Goal: Task Accomplishment & Management: Manage account settings

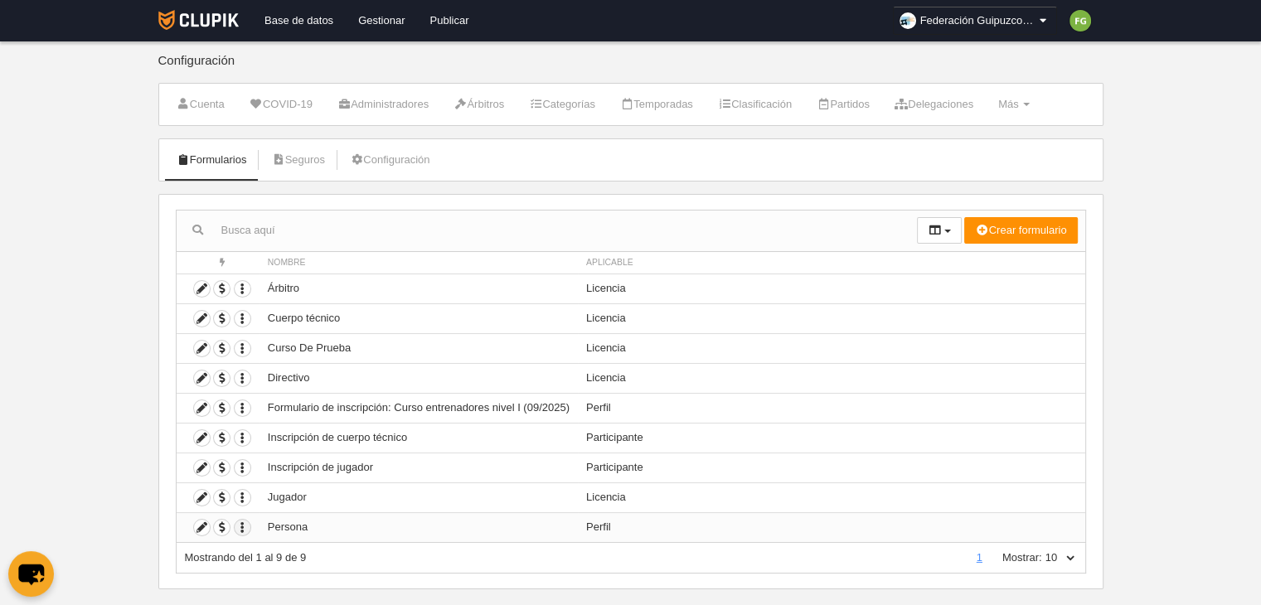
click at [241, 525] on icon "button" at bounding box center [243, 528] width 16 height 16
click at [299, 525] on td "Persona" at bounding box center [419, 527] width 318 height 30
click at [197, 523] on icon at bounding box center [202, 528] width 16 height 16
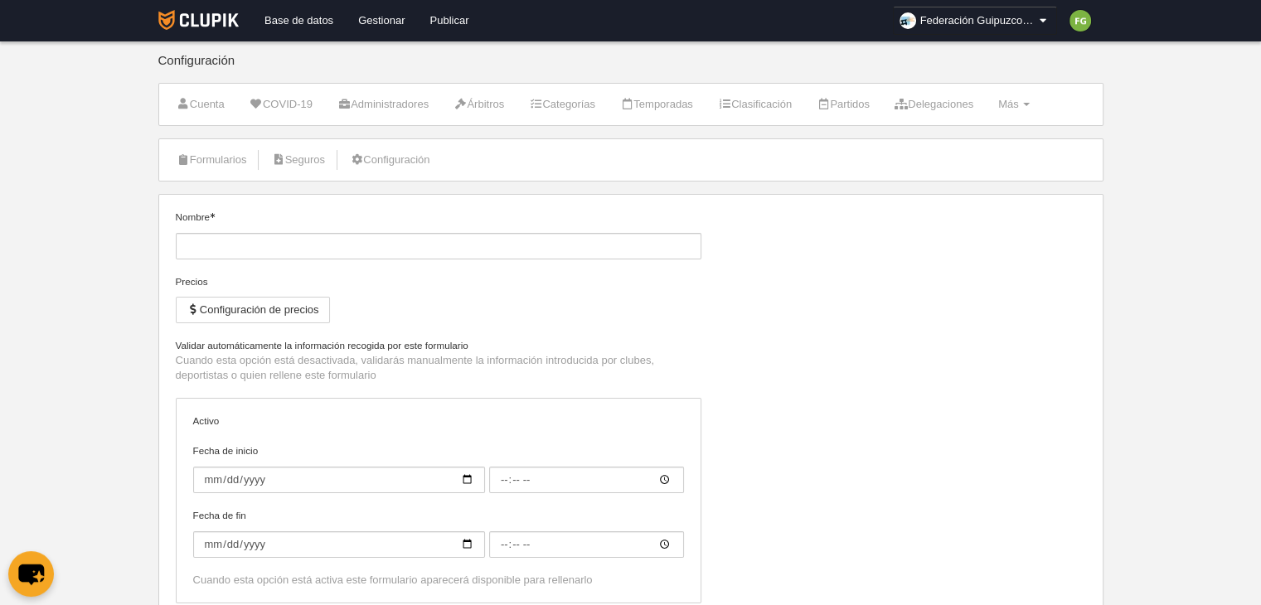
type input "Persona"
checkbox input "true"
click at [209, 153] on link "Formularios" at bounding box center [211, 160] width 89 height 25
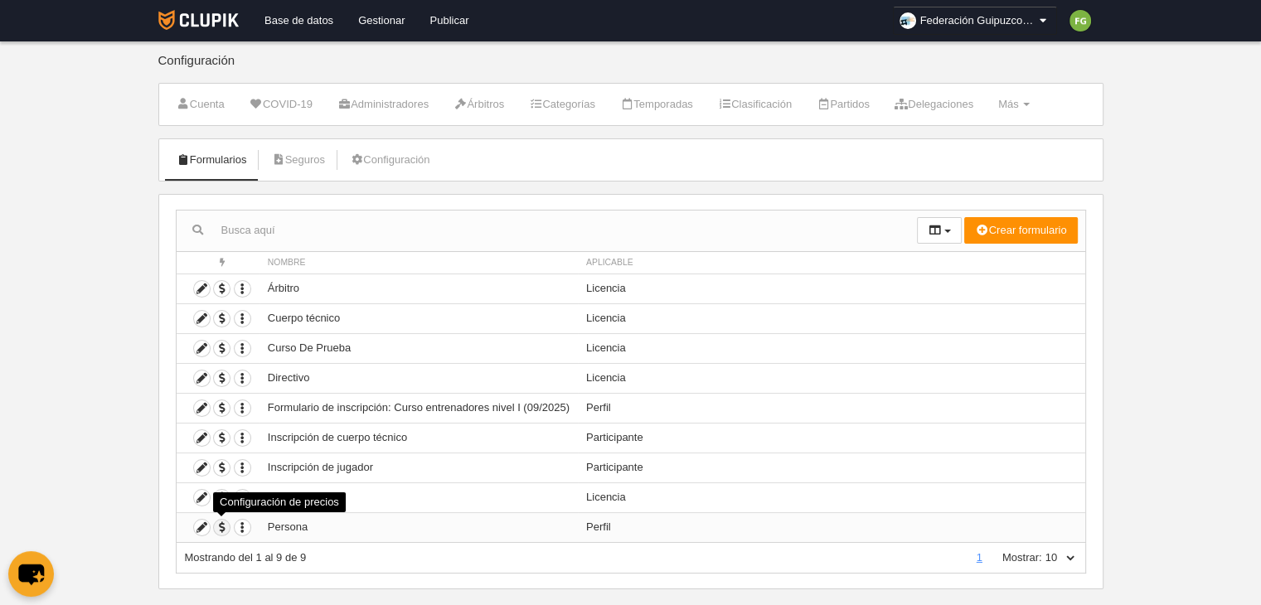
click at [221, 525] on span "button" at bounding box center [222, 528] width 16 height 16
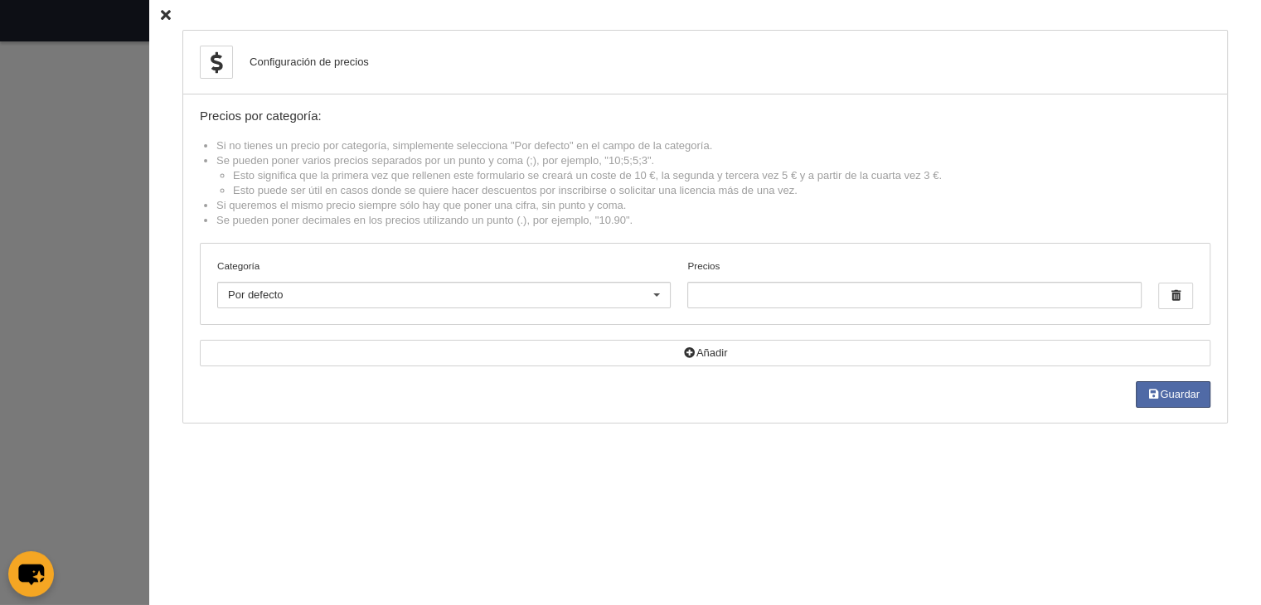
click at [161, 14] on icon at bounding box center [166, 15] width 10 height 11
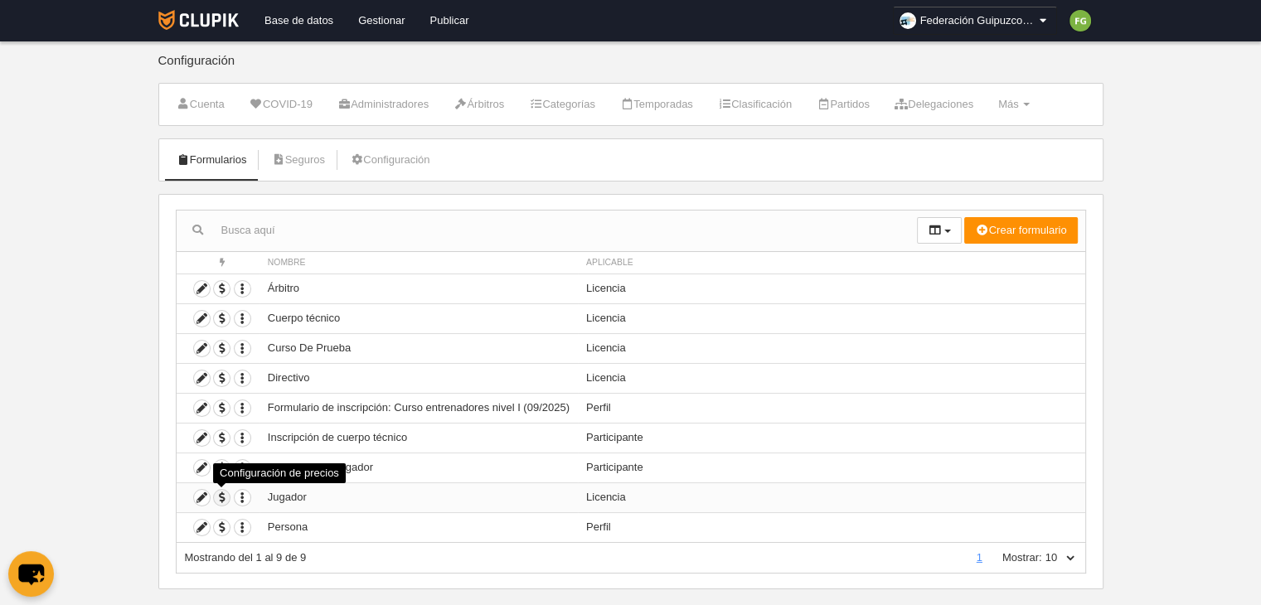
click at [218, 494] on span "button" at bounding box center [222, 498] width 16 height 16
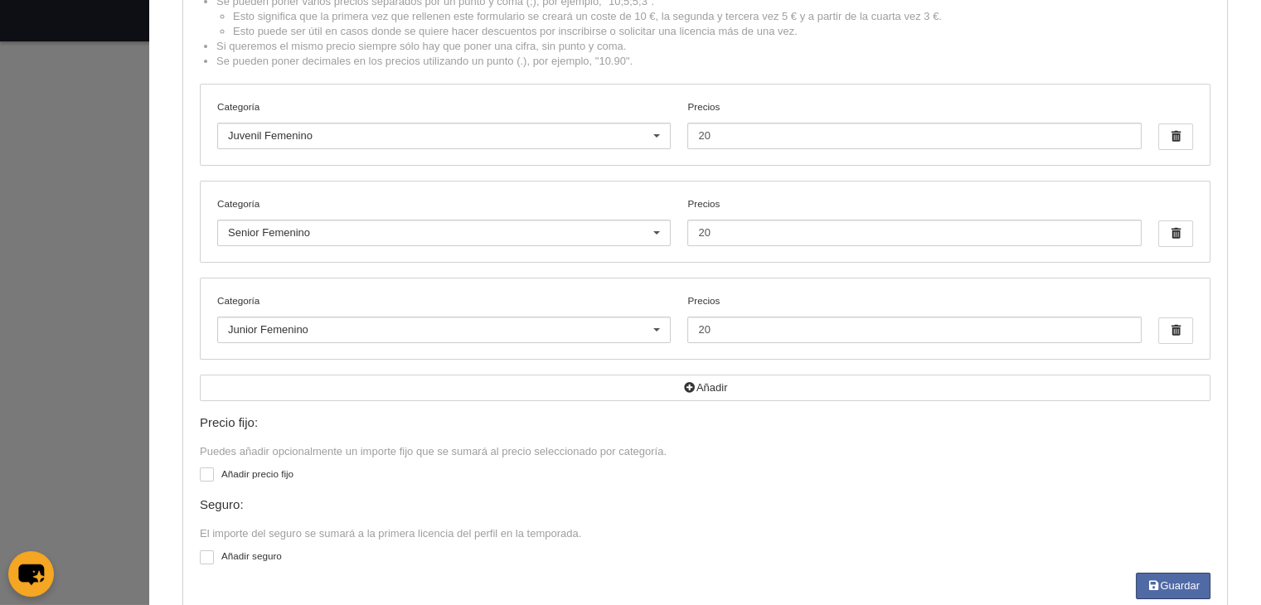
scroll to position [161, 0]
click at [1167, 329] on span "button" at bounding box center [1175, 329] width 33 height 25
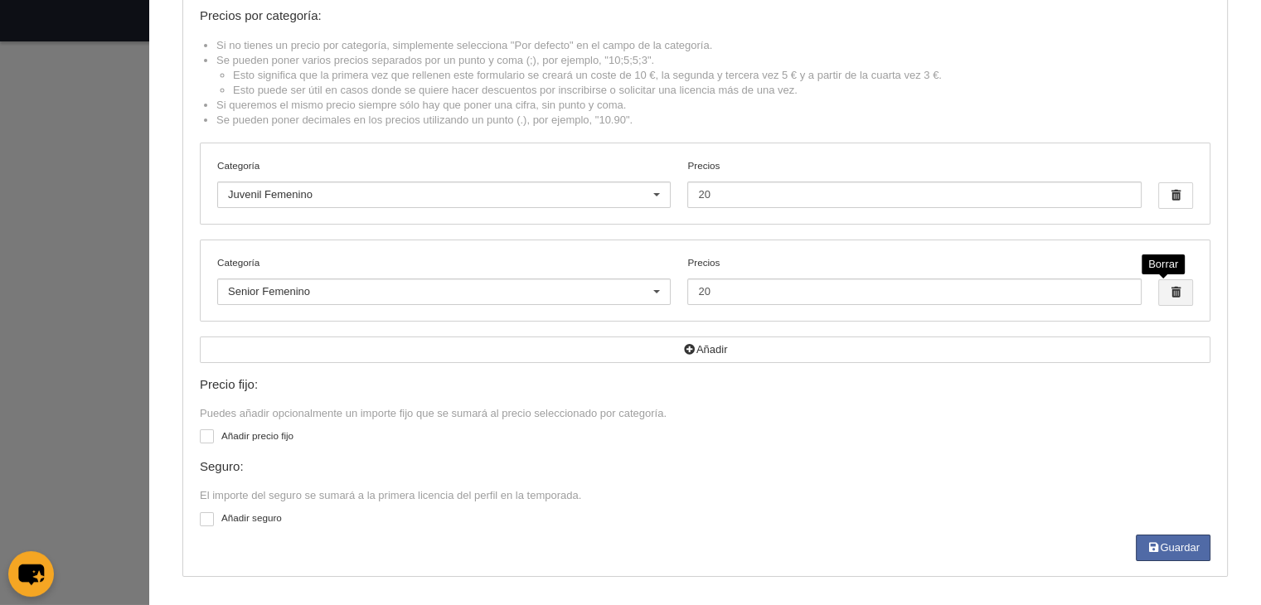
click at [1167, 296] on span "button" at bounding box center [1175, 292] width 33 height 25
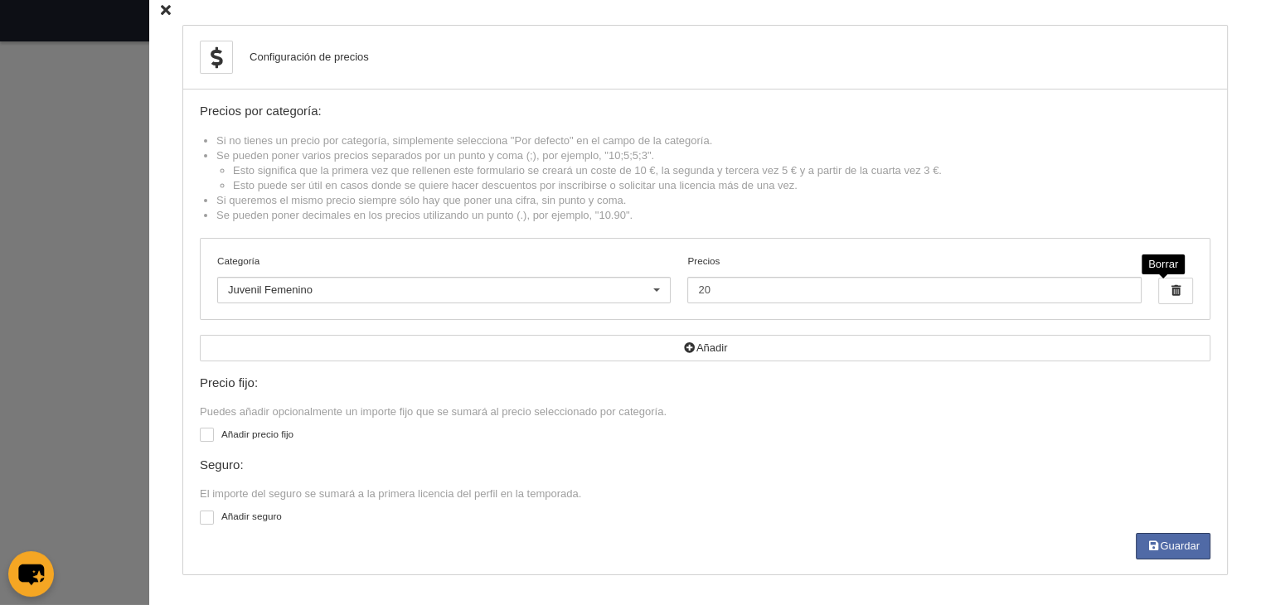
scroll to position [3, 0]
click at [1167, 288] on span "button" at bounding box center [1175, 292] width 33 height 25
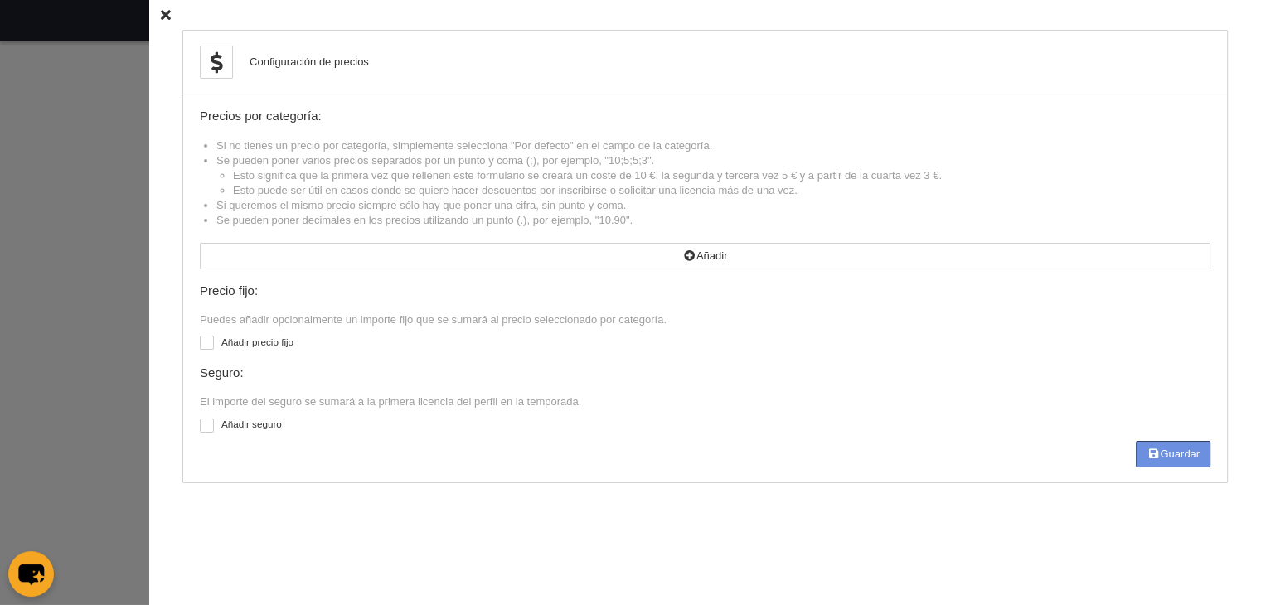
click at [1160, 453] on button "Guardar" at bounding box center [1173, 454] width 75 height 27
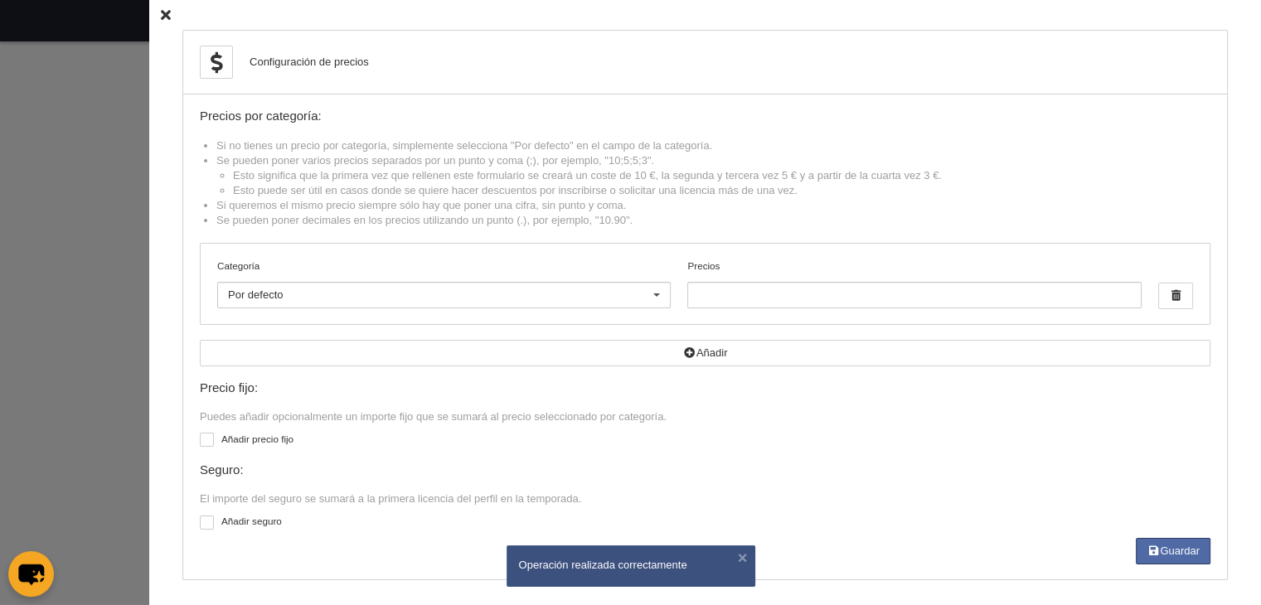
click at [161, 15] on icon at bounding box center [166, 15] width 10 height 11
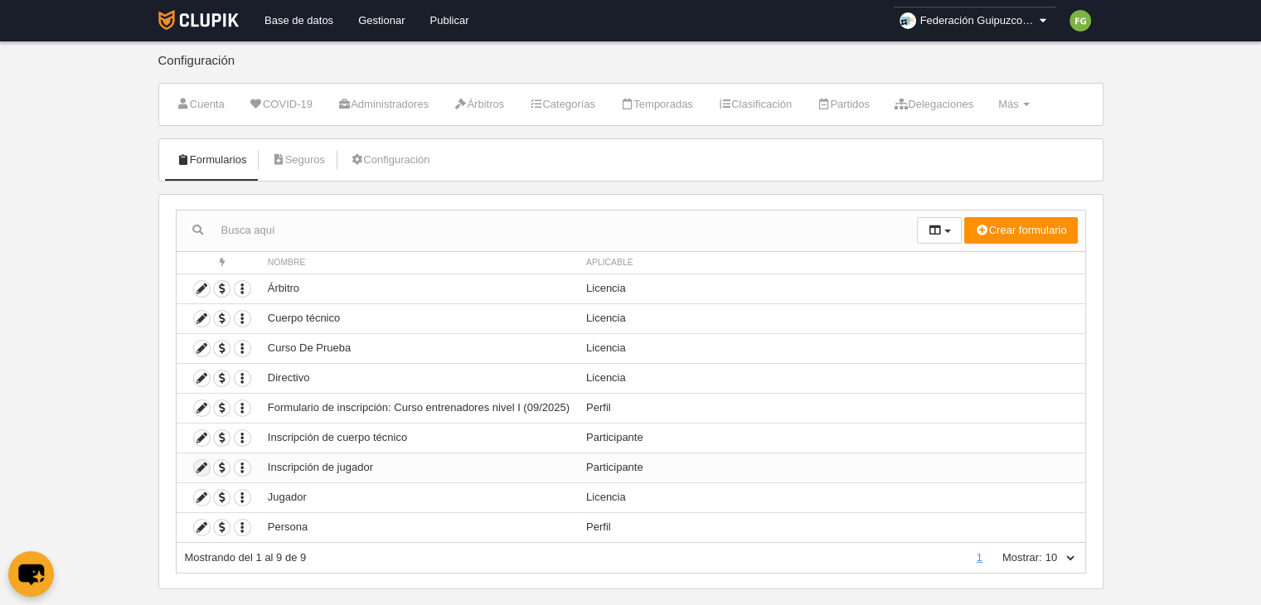
click at [202, 466] on icon at bounding box center [202, 468] width 16 height 16
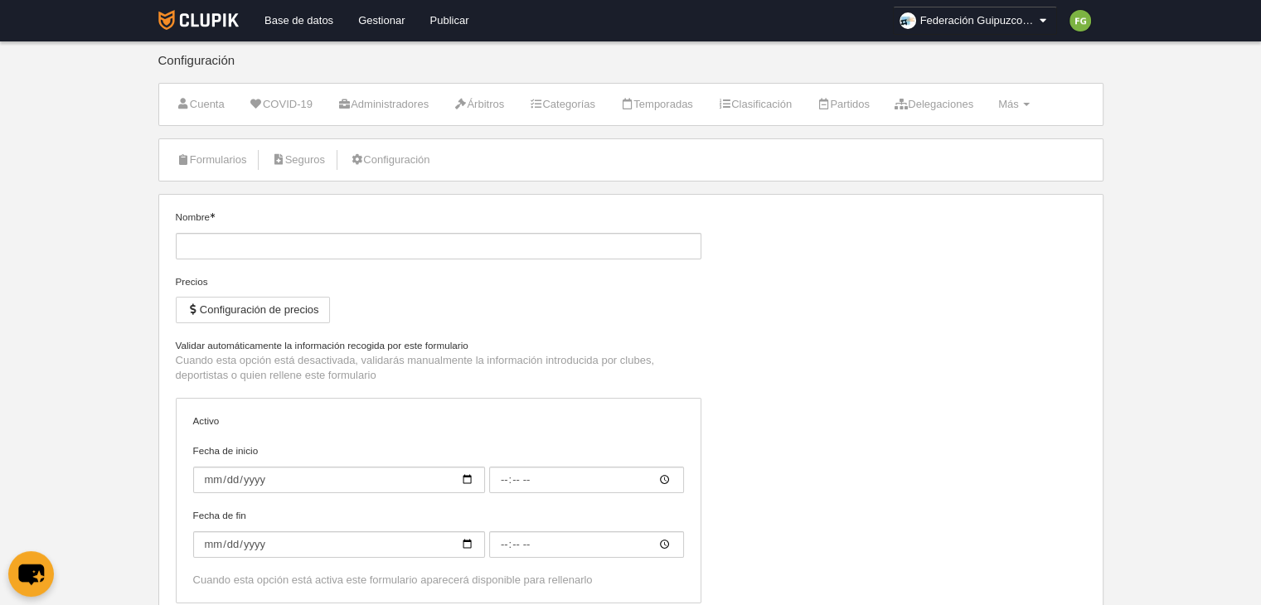
type input "Inscripción de jugador"
checkbox input "true"
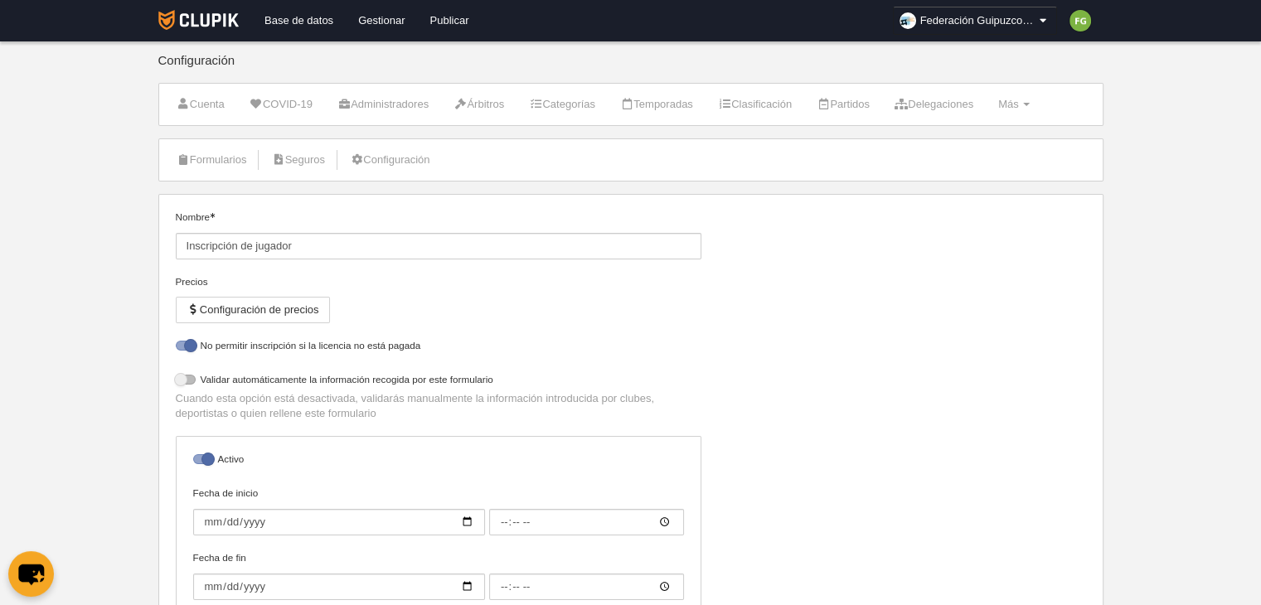
select select "selected"
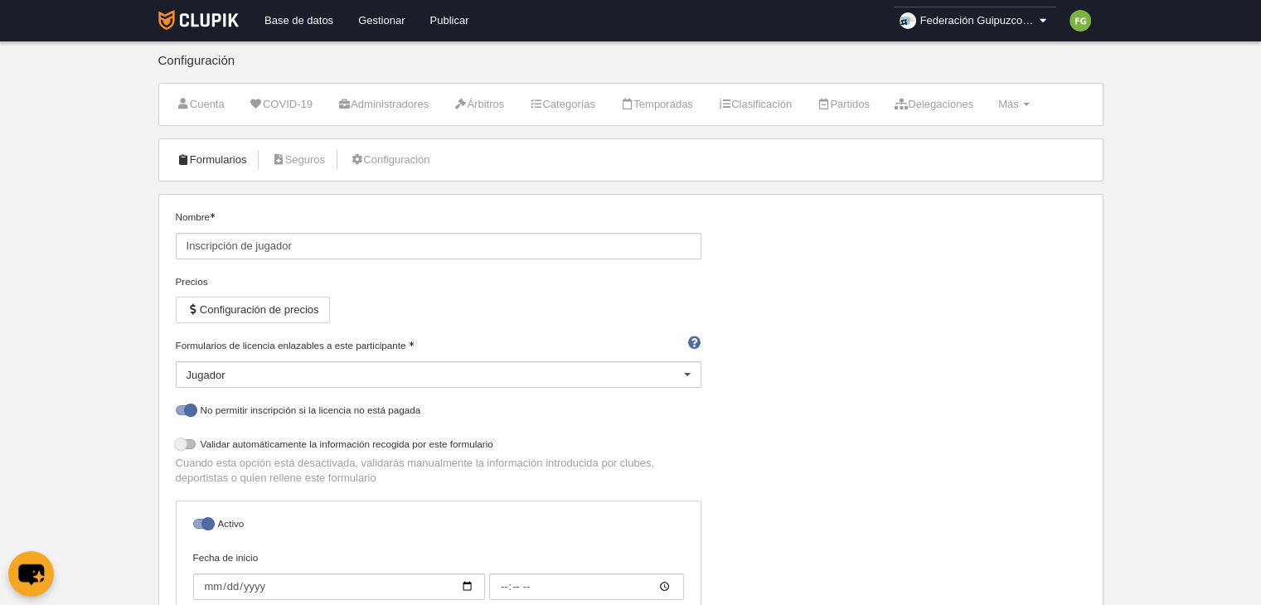
click at [221, 155] on link "Formularios" at bounding box center [211, 160] width 89 height 25
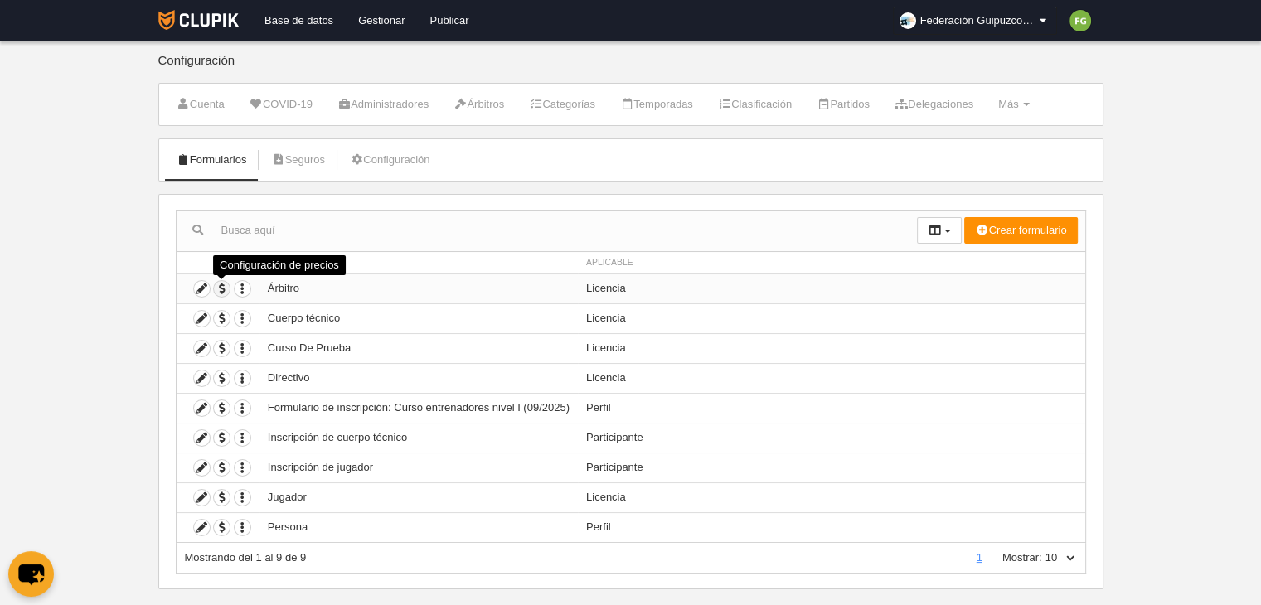
click at [219, 286] on span "button" at bounding box center [222, 289] width 16 height 16
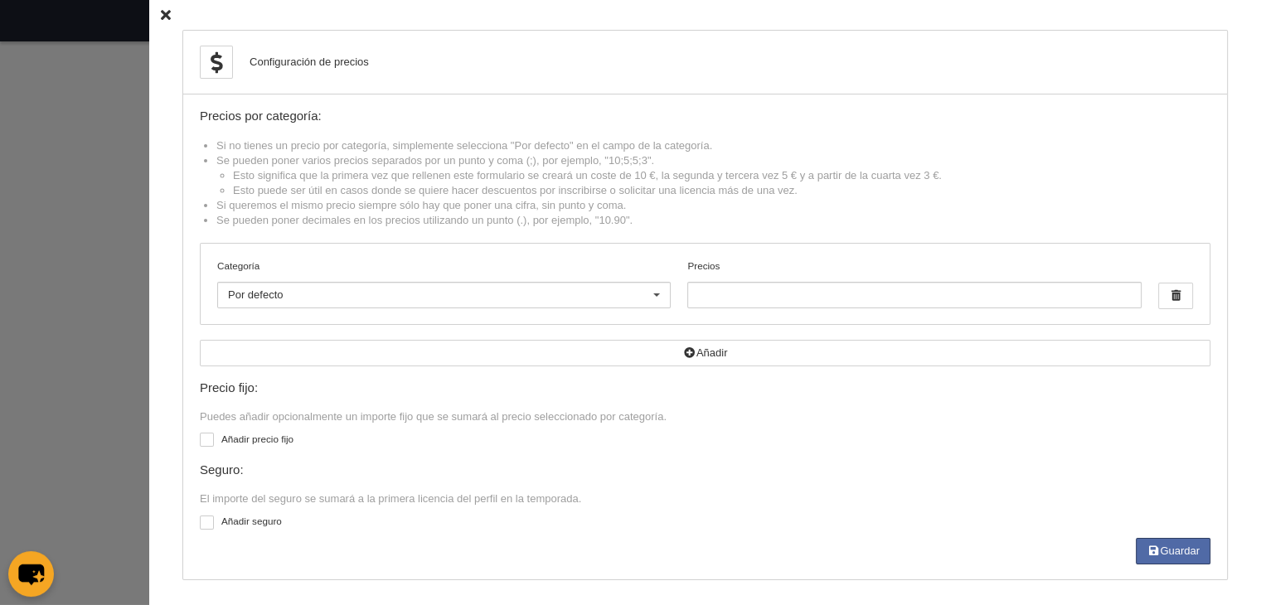
click at [161, 17] on icon at bounding box center [166, 15] width 10 height 11
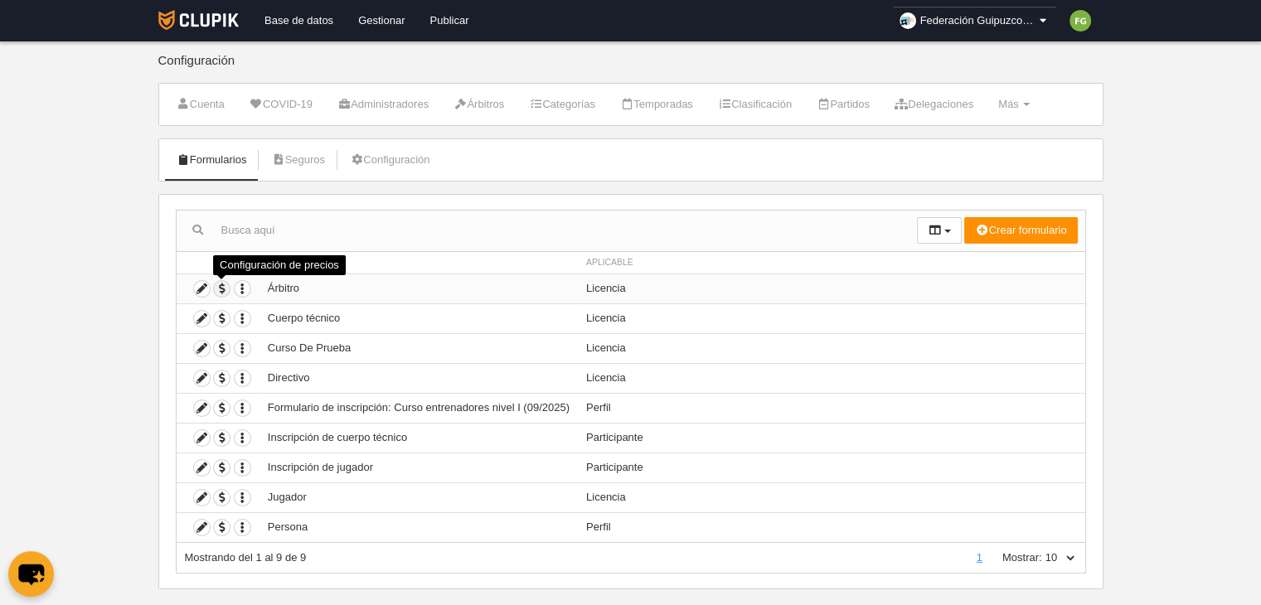
click at [224, 284] on span "button" at bounding box center [222, 289] width 16 height 16
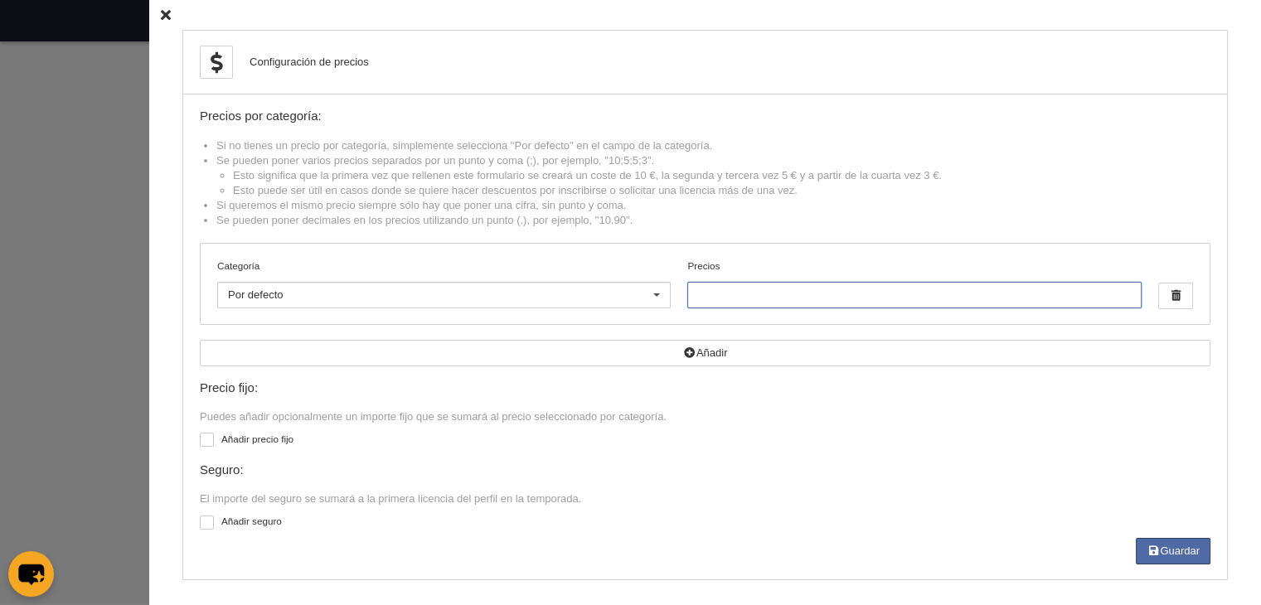
click at [766, 289] on input "Precios" at bounding box center [914, 295] width 454 height 27
drag, startPoint x: 716, startPoint y: 292, endPoint x: 494, endPoint y: 299, distance: 222.3
click at [494, 299] on div "Categoría Por defecto Por defecto [PERSON_NAME] Masculino Cadete participación …" at bounding box center [705, 284] width 1009 height 80
type input "20"
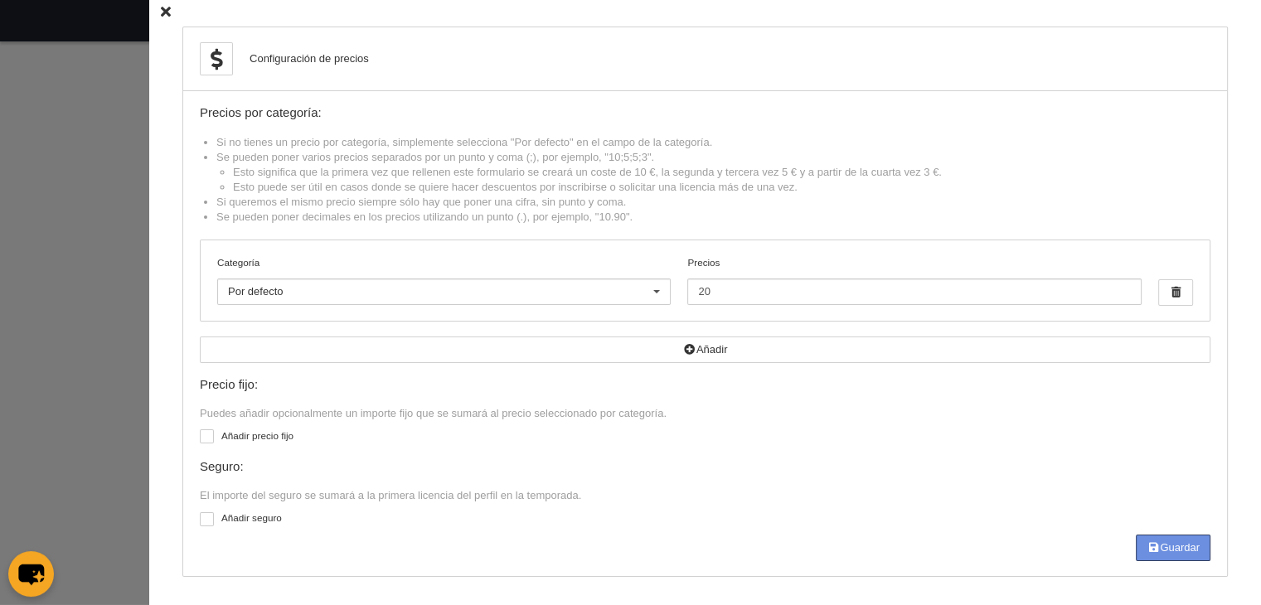
click at [1163, 548] on button "Guardar" at bounding box center [1173, 548] width 75 height 27
click at [161, 8] on icon at bounding box center [166, 12] width 10 height 11
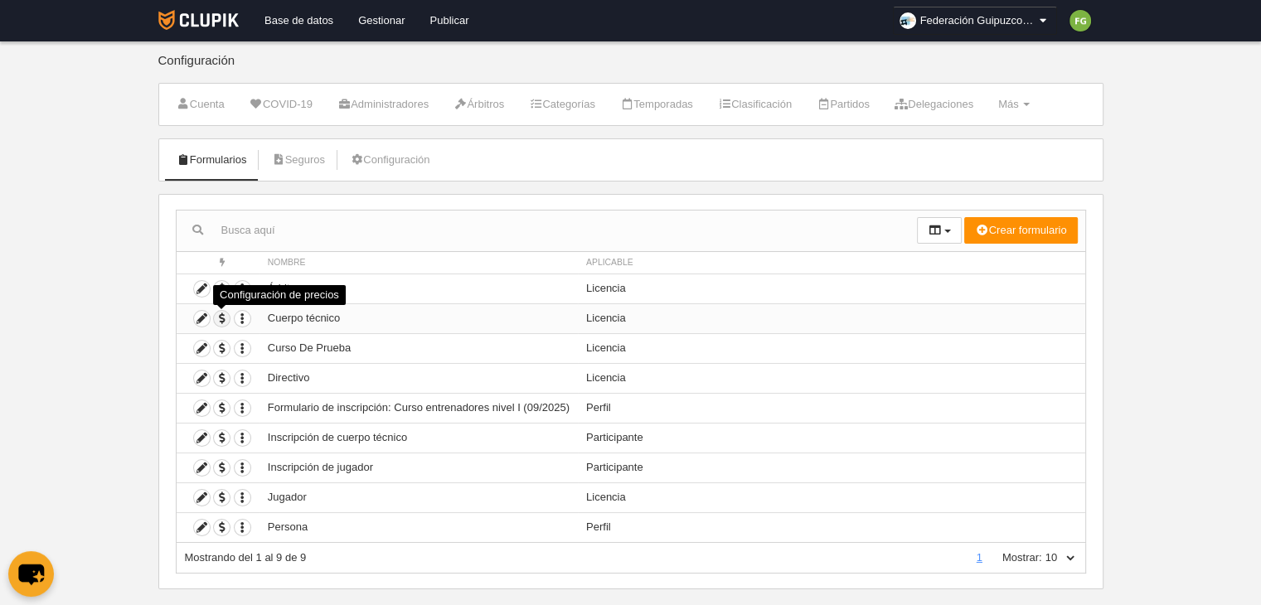
click at [218, 317] on span "button" at bounding box center [222, 319] width 16 height 16
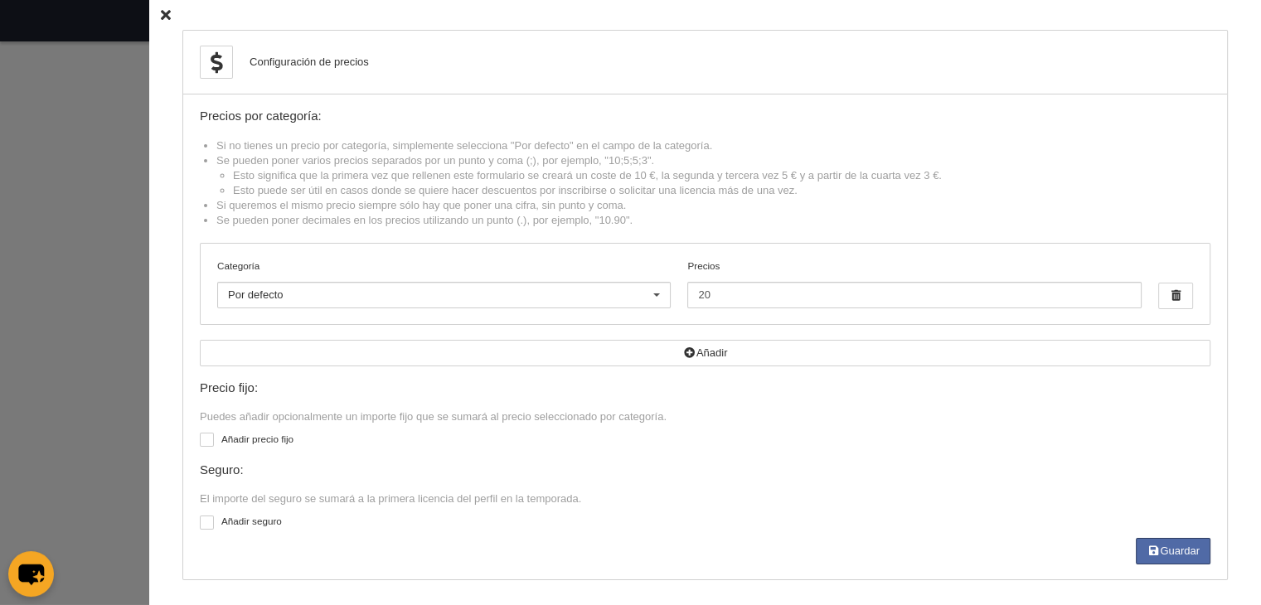
click at [161, 12] on icon at bounding box center [166, 15] width 10 height 11
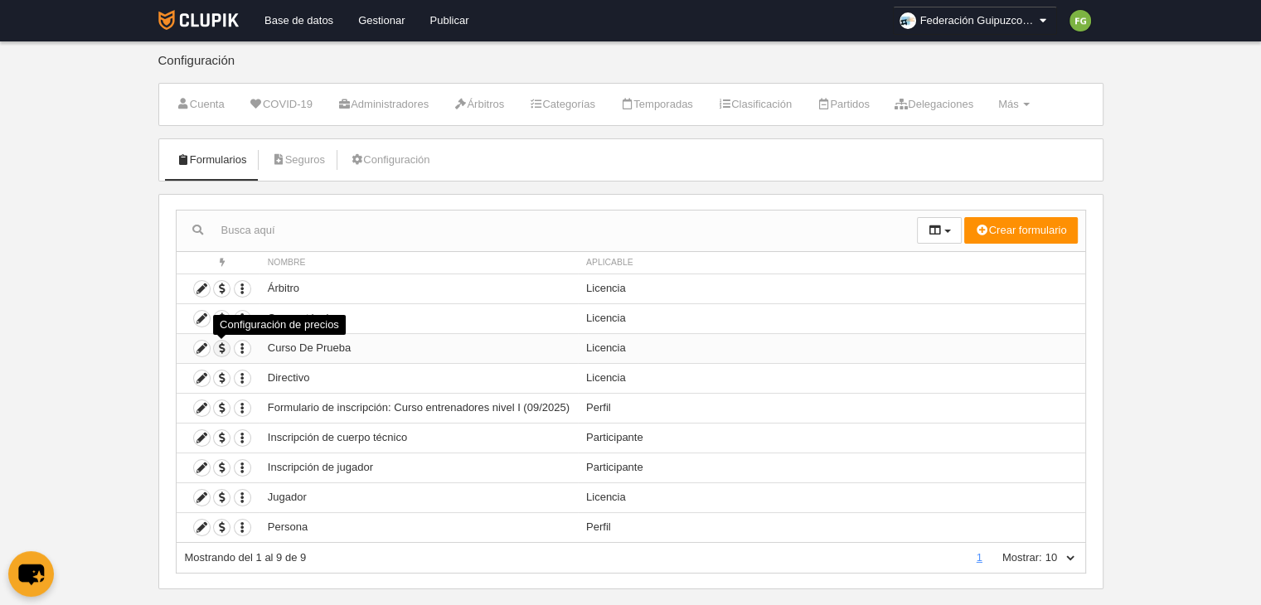
click at [222, 342] on span "button" at bounding box center [222, 349] width 16 height 16
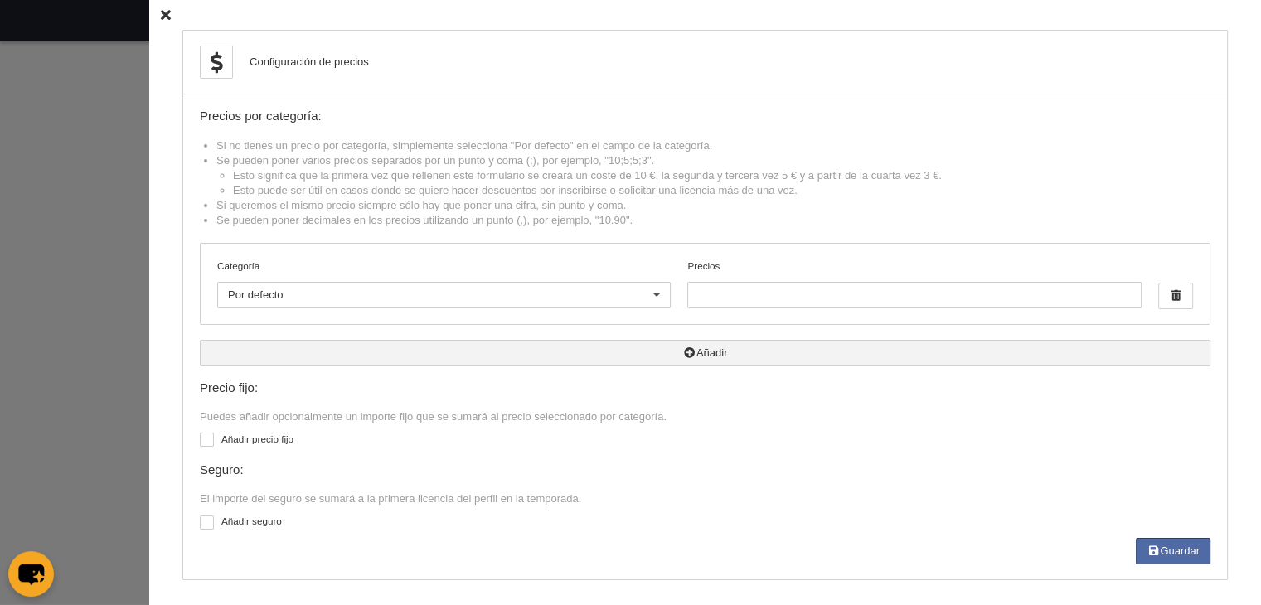
click at [222, 342] on button "Añadir" at bounding box center [705, 353] width 1011 height 27
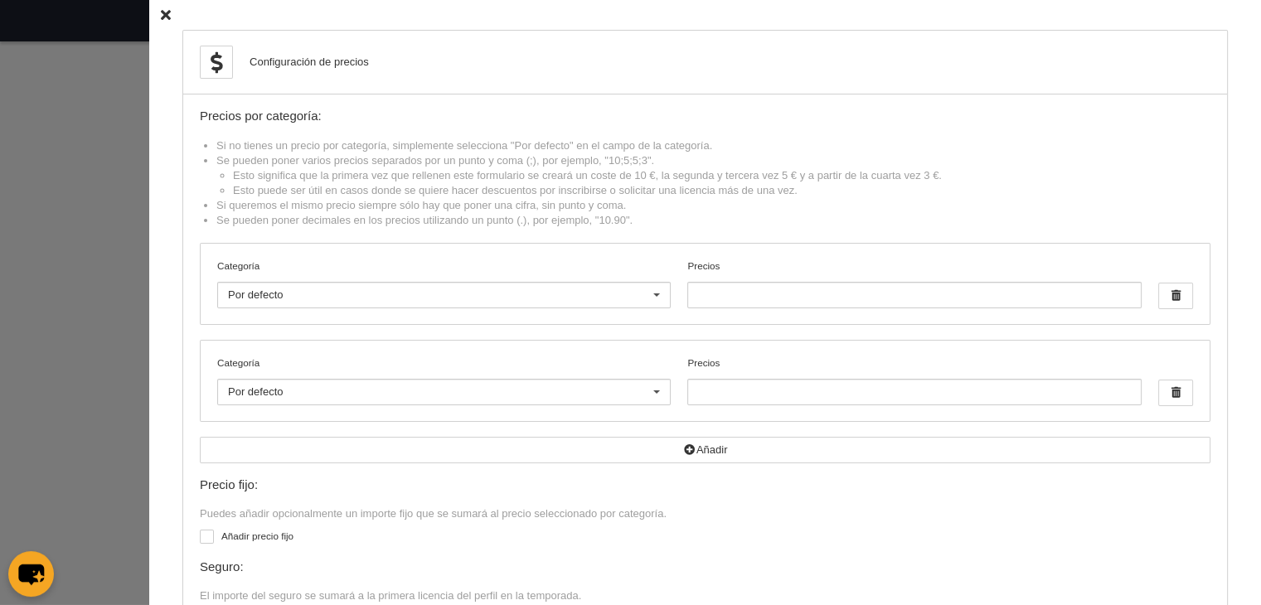
click at [222, 342] on div "Categoría Por defecto Por defecto [PERSON_NAME] Masculino Cadete participación …" at bounding box center [705, 381] width 1009 height 80
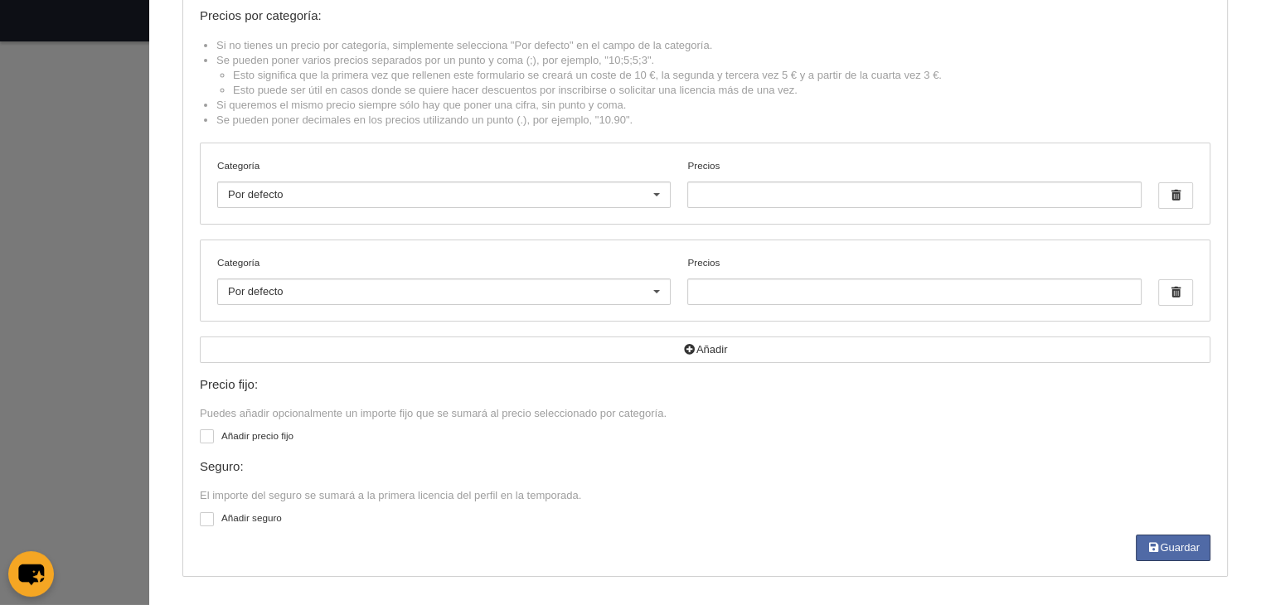
scroll to position [0, 0]
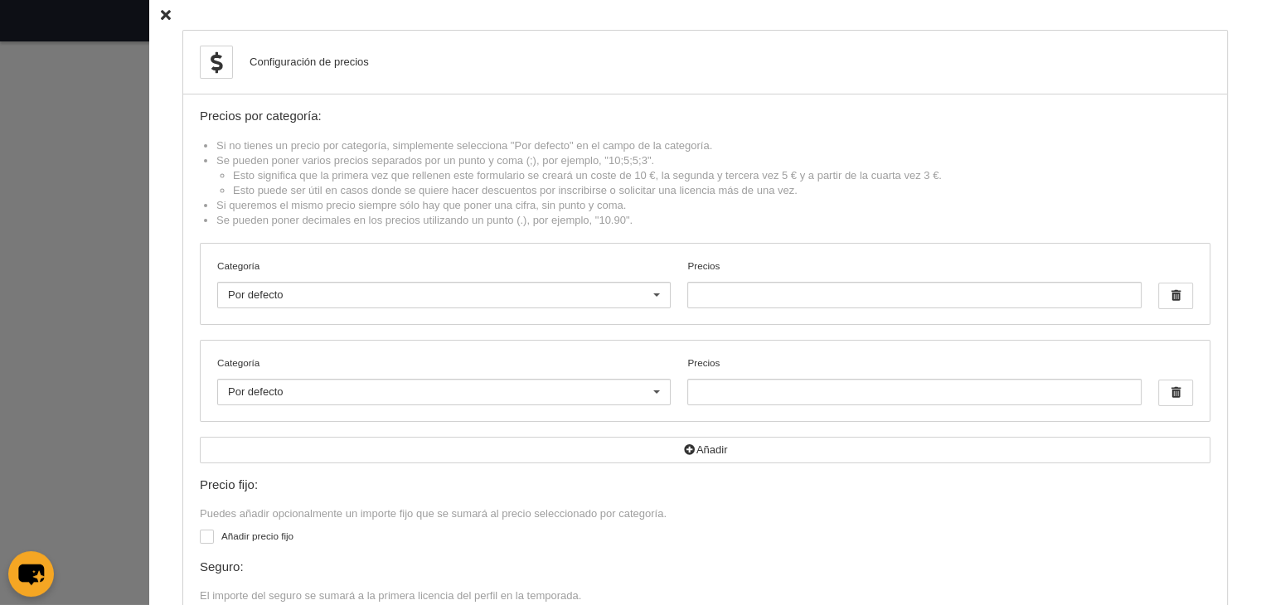
click at [161, 12] on icon at bounding box center [166, 15] width 10 height 11
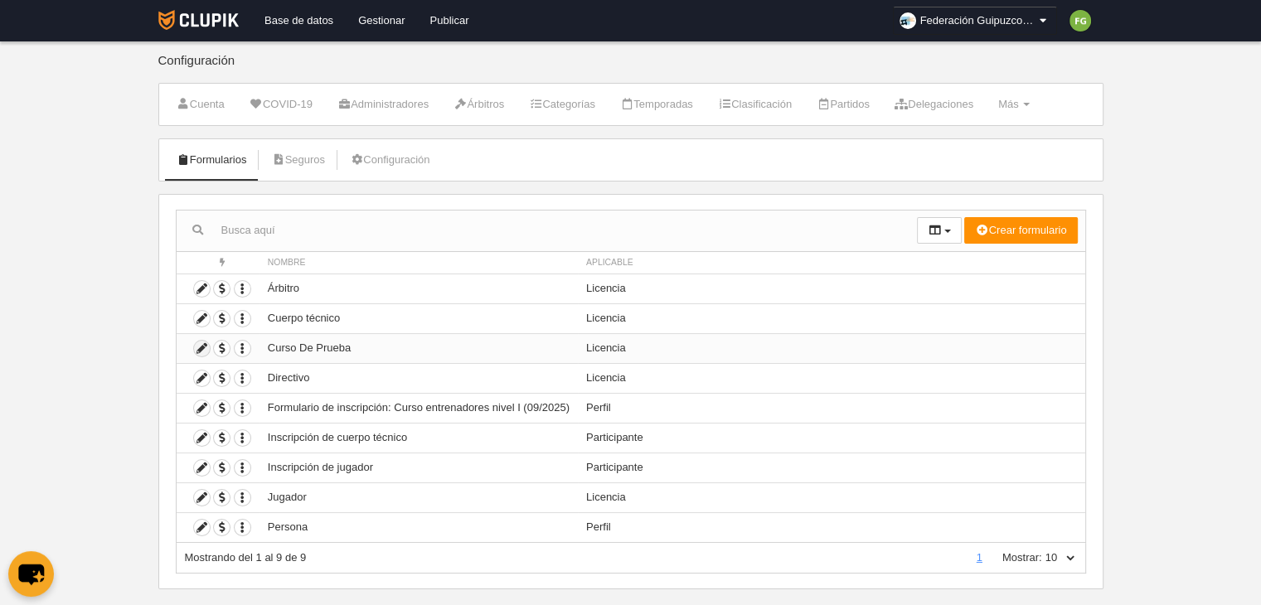
click at [203, 342] on icon at bounding box center [202, 349] width 16 height 16
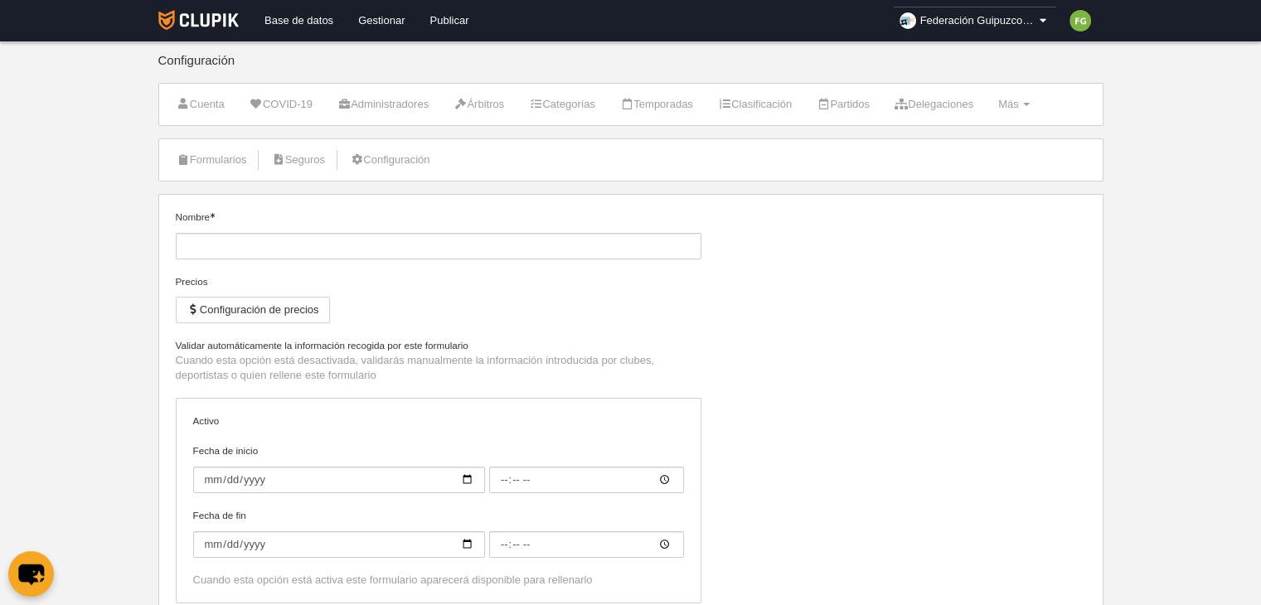
type input "Curso De Prueba"
select select "selected"
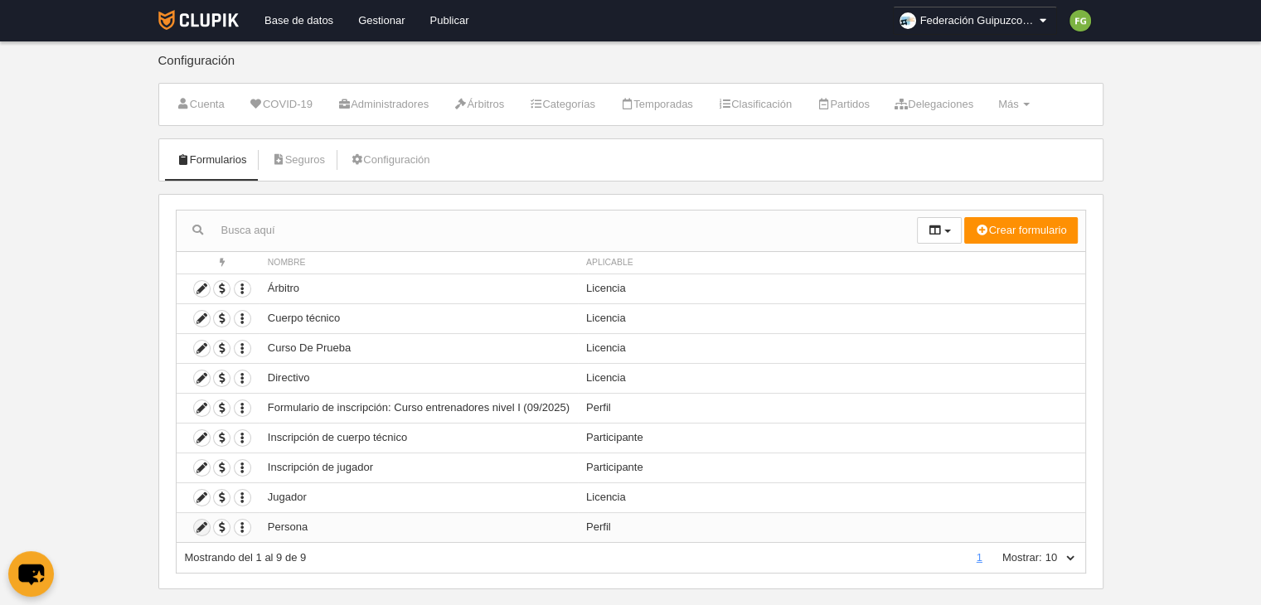
click at [199, 520] on icon at bounding box center [202, 528] width 16 height 16
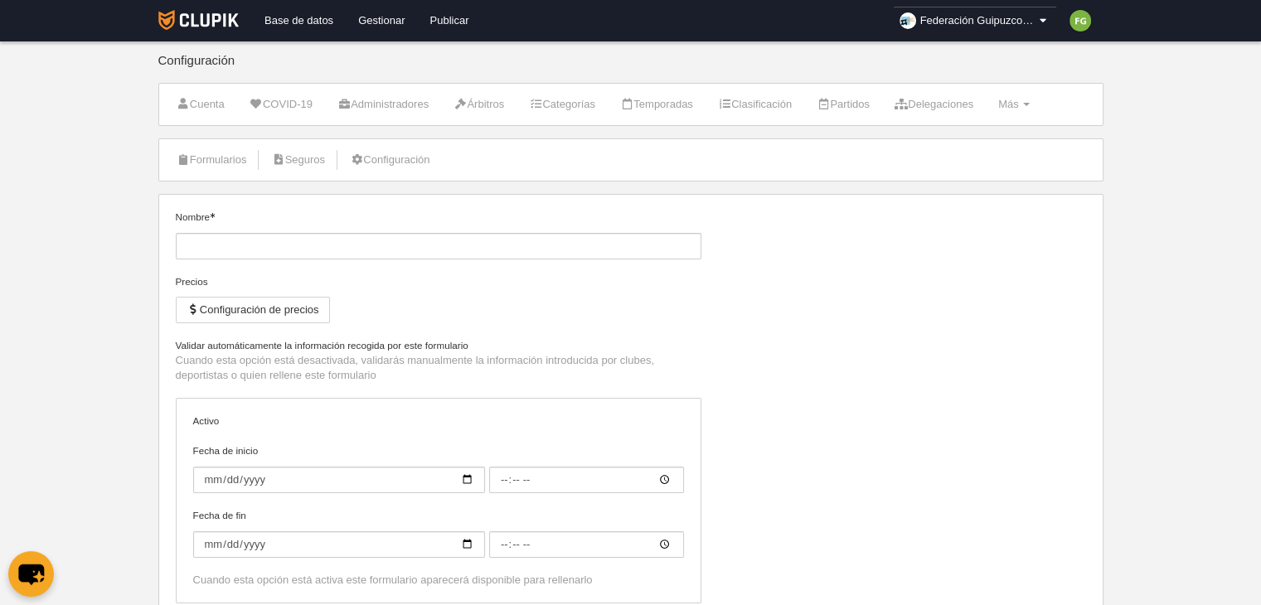
type input "Persona"
checkbox input "true"
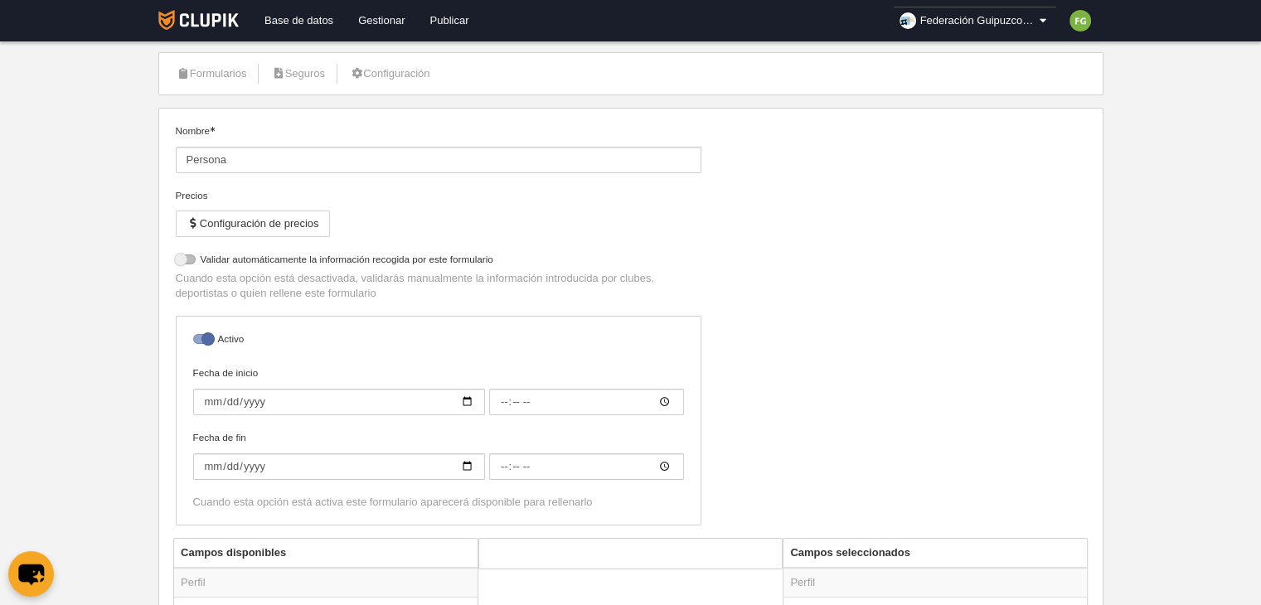
scroll to position [80, 0]
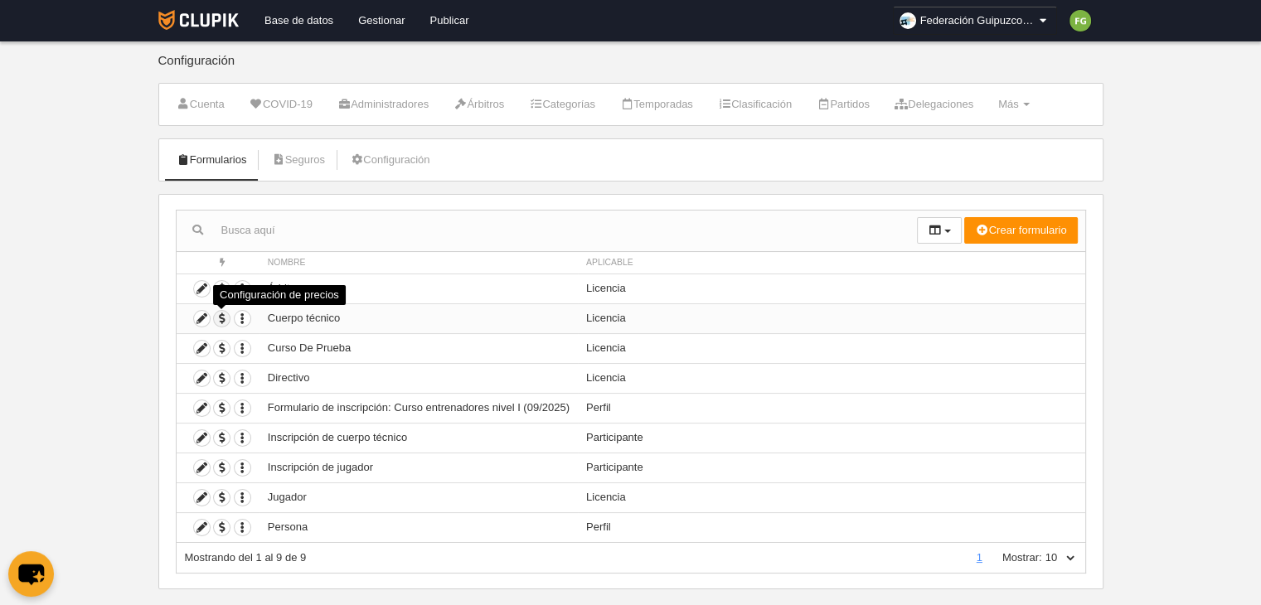
click at [221, 321] on span "button" at bounding box center [222, 319] width 16 height 16
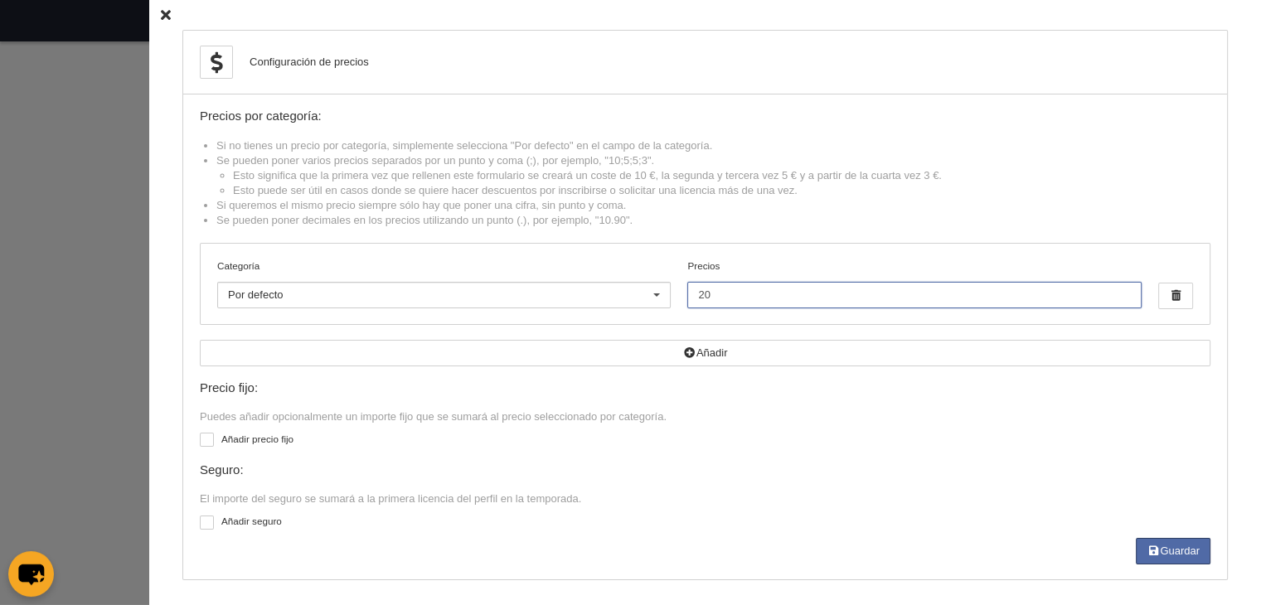
drag, startPoint x: 717, startPoint y: 294, endPoint x: 546, endPoint y: 293, distance: 170.8
click at [546, 293] on div "Categoría Por defecto Por defecto [PERSON_NAME] Masculino Cadete participación …" at bounding box center [705, 284] width 1009 height 80
click at [1166, 551] on button "Guardar" at bounding box center [1173, 551] width 75 height 27
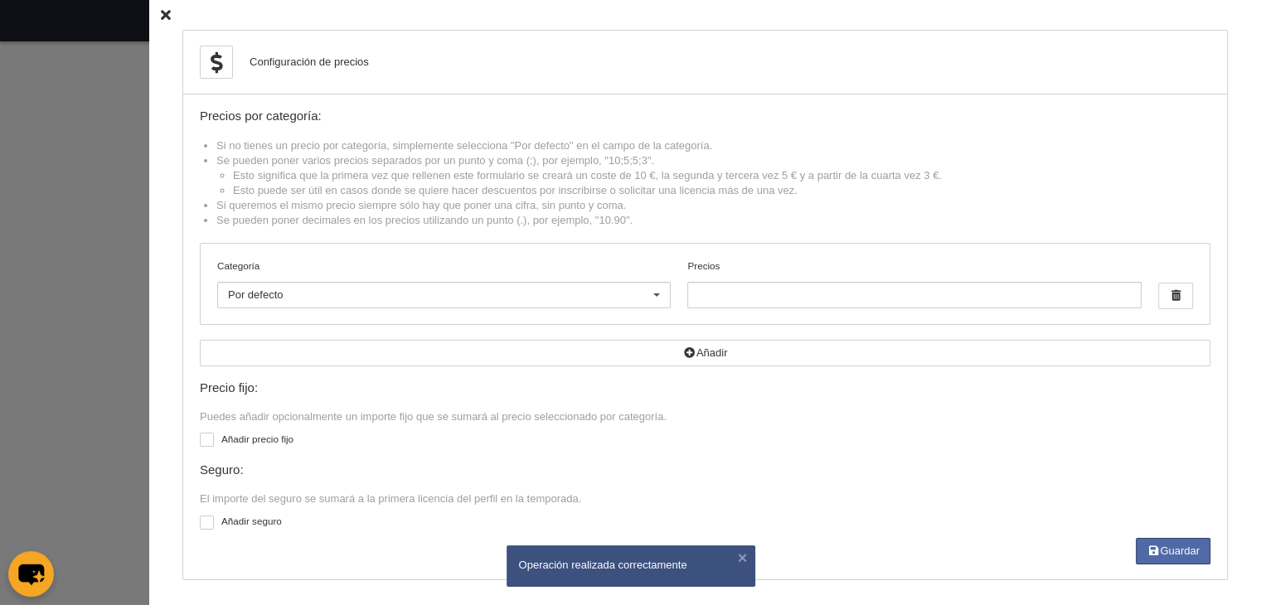
click at [161, 12] on icon at bounding box center [166, 15] width 10 height 11
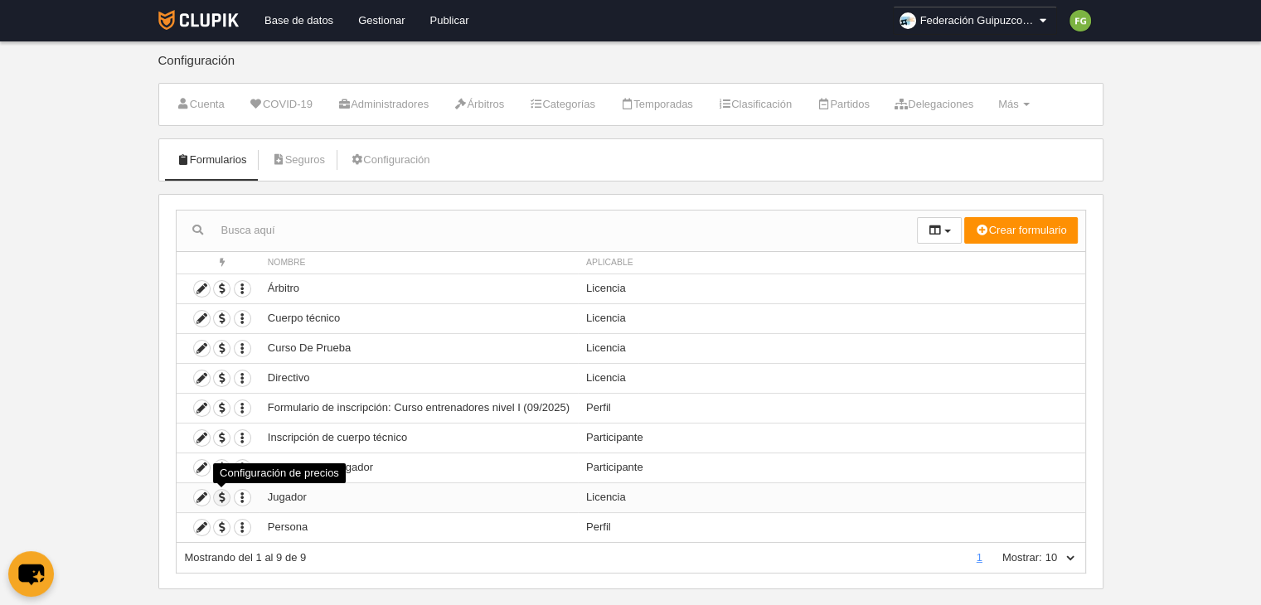
click at [220, 492] on span "button" at bounding box center [222, 498] width 16 height 16
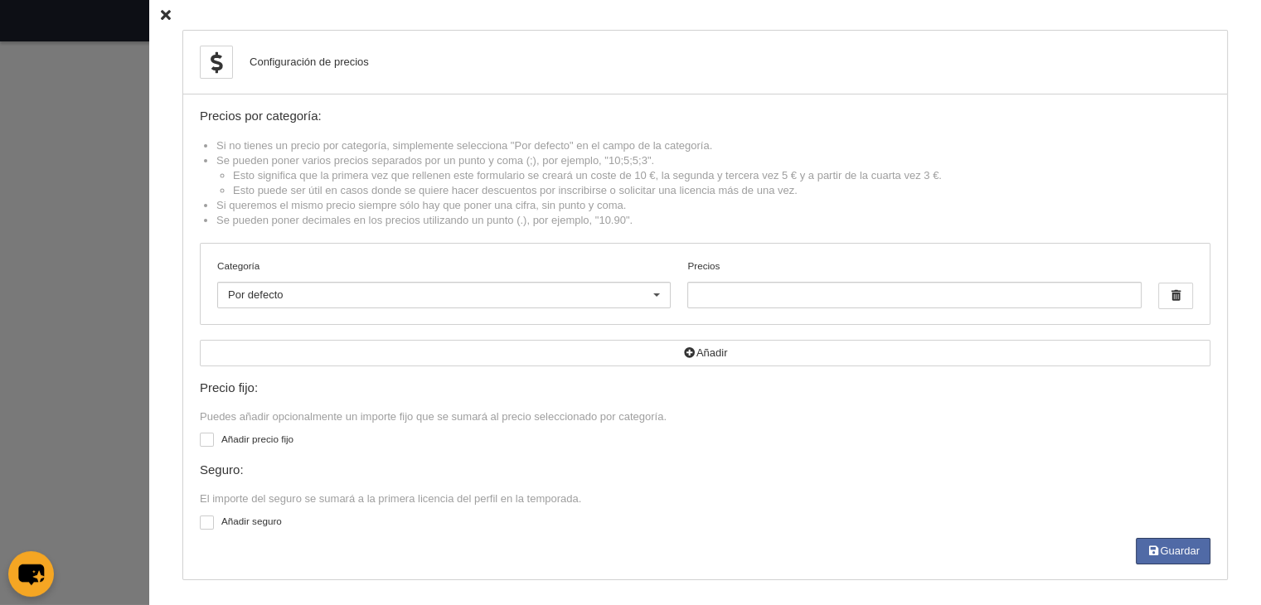
click at [161, 16] on icon at bounding box center [166, 15] width 10 height 11
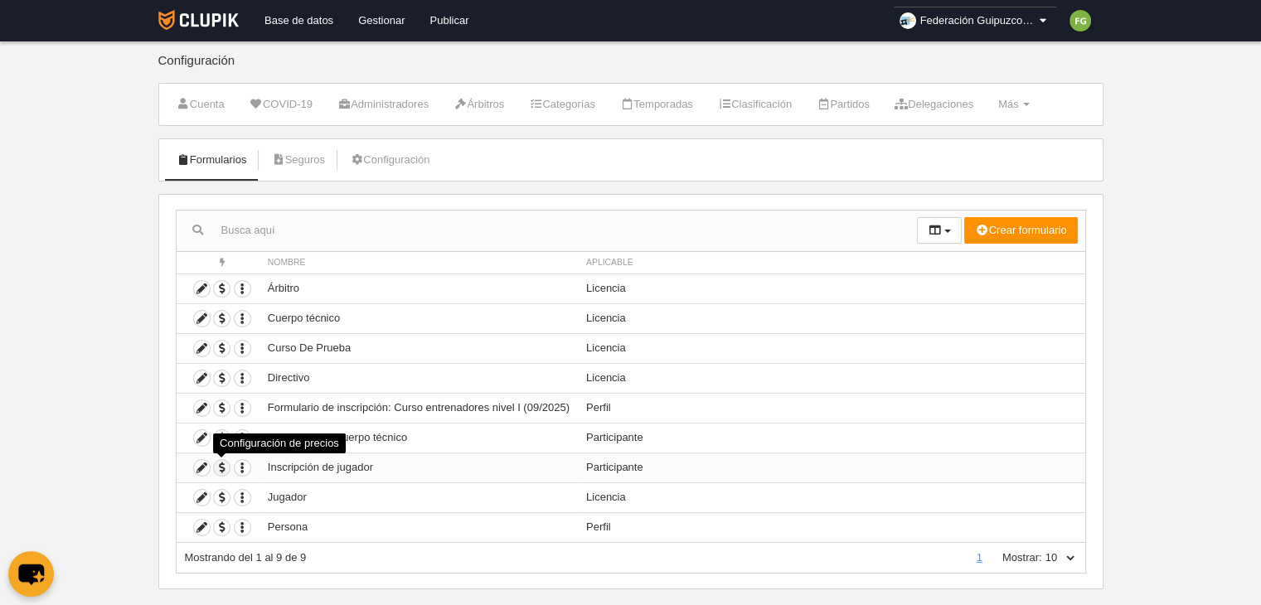
click at [220, 462] on span "button" at bounding box center [222, 468] width 16 height 16
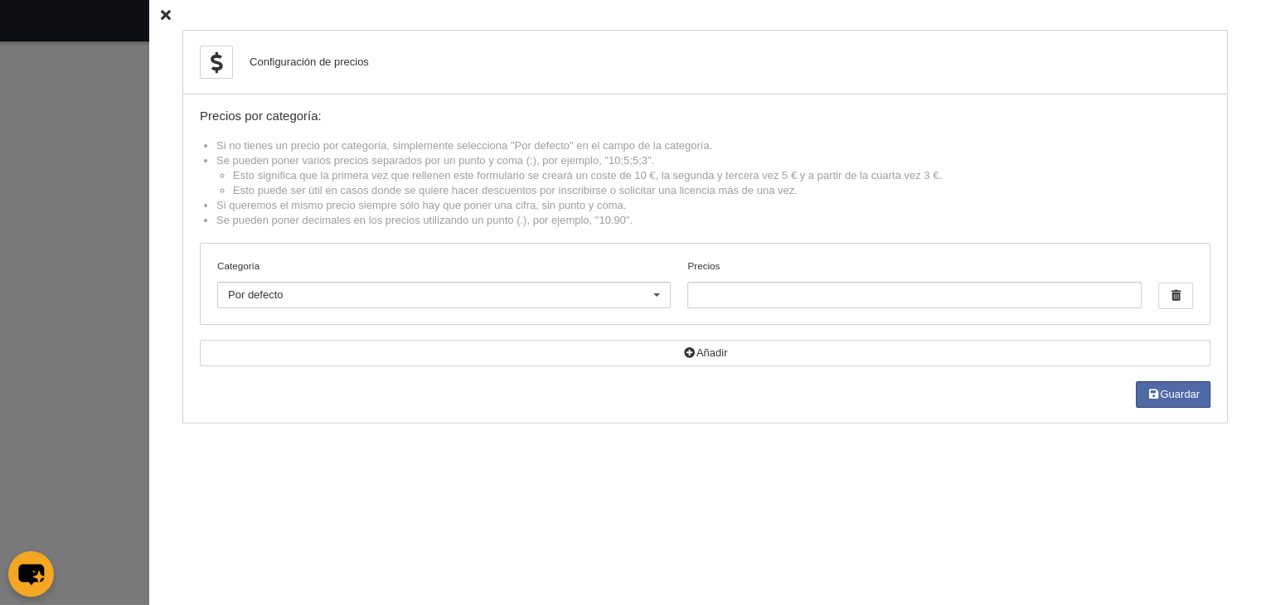
click at [161, 14] on icon at bounding box center [166, 15] width 10 height 11
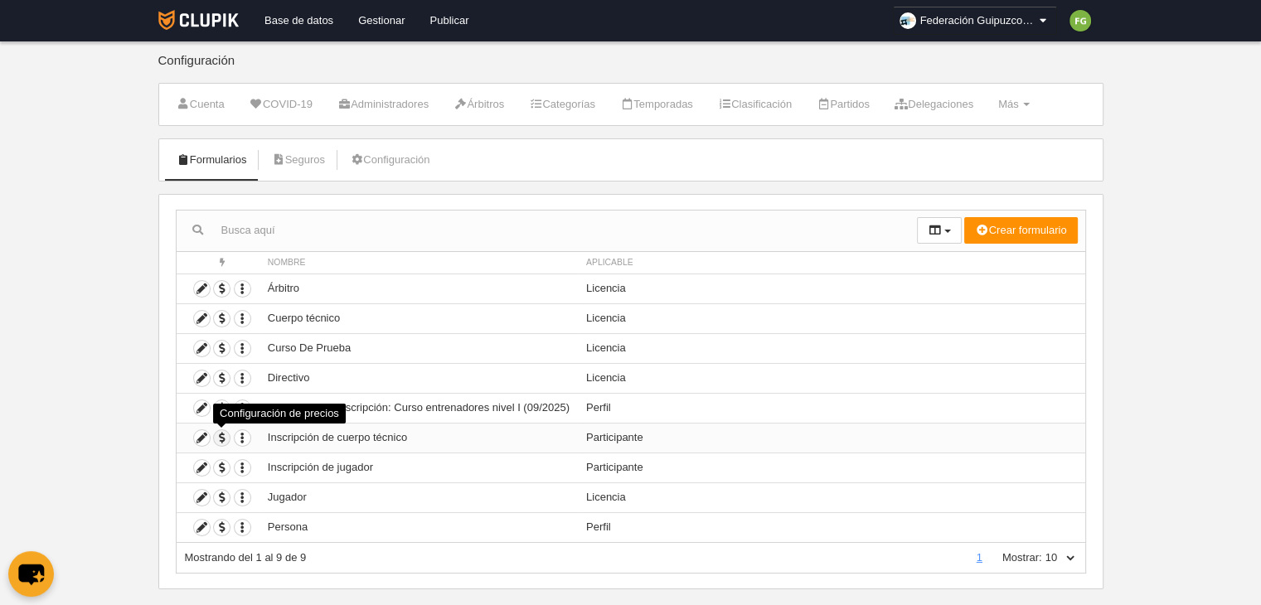
click at [221, 436] on span "button" at bounding box center [222, 438] width 16 height 16
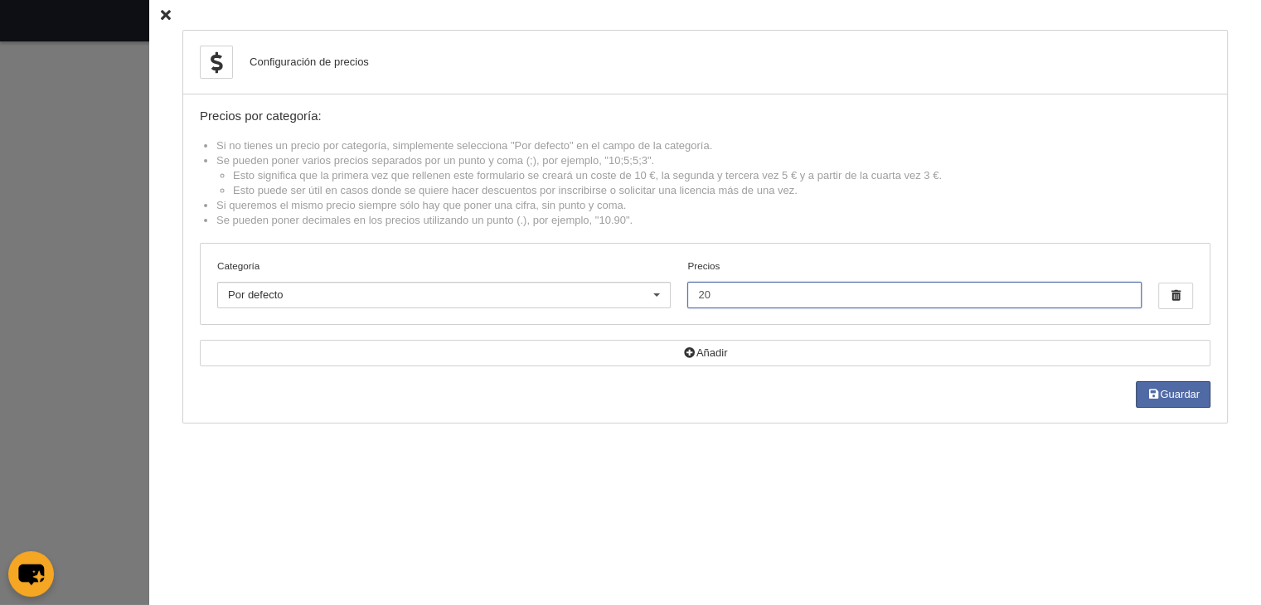
drag, startPoint x: 734, startPoint y: 290, endPoint x: 495, endPoint y: 296, distance: 238.9
click at [495, 296] on div "Categoría Por defecto Por defecto [PERSON_NAME] Masculino Cadete participación …" at bounding box center [705, 284] width 1009 height 80
click at [1179, 395] on button "Guardar" at bounding box center [1173, 394] width 75 height 27
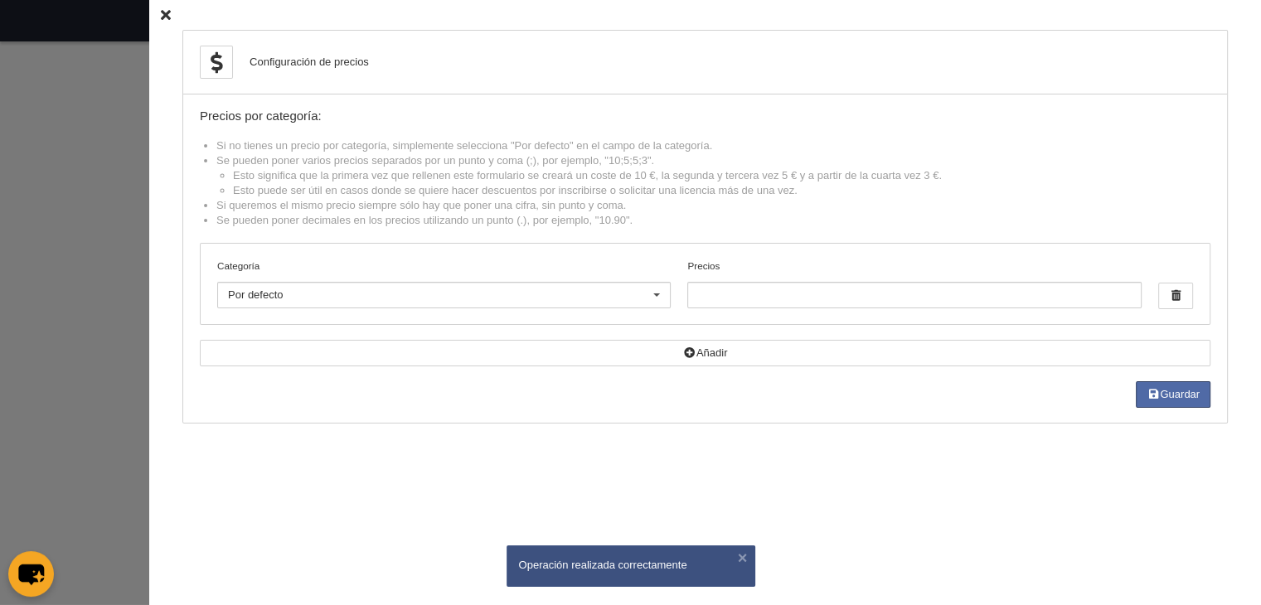
click at [161, 12] on icon at bounding box center [166, 15] width 10 height 11
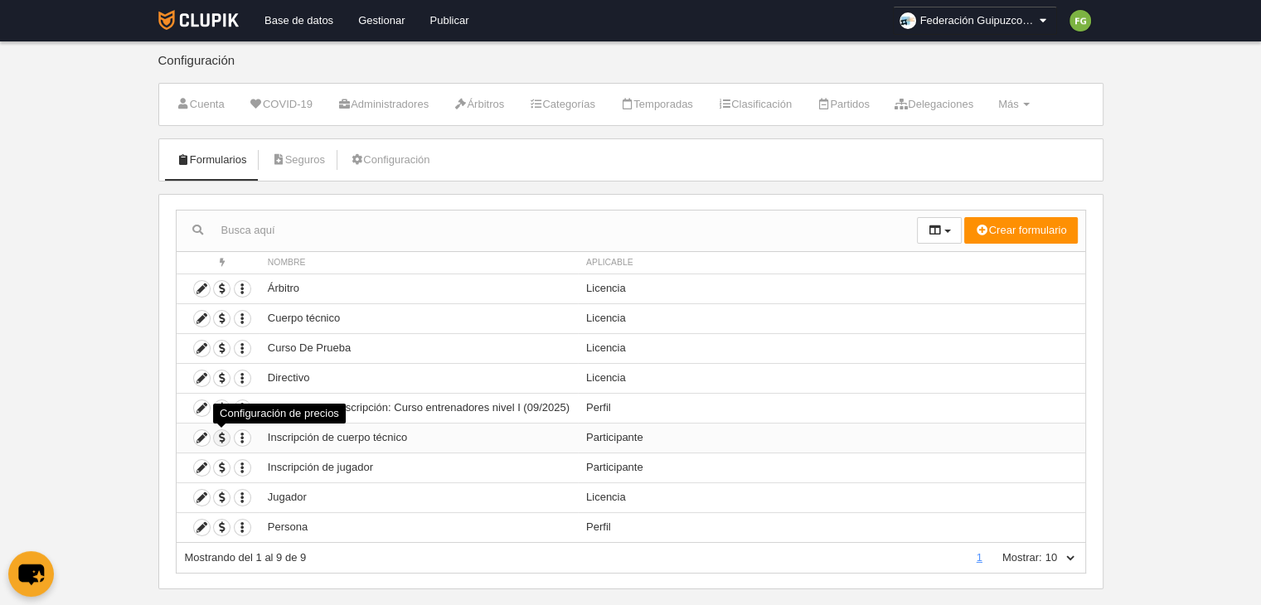
click at [222, 434] on span "button" at bounding box center [222, 438] width 16 height 16
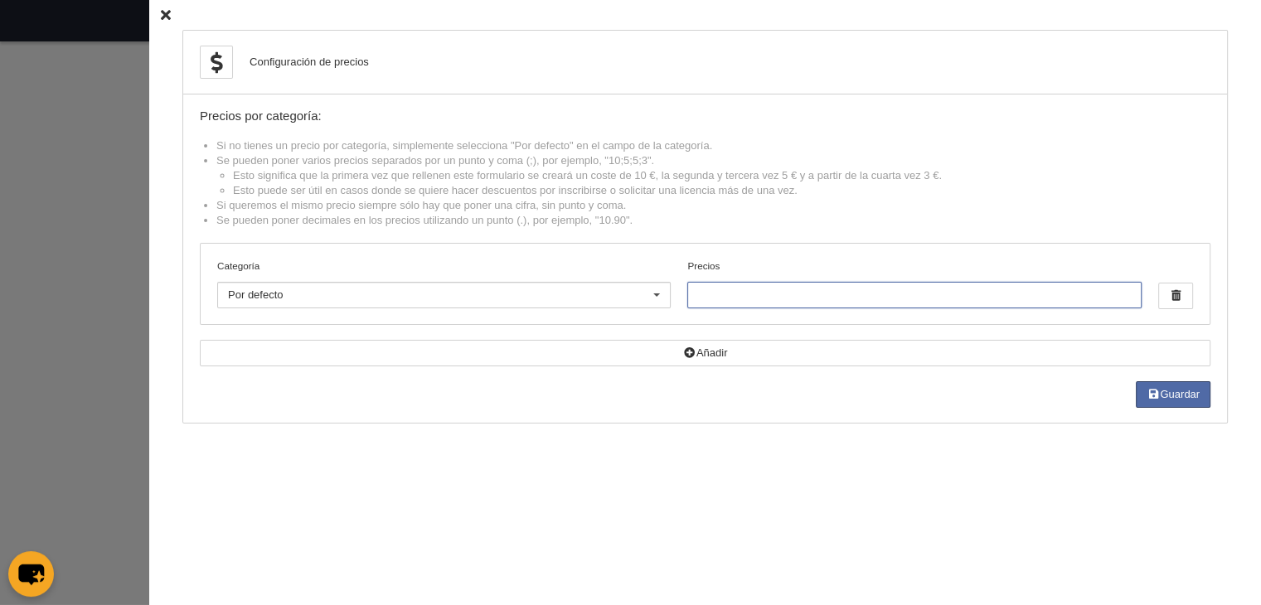
click at [694, 290] on input "Precios" at bounding box center [914, 295] width 454 height 27
type input "20;0"
click at [1160, 395] on button "Guardar" at bounding box center [1173, 394] width 75 height 27
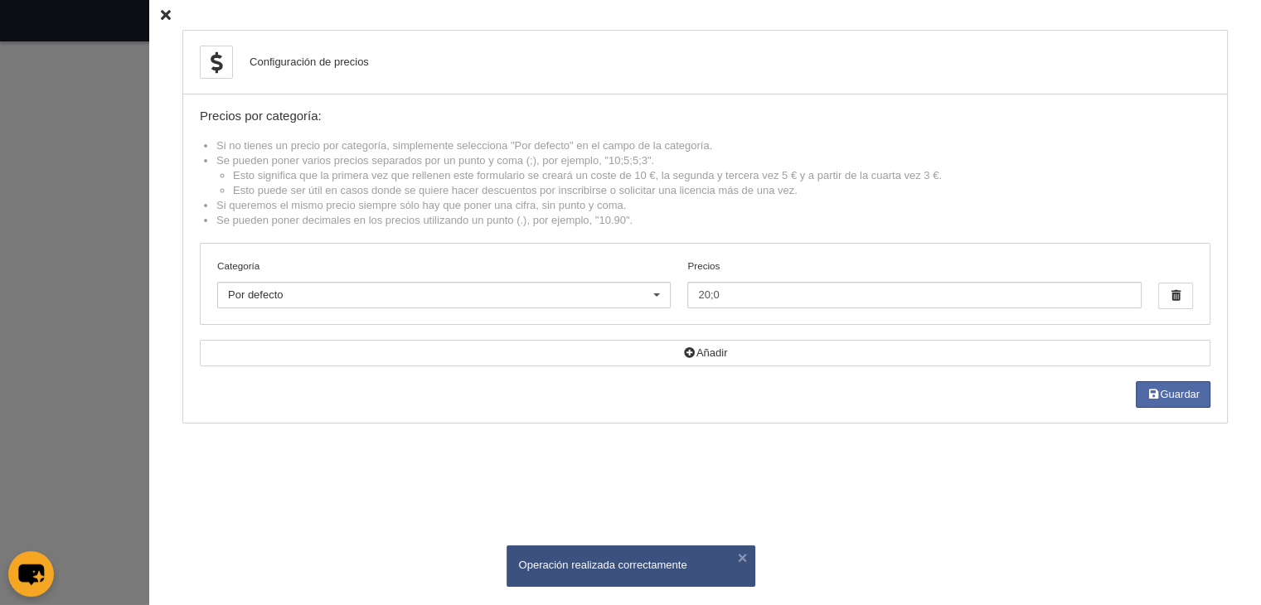
click at [161, 13] on icon at bounding box center [166, 15] width 10 height 11
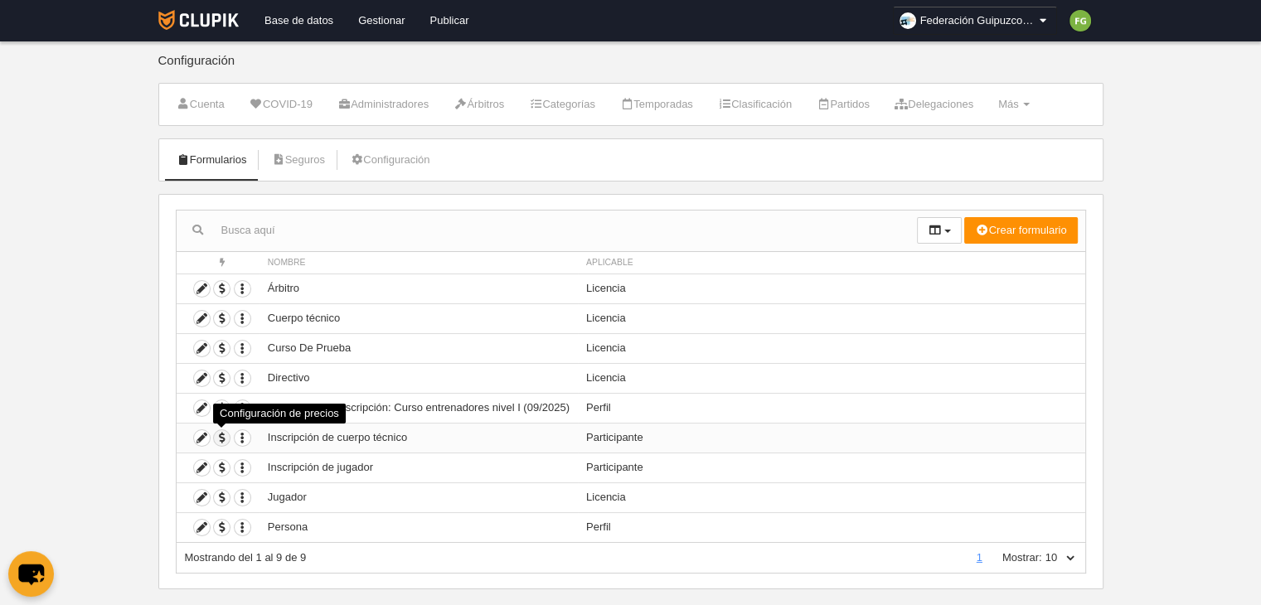
click at [219, 435] on span "button" at bounding box center [222, 438] width 16 height 16
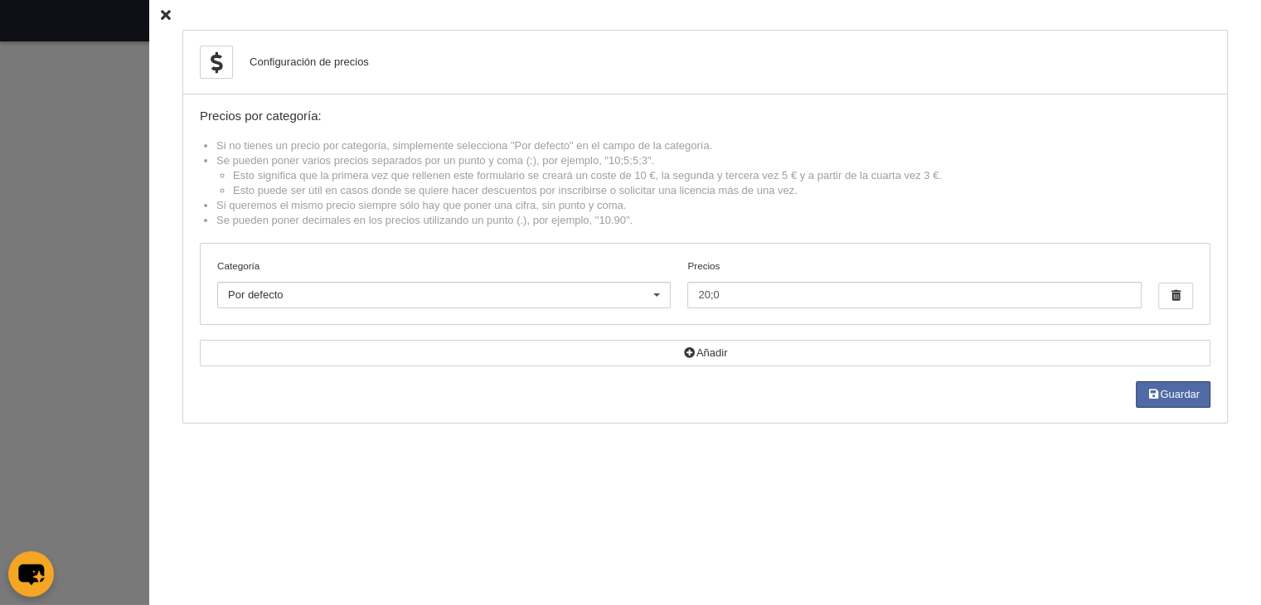
click at [161, 11] on icon at bounding box center [166, 15] width 10 height 11
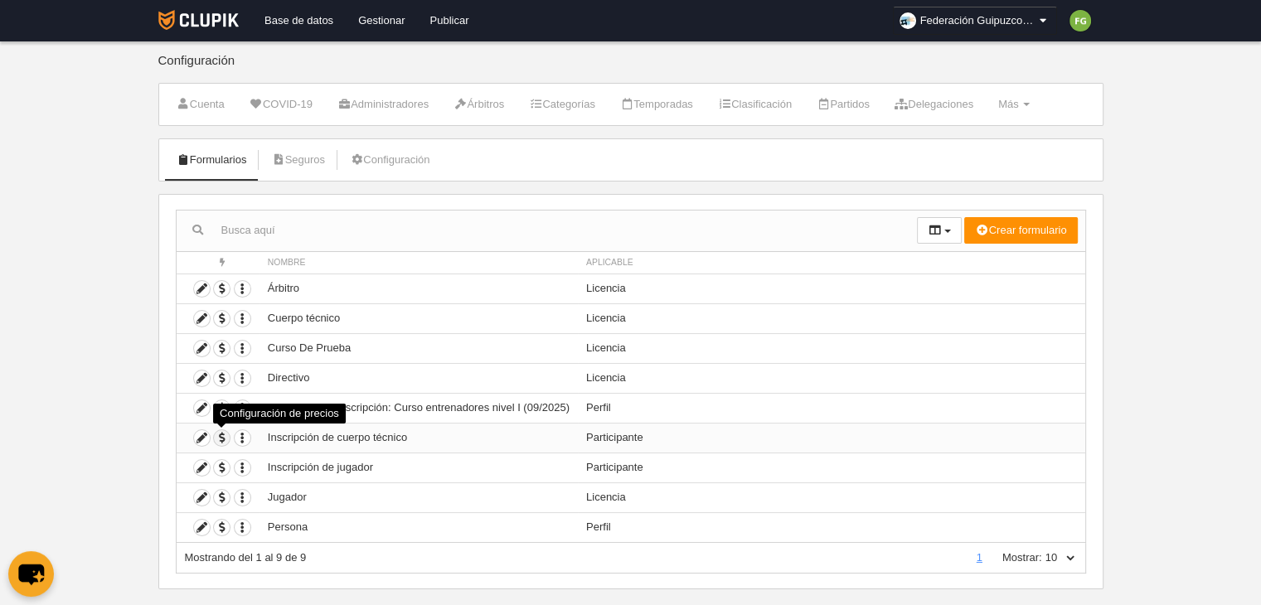
click at [220, 433] on span "button" at bounding box center [222, 438] width 16 height 16
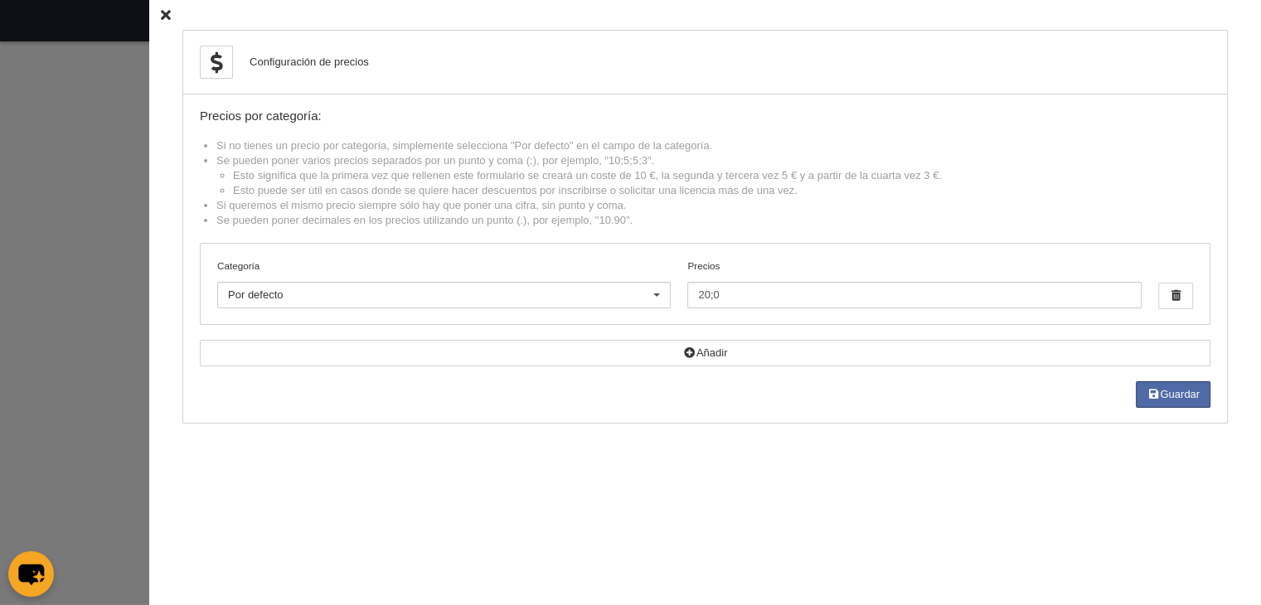
click at [161, 14] on icon at bounding box center [166, 15] width 10 height 11
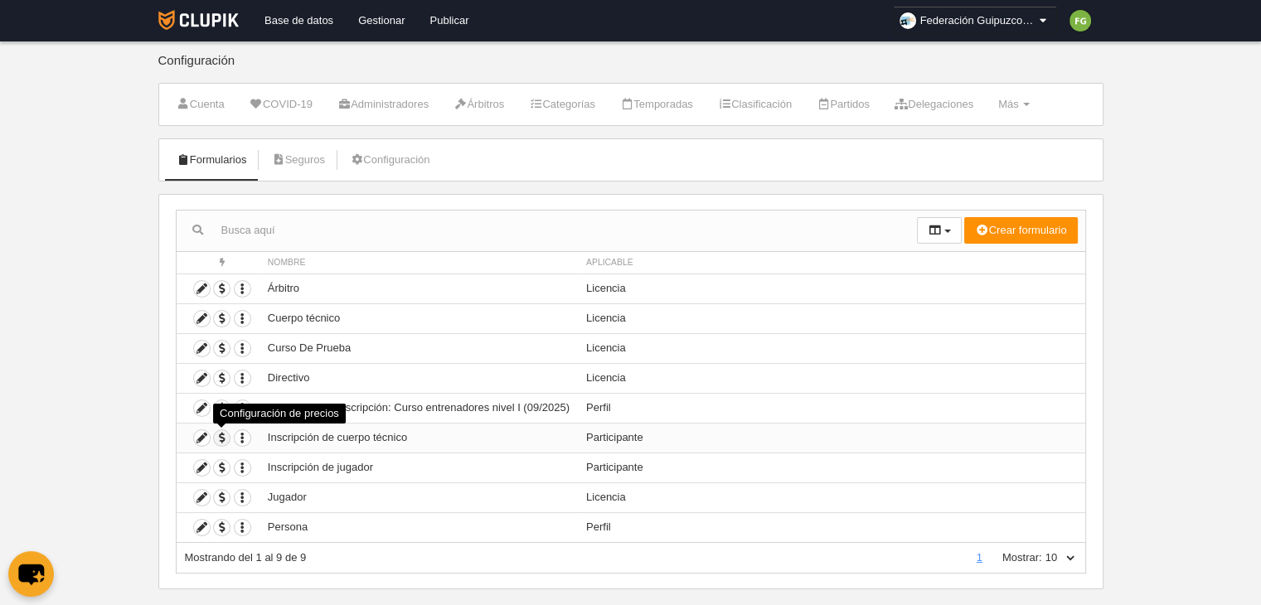
click at [221, 437] on span "button" at bounding box center [222, 438] width 16 height 16
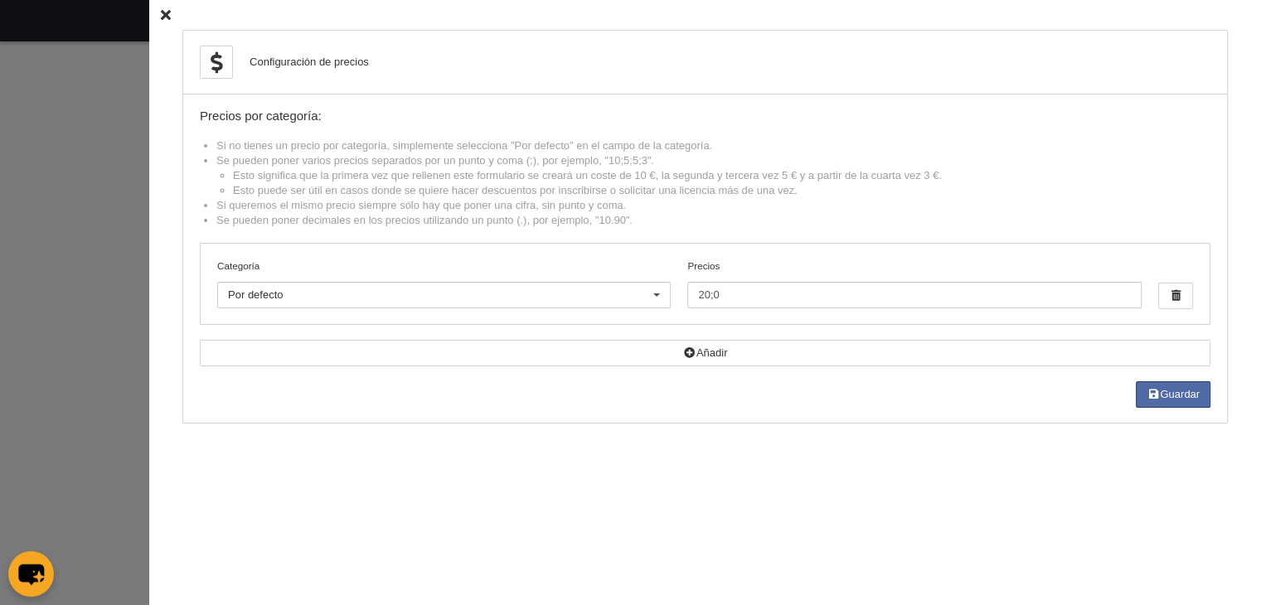
click at [649, 299] on div at bounding box center [656, 296] width 27 height 27
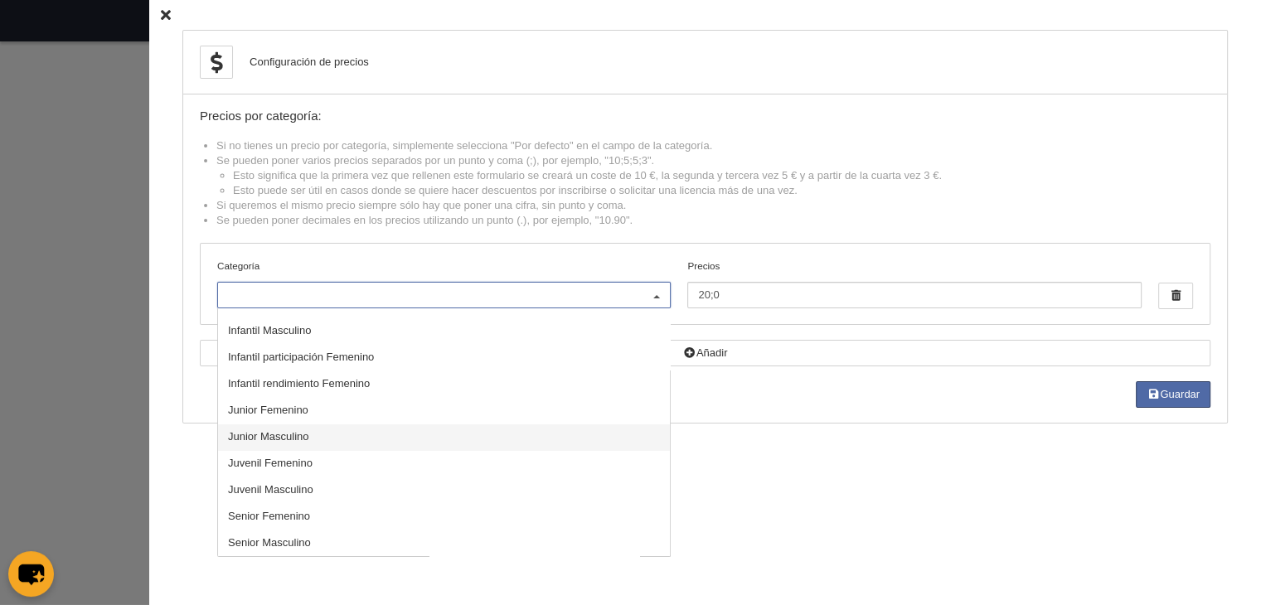
scroll to position [23, 0]
click at [289, 541] on span "Senior Masculino" at bounding box center [269, 542] width 83 height 12
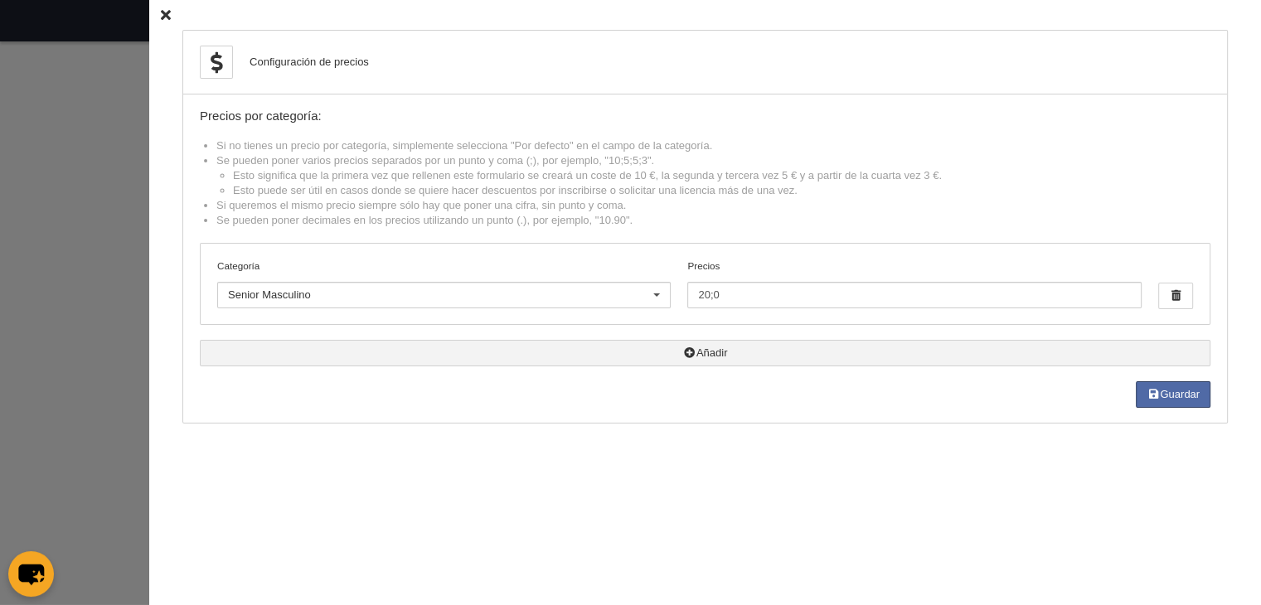
click at [683, 351] on icon "button" at bounding box center [689, 352] width 13 height 11
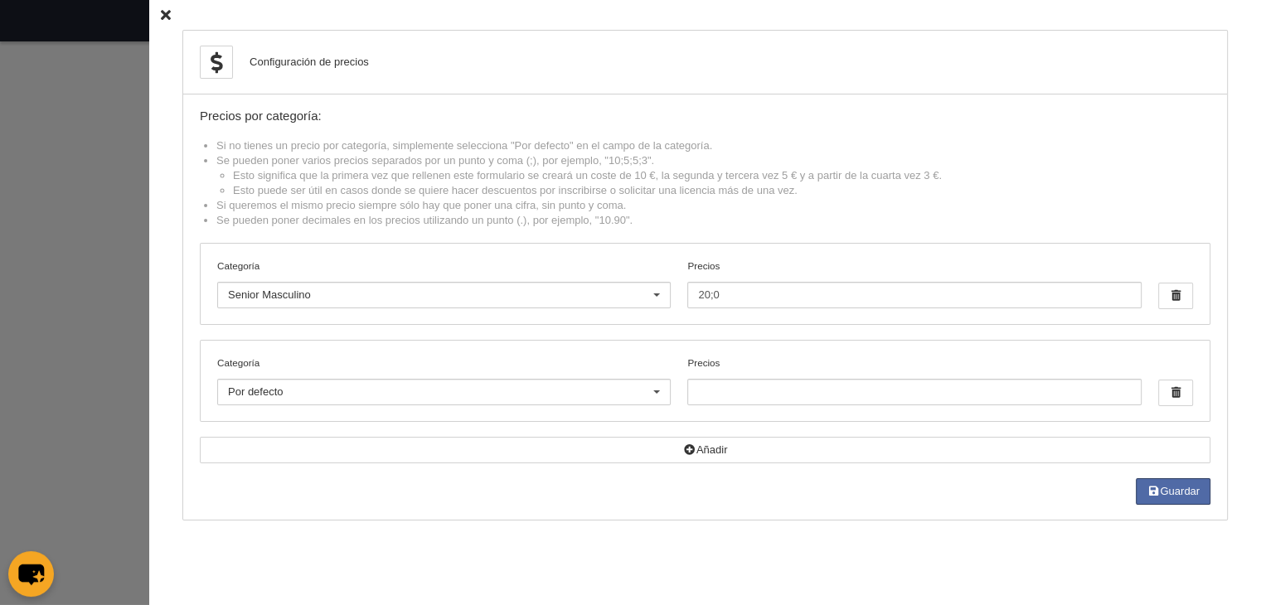
click at [651, 384] on div at bounding box center [656, 393] width 27 height 27
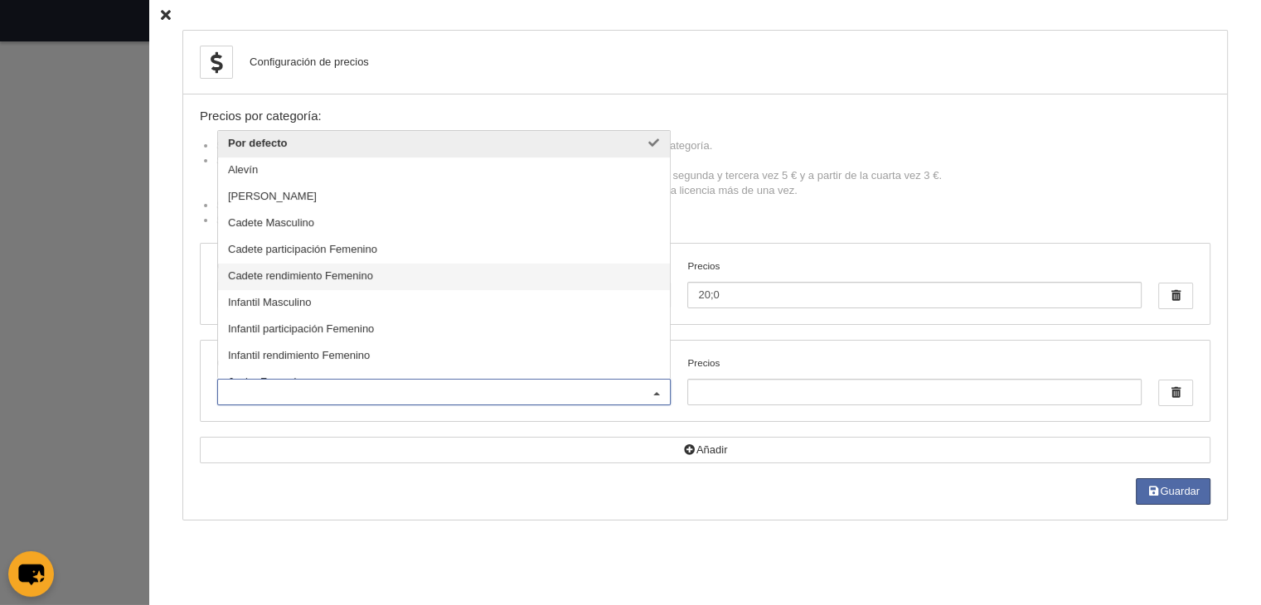
scroll to position [149, 0]
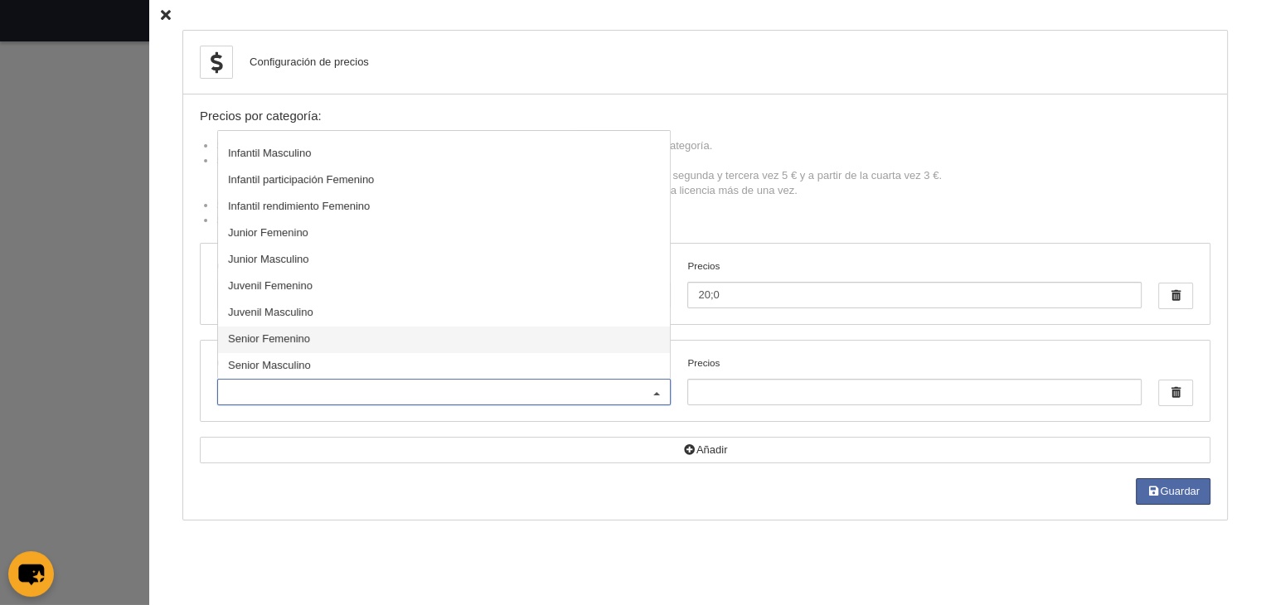
click at [286, 335] on span "Senior Femenino" at bounding box center [269, 338] width 82 height 12
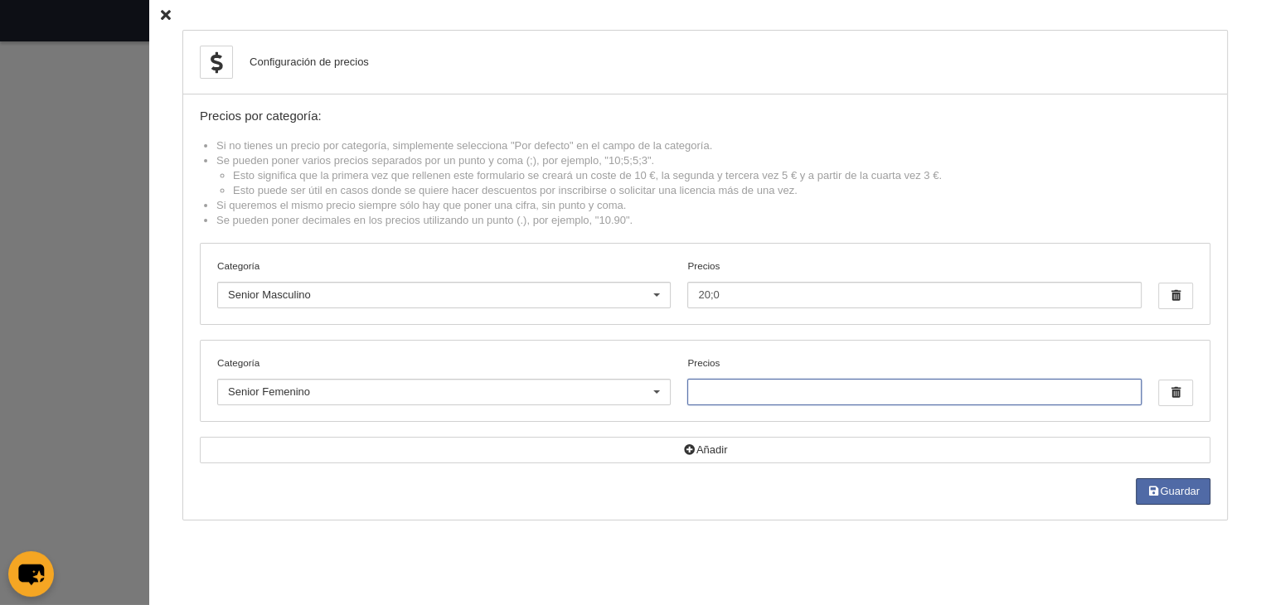
click at [910, 403] on input "Precios" at bounding box center [914, 392] width 454 height 27
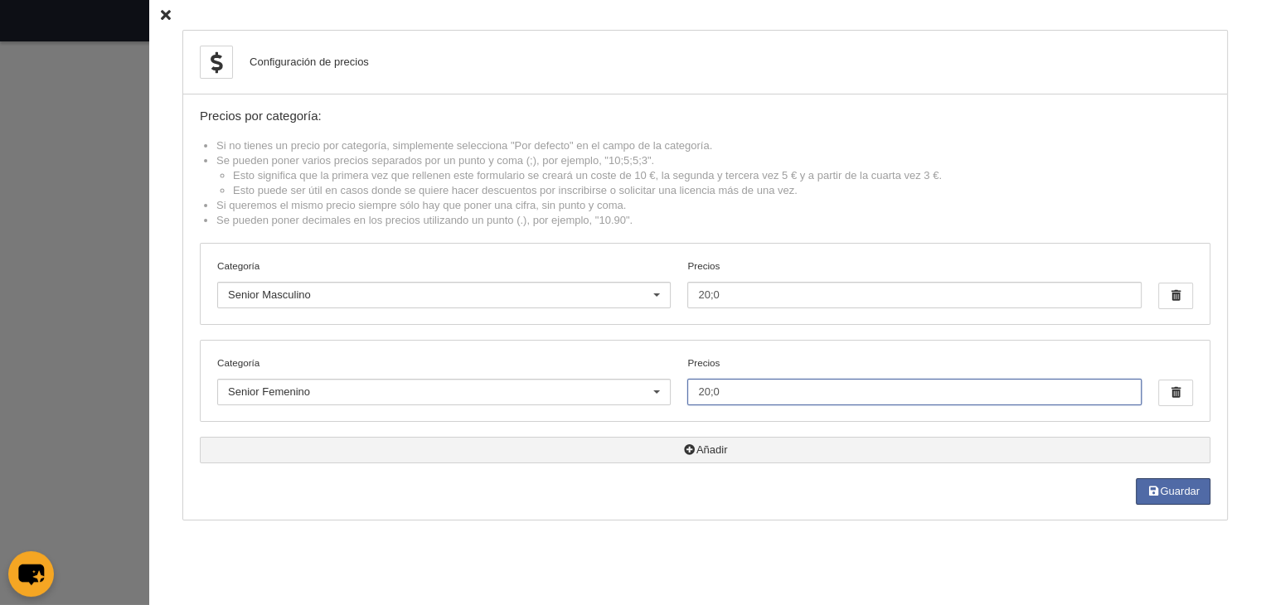
type input "20;0"
click at [687, 445] on icon "button" at bounding box center [689, 449] width 13 height 11
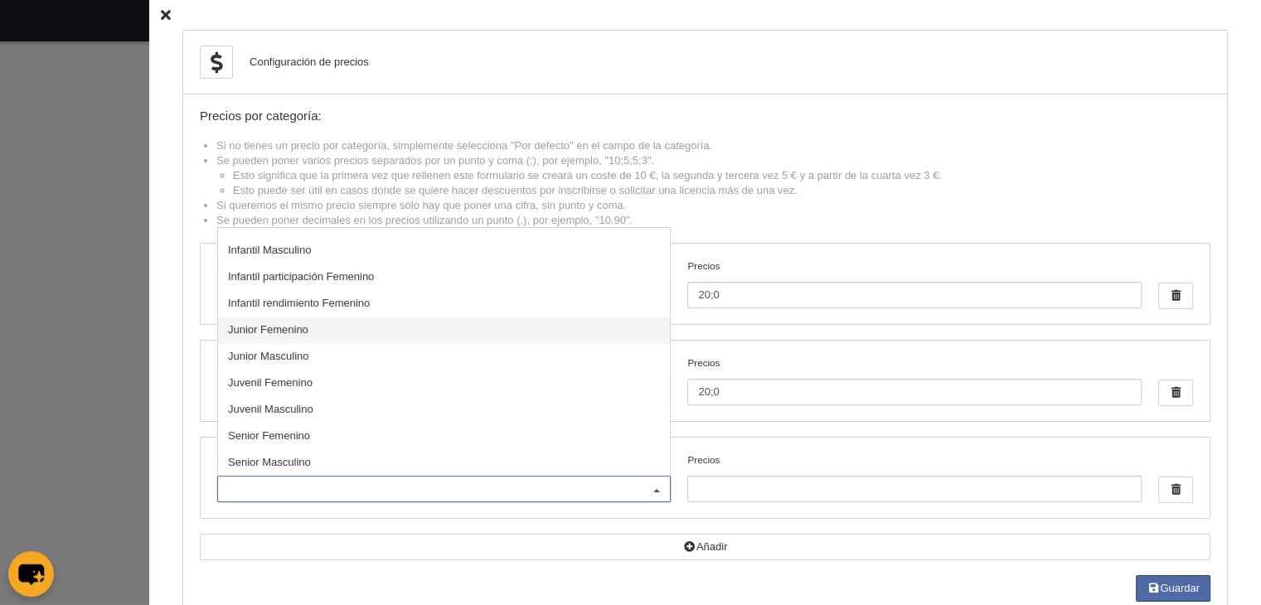
scroll to position [40, 0]
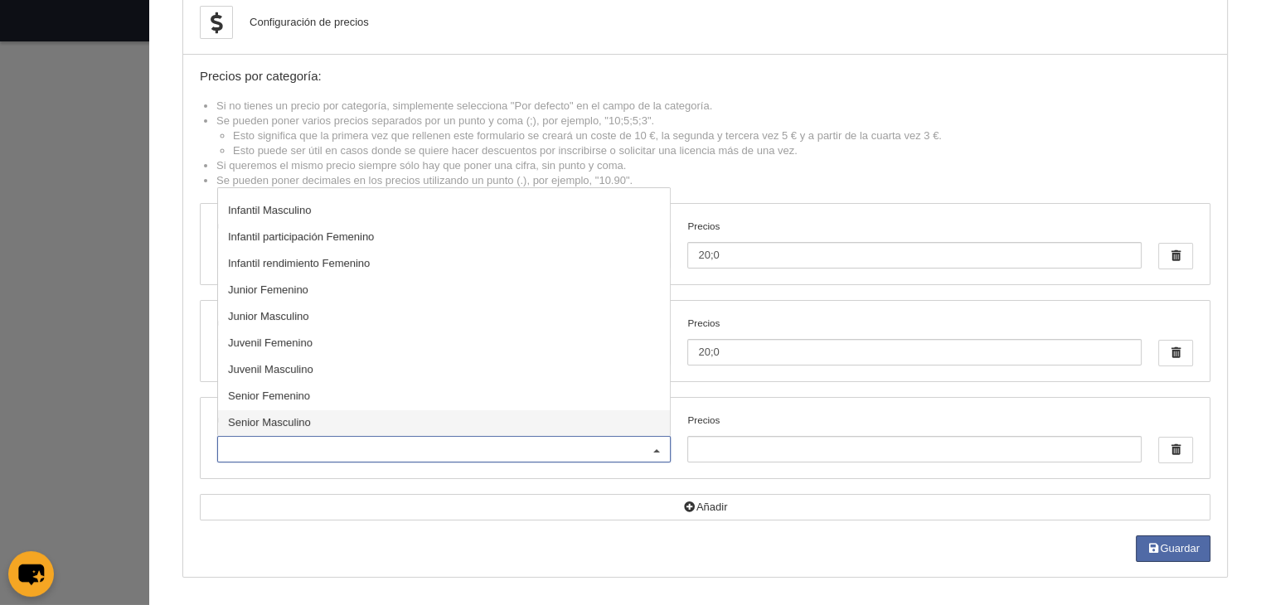
click at [560, 556] on div "Guardar" at bounding box center [705, 549] width 1011 height 27
click at [273, 313] on span "Junior Masculino" at bounding box center [268, 316] width 81 height 12
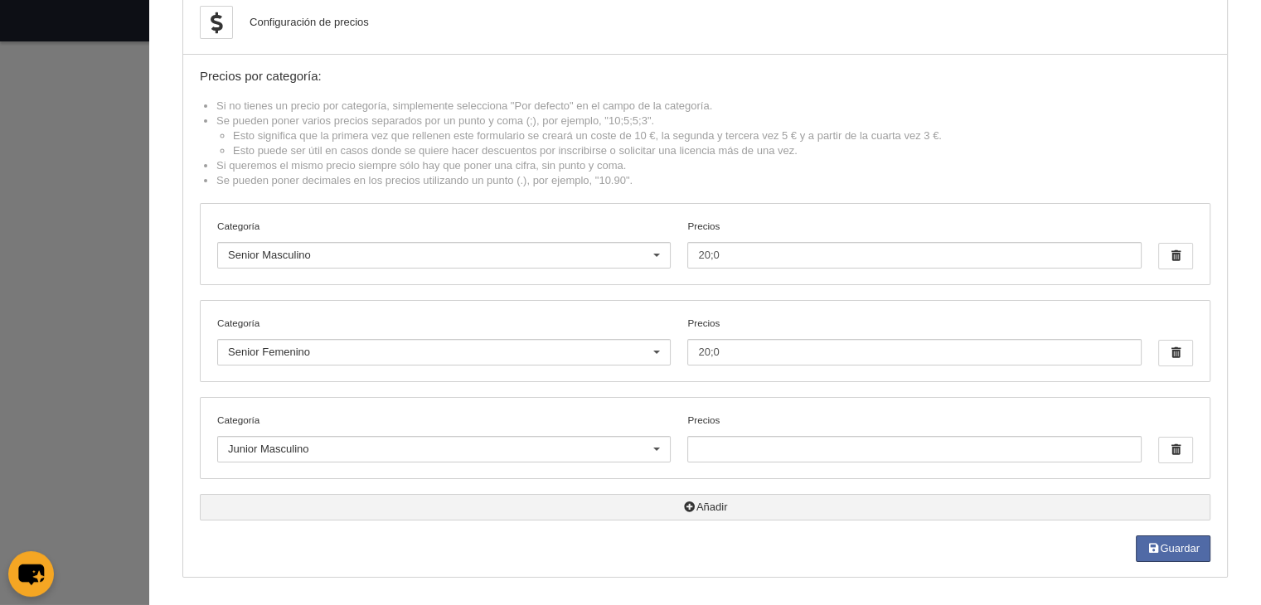
click at [683, 507] on icon "button" at bounding box center [689, 507] width 13 height 11
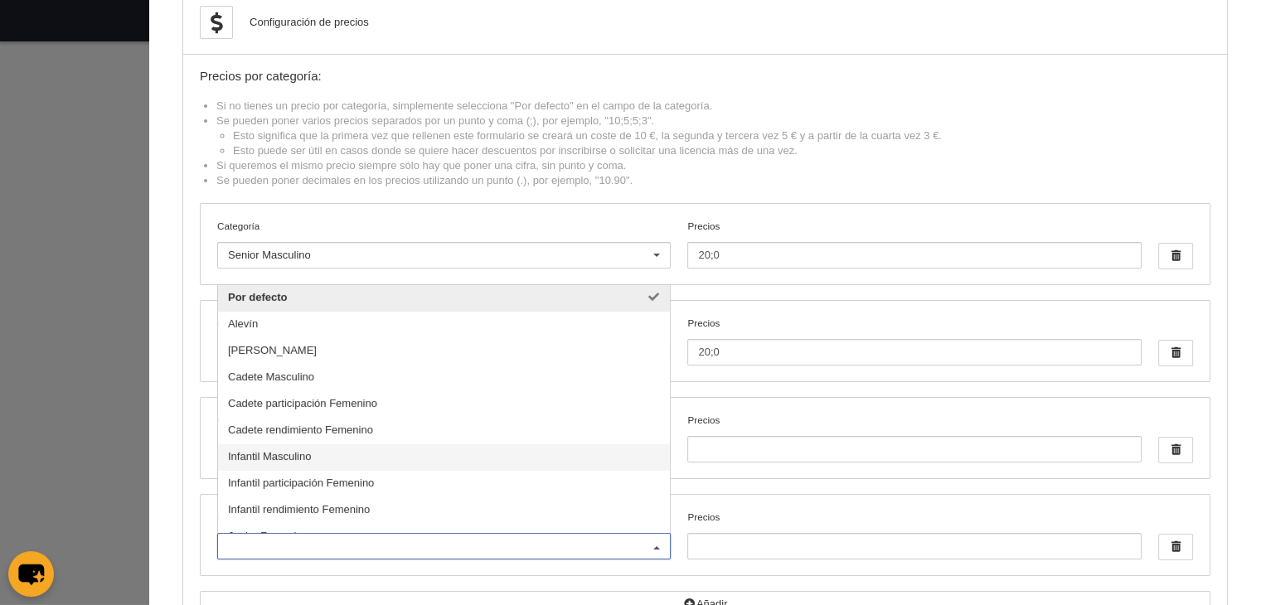
scroll to position [149, 0]
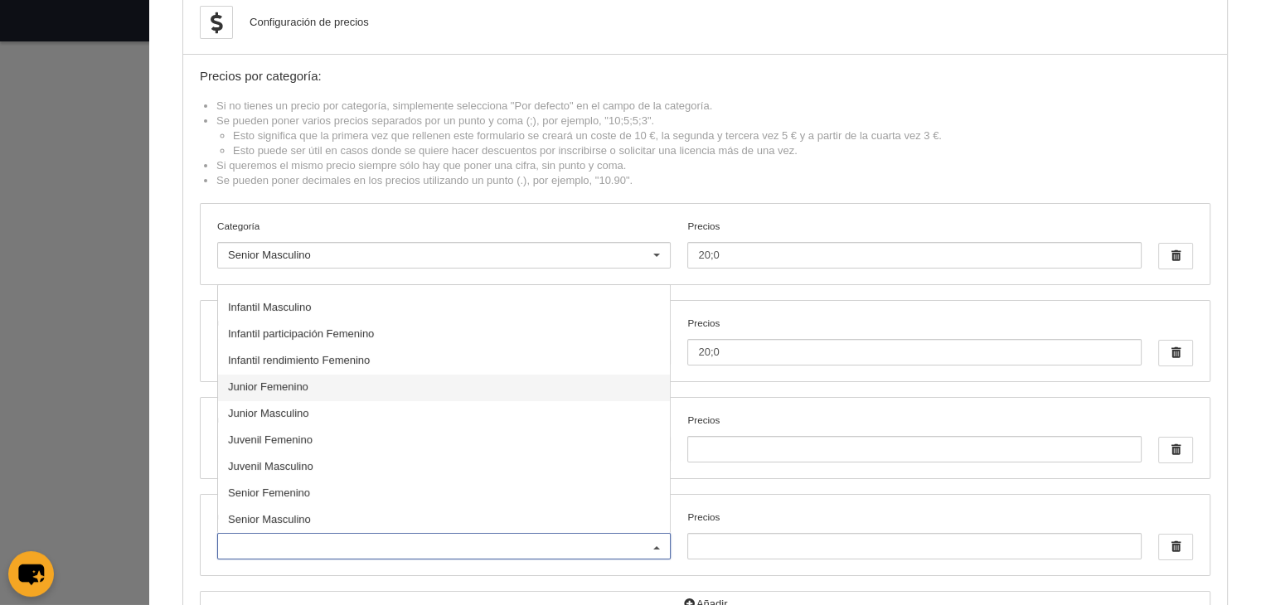
click at [283, 382] on span "Junior Femenino" at bounding box center [268, 387] width 80 height 12
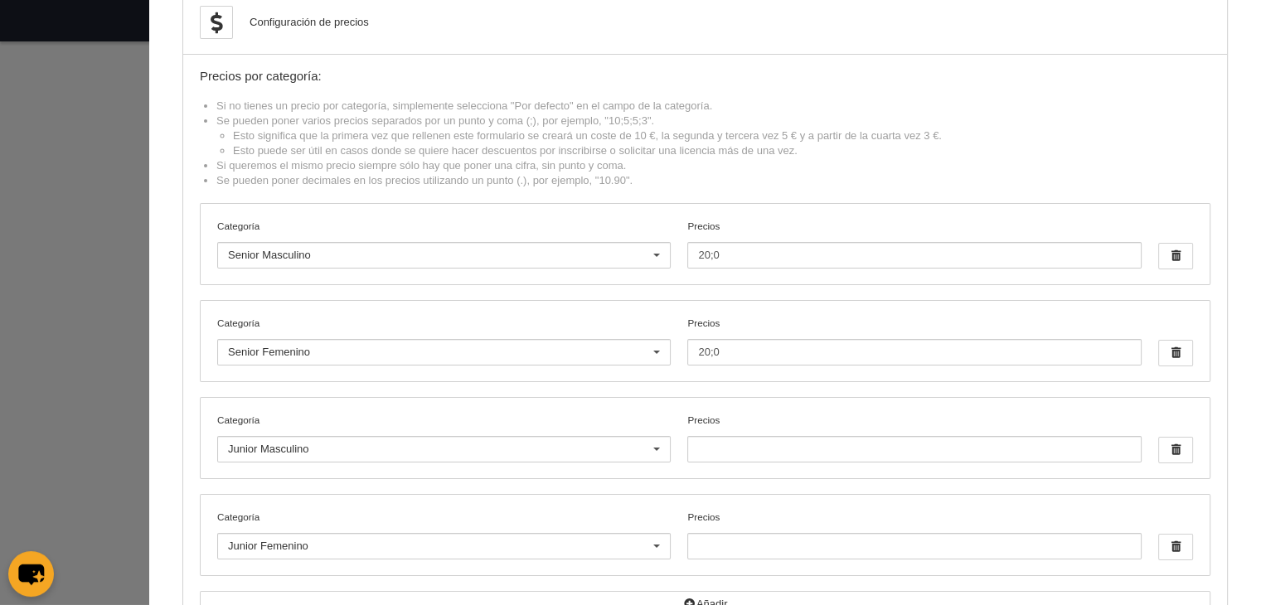
scroll to position [136, 0]
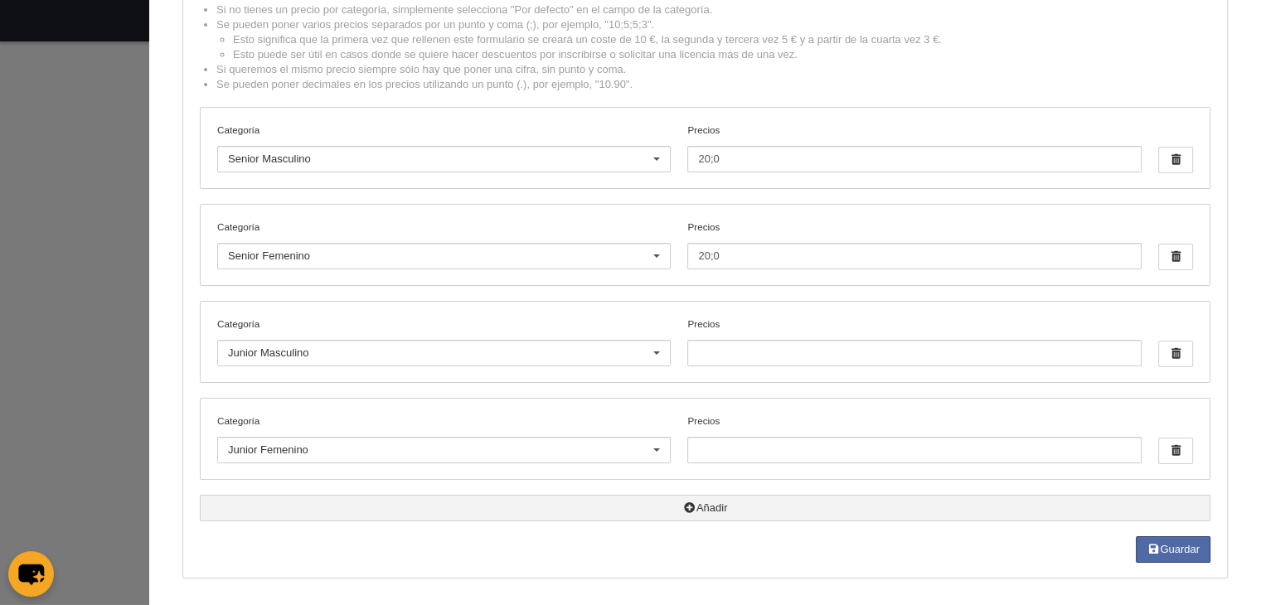
click at [683, 507] on icon "button" at bounding box center [689, 507] width 13 height 11
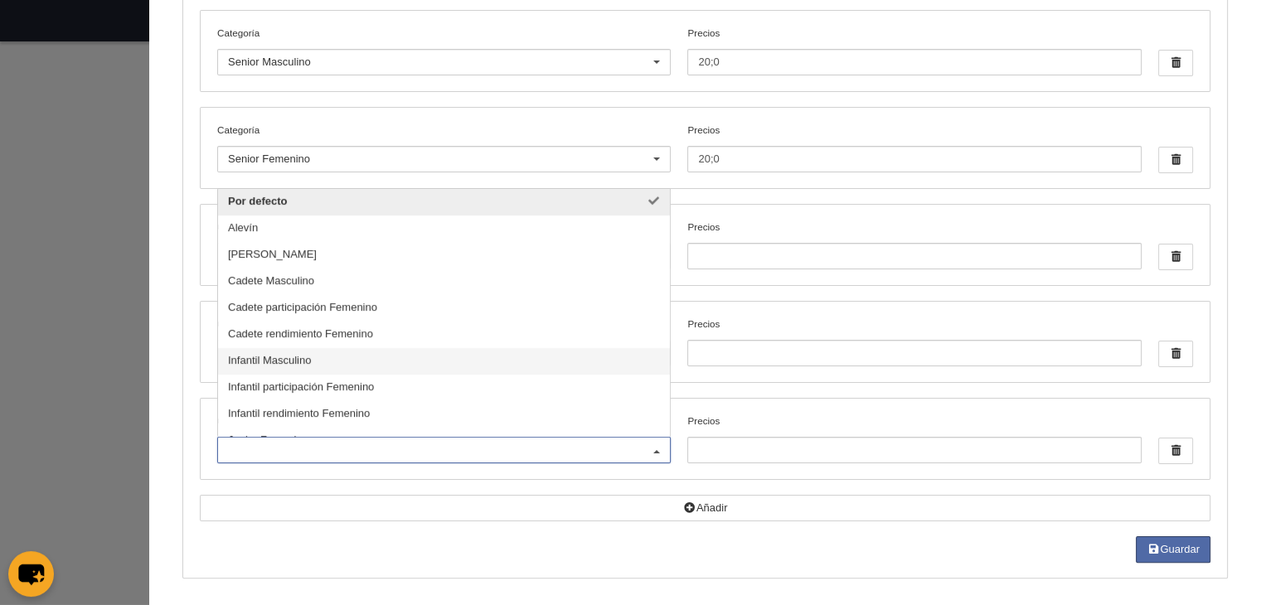
scroll to position [149, 0]
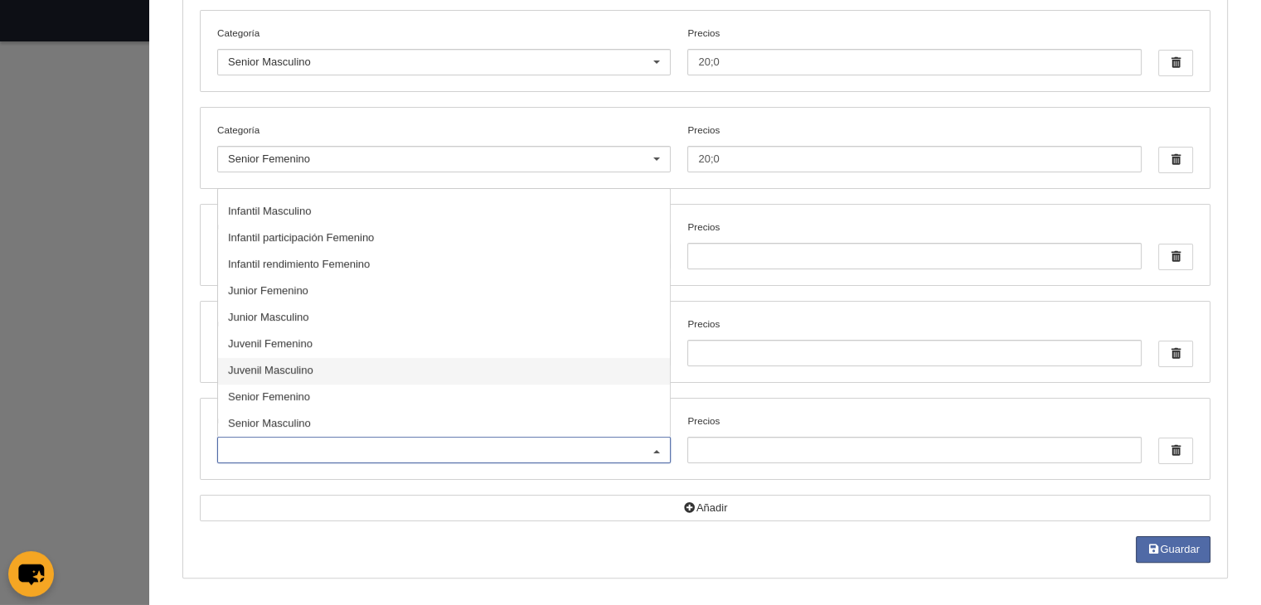
click at [283, 365] on span "Juvenil Masculino" at bounding box center [270, 370] width 85 height 12
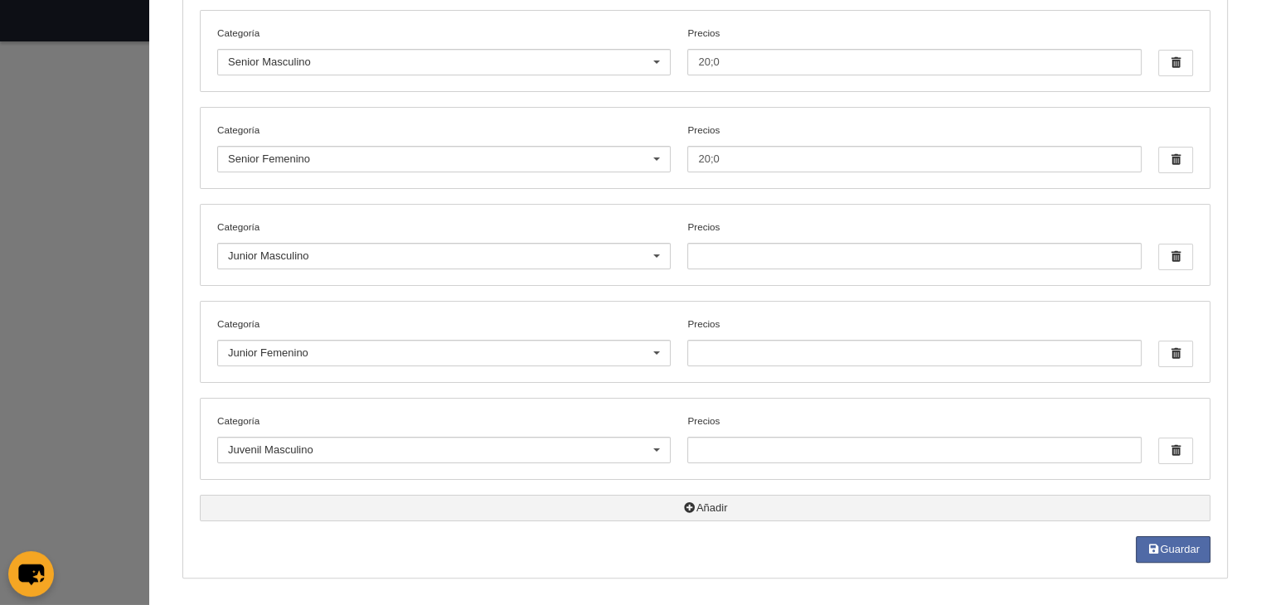
click at [683, 506] on icon "button" at bounding box center [689, 507] width 13 height 11
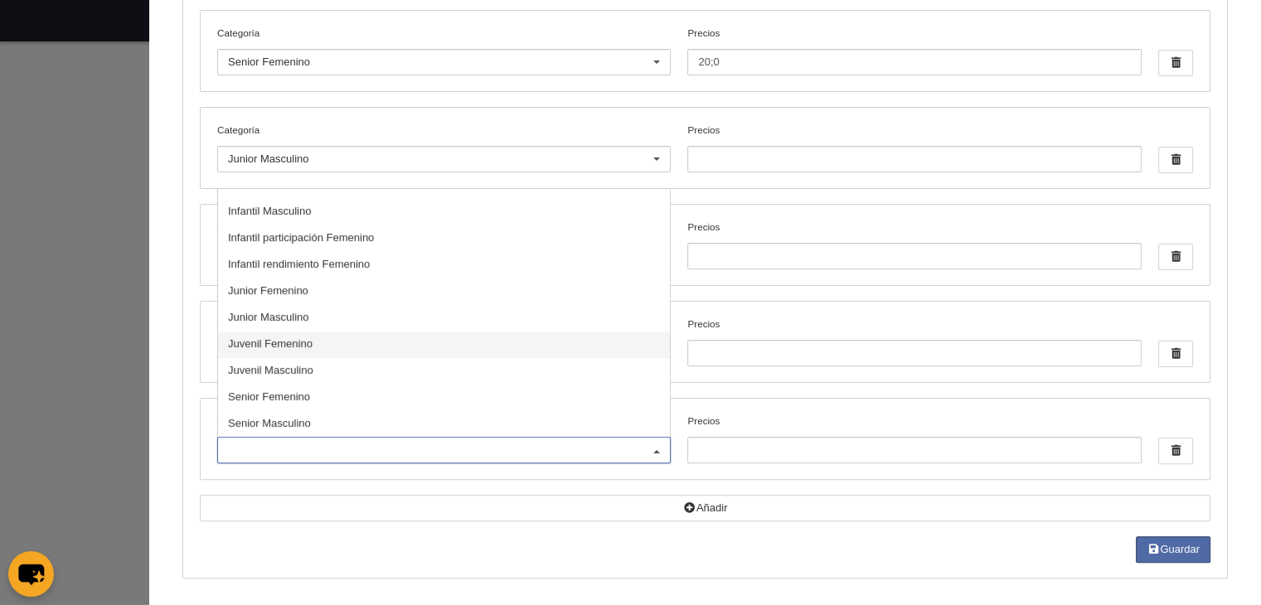
click at [248, 342] on span "Juvenil Femenino" at bounding box center [270, 343] width 85 height 12
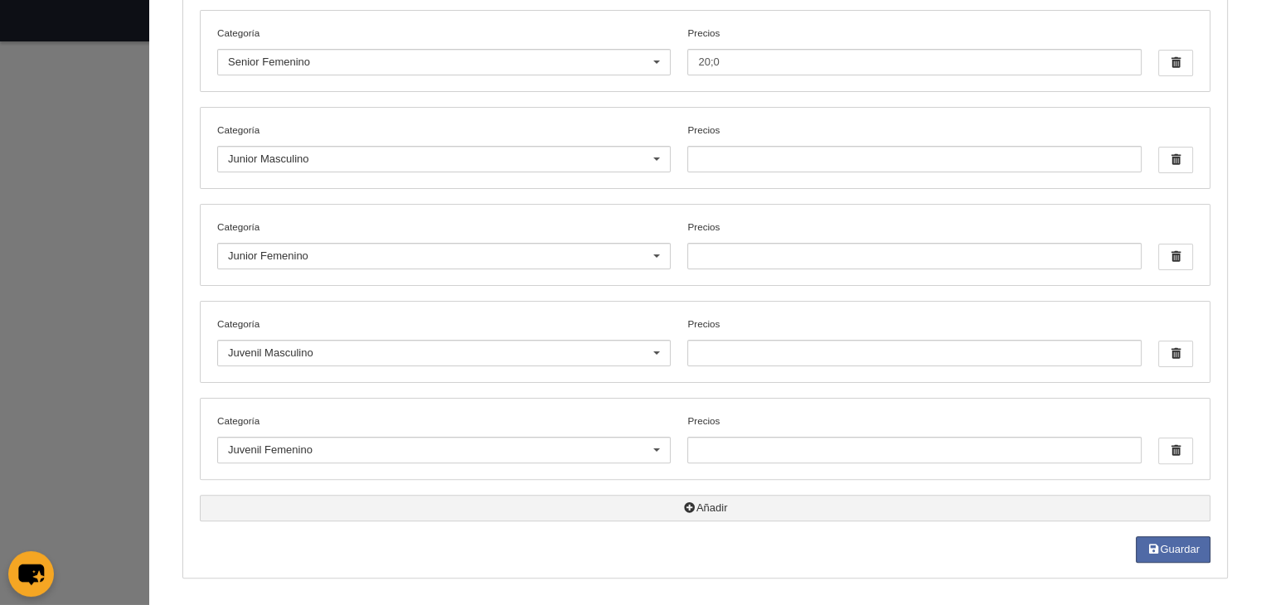
click at [683, 505] on icon "button" at bounding box center [689, 507] width 13 height 11
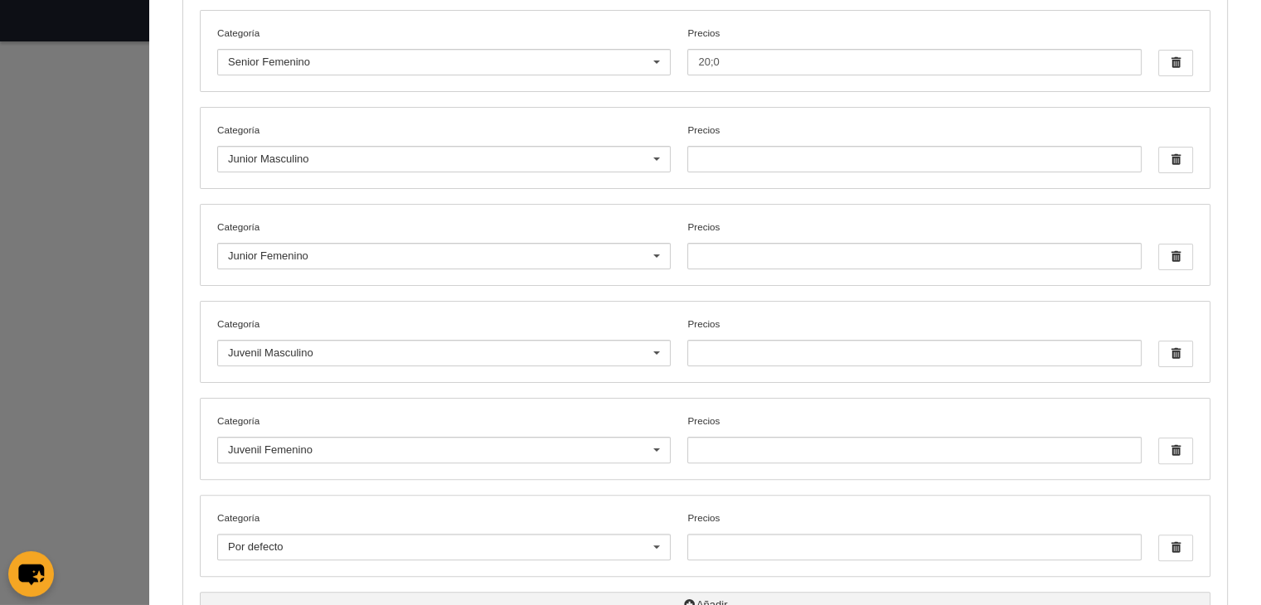
scroll to position [426, 0]
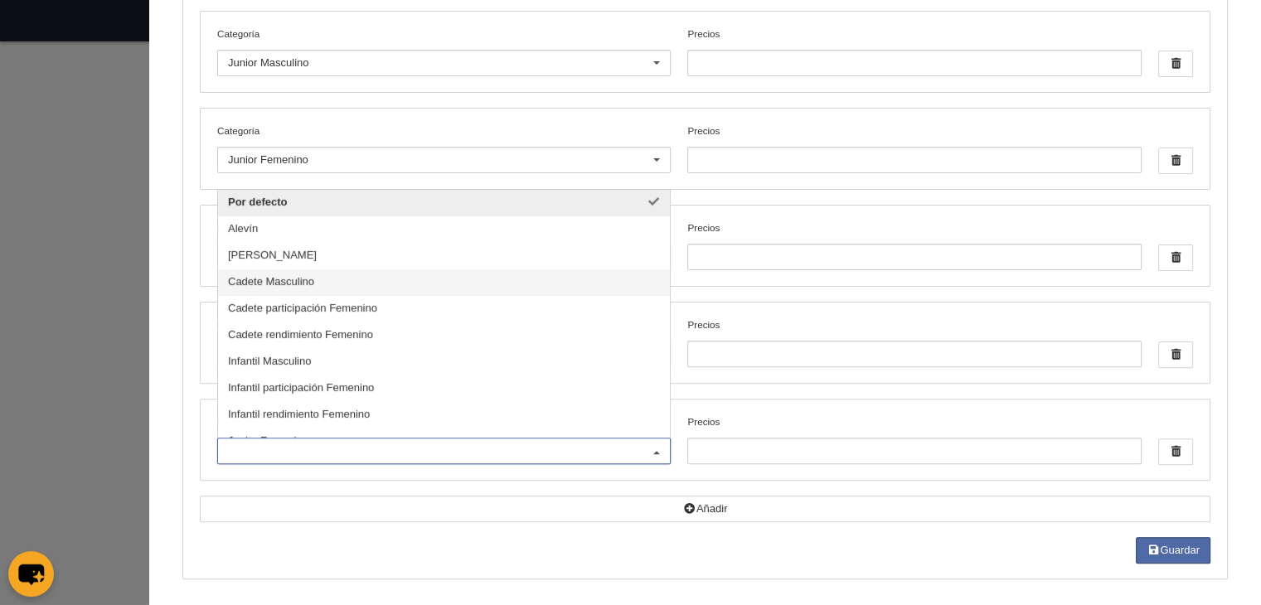
click at [290, 279] on span "Cadete Masculino" at bounding box center [271, 281] width 86 height 12
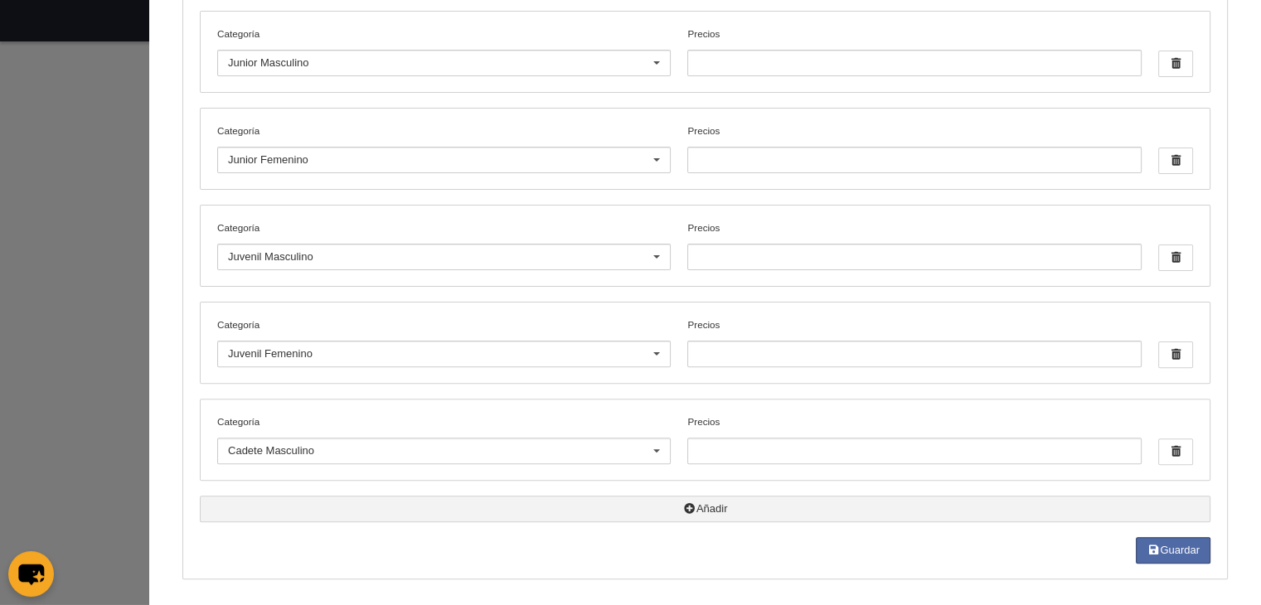
click at [701, 502] on button "Añadir" at bounding box center [705, 509] width 1011 height 27
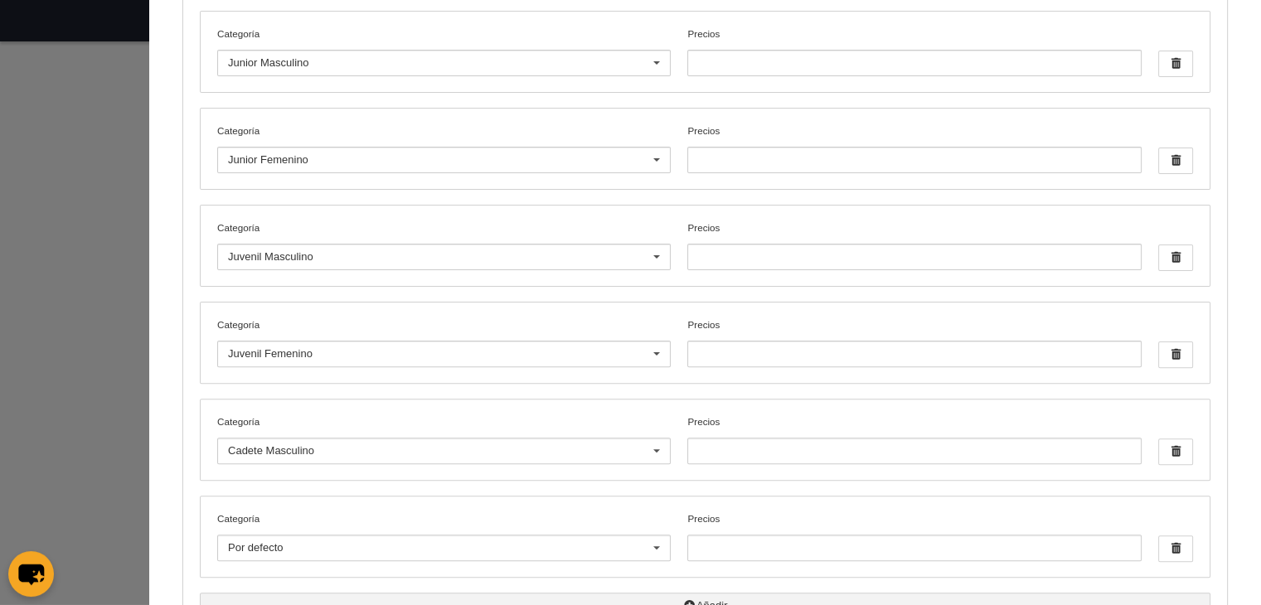
scroll to position [523, 0]
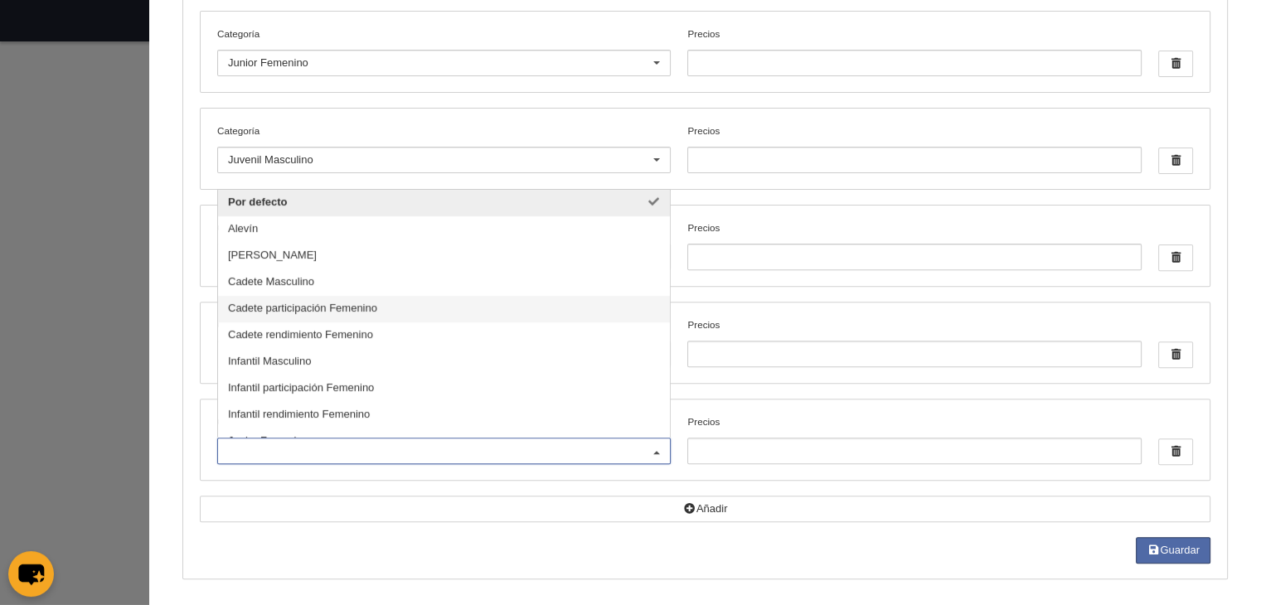
click at [318, 303] on span "Cadete participación Femenino" at bounding box center [302, 308] width 149 height 12
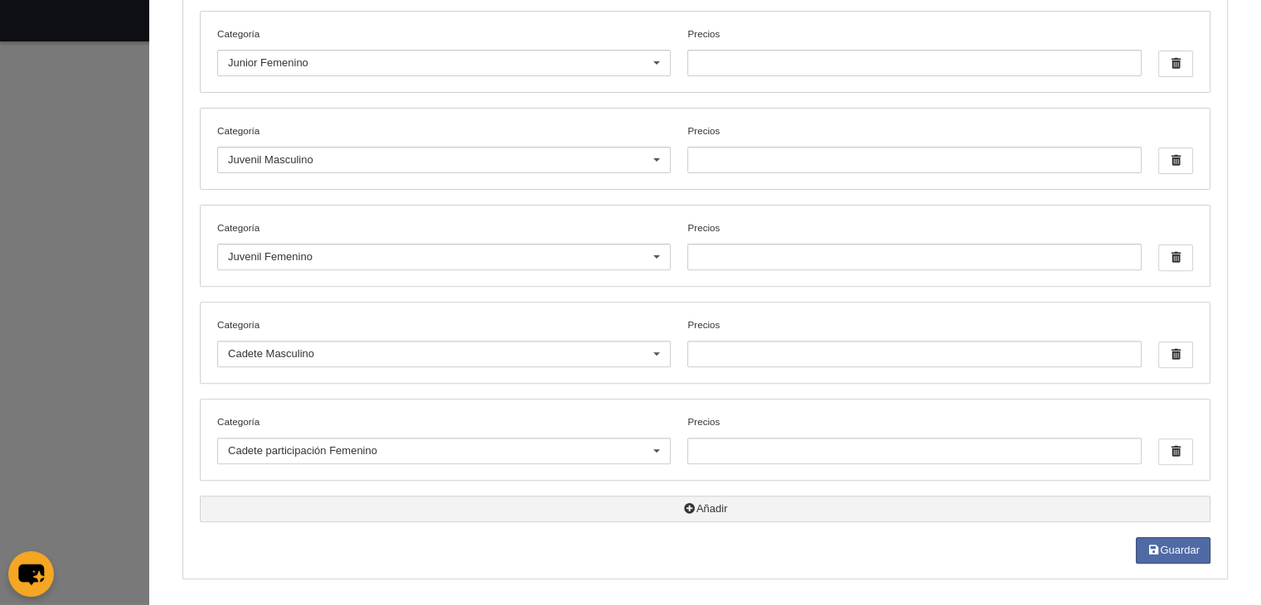
click at [683, 508] on icon "button" at bounding box center [689, 508] width 13 height 11
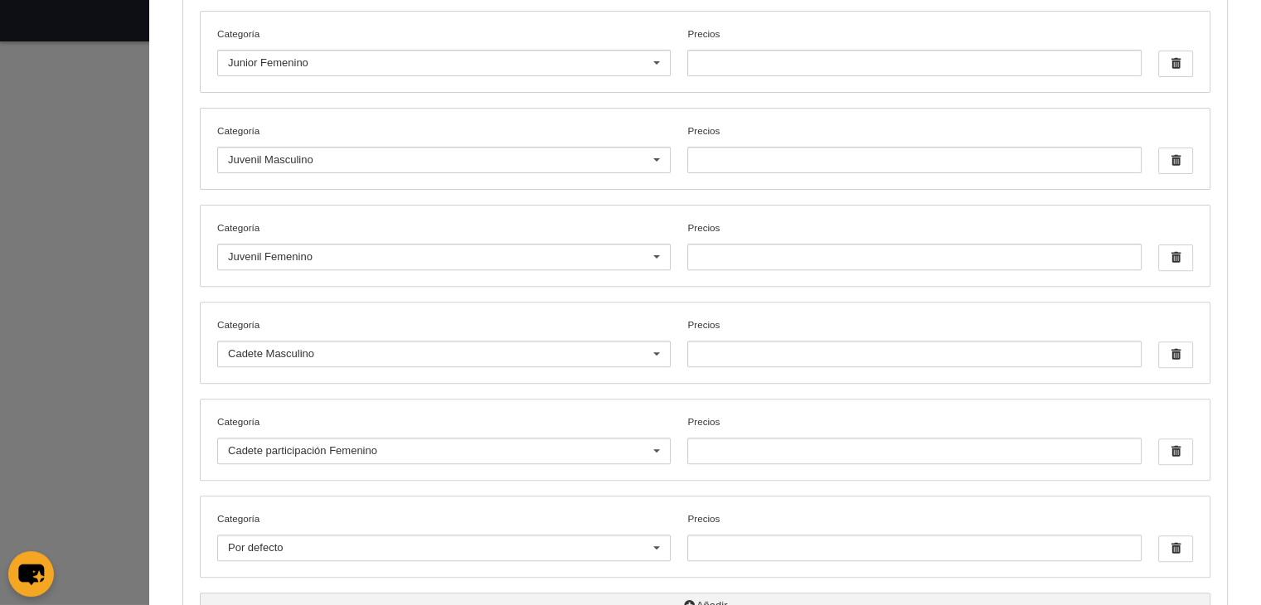
scroll to position [620, 0]
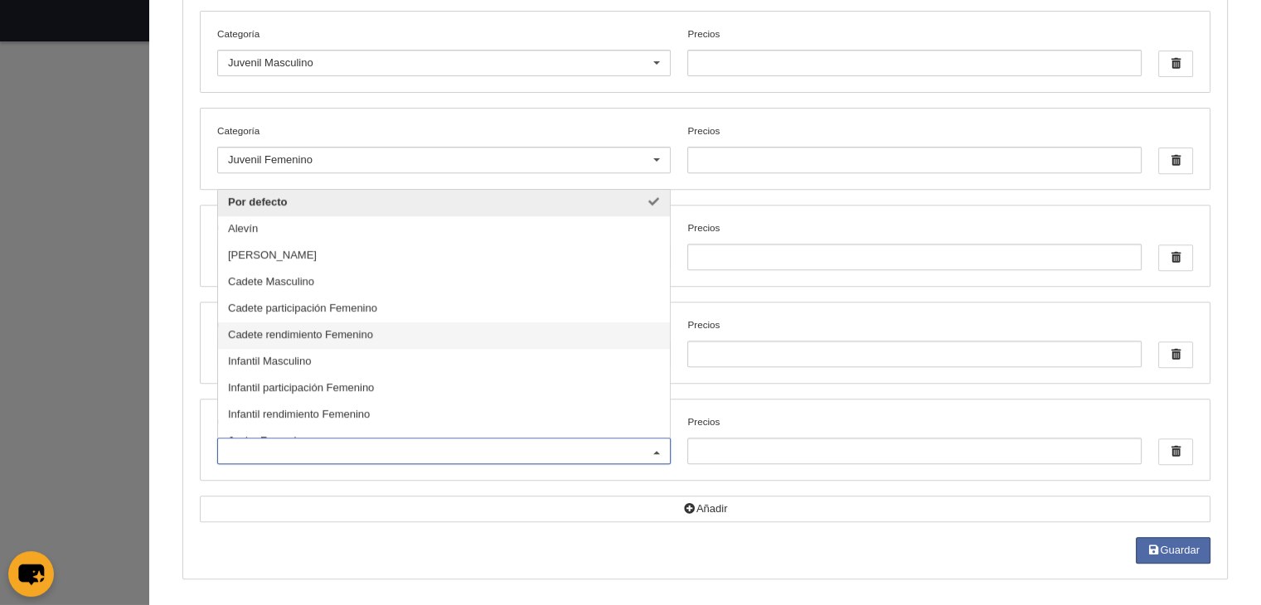
click at [320, 332] on span "Cadete rendimiento Femenino" at bounding box center [300, 334] width 145 height 12
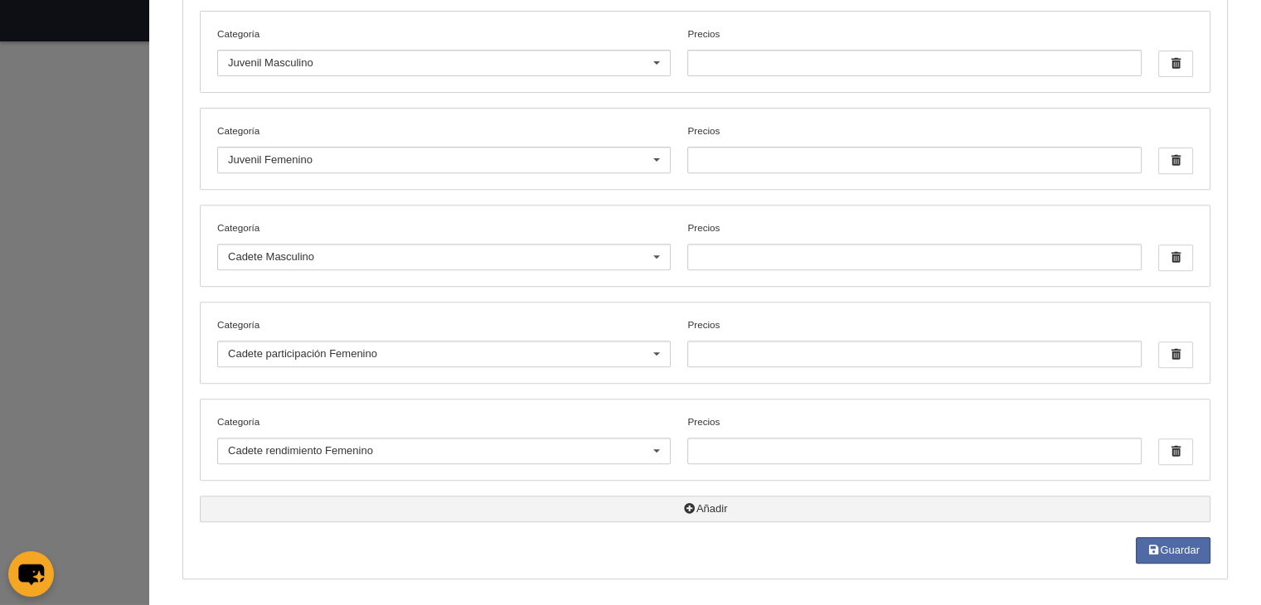
click at [696, 506] on button "Añadir" at bounding box center [705, 509] width 1011 height 27
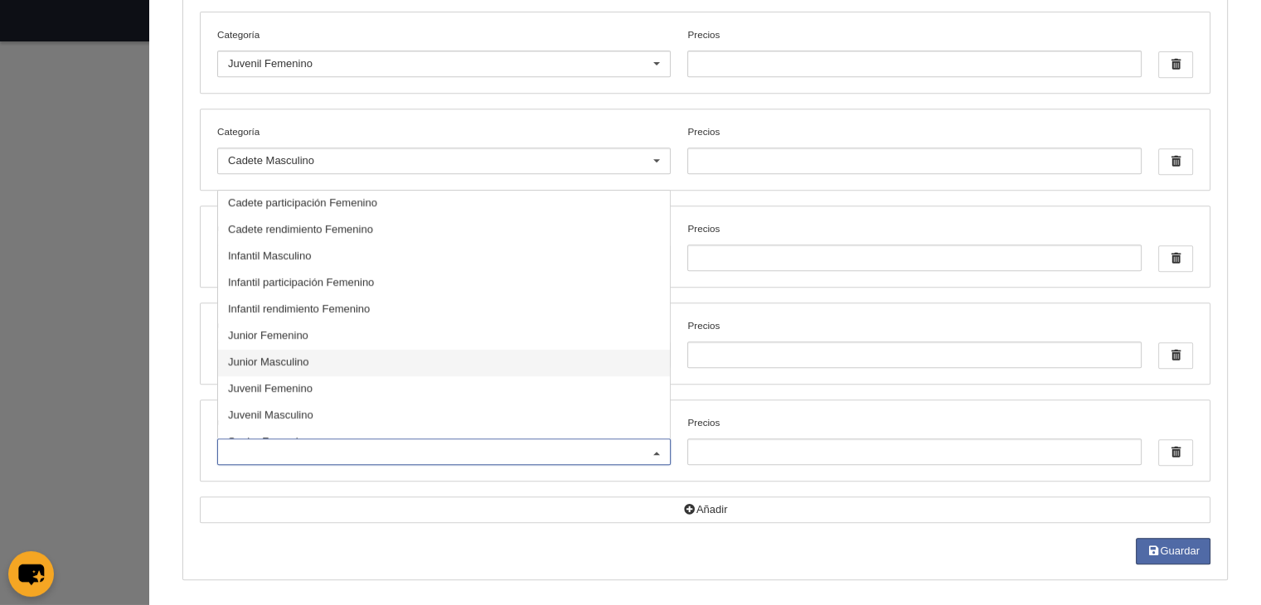
scroll to position [103, 0]
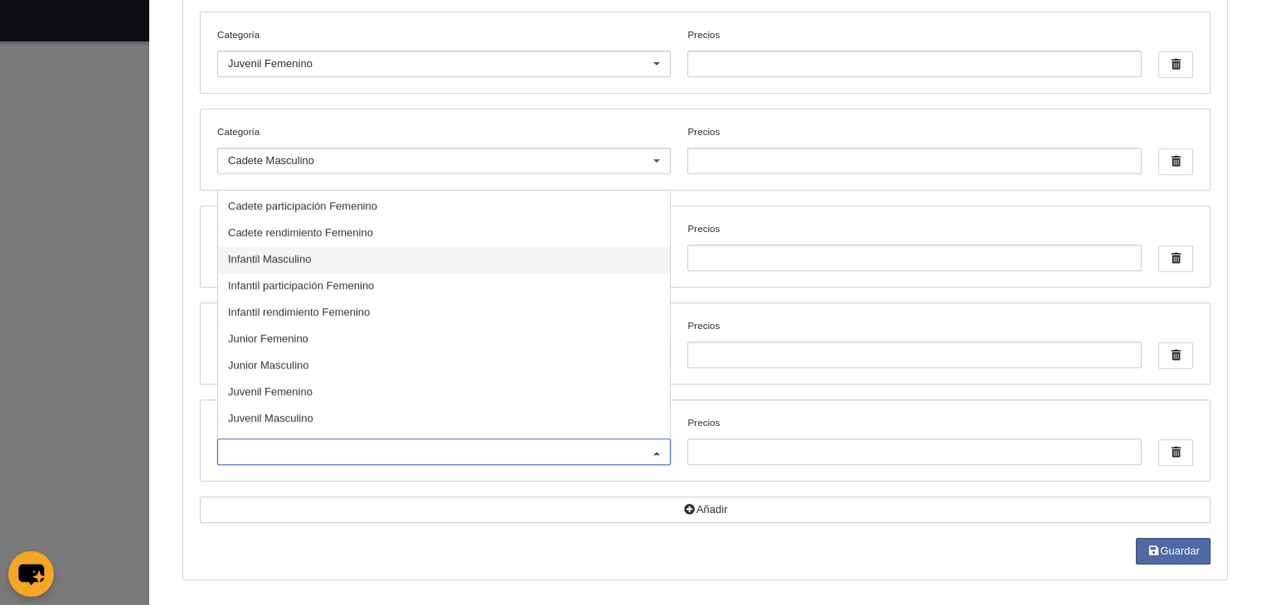
click at [283, 255] on span "Infantil Masculino" at bounding box center [269, 259] width 83 height 12
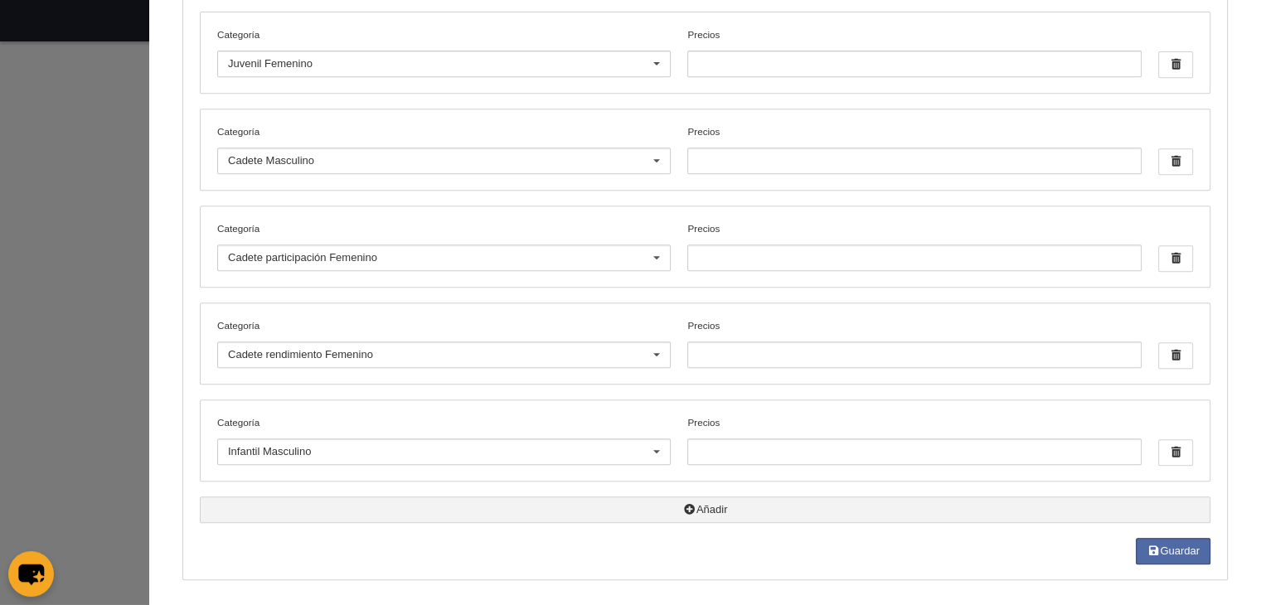
click at [688, 502] on button "Añadir" at bounding box center [705, 510] width 1011 height 27
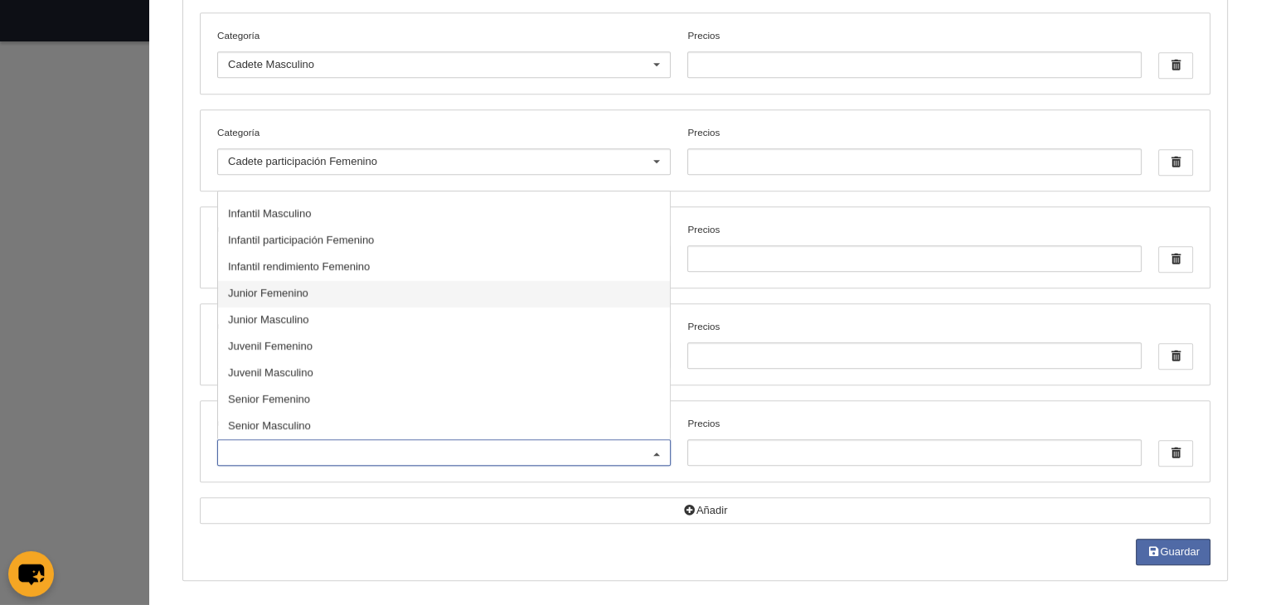
scroll to position [40, 0]
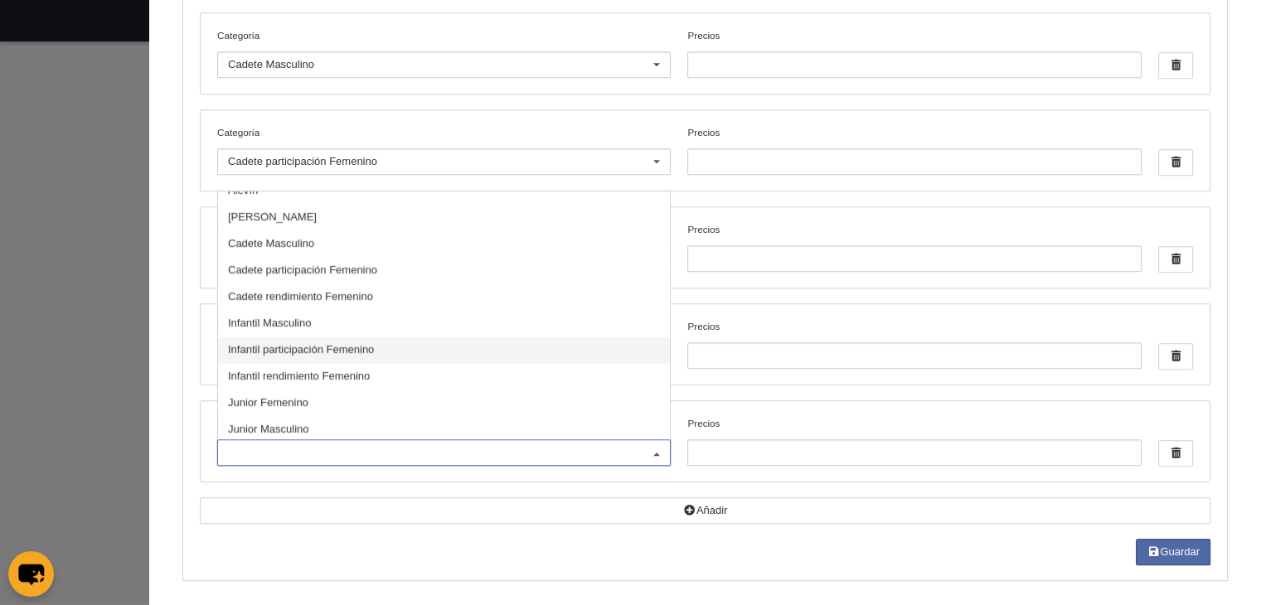
click at [345, 343] on span "Infantil participación Femenino" at bounding box center [301, 349] width 146 height 12
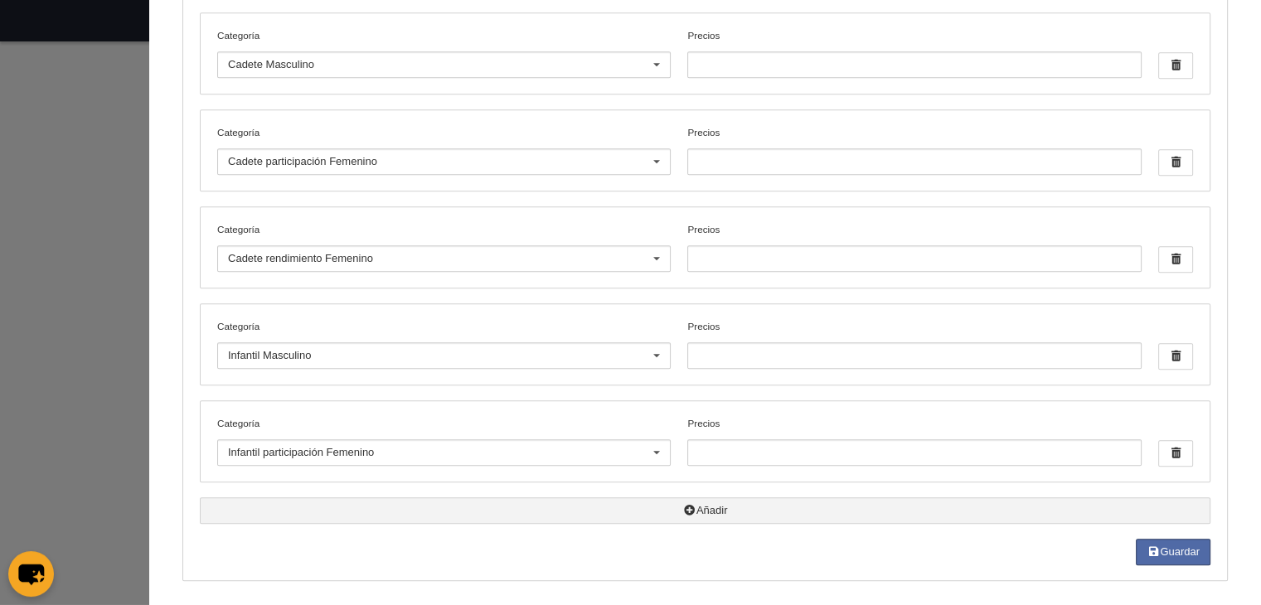
click at [683, 505] on icon "button" at bounding box center [689, 510] width 13 height 11
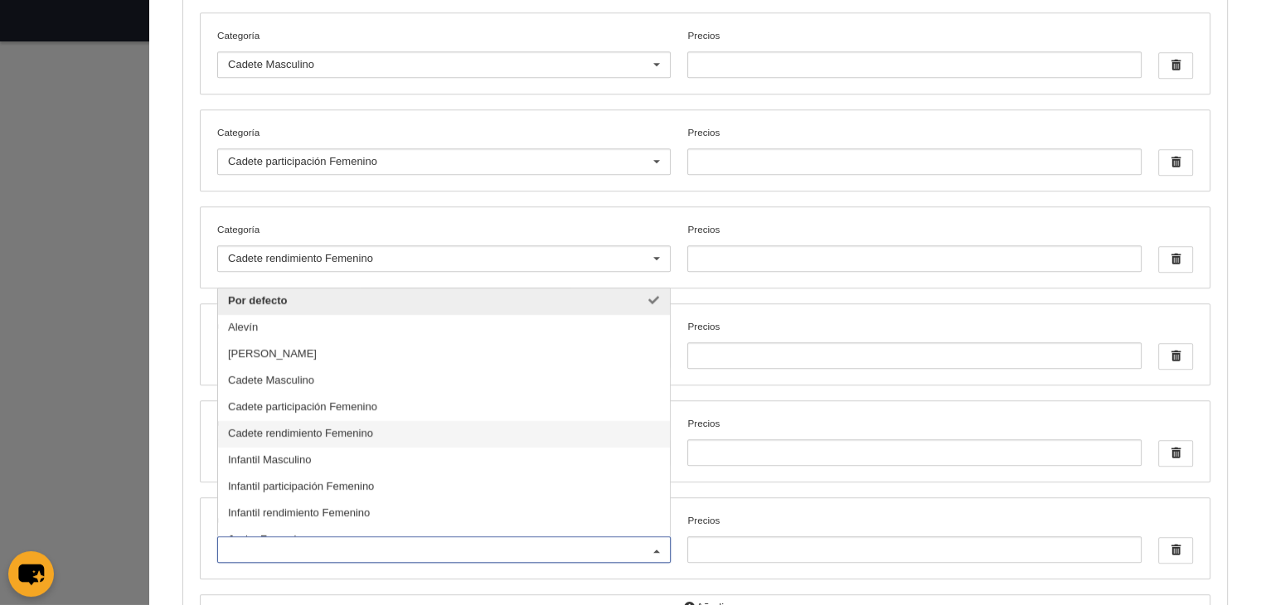
scroll to position [99, 0]
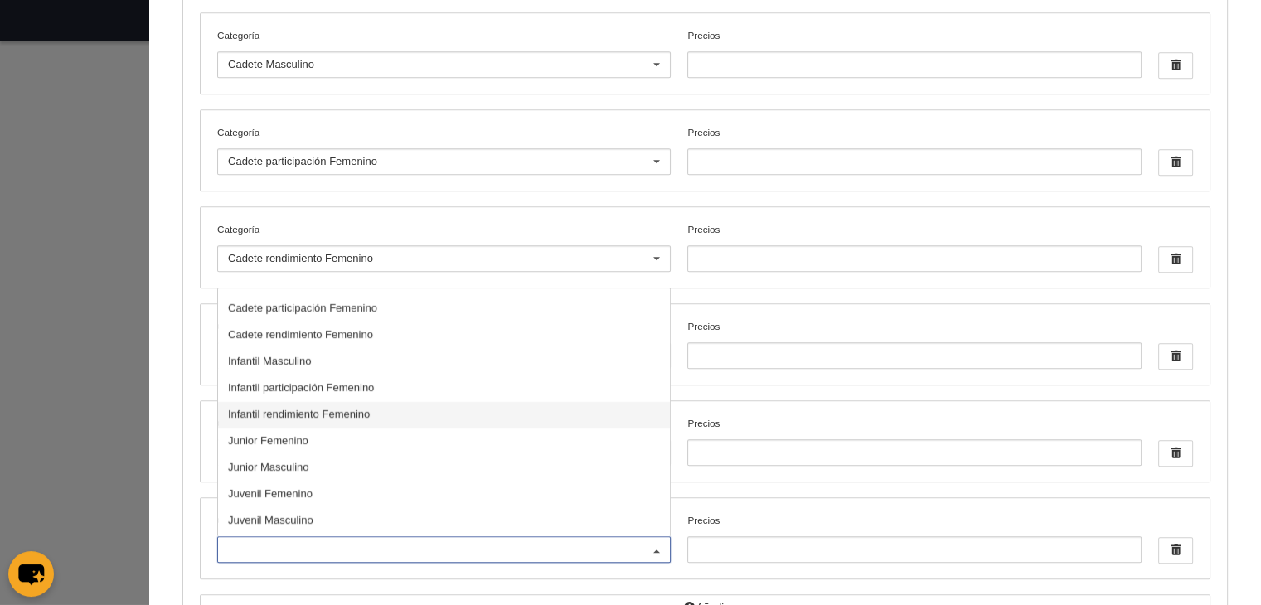
click at [294, 409] on span "Infantil rendimiento Femenino" at bounding box center [299, 414] width 142 height 12
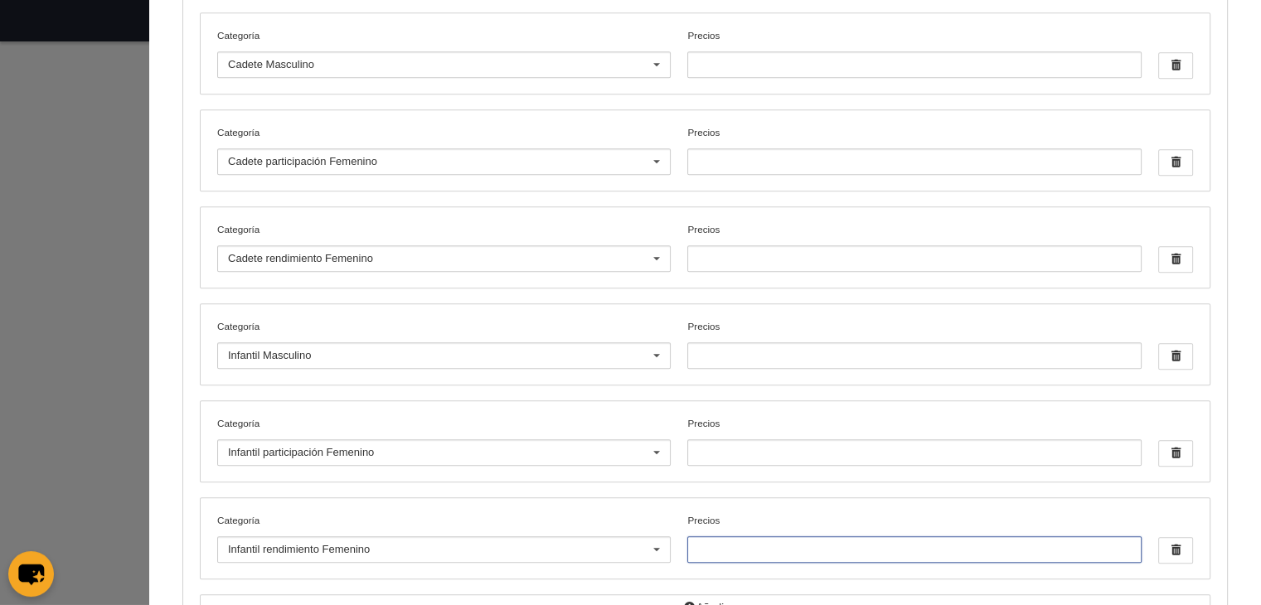
click at [710, 548] on input "Precios" at bounding box center [914, 549] width 454 height 27
type input "0"
click at [732, 444] on input "Precios" at bounding box center [914, 452] width 454 height 27
type input "0"
click at [738, 346] on input "Precios" at bounding box center [914, 355] width 454 height 27
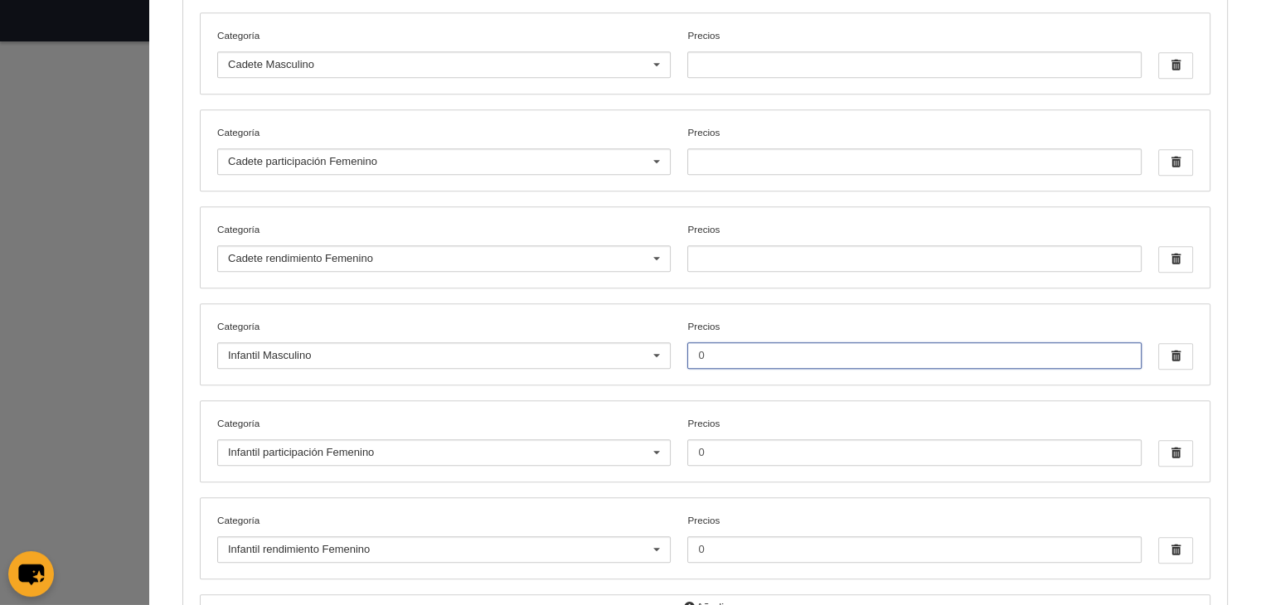
type input "0"
click at [746, 250] on input "Precios" at bounding box center [914, 258] width 454 height 27
type input "0"
click at [728, 150] on input "Precios" at bounding box center [914, 161] width 454 height 27
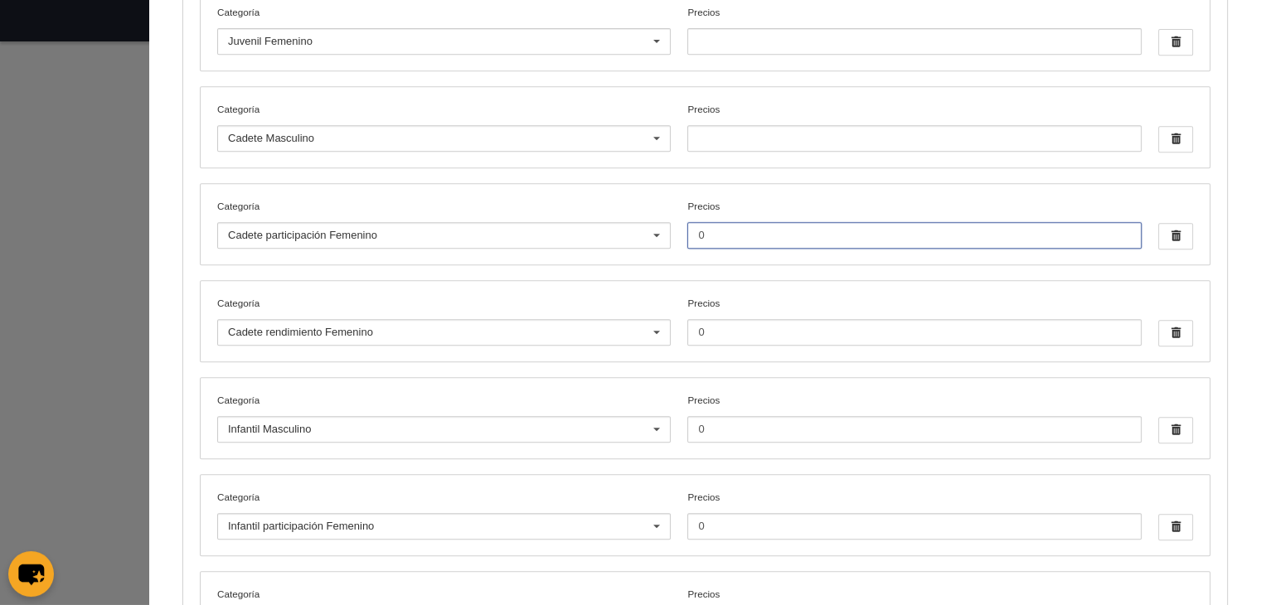
scroll to position [733, 0]
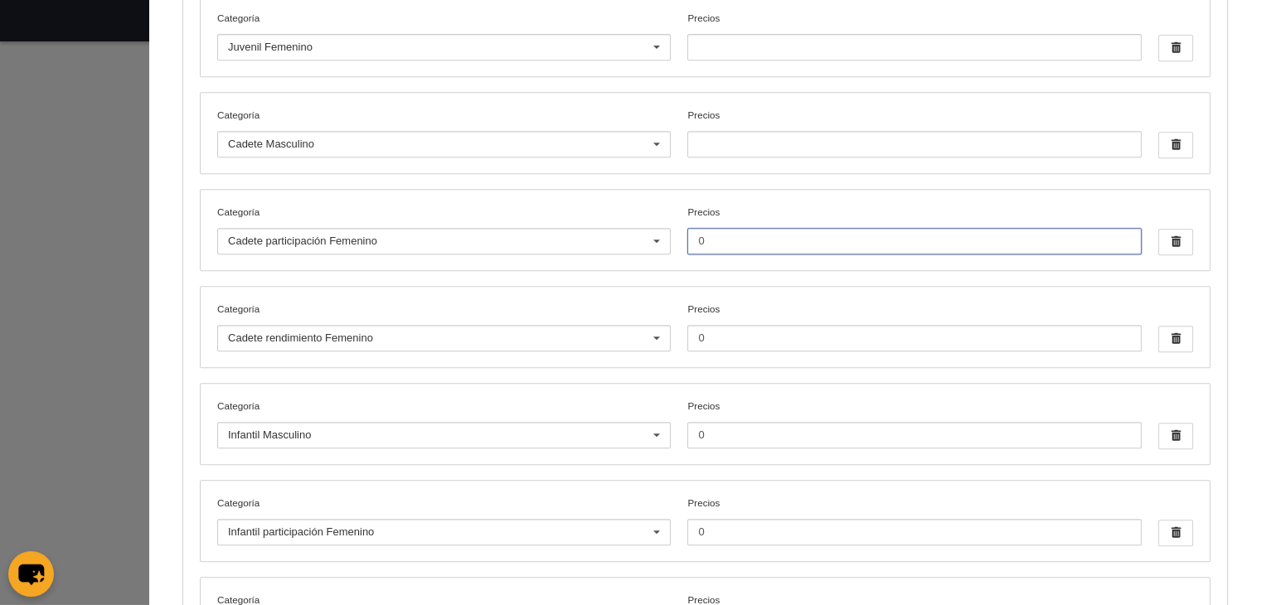
type input "0"
click at [732, 131] on input "Precios" at bounding box center [914, 144] width 454 height 27
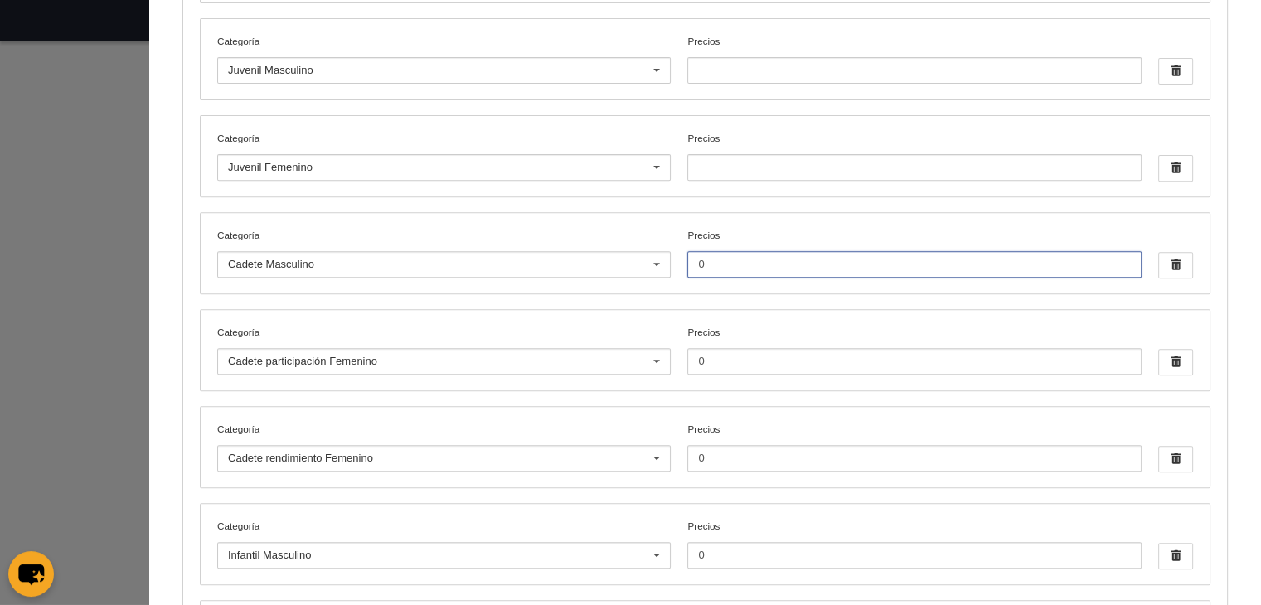
scroll to position [611, 0]
type input "0"
click at [729, 157] on input "Precios" at bounding box center [914, 169] width 454 height 27
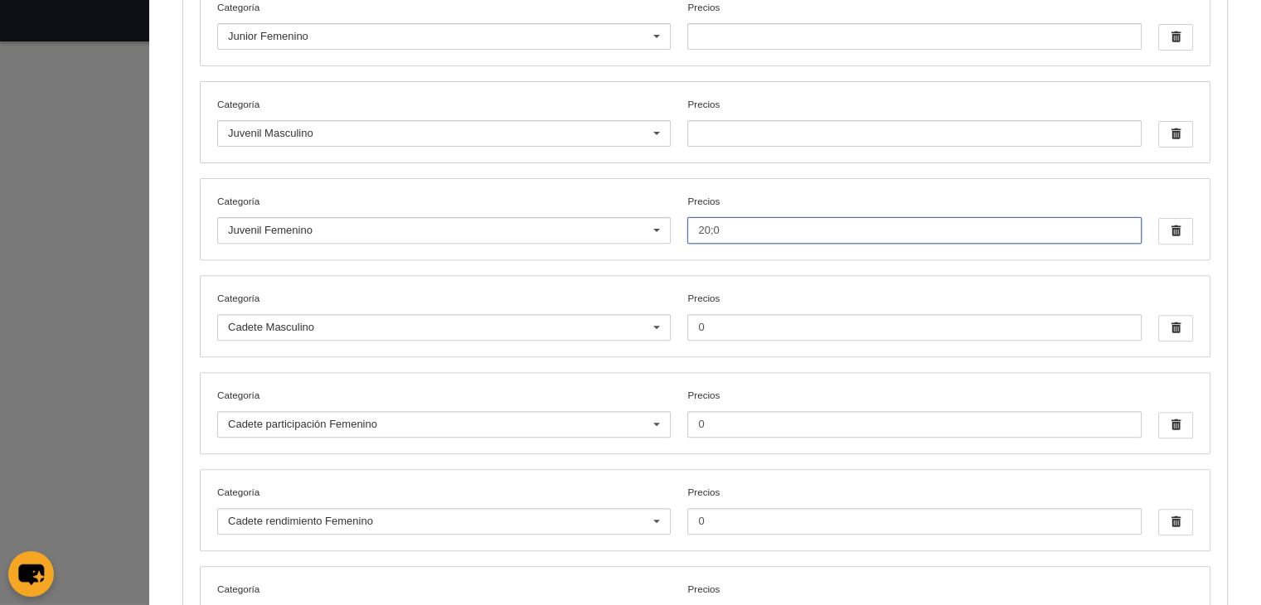
scroll to position [548, 0]
type input "20;0"
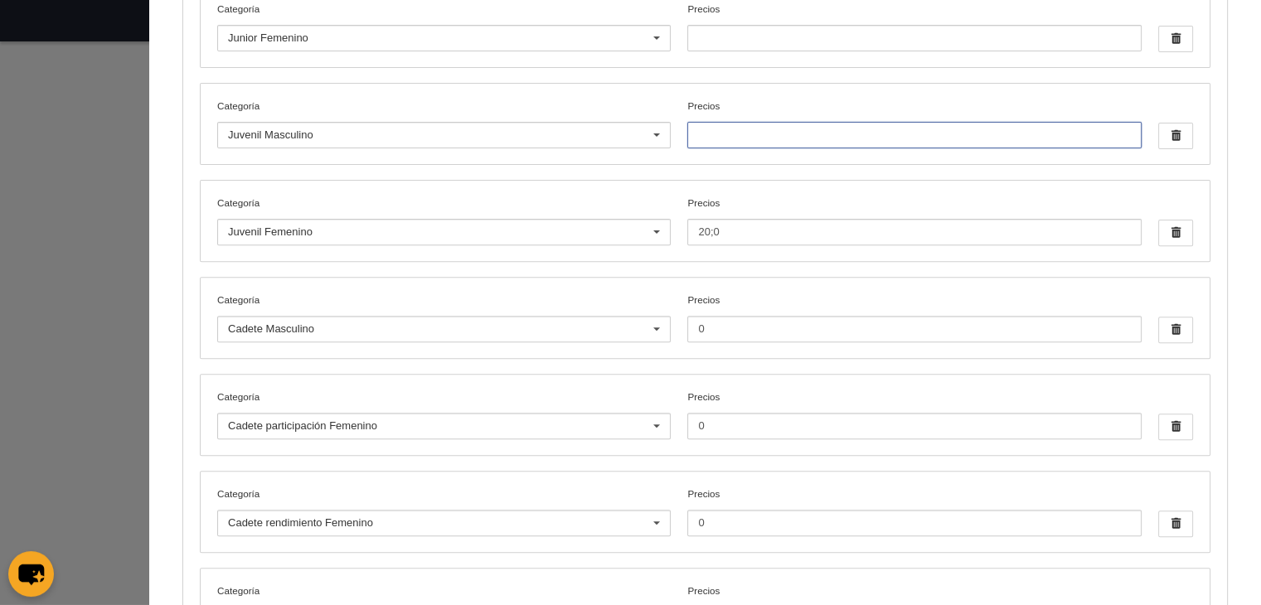
click at [749, 126] on input "Precios" at bounding box center [914, 135] width 454 height 27
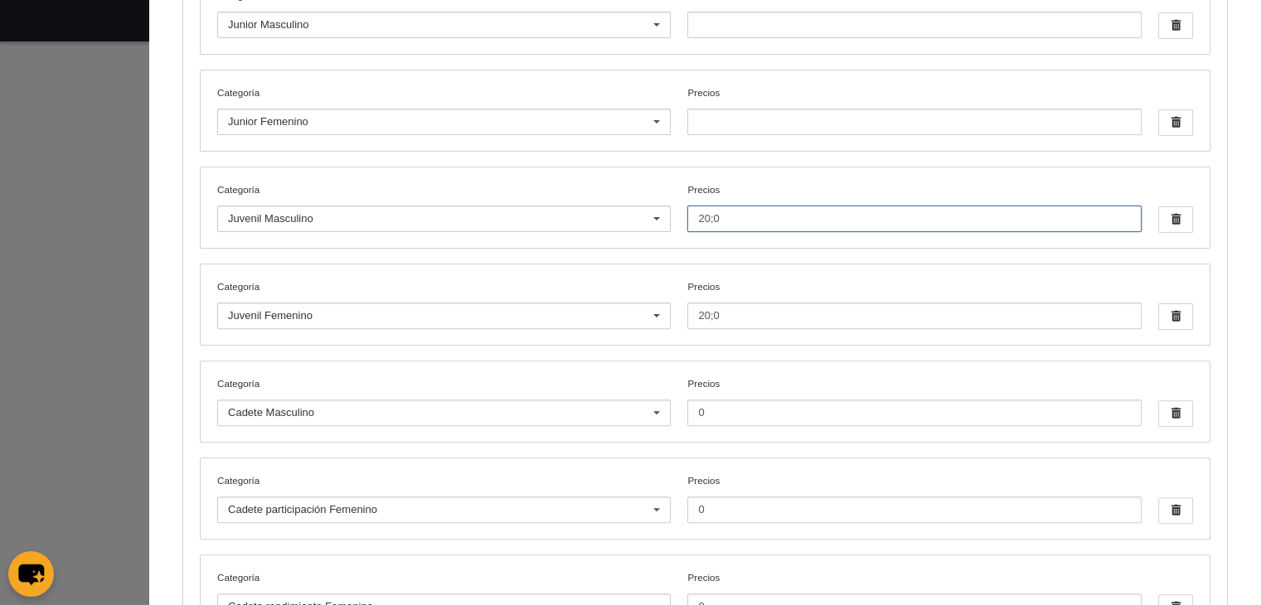
scroll to position [463, 0]
type input "20;0"
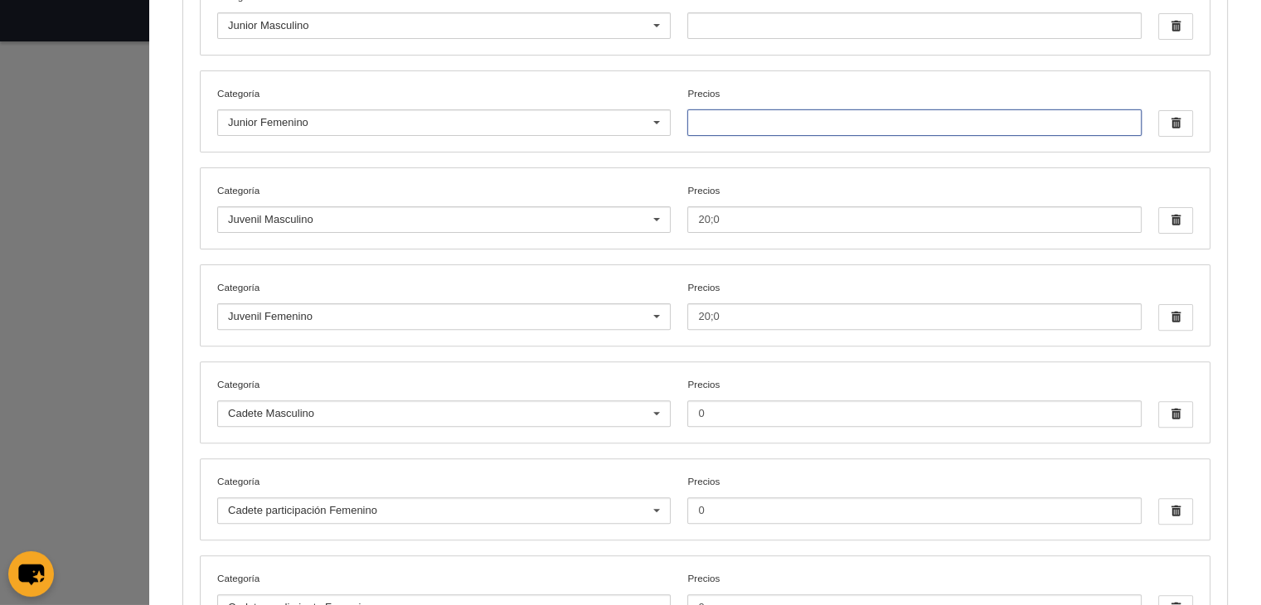
click at [749, 126] on input "Precios" at bounding box center [914, 122] width 454 height 27
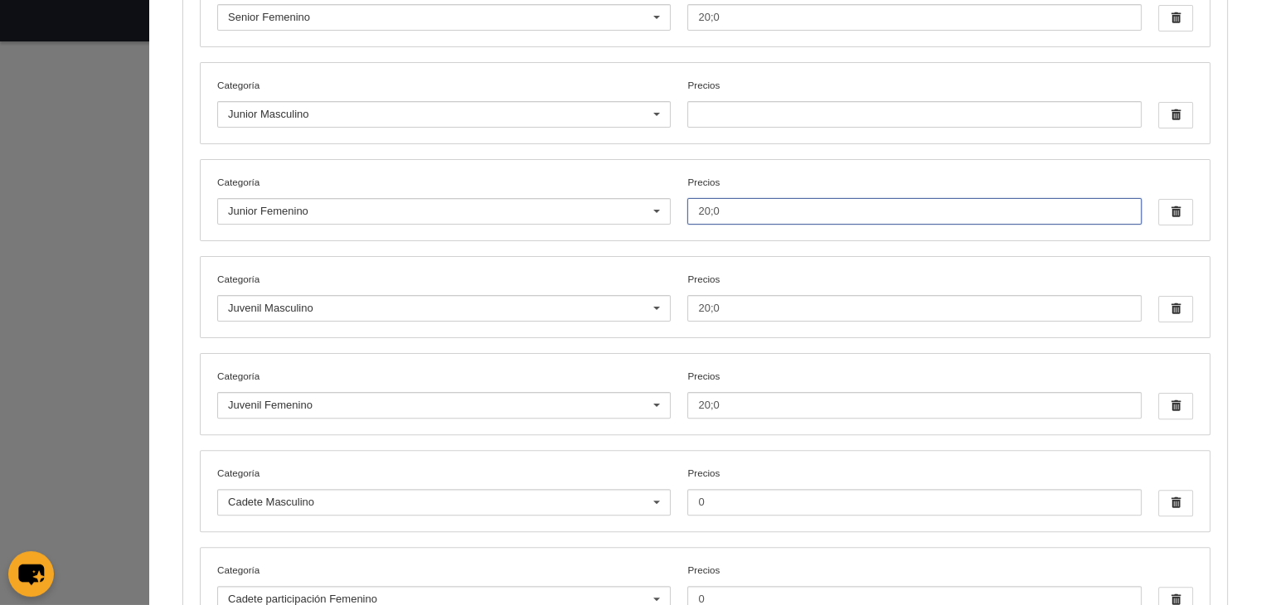
scroll to position [372, 0]
type input "20;0"
click at [759, 114] on input "Precios" at bounding box center [914, 117] width 454 height 27
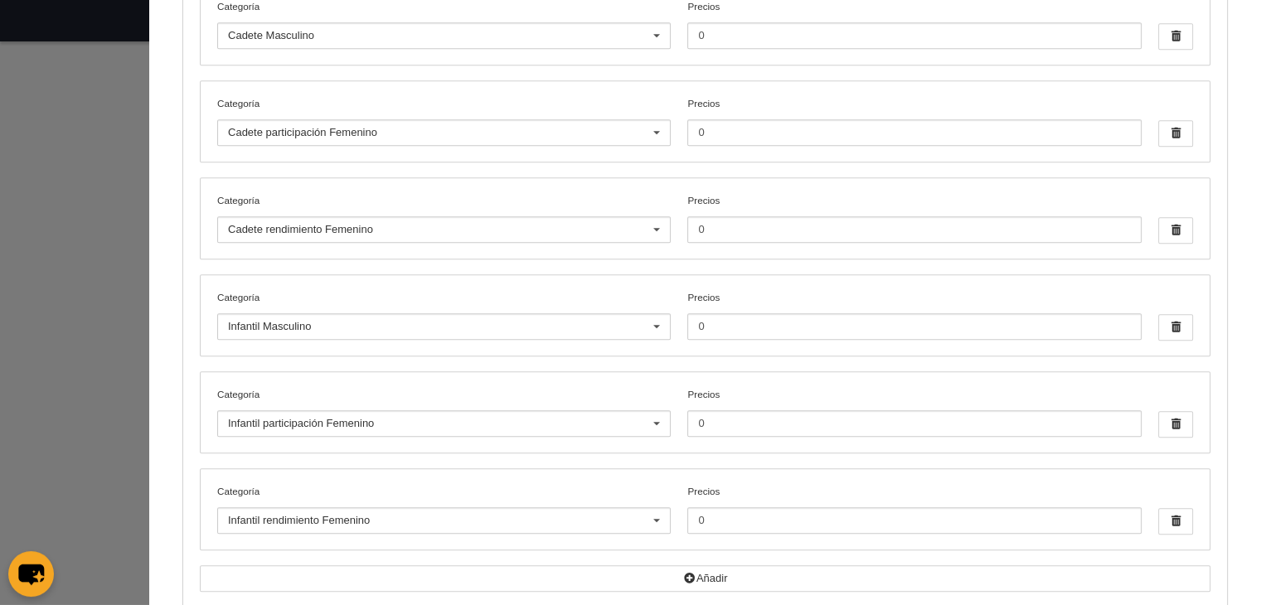
scroll to position [910, 0]
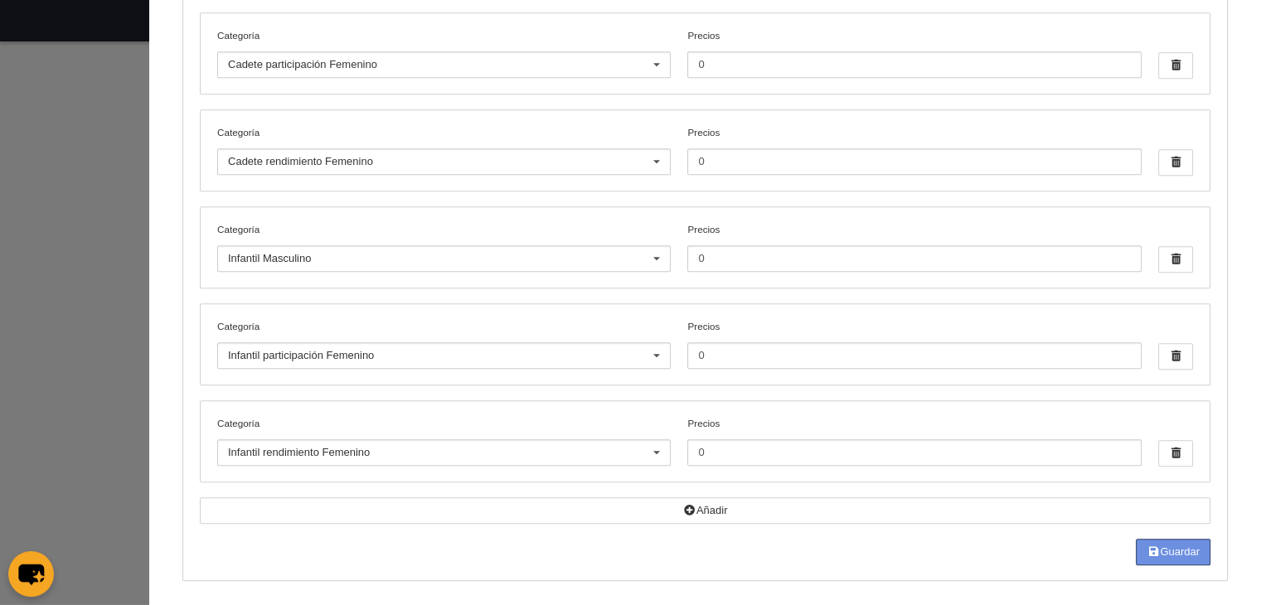
type input "20;0"
click at [1165, 545] on button "Guardar" at bounding box center [1173, 552] width 75 height 27
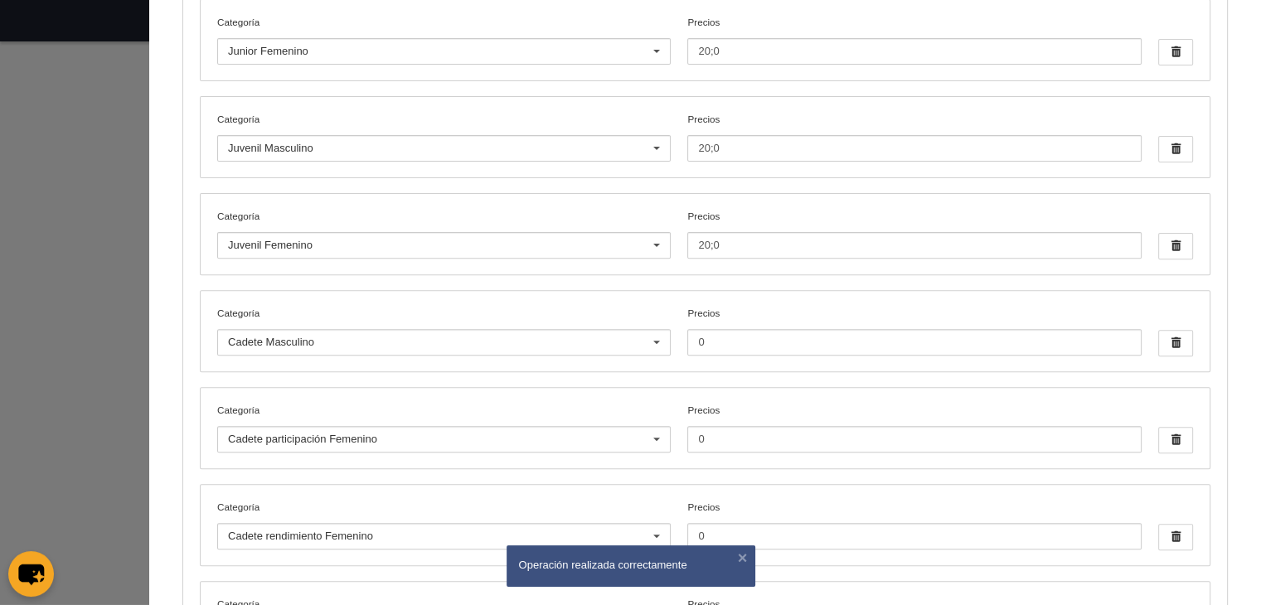
scroll to position [0, 0]
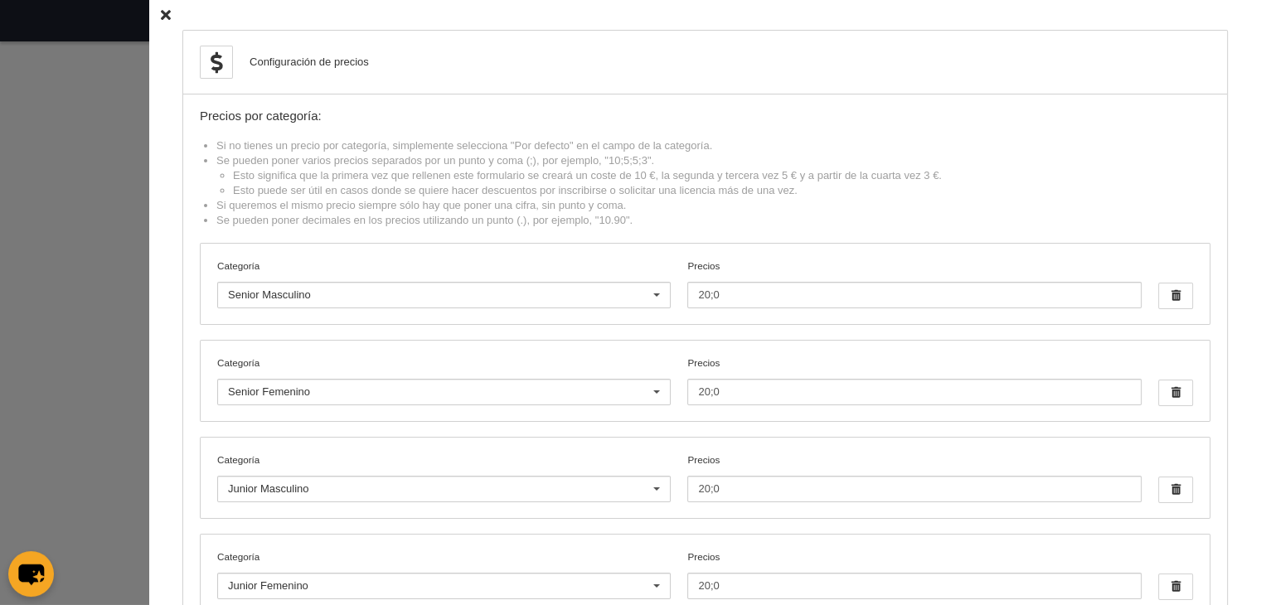
click at [161, 10] on icon at bounding box center [166, 15] width 10 height 11
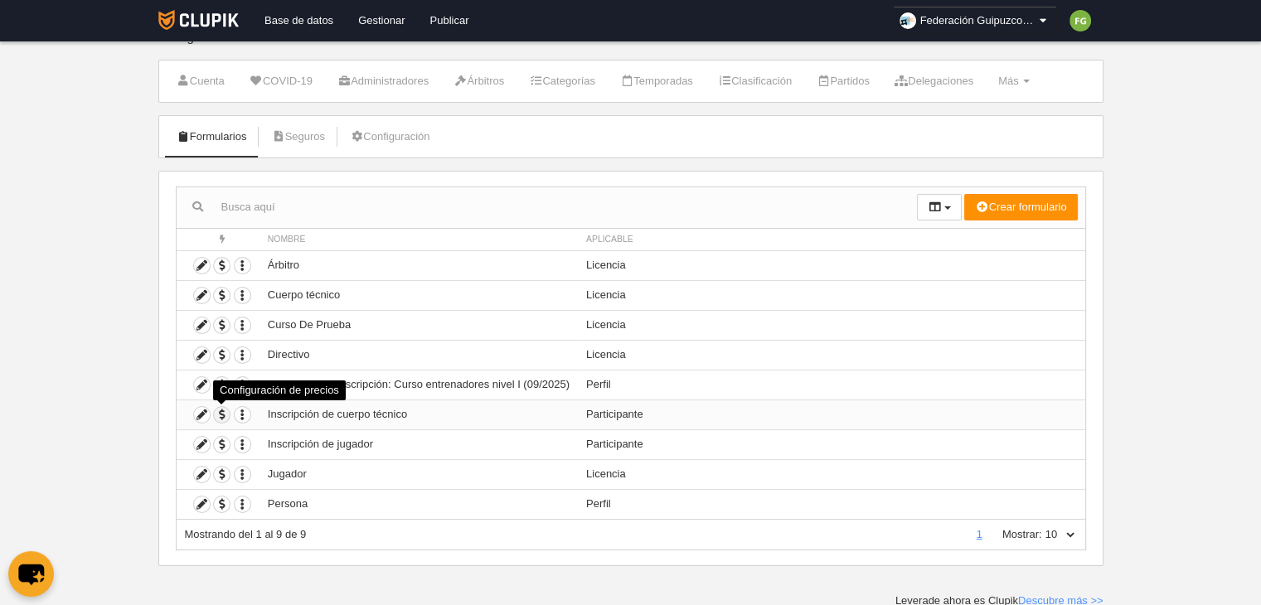
click at [221, 412] on span "button" at bounding box center [222, 415] width 16 height 16
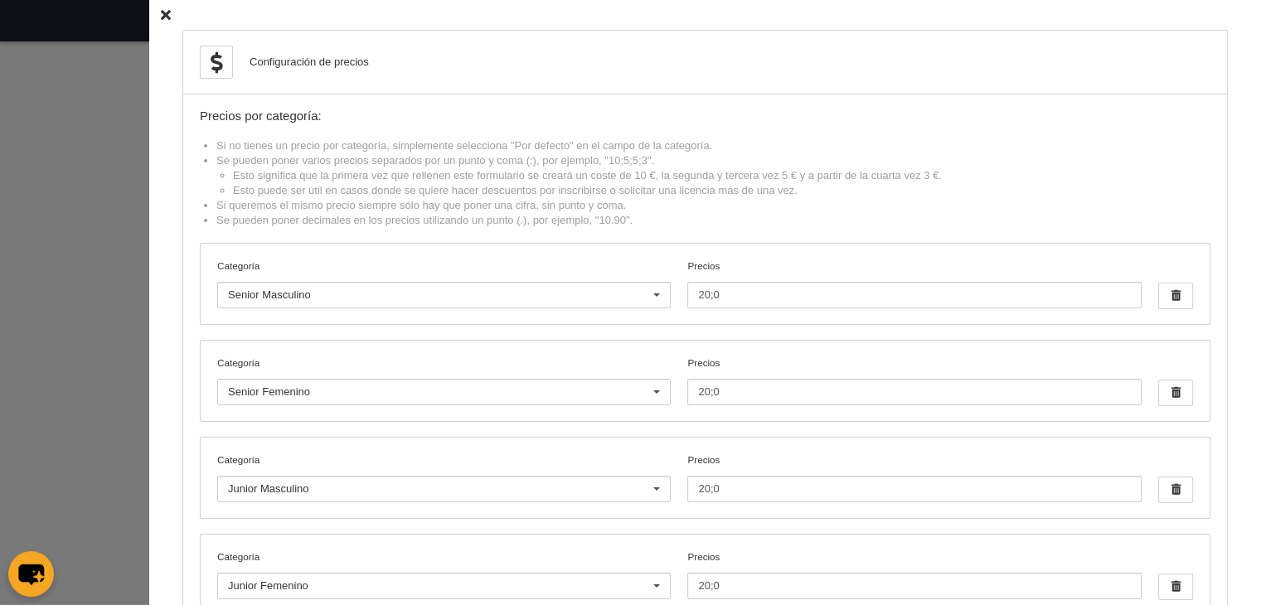
click at [161, 12] on icon at bounding box center [166, 15] width 10 height 11
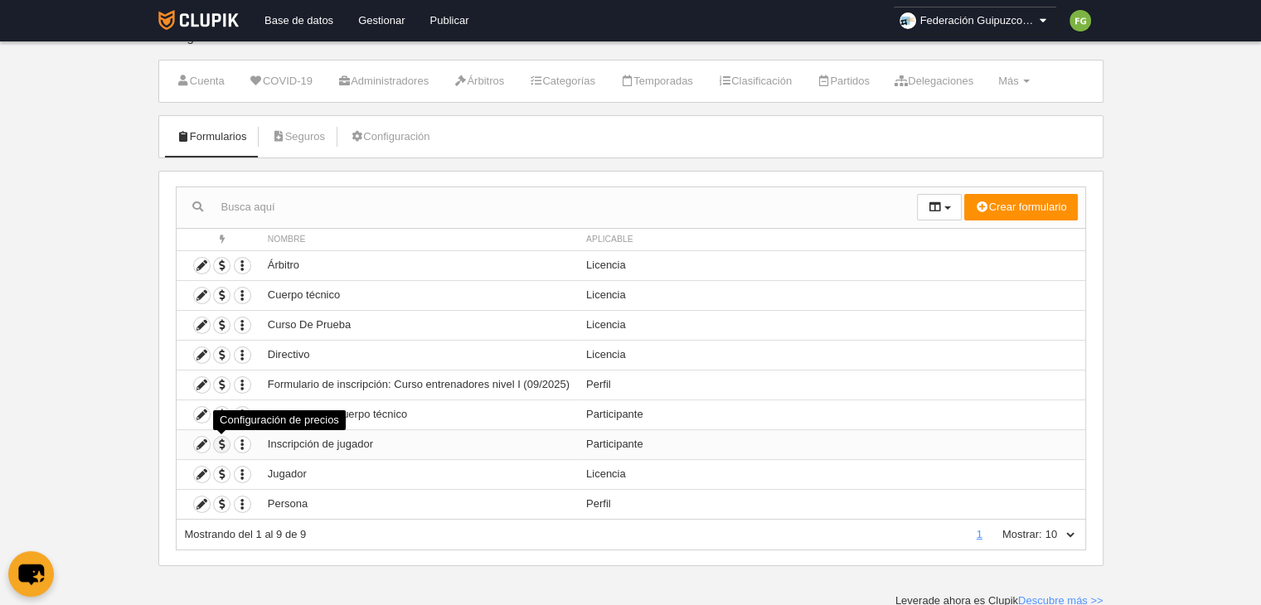
click at [218, 437] on span "button" at bounding box center [222, 445] width 16 height 16
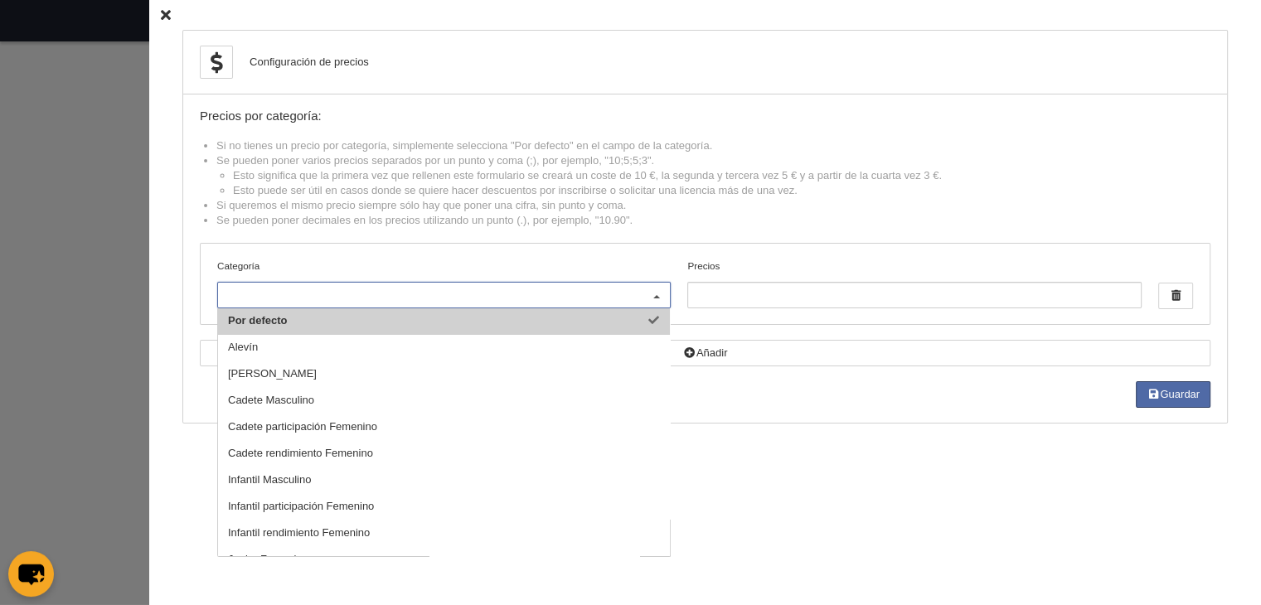
click at [650, 295] on div at bounding box center [656, 296] width 27 height 27
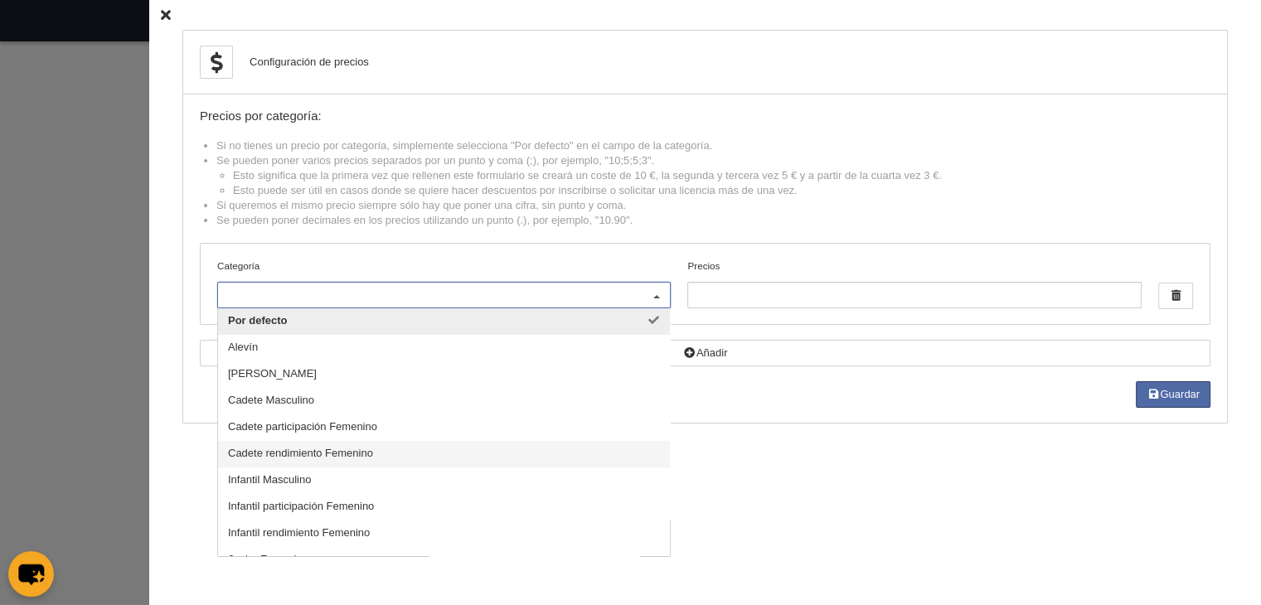
scroll to position [149, 0]
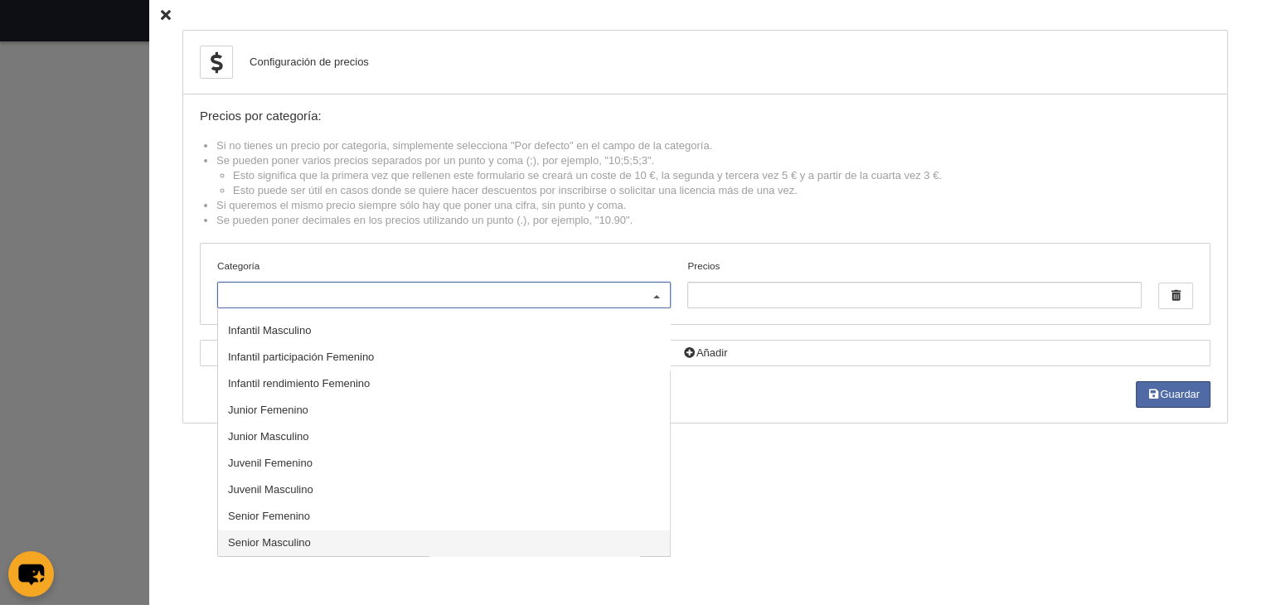
click at [291, 539] on span "Senior Masculino" at bounding box center [269, 542] width 83 height 12
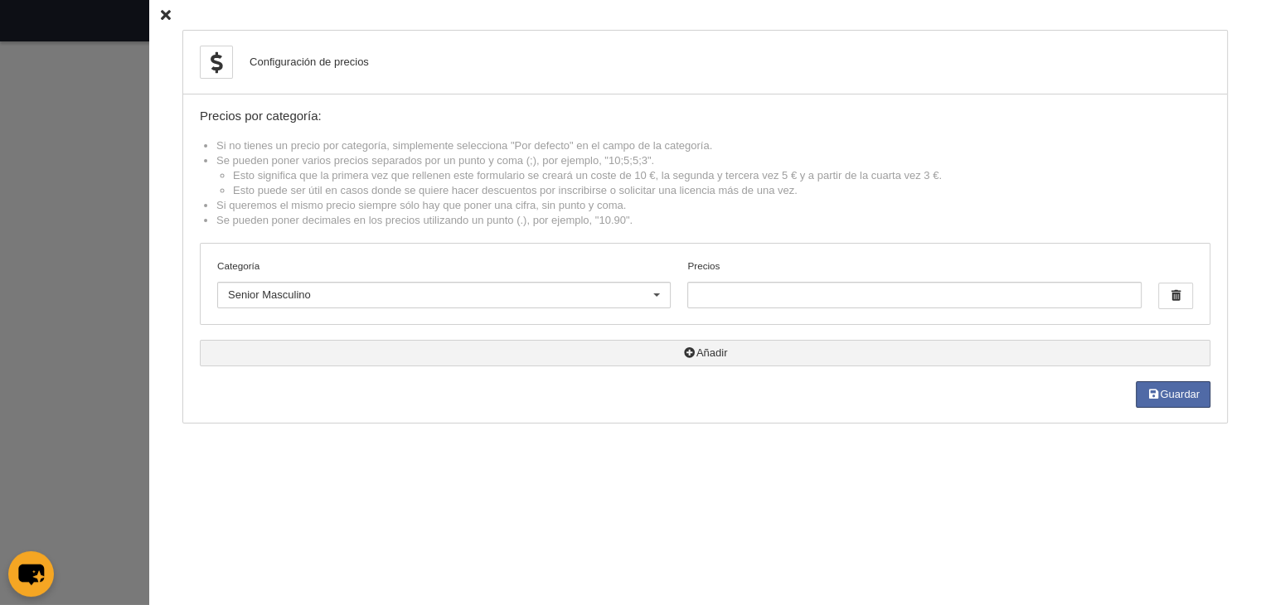
click at [683, 349] on icon "button" at bounding box center [689, 352] width 13 height 11
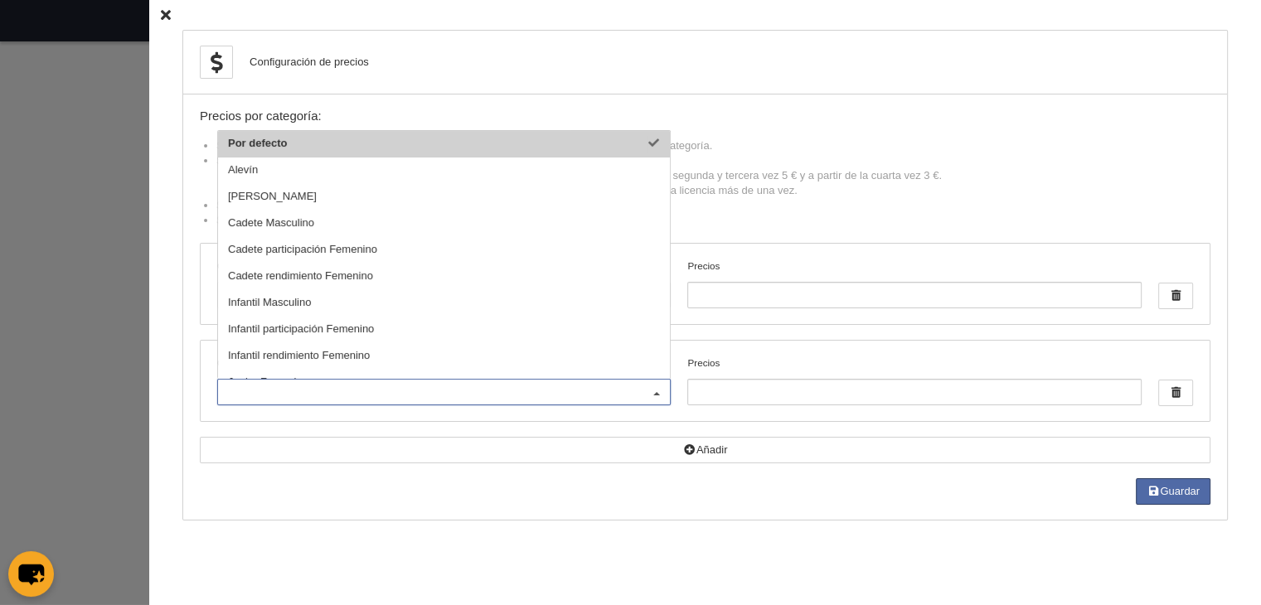
click at [327, 386] on input "Categoría" at bounding box center [435, 392] width 415 height 15
click at [647, 394] on div at bounding box center [656, 393] width 27 height 27
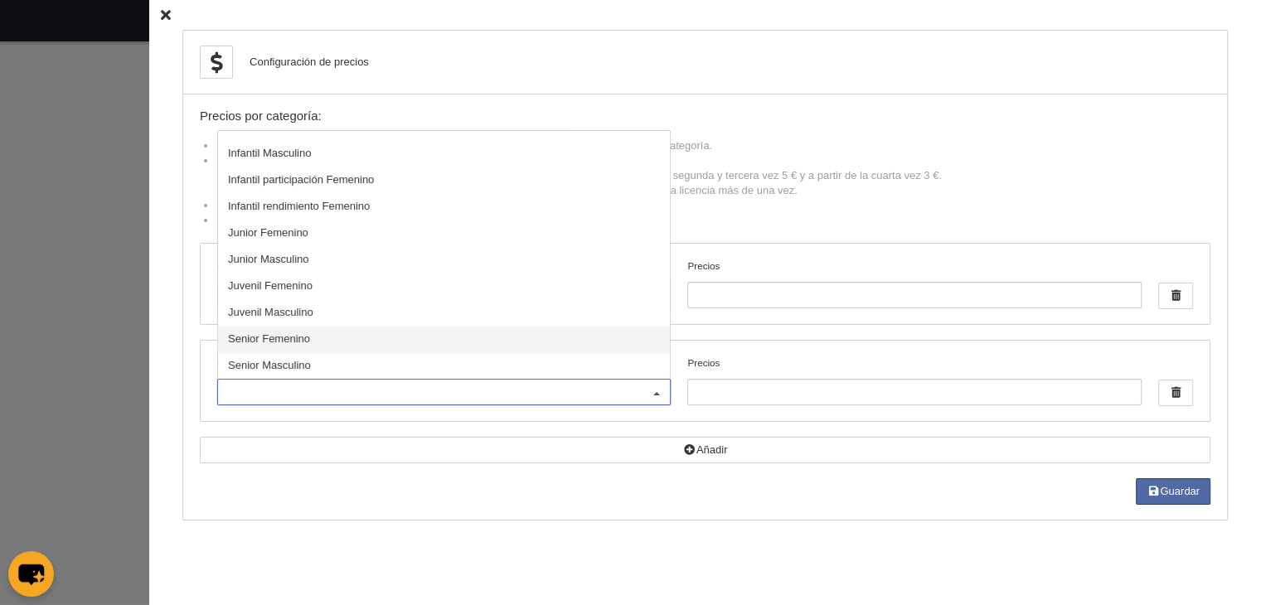
click at [258, 337] on span "Senior Femenino" at bounding box center [269, 338] width 82 height 12
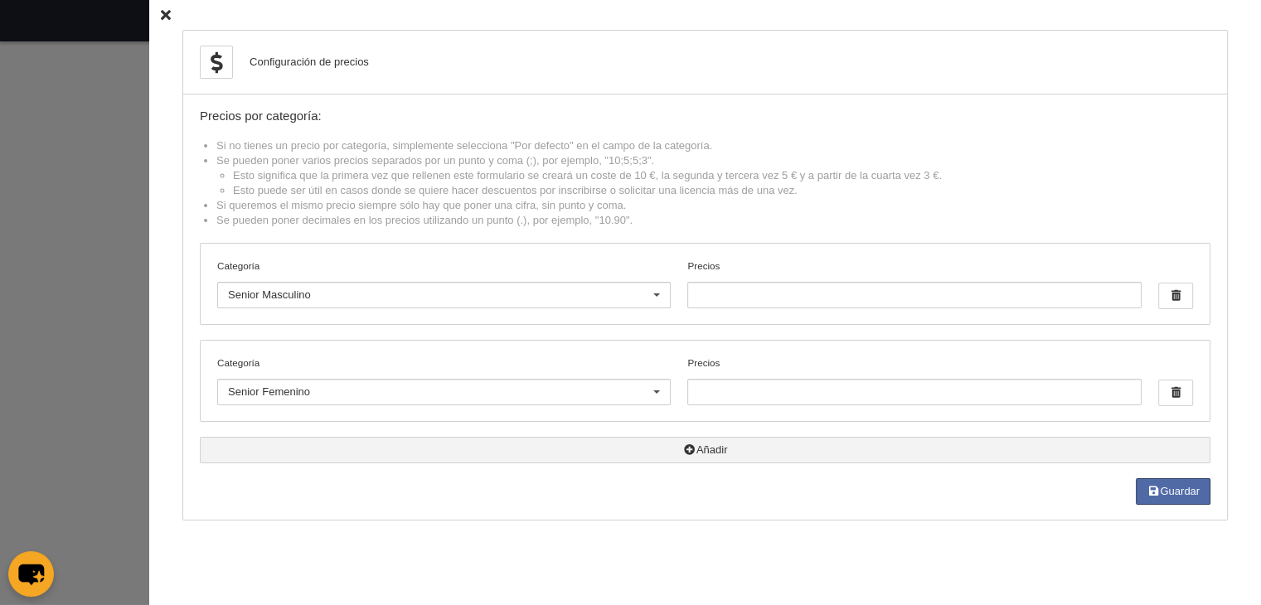
click at [700, 445] on button "Añadir" at bounding box center [705, 450] width 1011 height 27
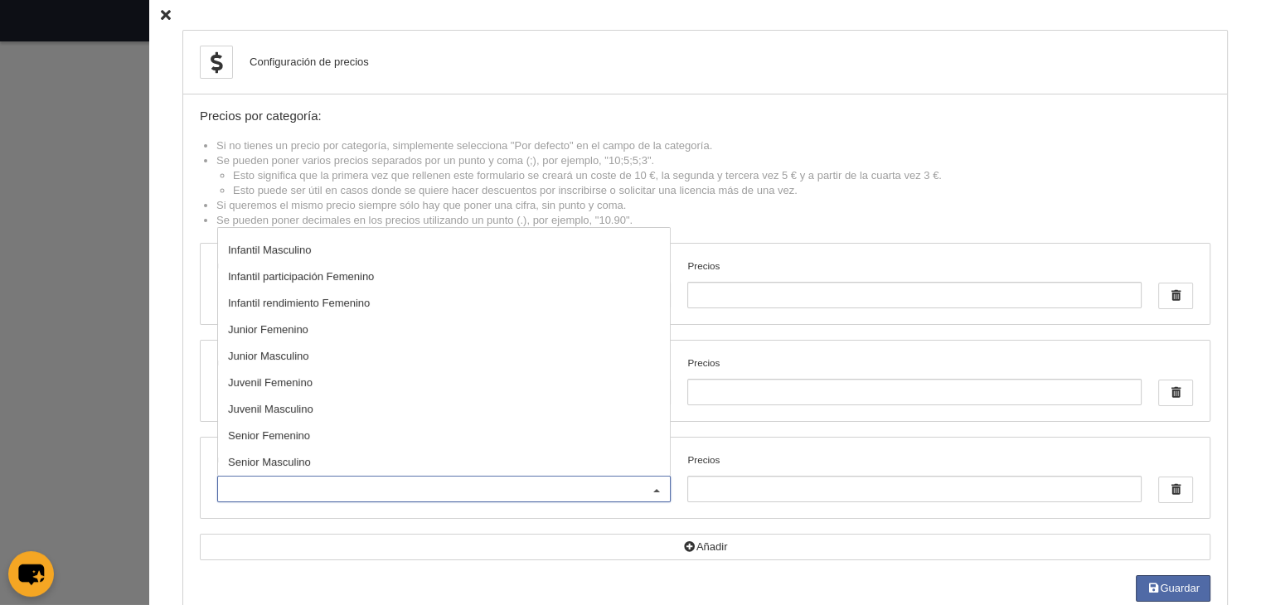
scroll to position [40, 0]
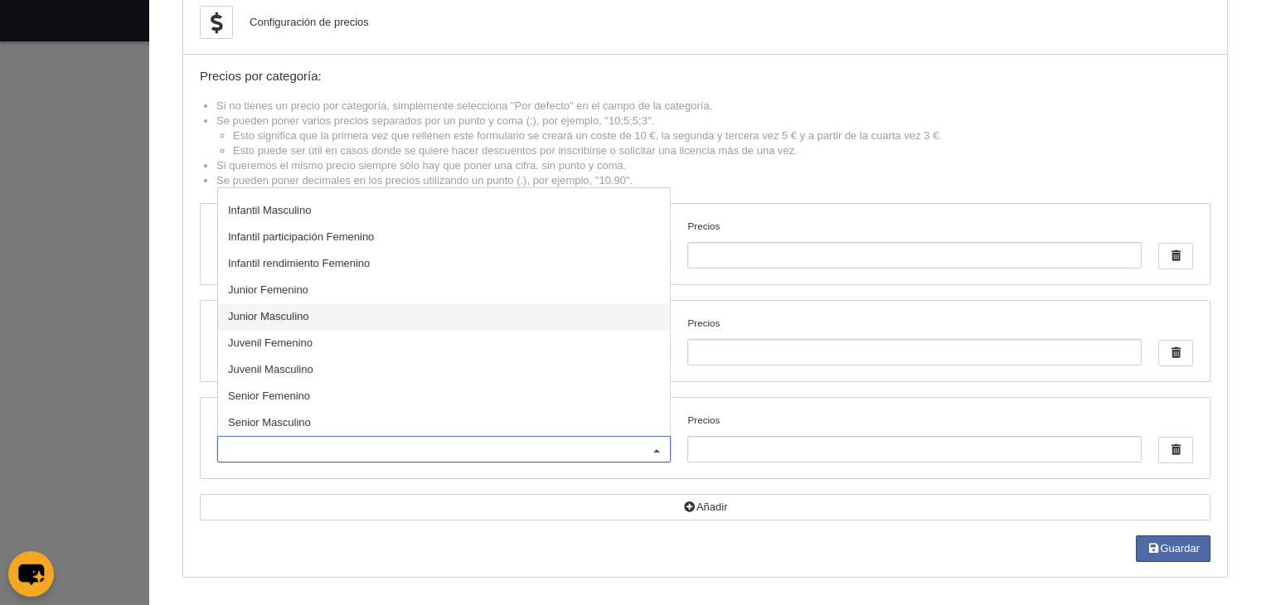
click at [272, 316] on span "Junior Masculino" at bounding box center [268, 316] width 81 height 12
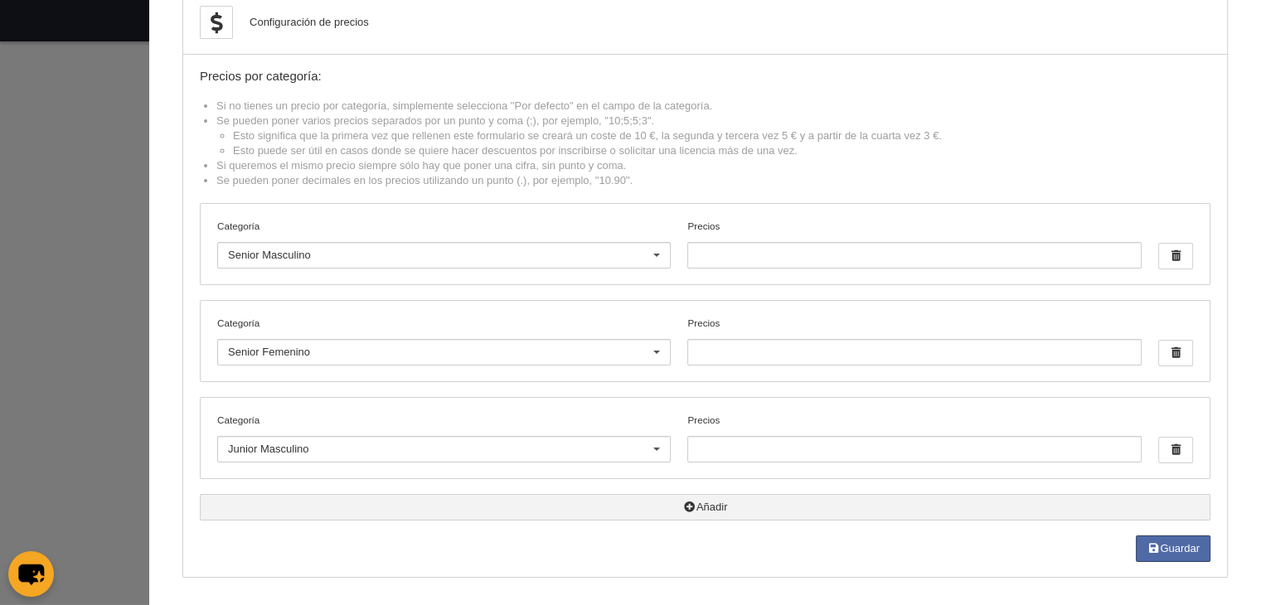
click at [683, 507] on icon "button" at bounding box center [689, 507] width 13 height 11
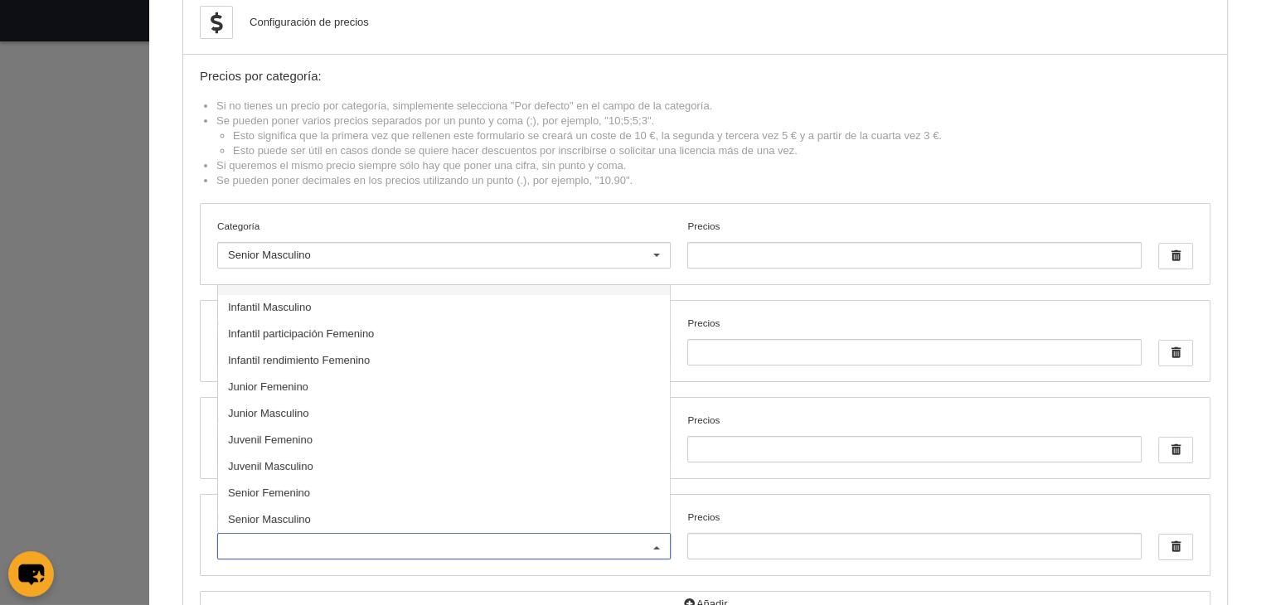
scroll to position [136, 0]
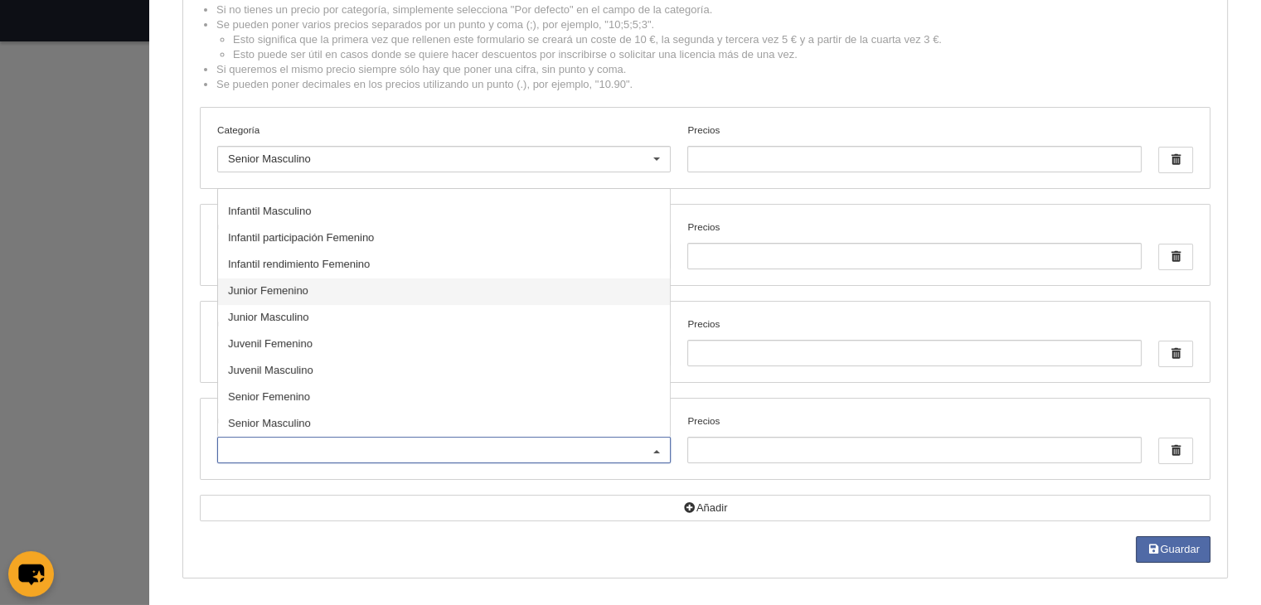
click at [290, 284] on span "Junior Femenino" at bounding box center [268, 290] width 80 height 12
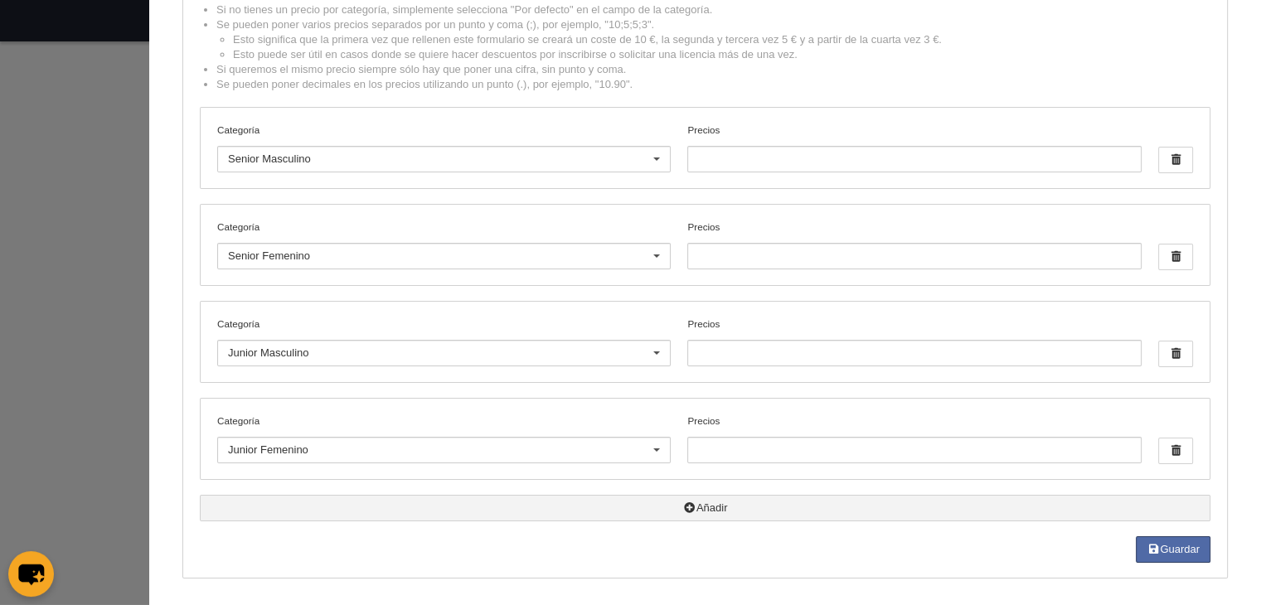
click at [683, 503] on icon "button" at bounding box center [689, 507] width 13 height 11
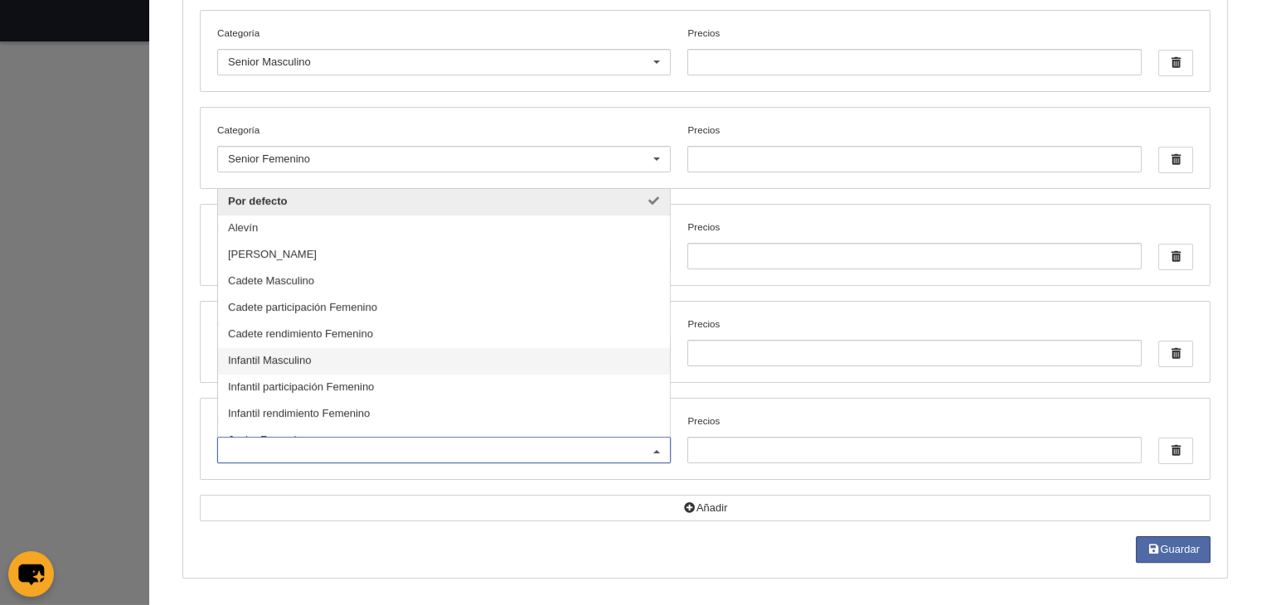
scroll to position [149, 0]
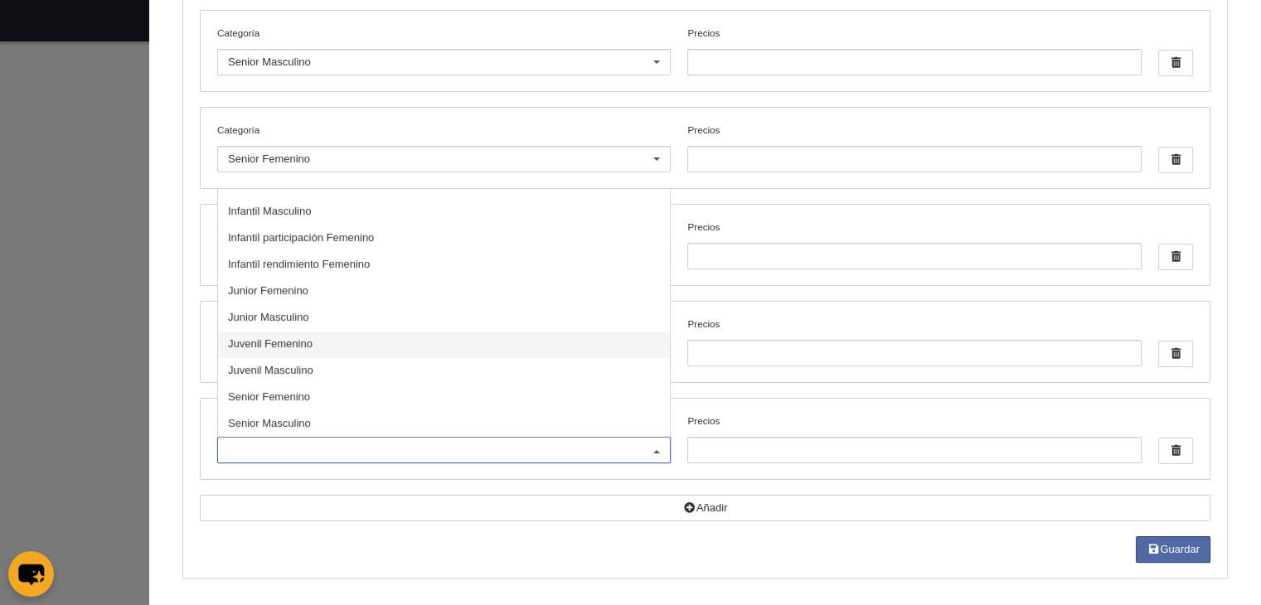
click at [255, 337] on span "Juvenil Femenino" at bounding box center [270, 343] width 85 height 12
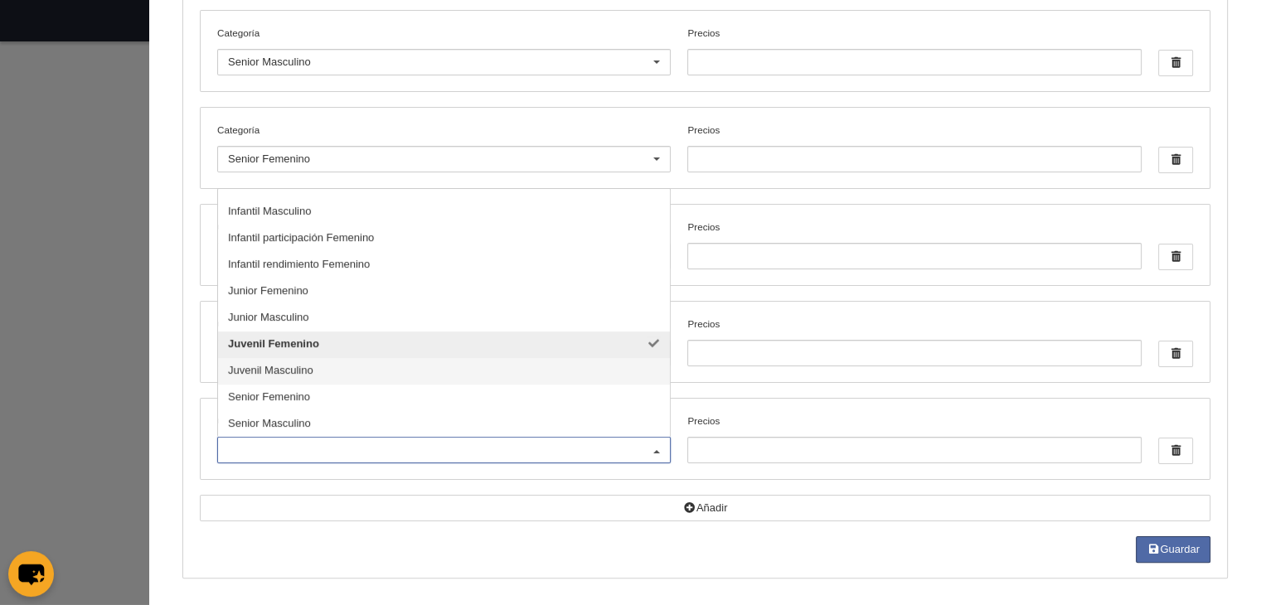
click at [321, 362] on span "Juvenil Masculino" at bounding box center [444, 371] width 452 height 27
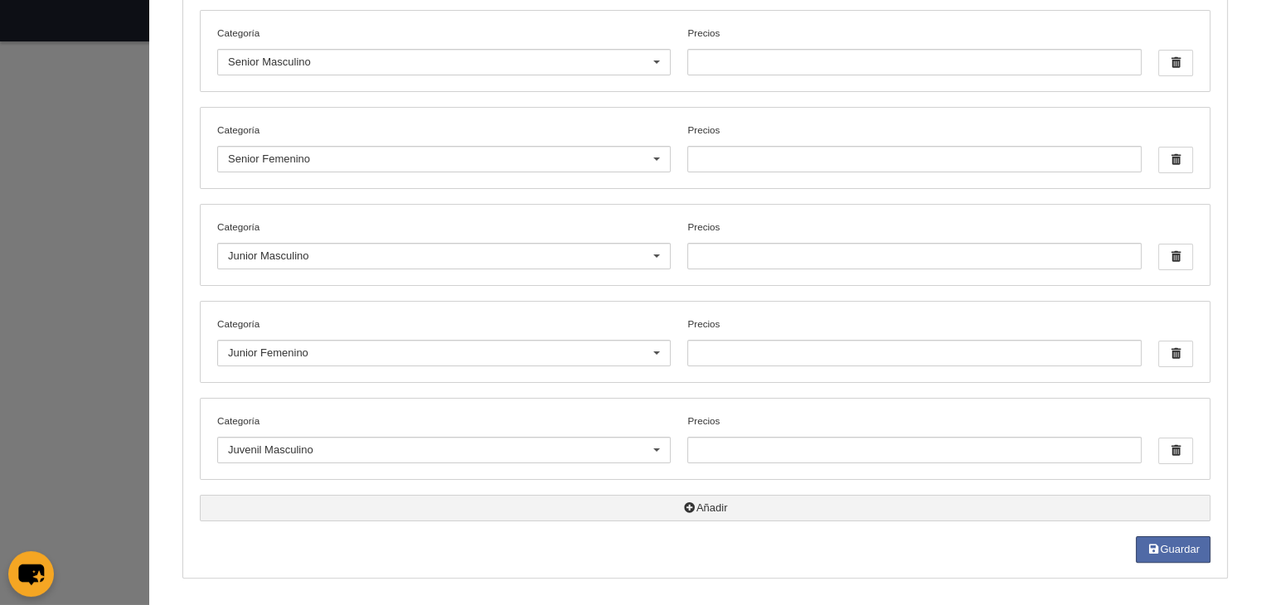
click at [684, 504] on button "Añadir" at bounding box center [705, 508] width 1011 height 27
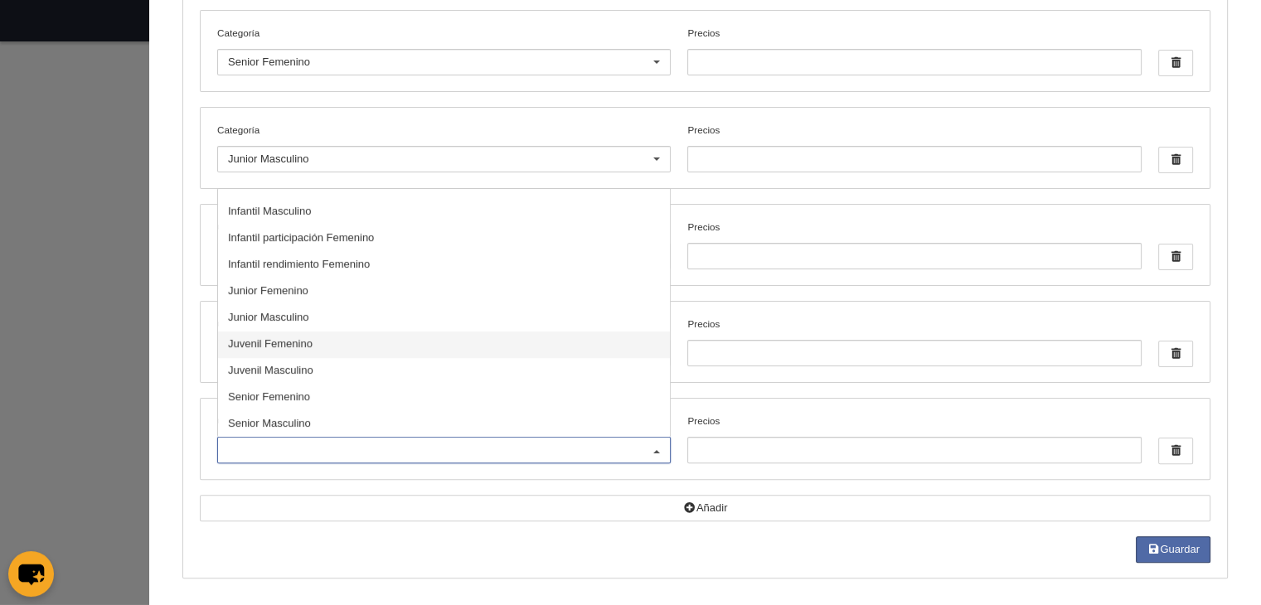
click at [279, 339] on span "Juvenil Femenino" at bounding box center [270, 343] width 85 height 12
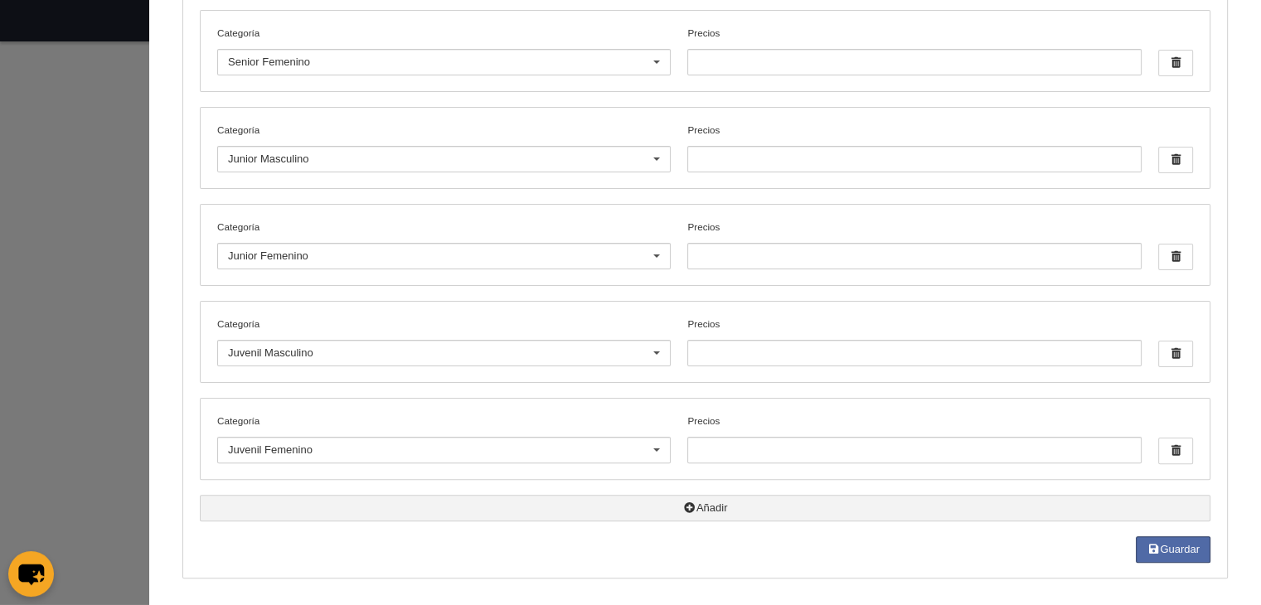
click at [683, 505] on icon "button" at bounding box center [689, 507] width 13 height 11
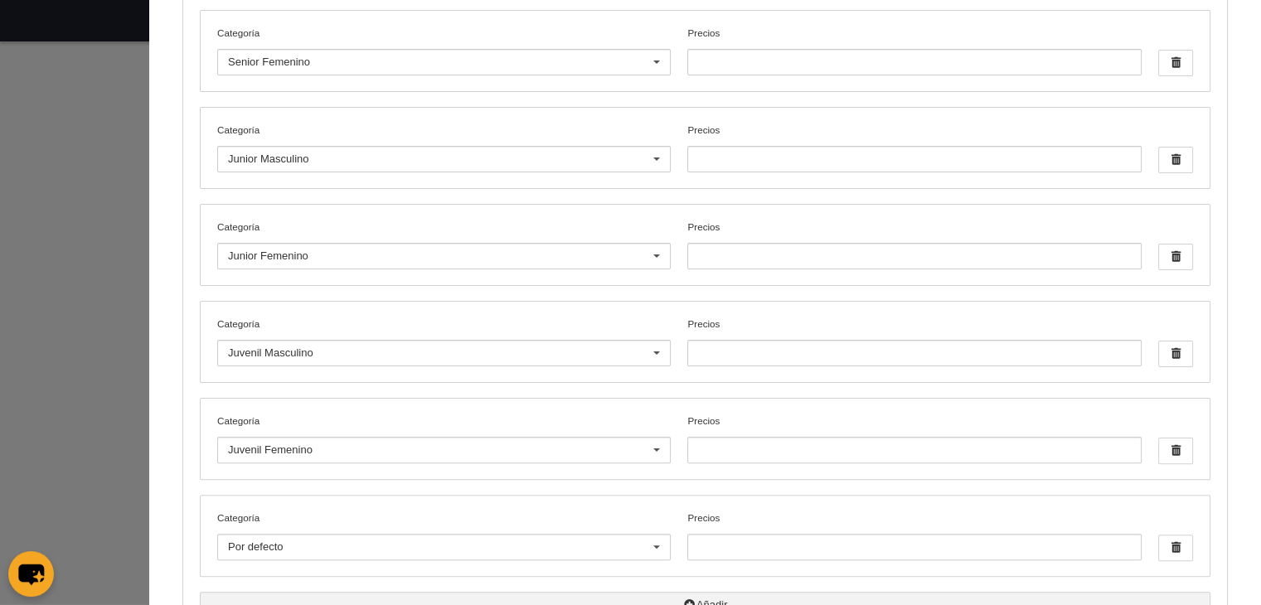
scroll to position [426, 0]
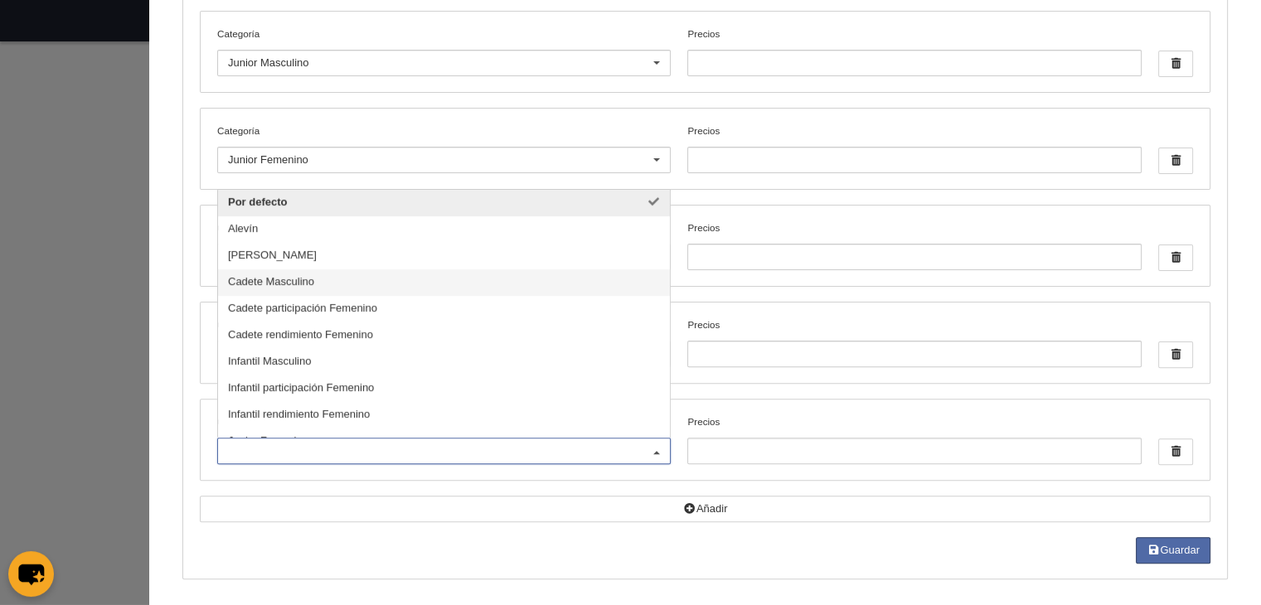
click at [296, 275] on span "Cadete Masculino" at bounding box center [271, 281] width 86 height 12
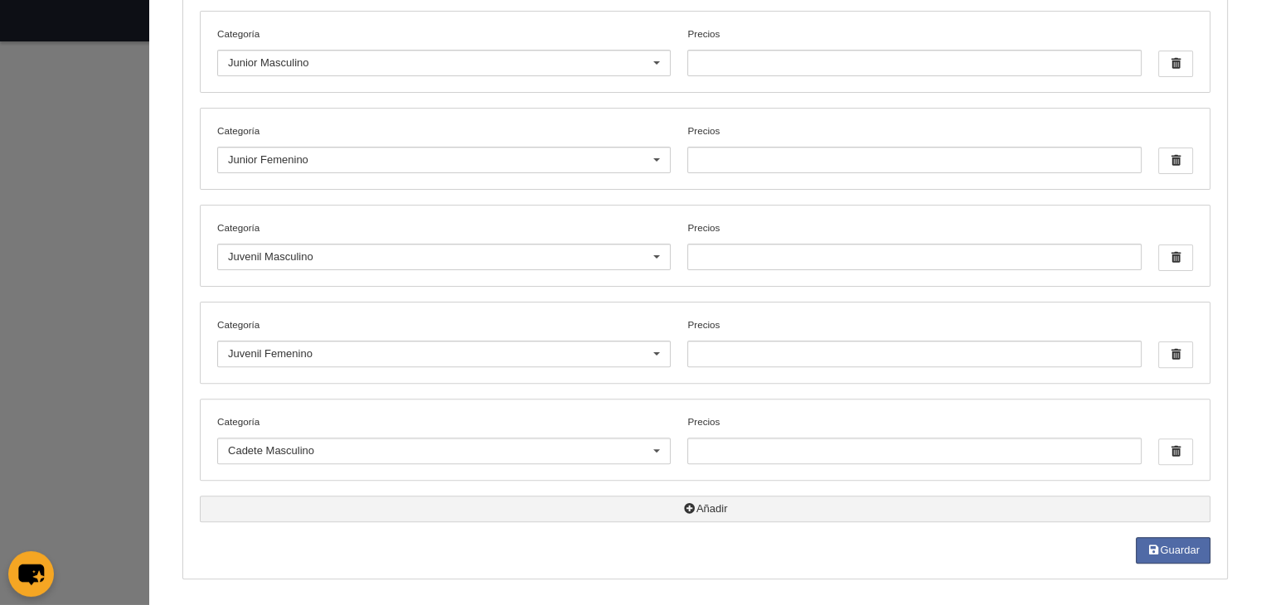
click at [683, 504] on icon "button" at bounding box center [689, 508] width 13 height 11
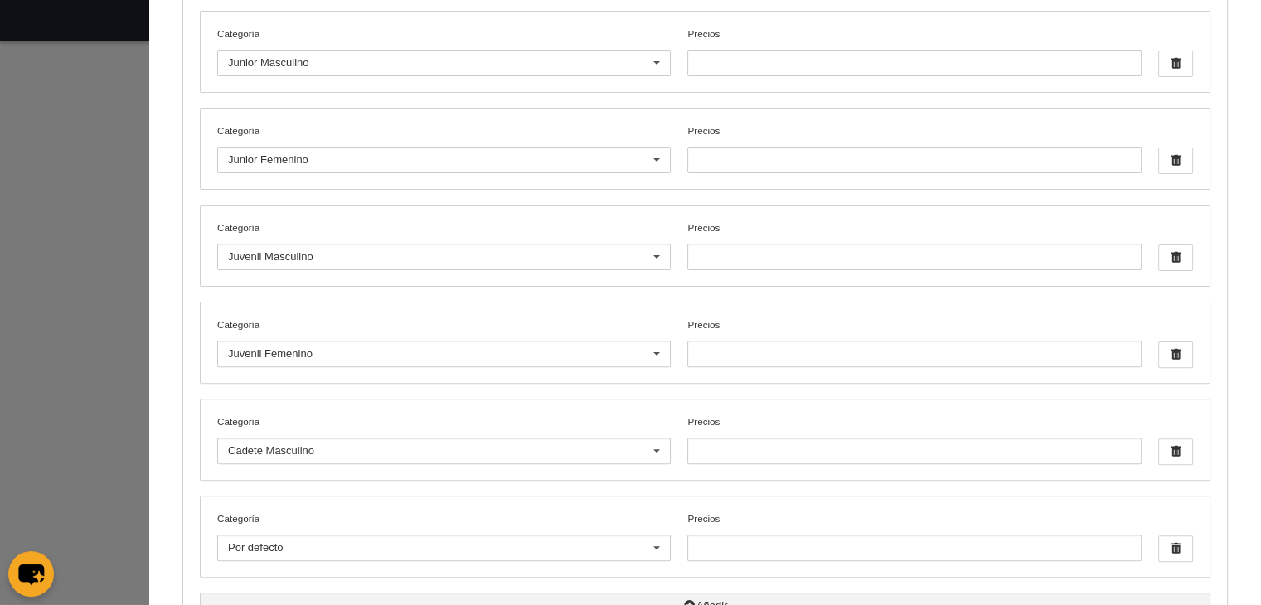
scroll to position [523, 0]
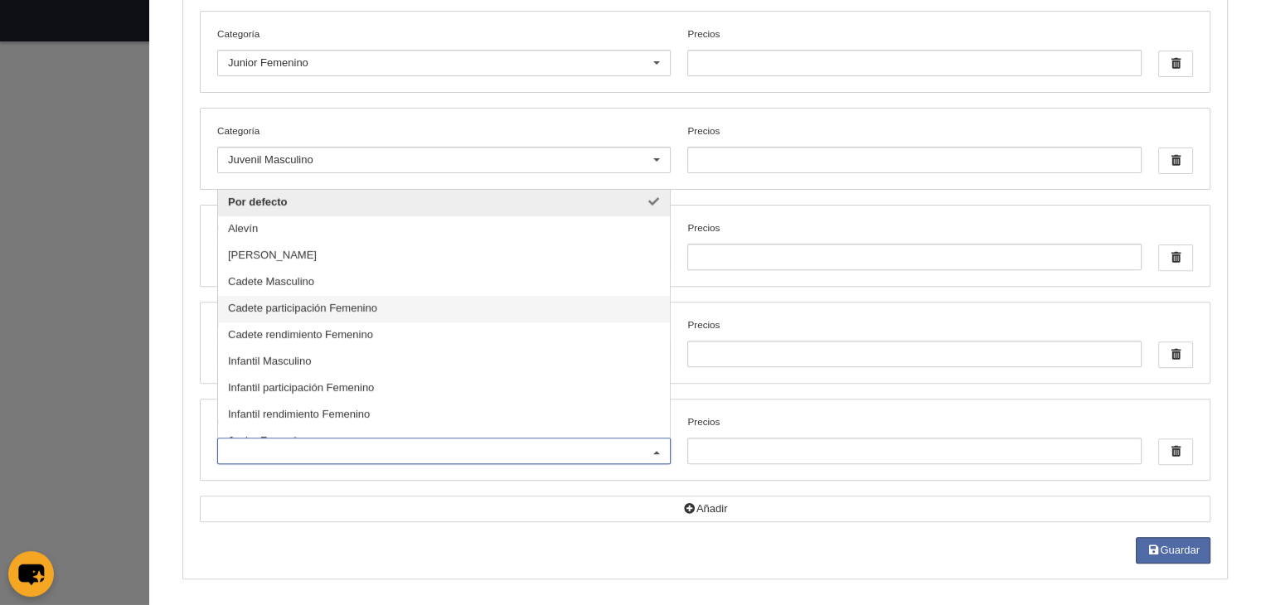
click at [291, 303] on span "Cadete participación Femenino" at bounding box center [302, 308] width 149 height 12
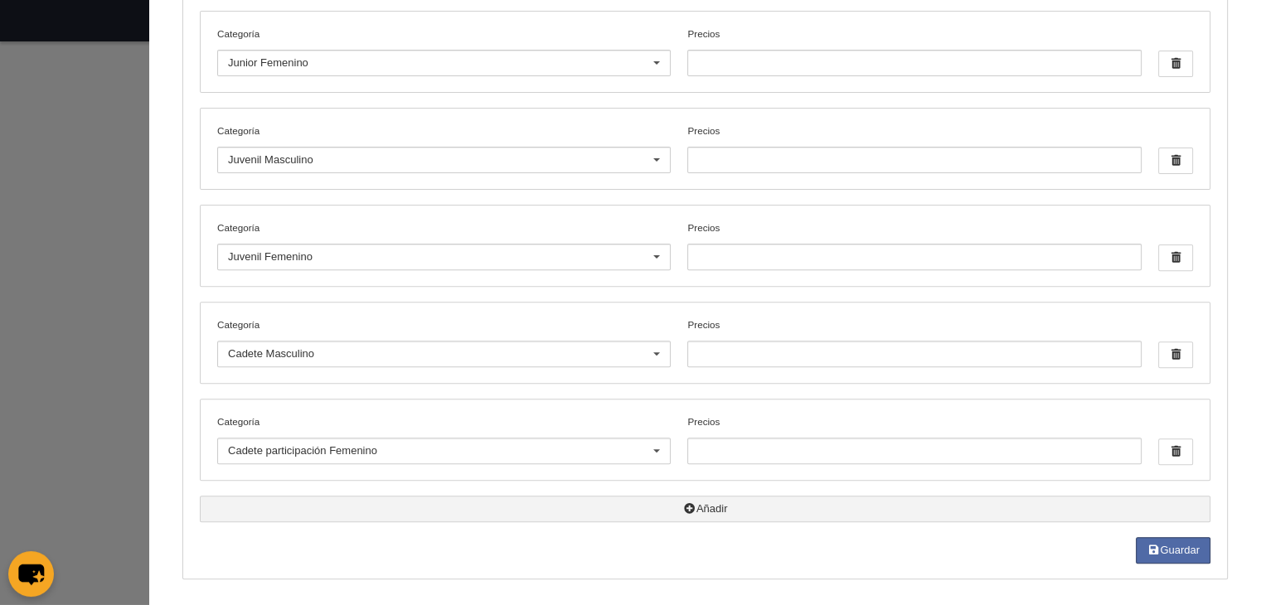
click at [683, 503] on icon "button" at bounding box center [689, 508] width 13 height 11
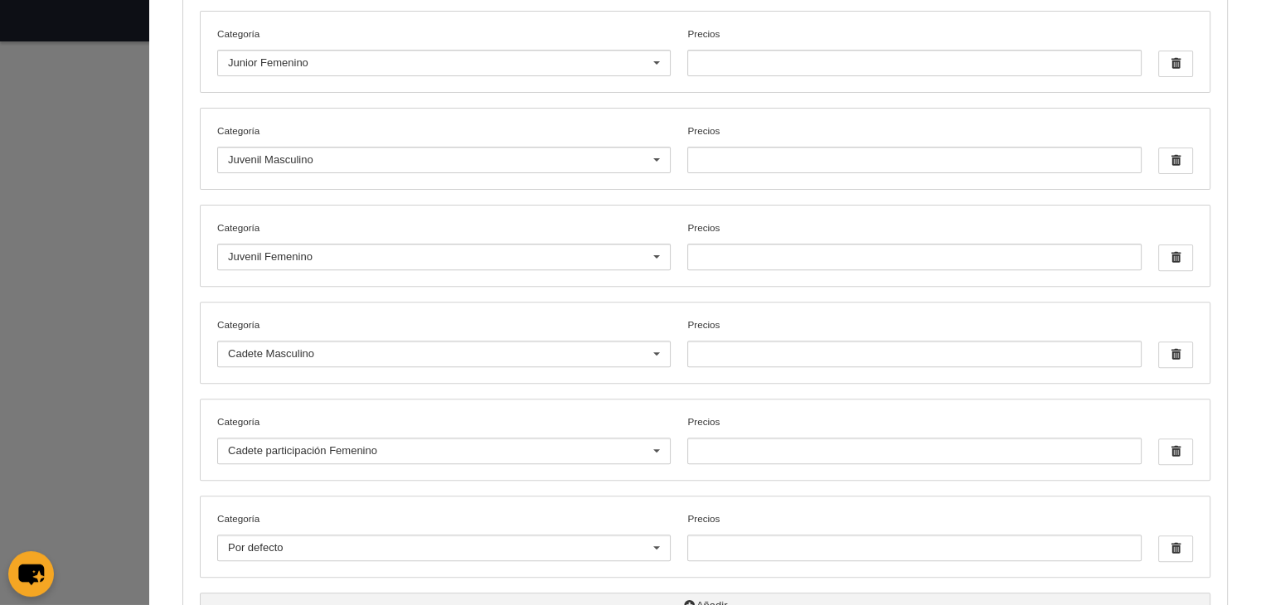
scroll to position [620, 0]
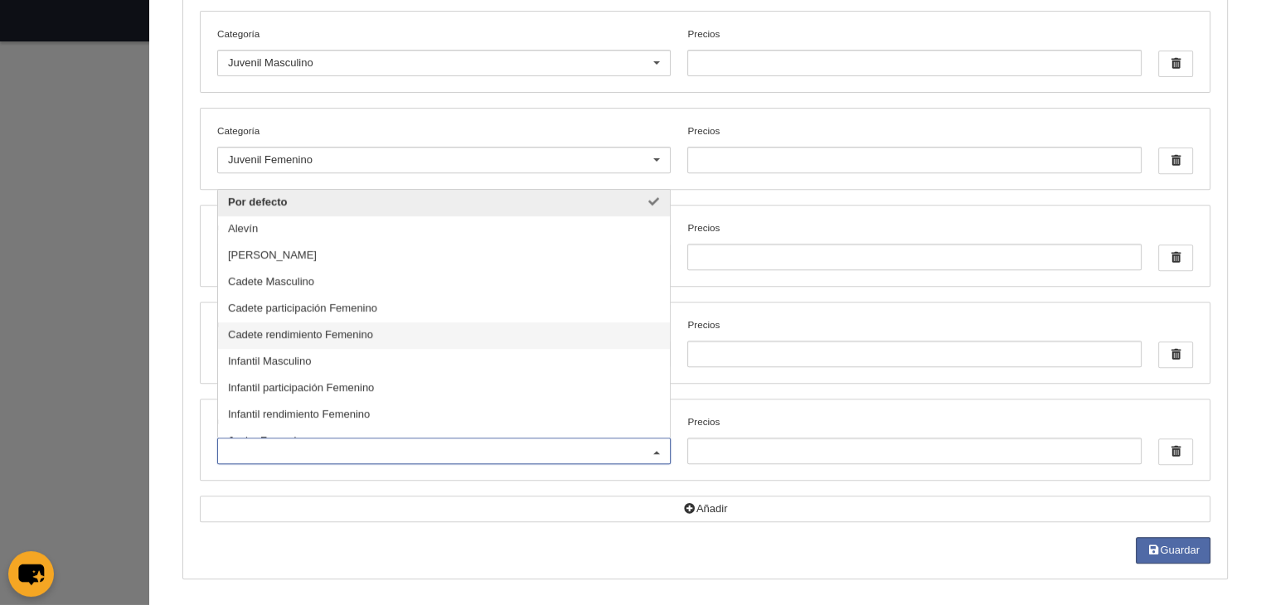
click at [308, 337] on span "Cadete rendimiento Femenino" at bounding box center [444, 336] width 452 height 27
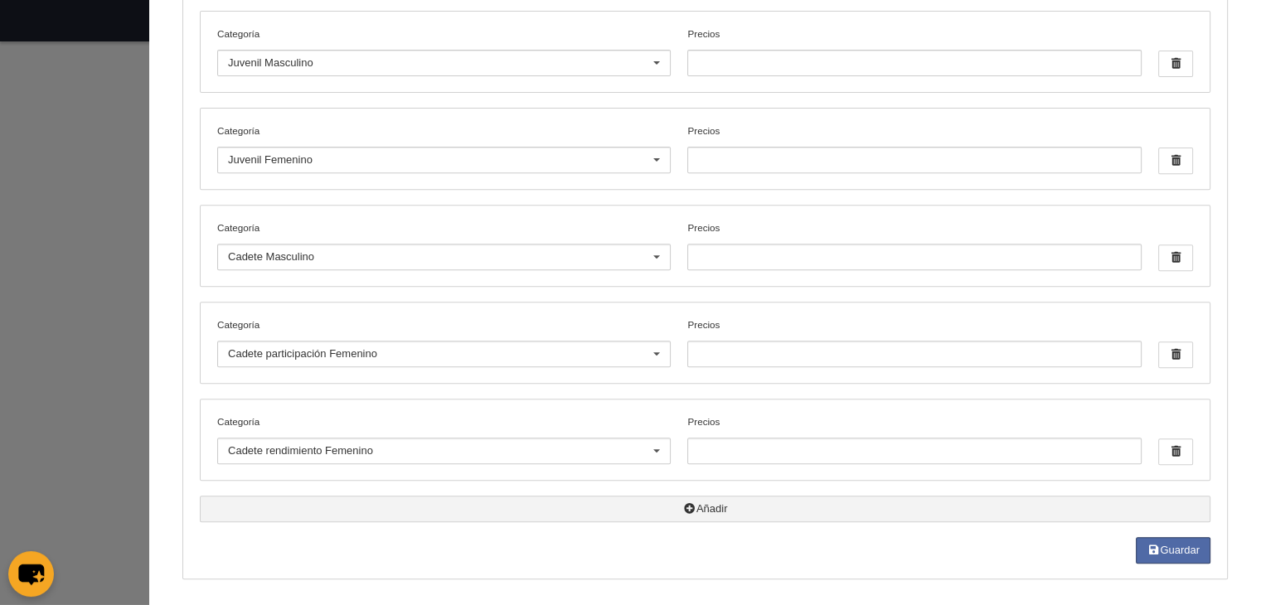
click at [683, 503] on icon "button" at bounding box center [689, 508] width 13 height 11
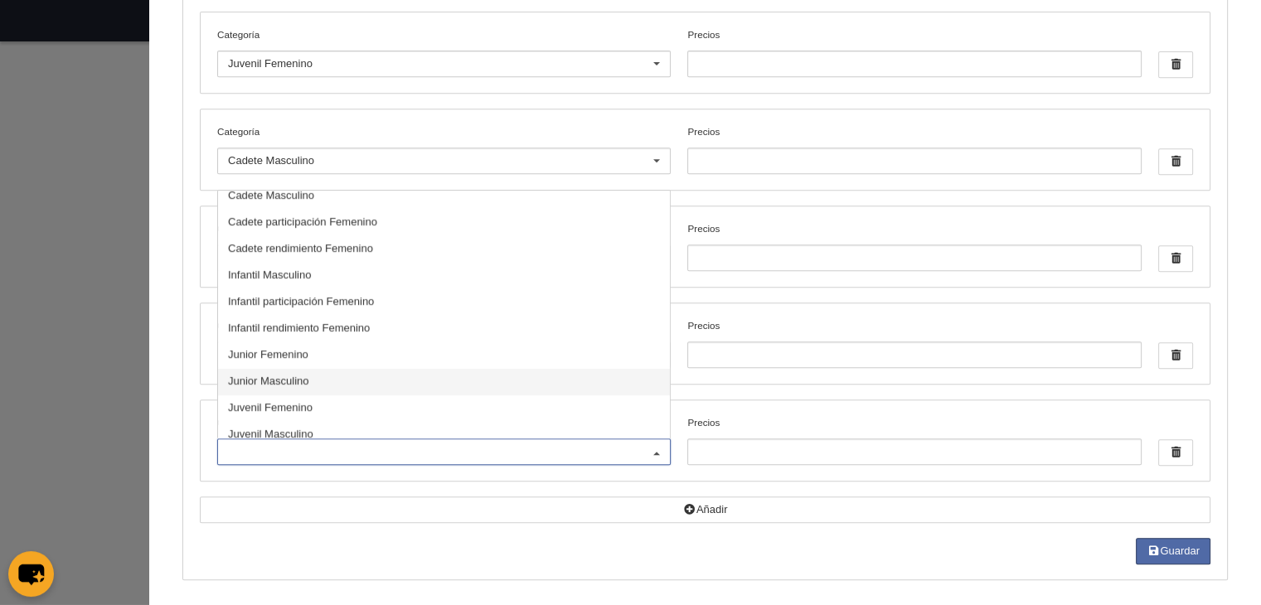
scroll to position [86, 0]
click at [269, 270] on span "Infantil Masculino" at bounding box center [269, 275] width 83 height 12
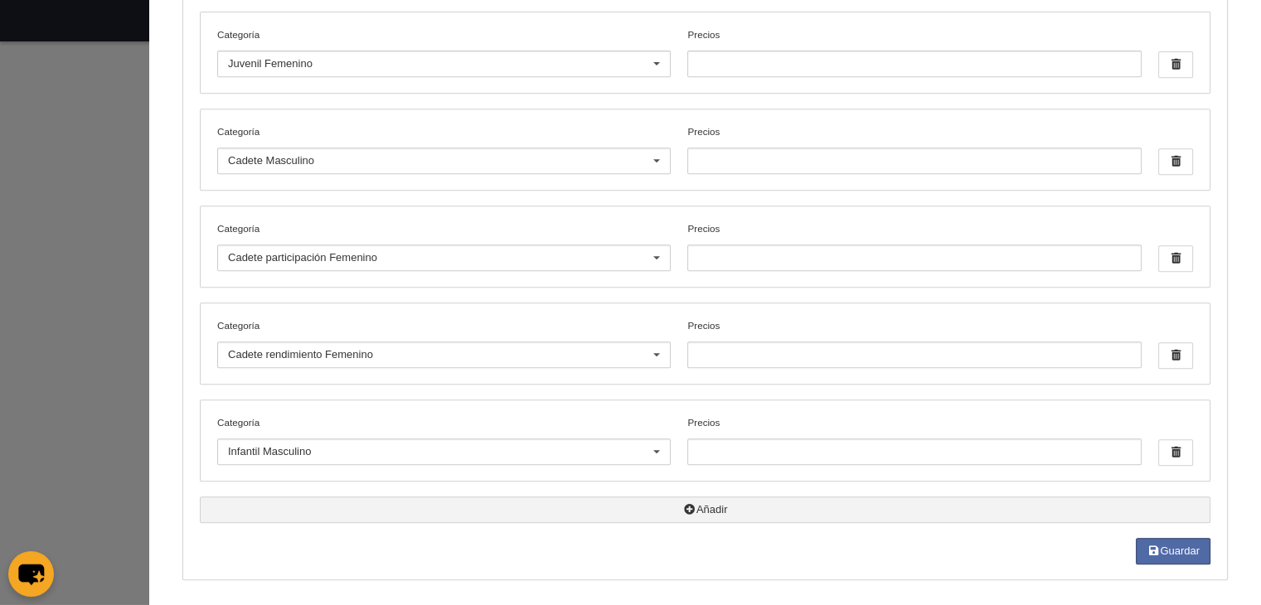
click at [683, 507] on icon "button" at bounding box center [689, 509] width 13 height 11
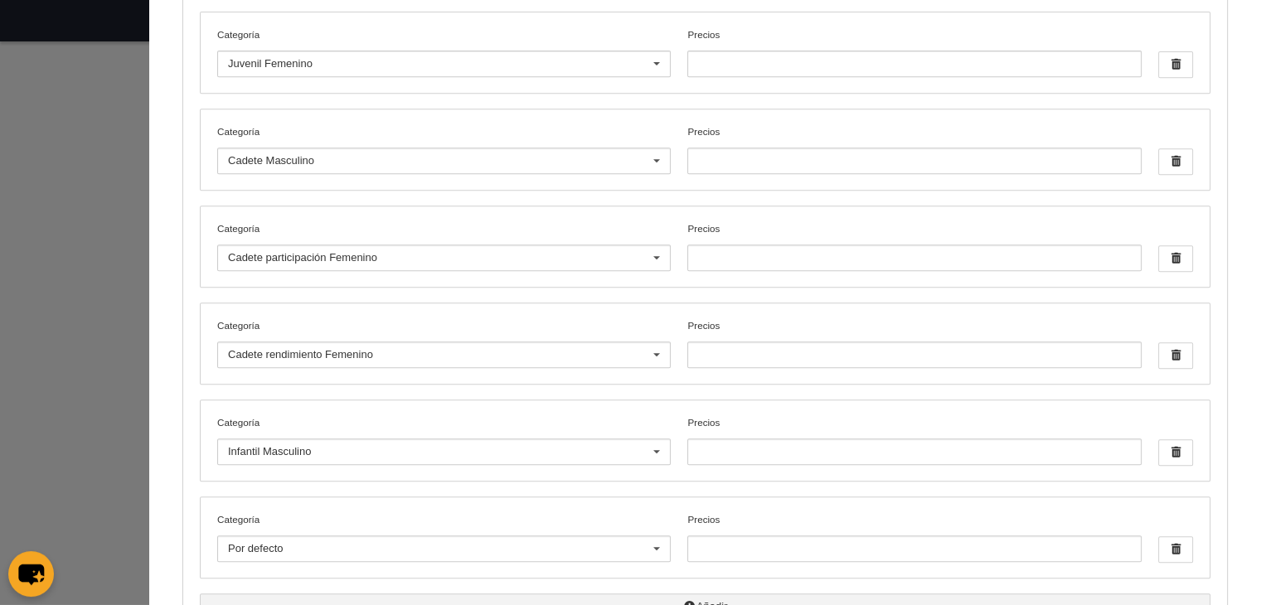
scroll to position [813, 0]
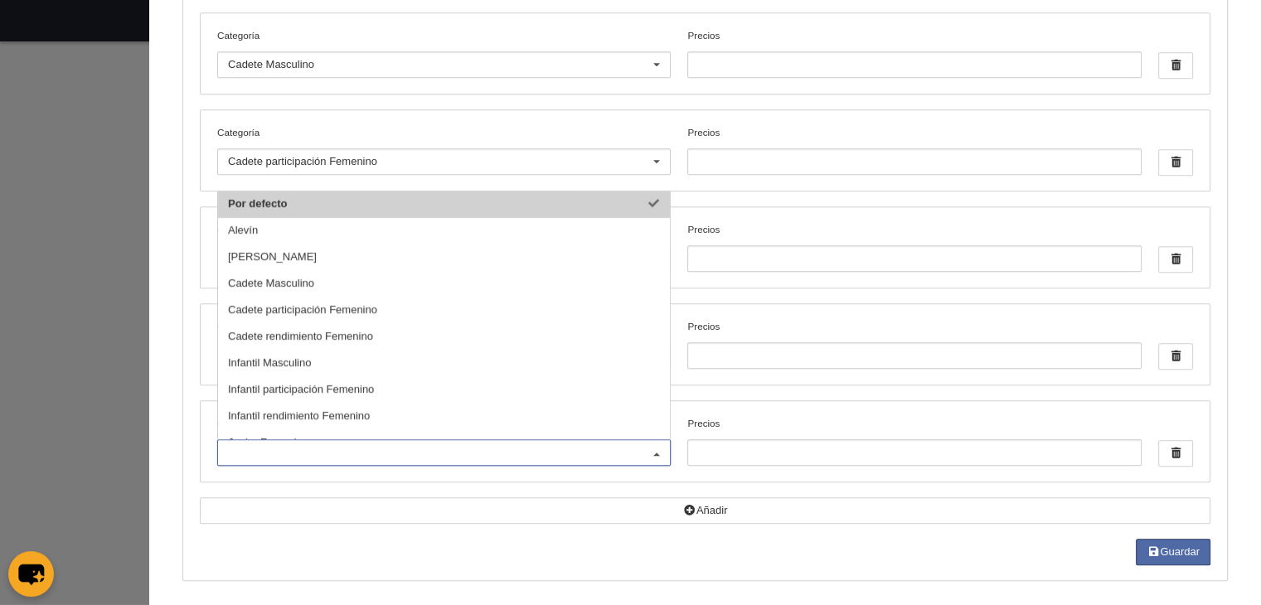
click at [466, 445] on input "Categoría" at bounding box center [435, 452] width 415 height 15
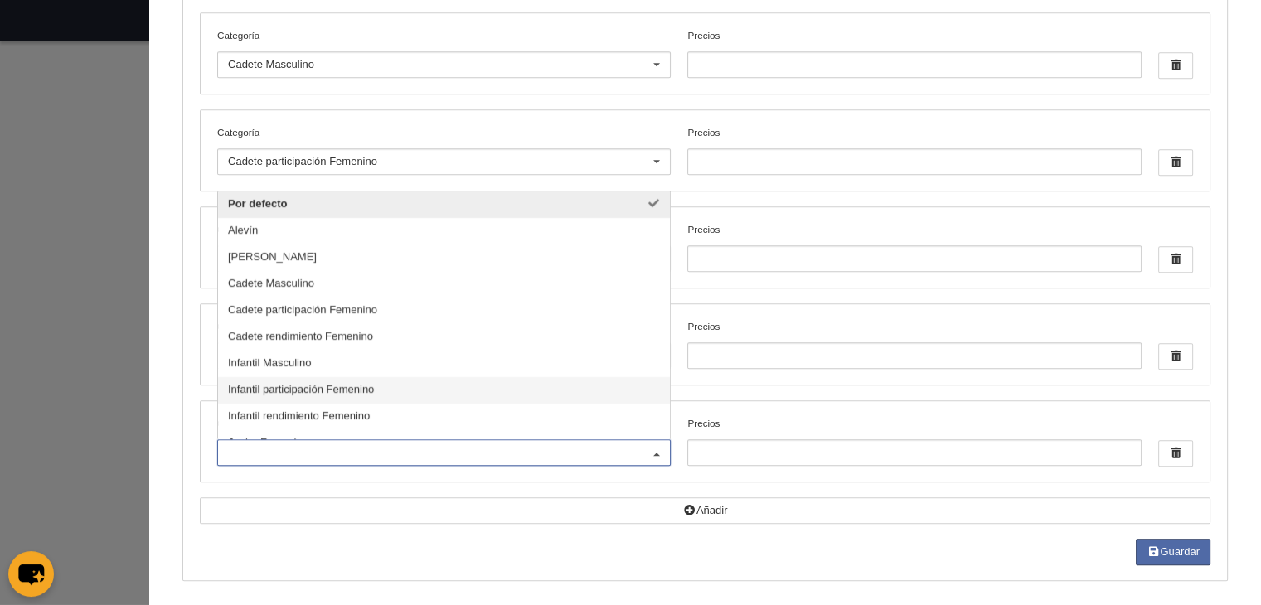
click at [338, 383] on span "Infantil participación Femenino" at bounding box center [301, 389] width 146 height 12
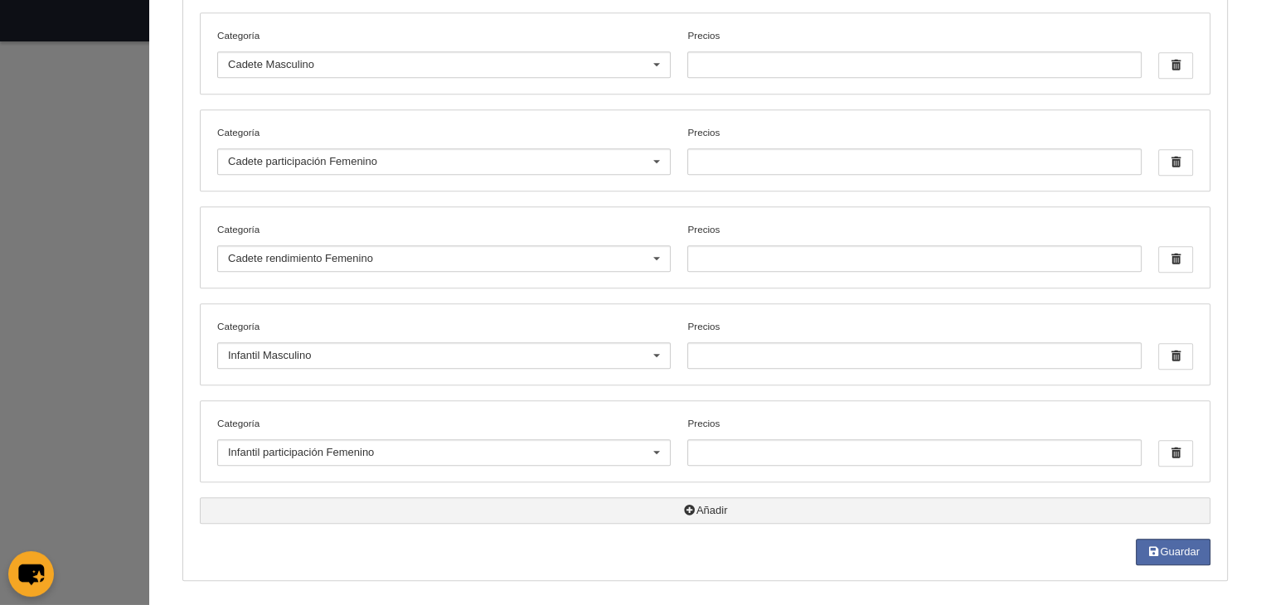
click at [682, 505] on button "Añadir" at bounding box center [705, 510] width 1011 height 27
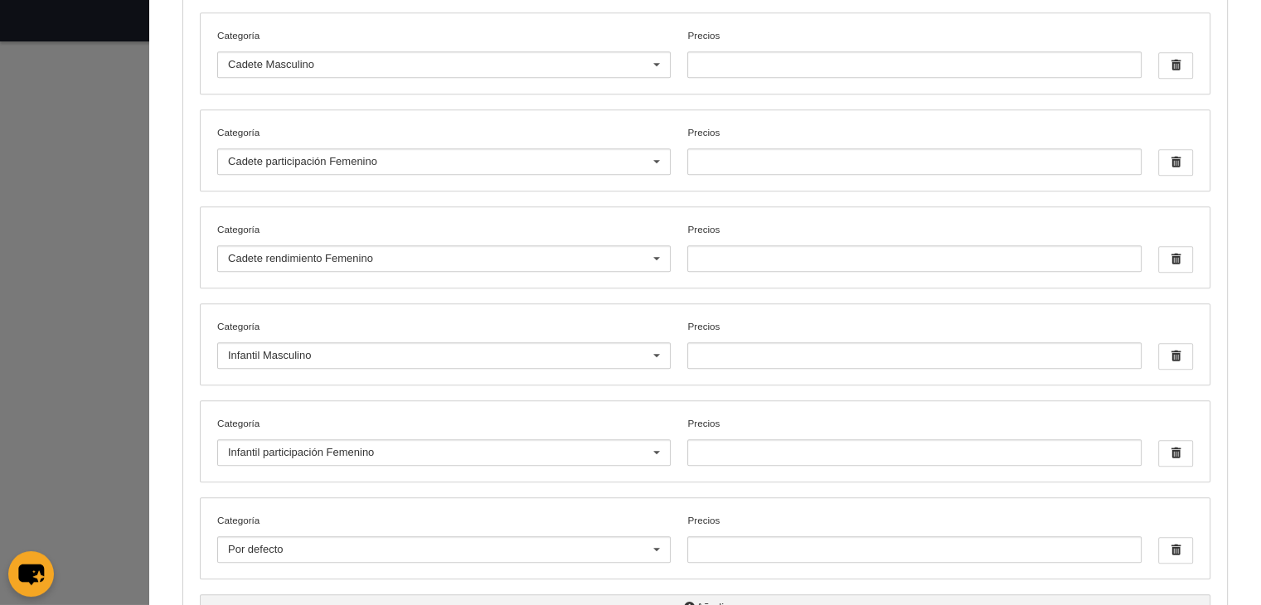
scroll to position [910, 0]
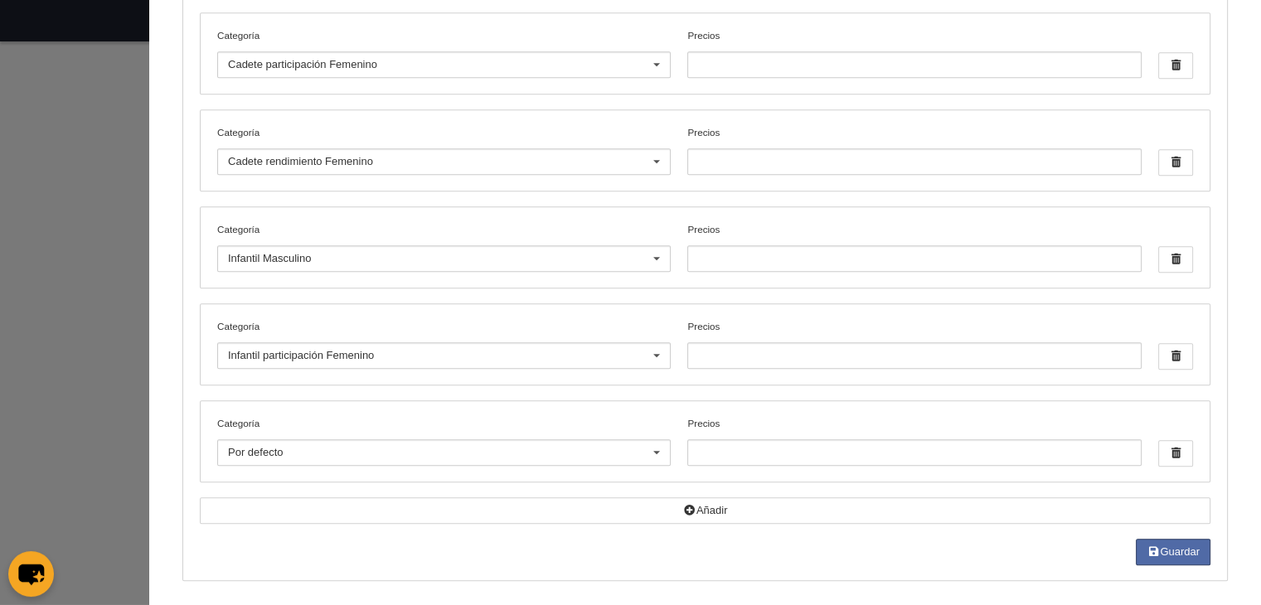
click at [421, 459] on div "Por defecto" at bounding box center [444, 452] width 454 height 27
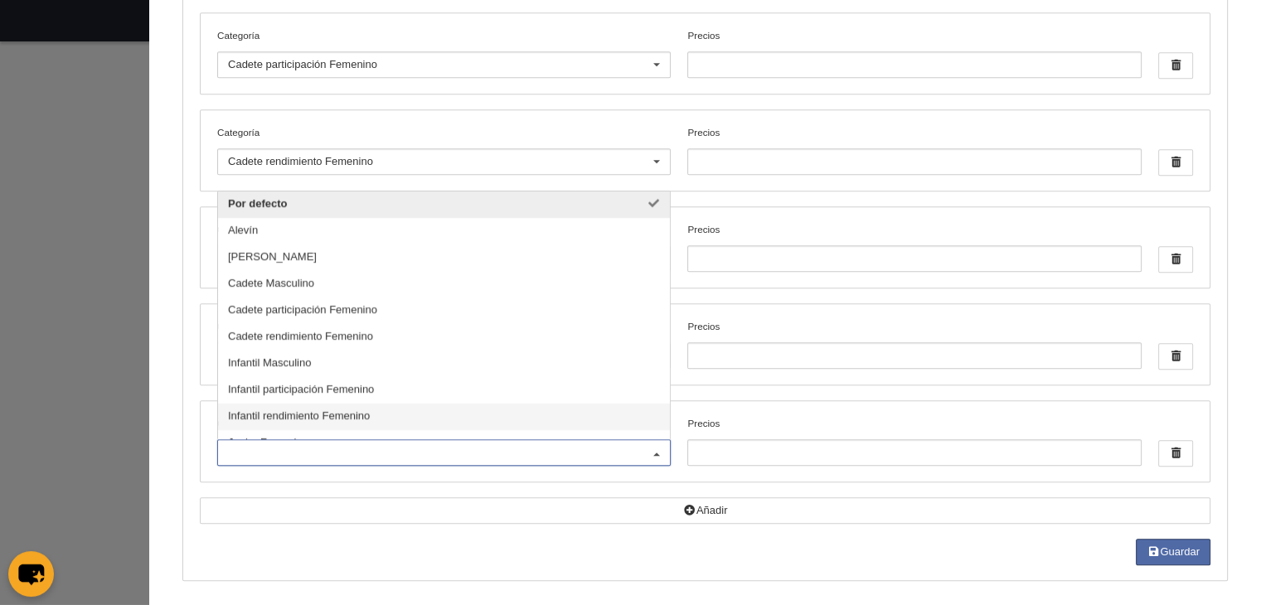
click at [324, 412] on span "Infantil rendimiento Femenino" at bounding box center [299, 416] width 142 height 12
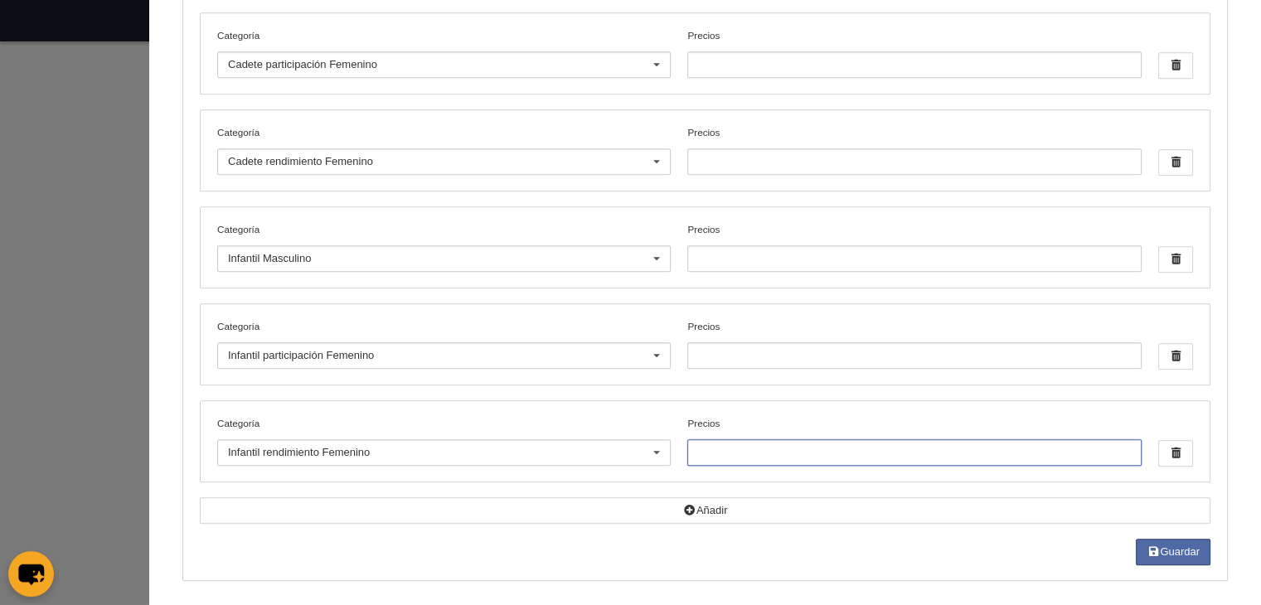
click at [705, 449] on input "Precios" at bounding box center [914, 452] width 454 height 27
type input "0"
click at [754, 343] on input "Precios" at bounding box center [914, 355] width 454 height 27
type input "0"
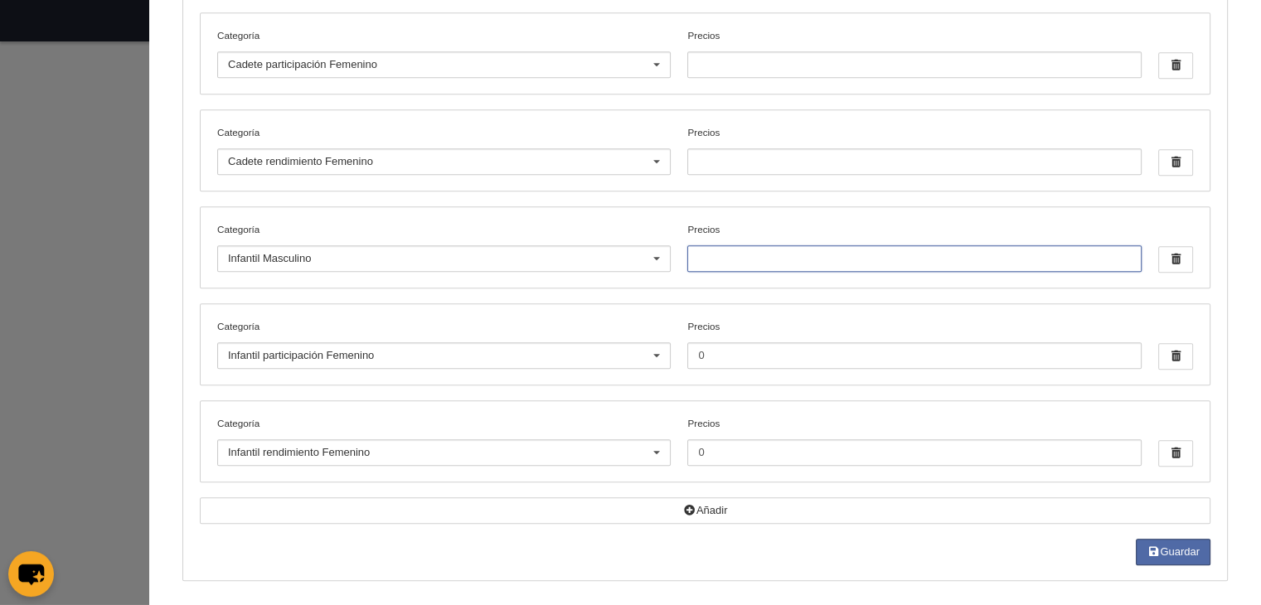
click at [743, 248] on input "Precios" at bounding box center [914, 258] width 454 height 27
type input "0"
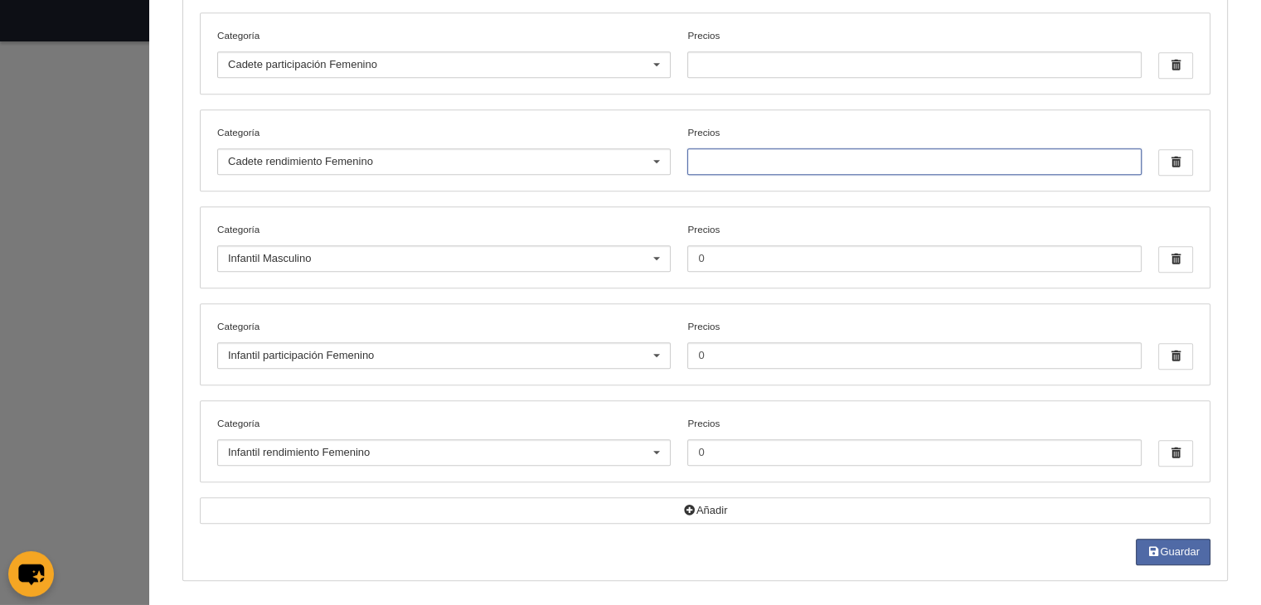
click at [736, 157] on input "Precios" at bounding box center [914, 161] width 454 height 27
type input "0"
click at [743, 59] on input "Precios" at bounding box center [914, 64] width 454 height 27
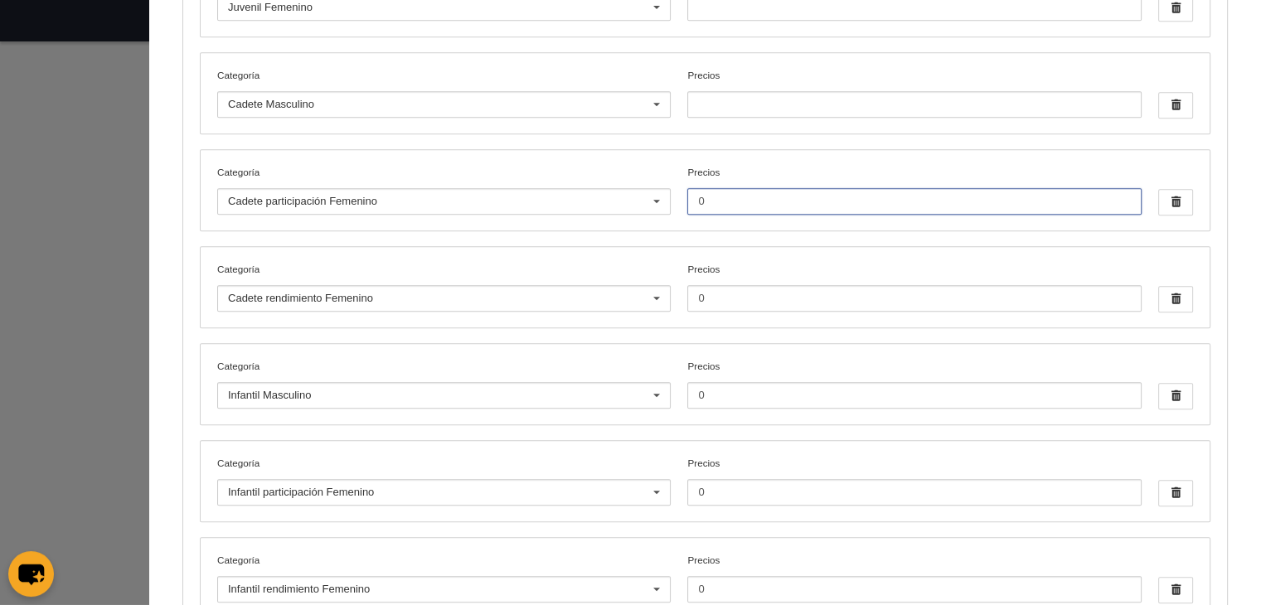
scroll to position [771, 0]
type input "0"
click at [731, 104] on input "Precios" at bounding box center [914, 106] width 454 height 27
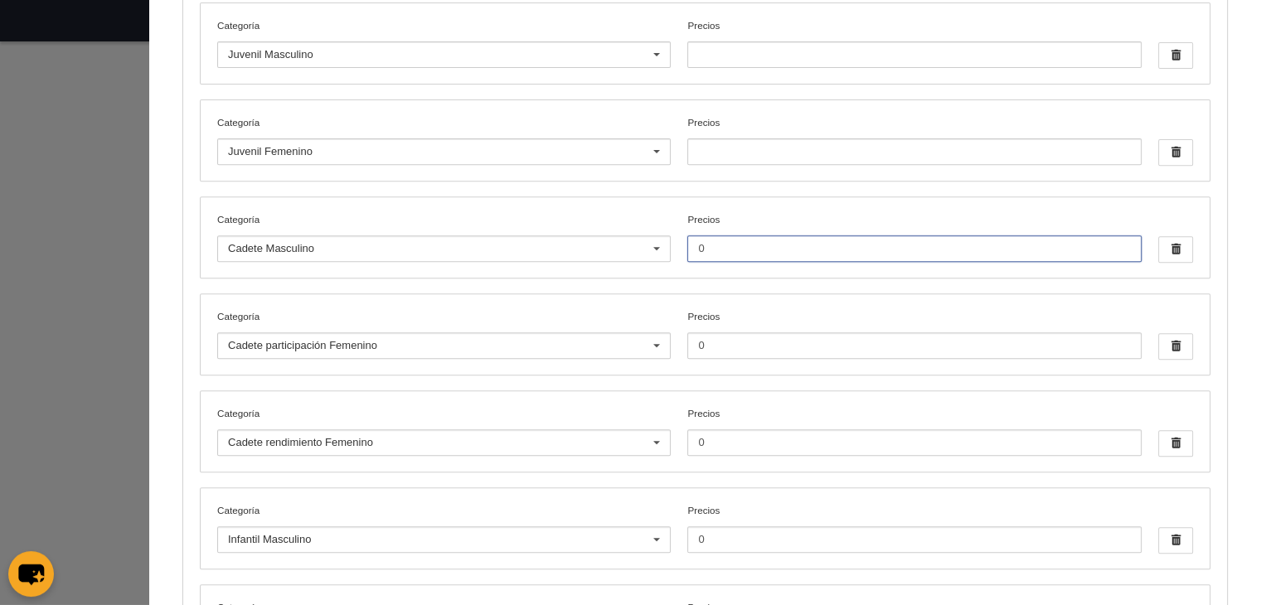
scroll to position [628, 0]
type input "0"
click at [733, 150] on input "Precios" at bounding box center [914, 151] width 454 height 27
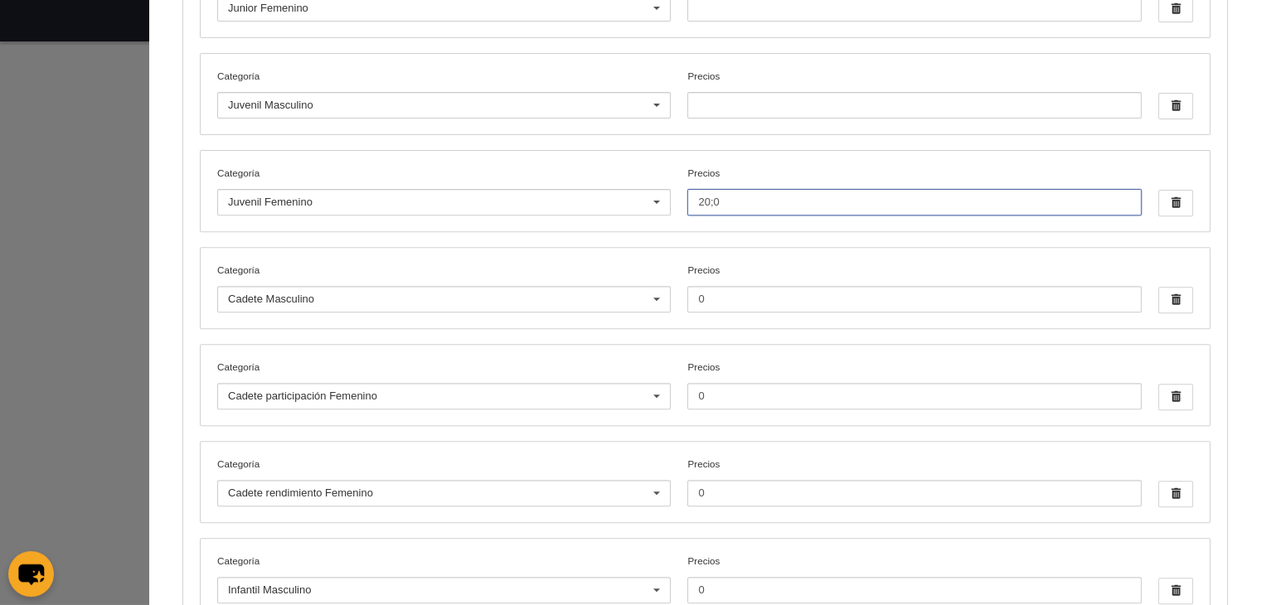
scroll to position [577, 0]
type input "20;0"
click at [752, 112] on input "Precios" at bounding box center [914, 106] width 454 height 27
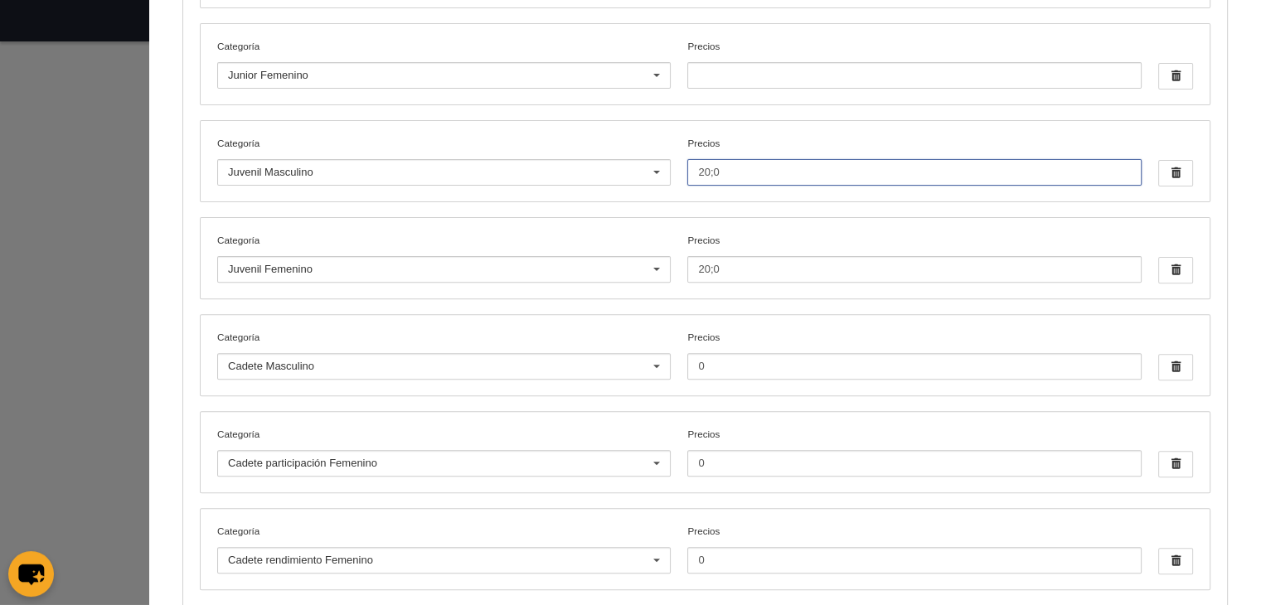
scroll to position [506, 0]
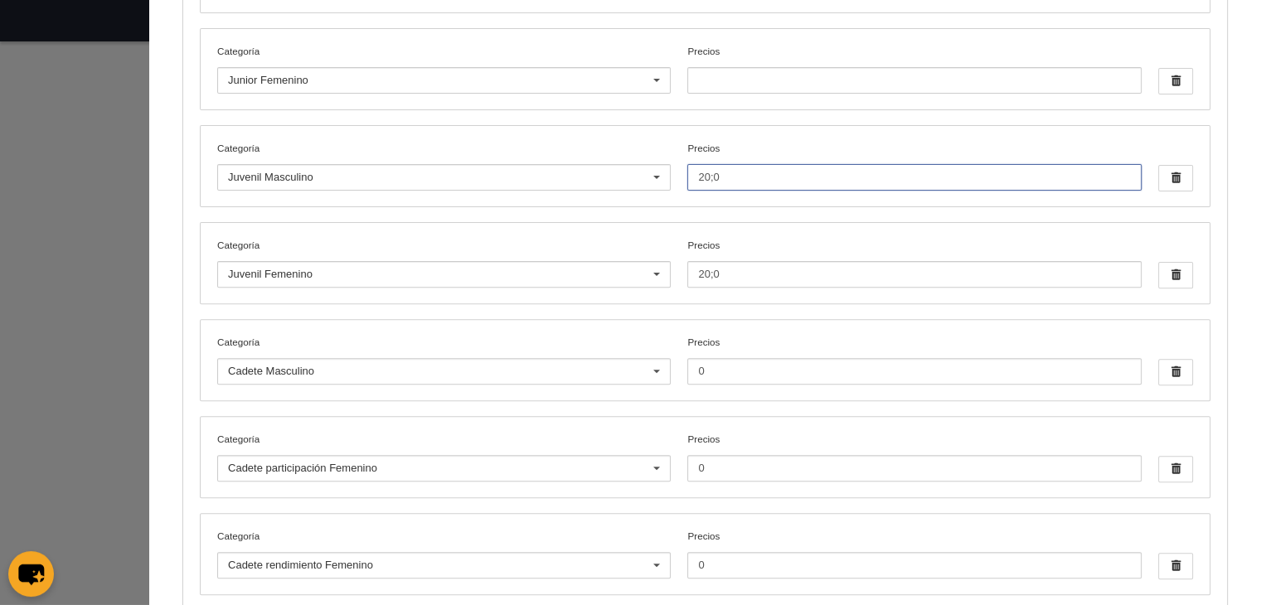
type input "20;0"
click at [761, 80] on input "Precios" at bounding box center [914, 80] width 454 height 27
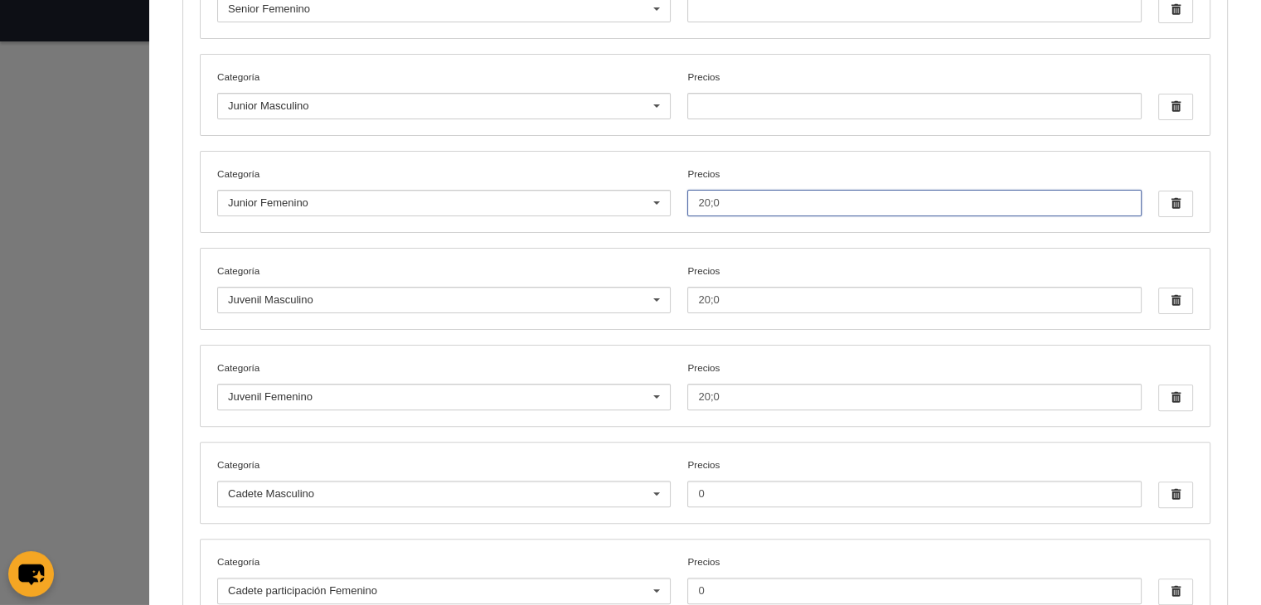
scroll to position [381, 0]
type input "20;0"
click at [759, 110] on input "Precios" at bounding box center [914, 108] width 454 height 27
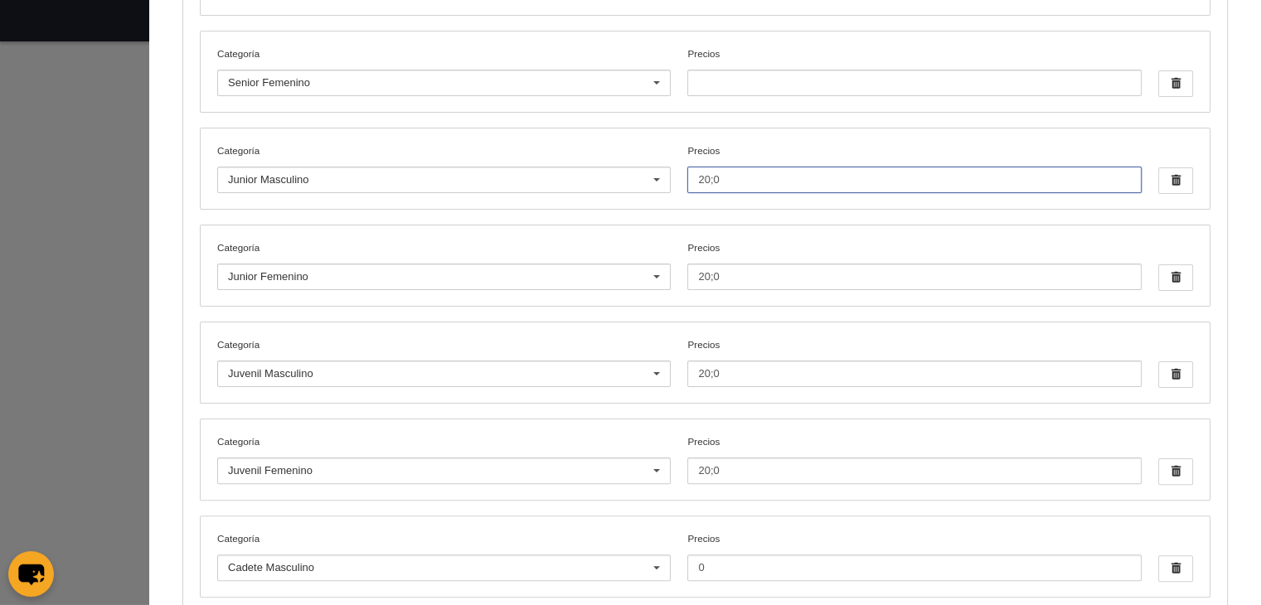
scroll to position [306, 0]
type input "20;0"
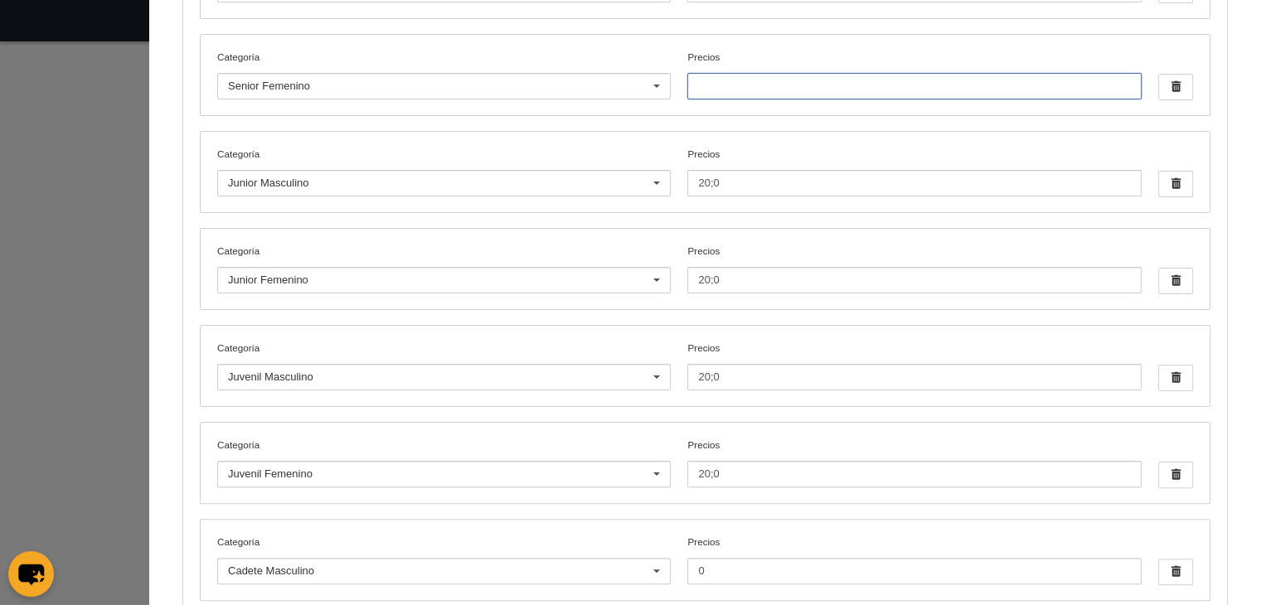
click at [782, 77] on input "Precios" at bounding box center [914, 86] width 454 height 27
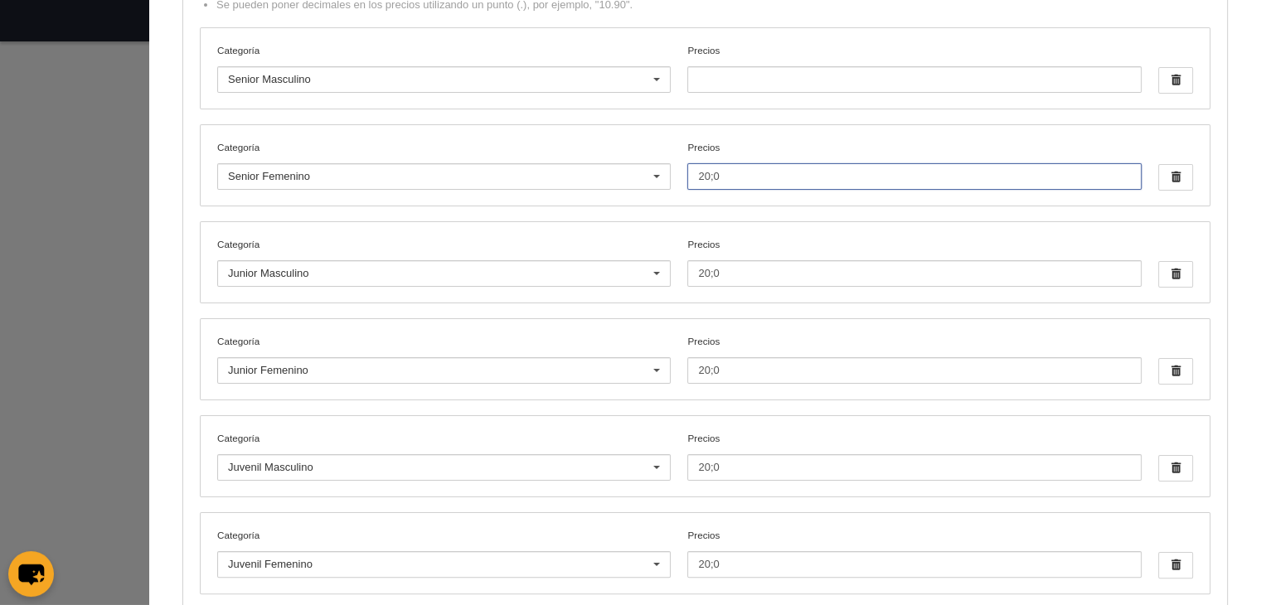
scroll to position [213, 0]
type input "20;0"
click at [782, 77] on input "Precios" at bounding box center [914, 82] width 454 height 27
type input "20;0"
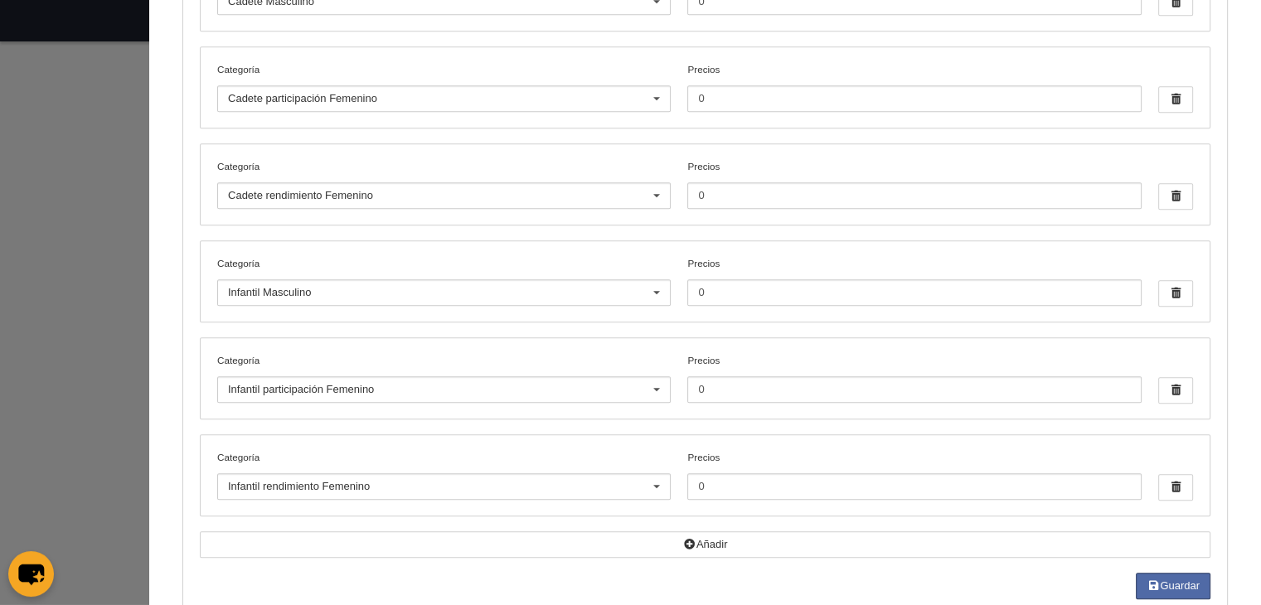
scroll to position [910, 0]
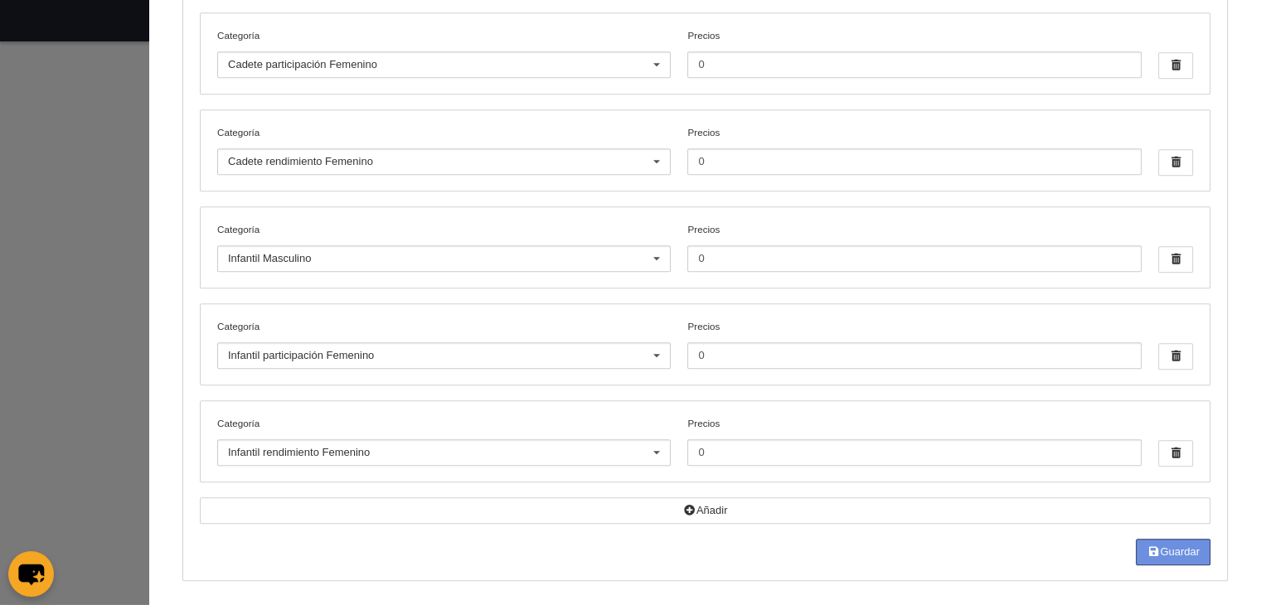
click at [1167, 548] on button "Guardar" at bounding box center [1173, 552] width 75 height 27
click at [1157, 547] on button "Guardar" at bounding box center [1173, 552] width 75 height 27
click at [1161, 551] on button "Guardar" at bounding box center [1173, 552] width 75 height 27
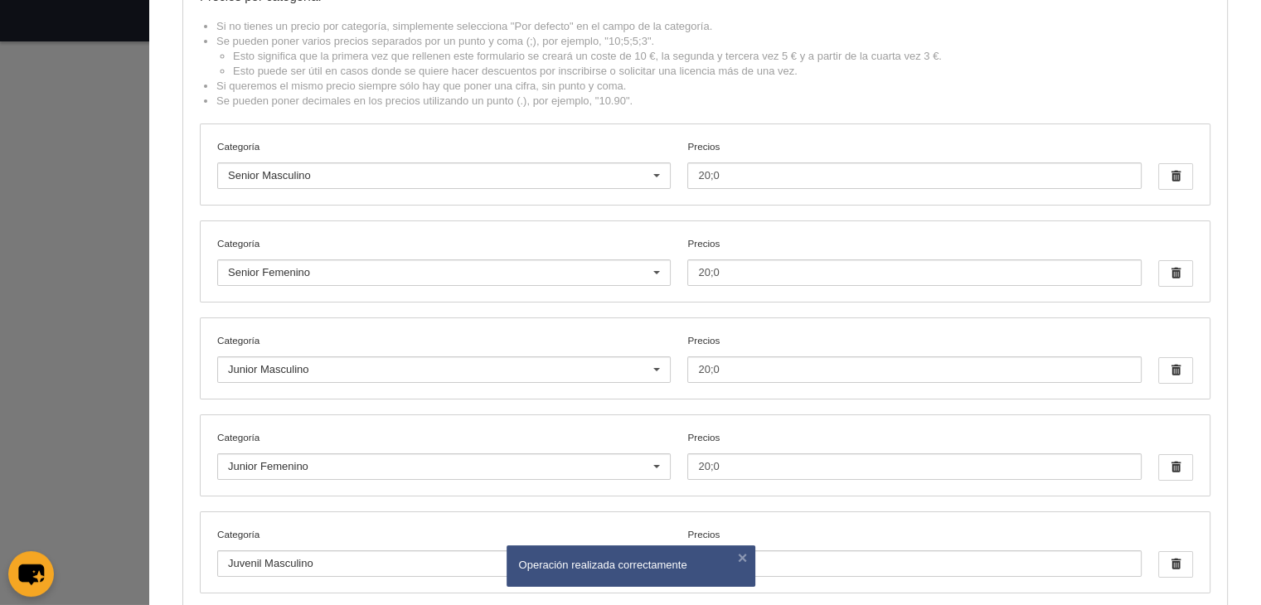
scroll to position [0, 0]
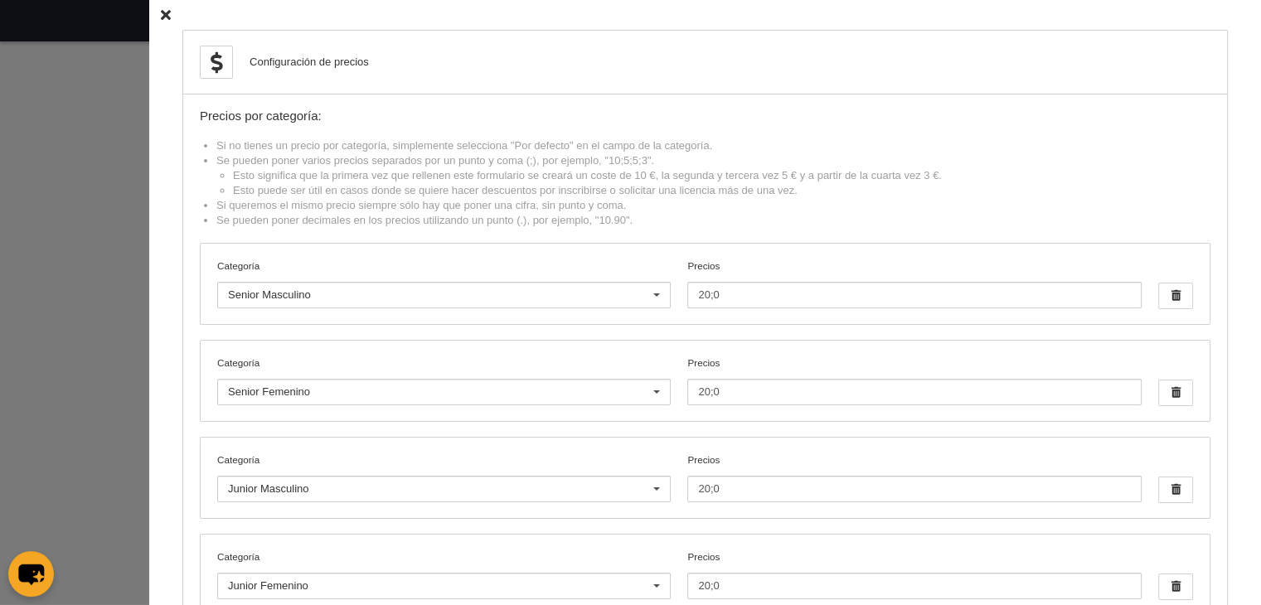
click at [161, 13] on icon at bounding box center [166, 15] width 10 height 11
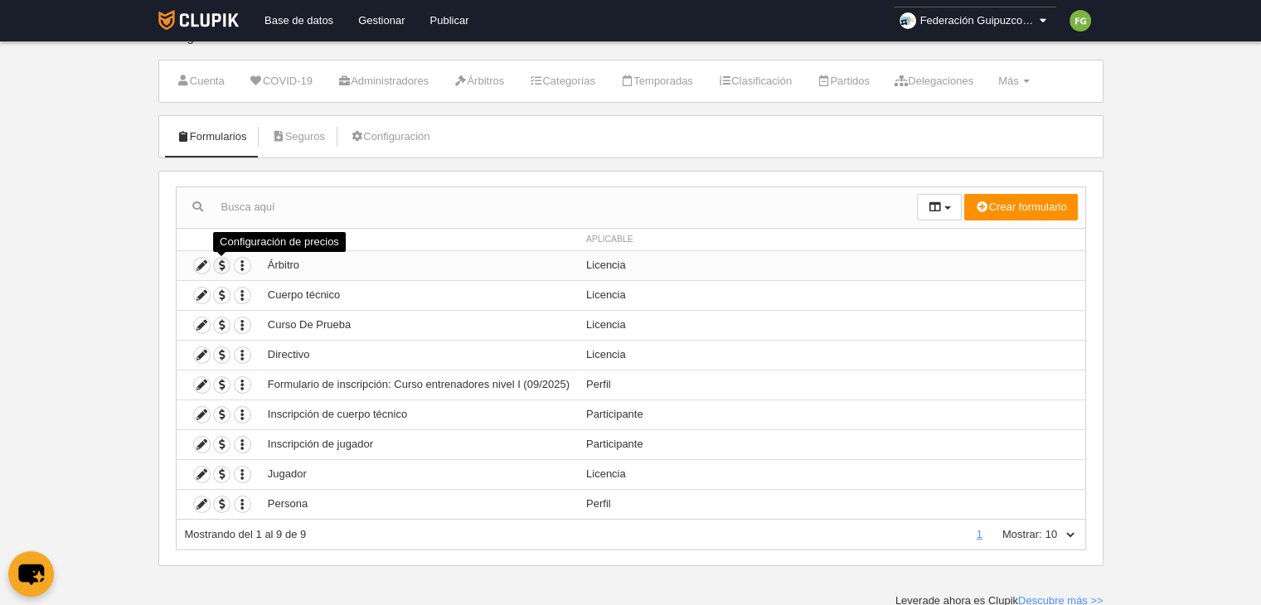
click at [221, 263] on span "button" at bounding box center [222, 266] width 16 height 16
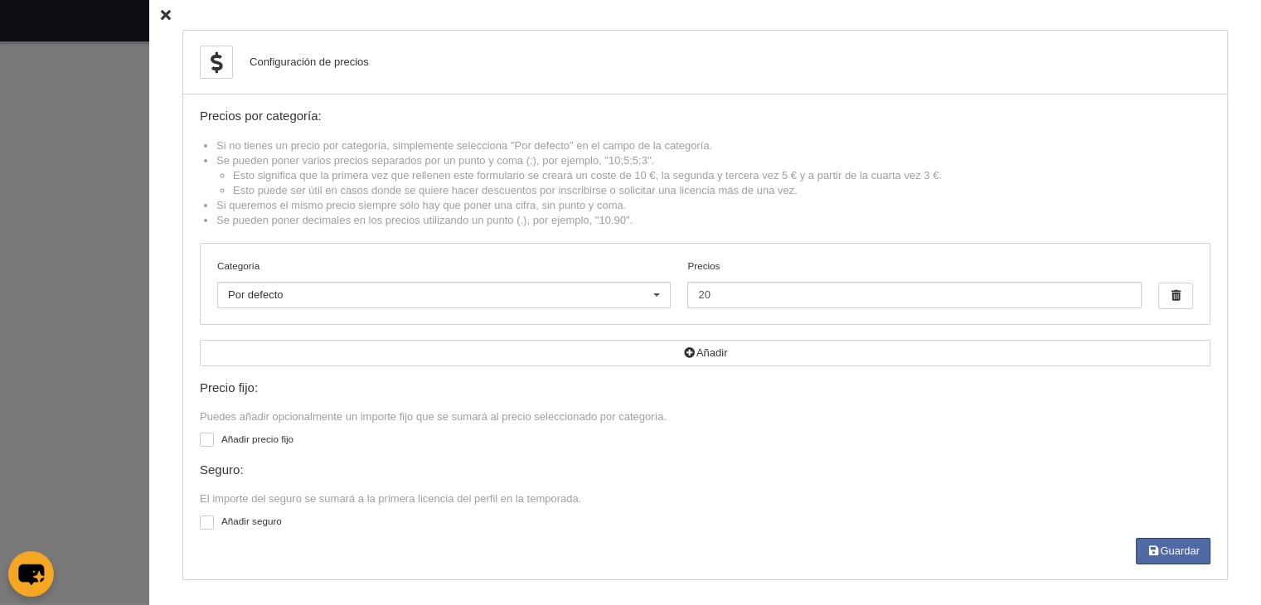
click at [161, 17] on icon at bounding box center [166, 15] width 10 height 11
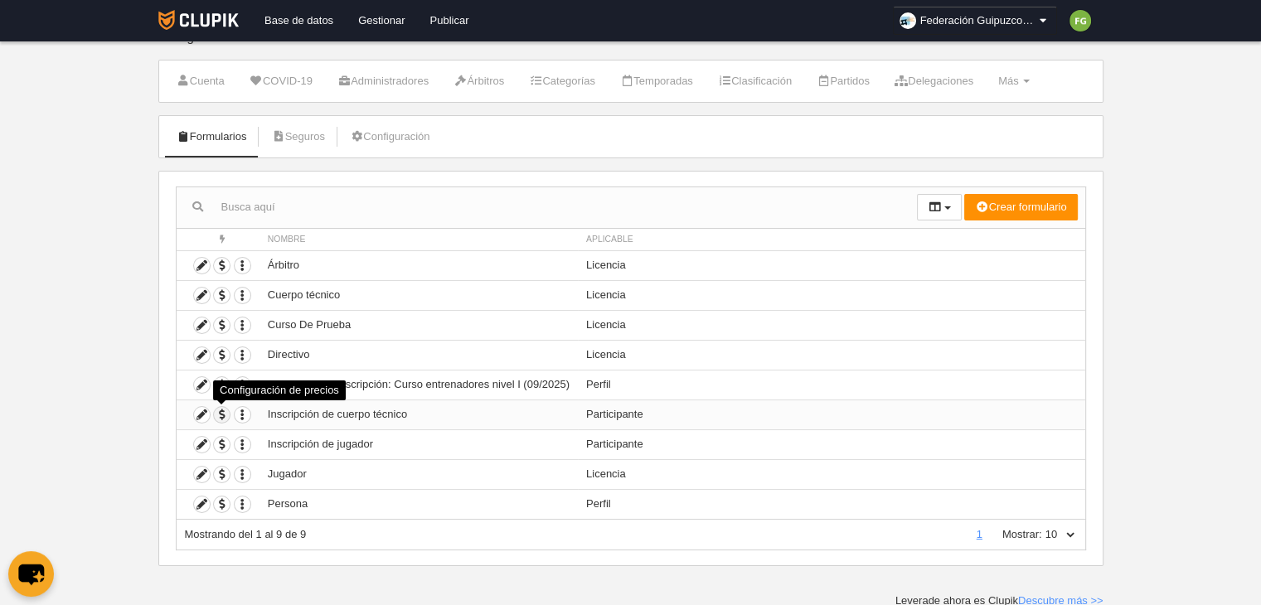
click at [220, 415] on span "button" at bounding box center [222, 415] width 16 height 16
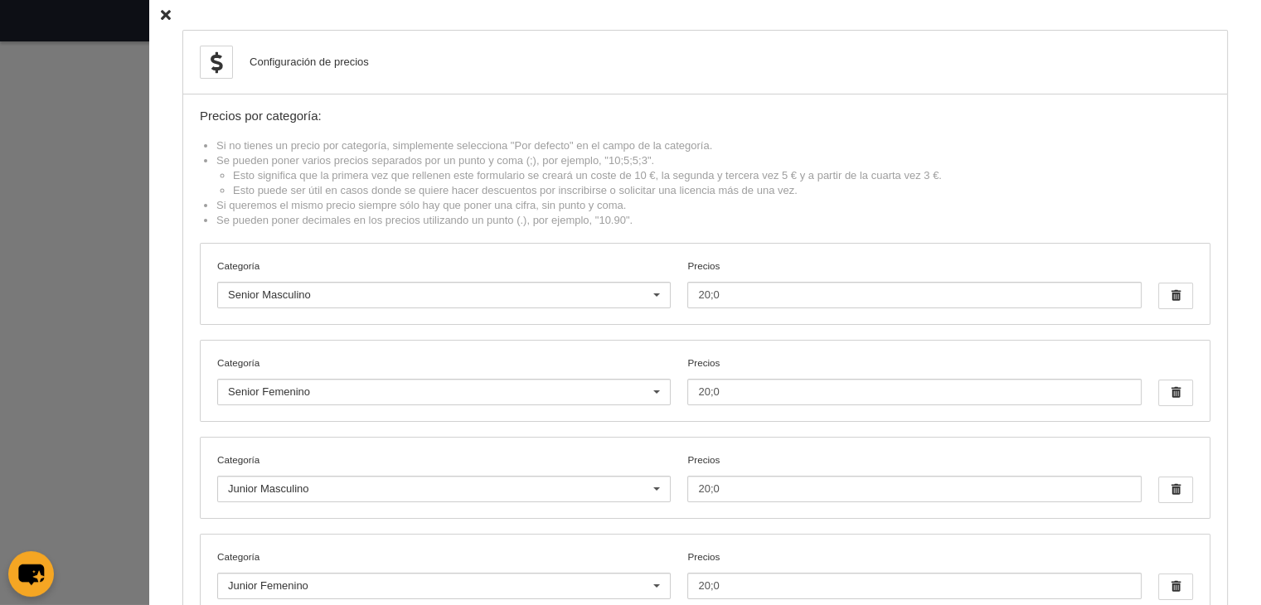
click at [161, 19] on icon at bounding box center [166, 15] width 10 height 11
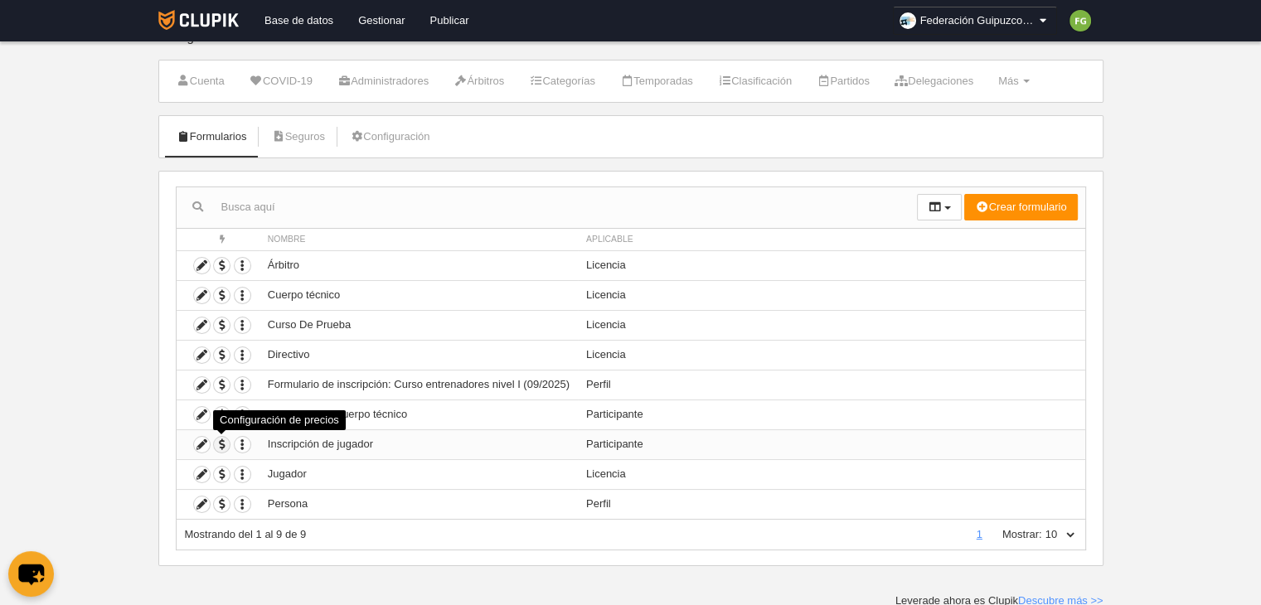
click at [220, 442] on span "button" at bounding box center [222, 445] width 16 height 16
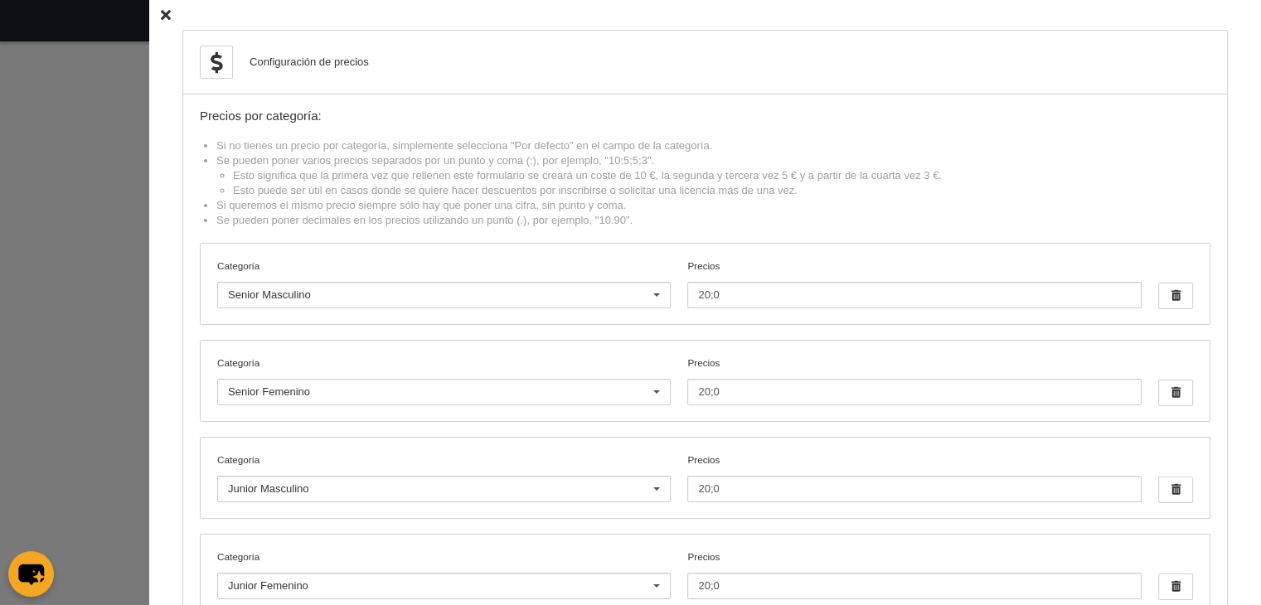
click at [161, 10] on icon at bounding box center [166, 15] width 10 height 11
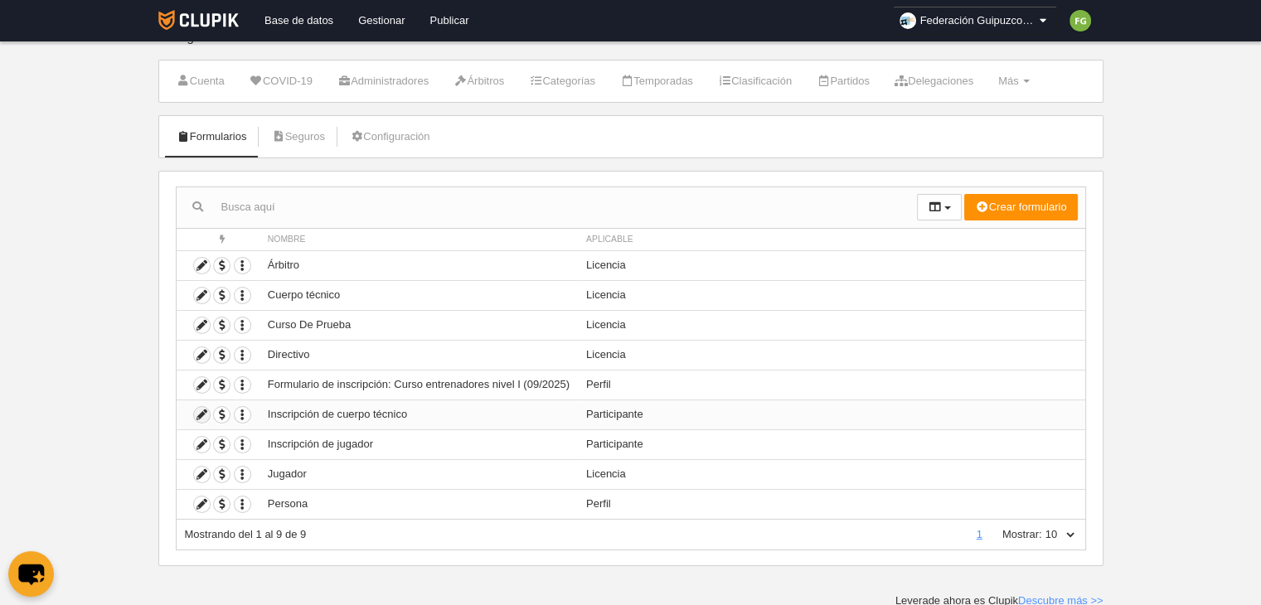
click at [199, 410] on icon at bounding box center [202, 415] width 16 height 16
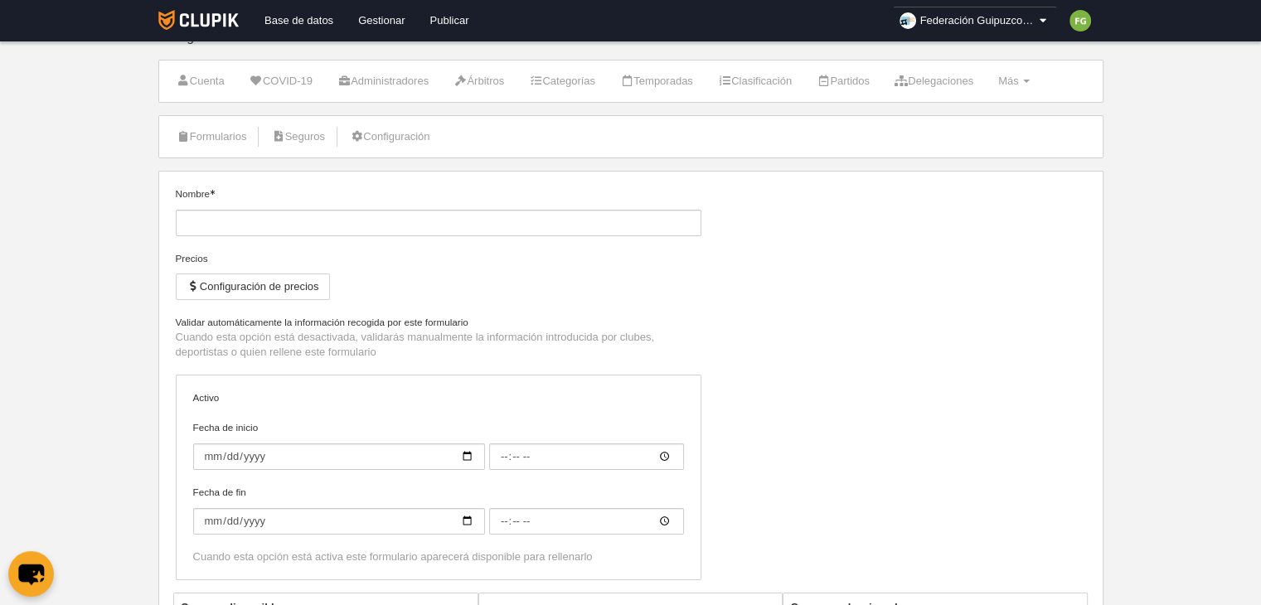
type input "Inscripción de cuerpo técnico"
checkbox input "true"
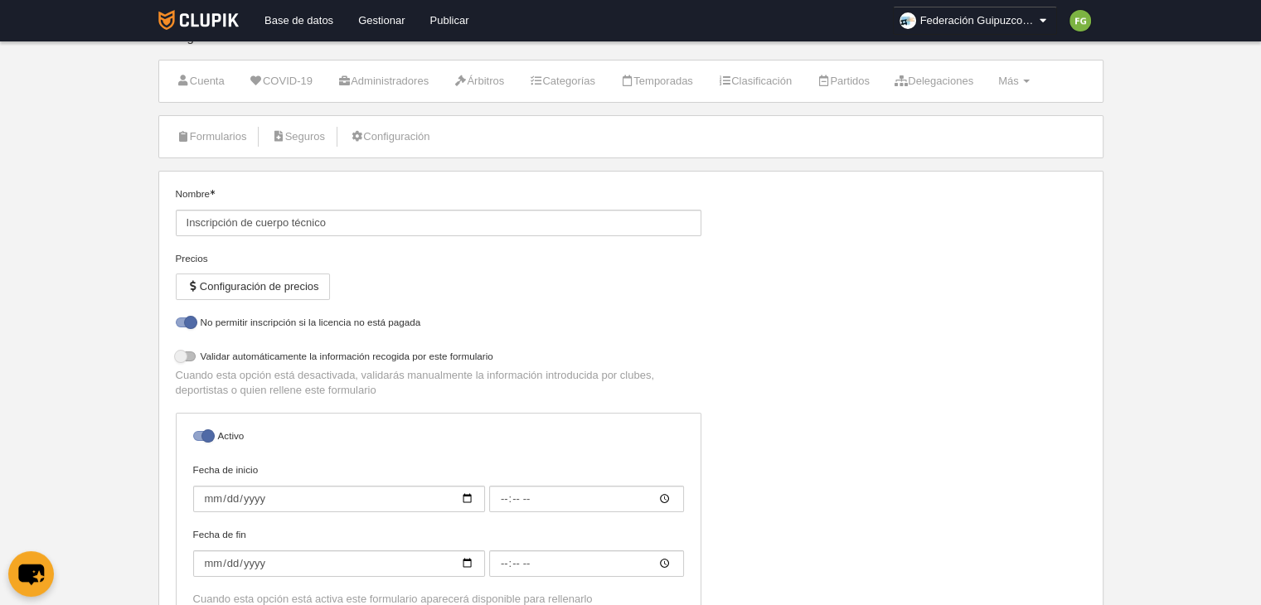
select select "selected"
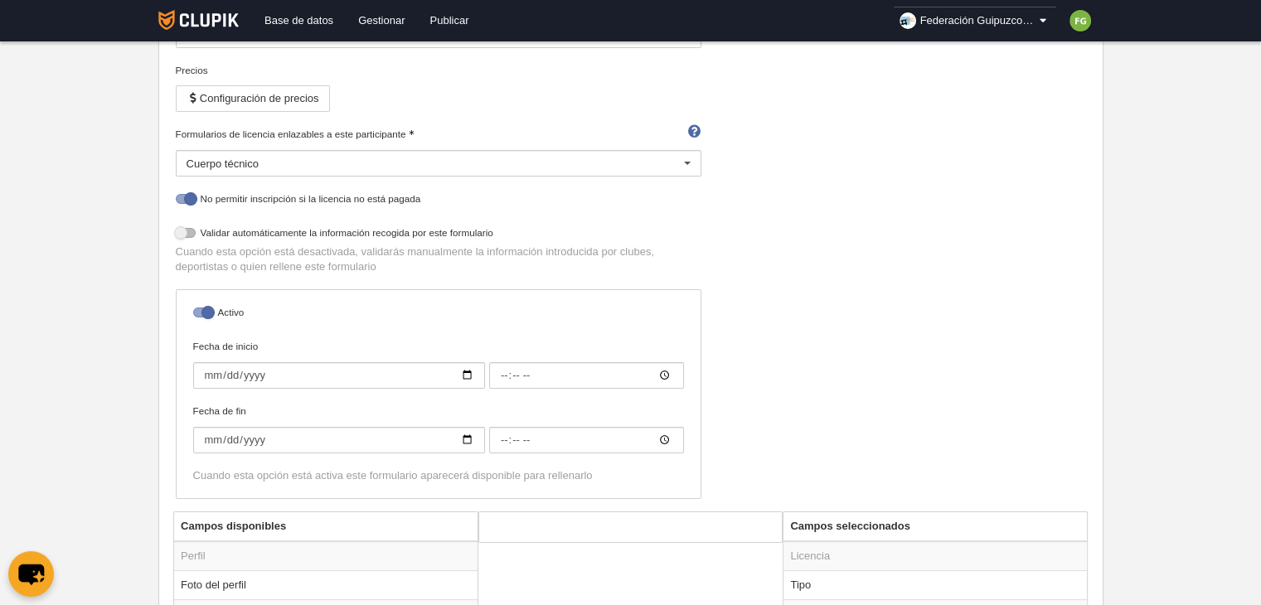
scroll to position [212, 0]
click at [464, 372] on input "Fecha de inicio" at bounding box center [339, 375] width 292 height 27
type input "[DATE]"
type input "00:00"
type input "[DATE]"
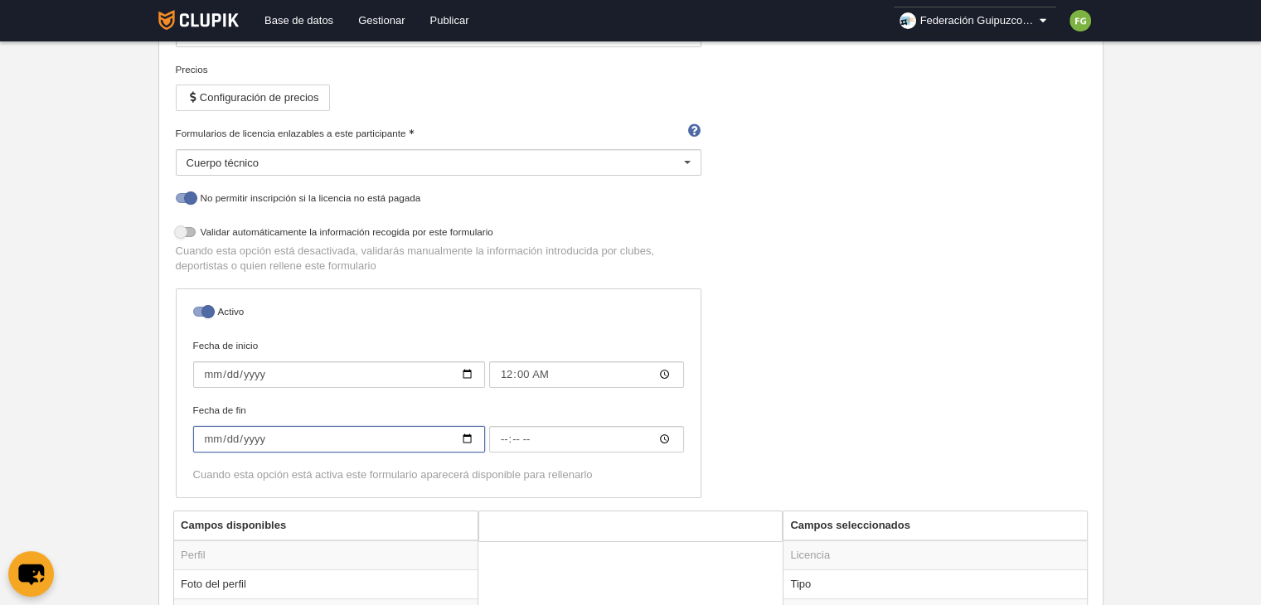
click at [465, 440] on input "Fecha de fin" at bounding box center [339, 439] width 292 height 27
type input "[DATE]"
type input "00:00"
type input "[DATE]"
click at [209, 312] on div at bounding box center [203, 312] width 20 height 10
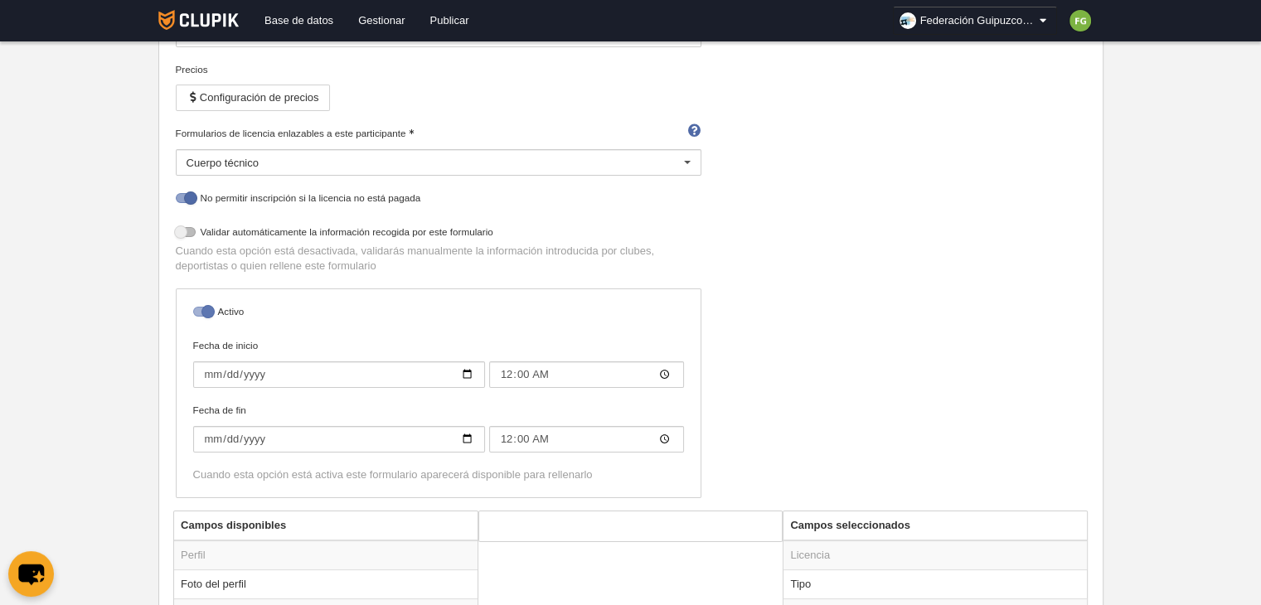
click at [205, 312] on input "checkbox" at bounding box center [199, 316] width 11 height 11
checkbox input "false"
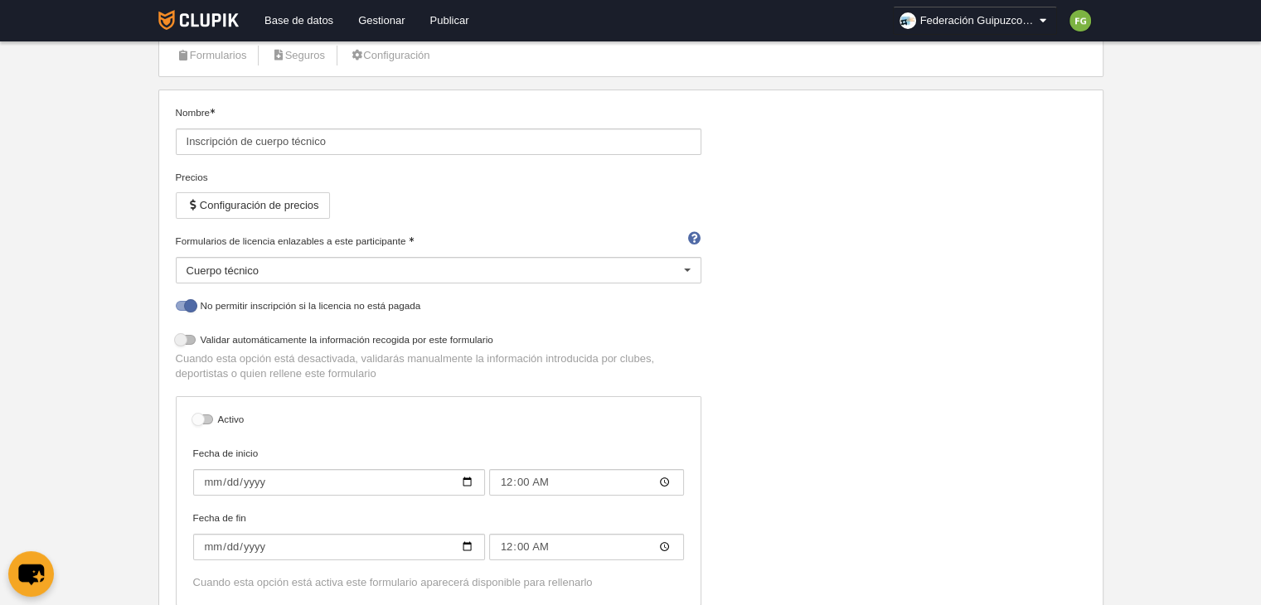
scroll to position [103, 0]
click at [193, 304] on div at bounding box center [186, 308] width 20 height 10
click at [187, 307] on input "checkbox" at bounding box center [182, 312] width 11 height 11
checkbox input "false"
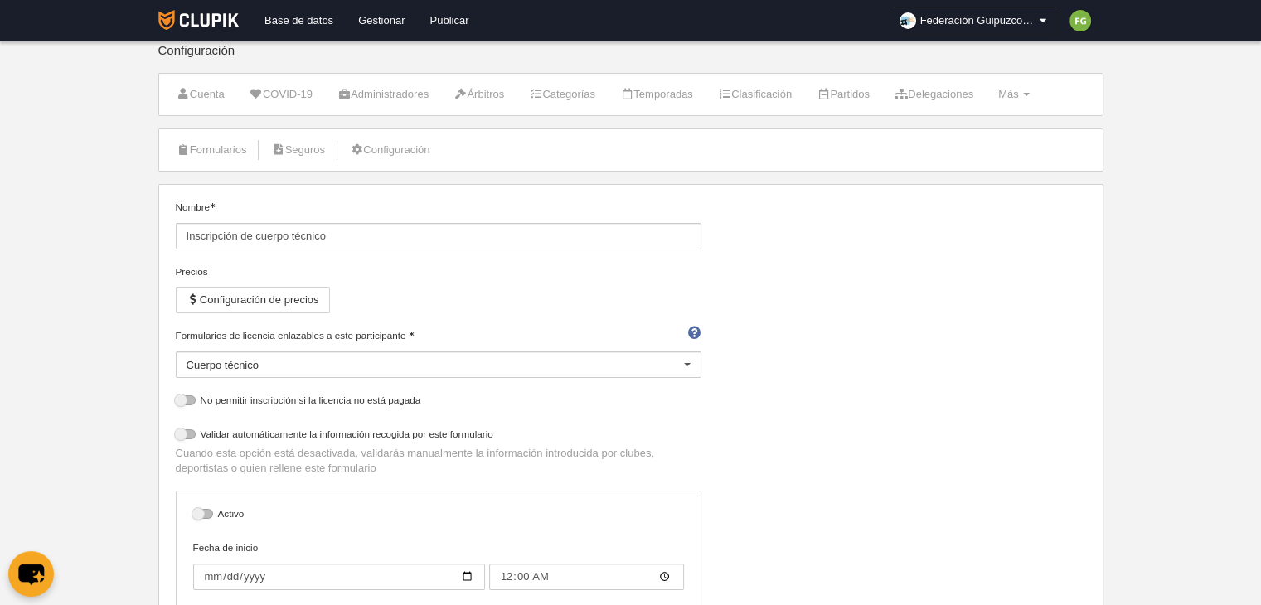
scroll to position [10, 0]
click at [267, 296] on button "Configuración de precios" at bounding box center [253, 300] width 154 height 27
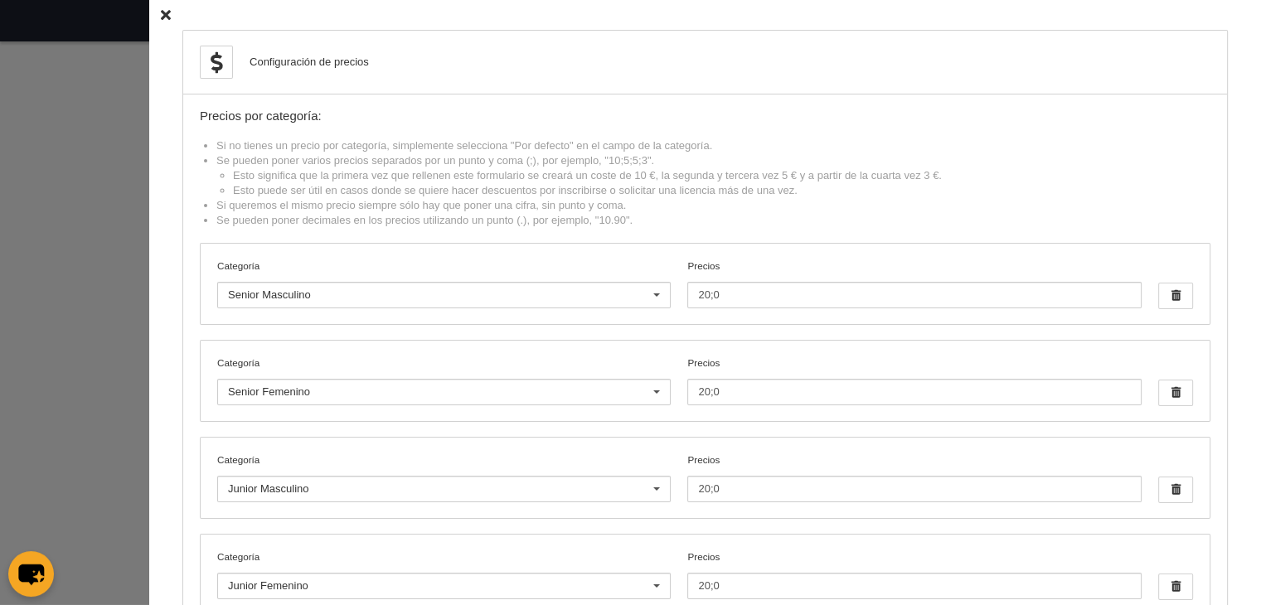
click at [161, 14] on icon at bounding box center [166, 15] width 10 height 11
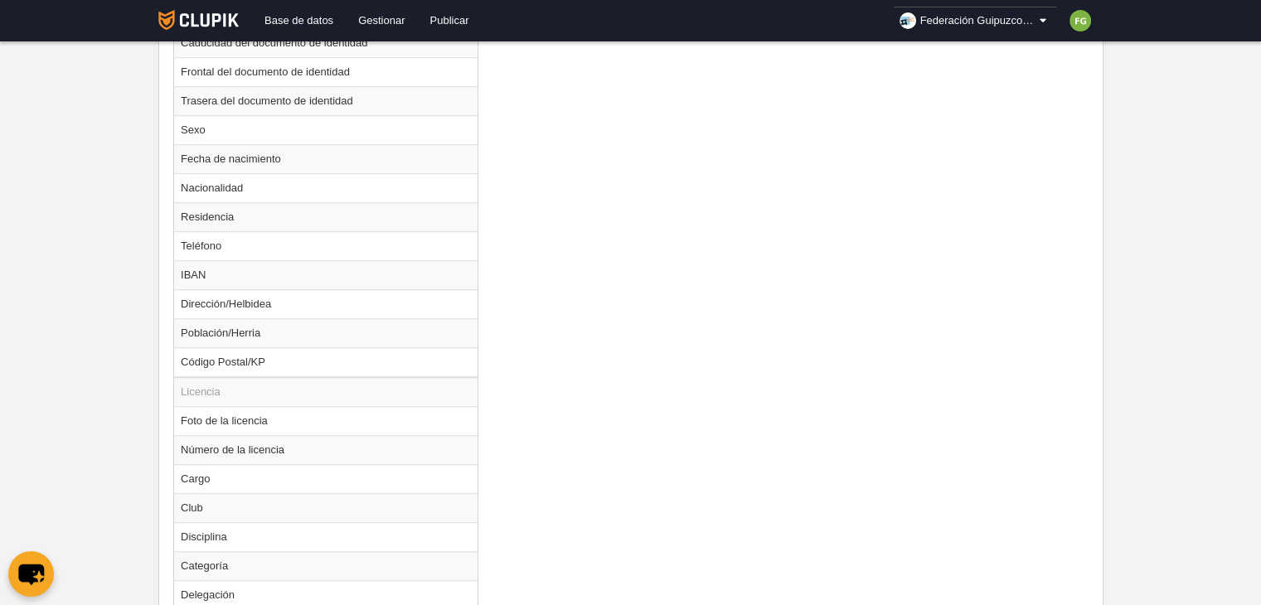
scroll to position [1167, 0]
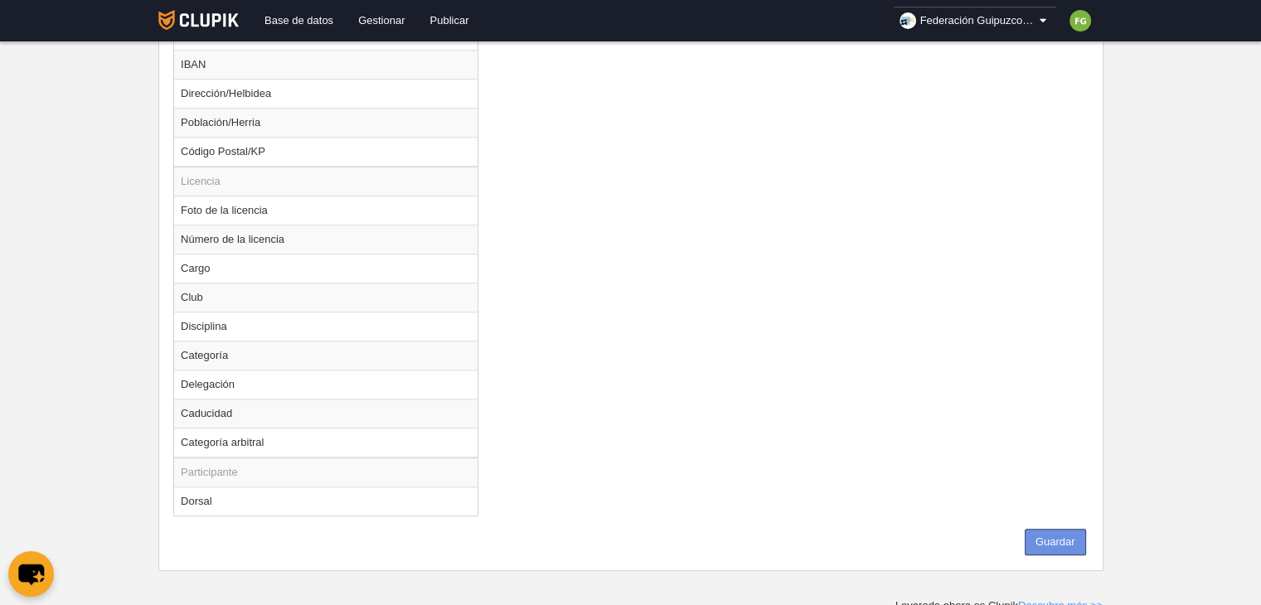
click at [1046, 538] on button "Guardar" at bounding box center [1055, 542] width 61 height 27
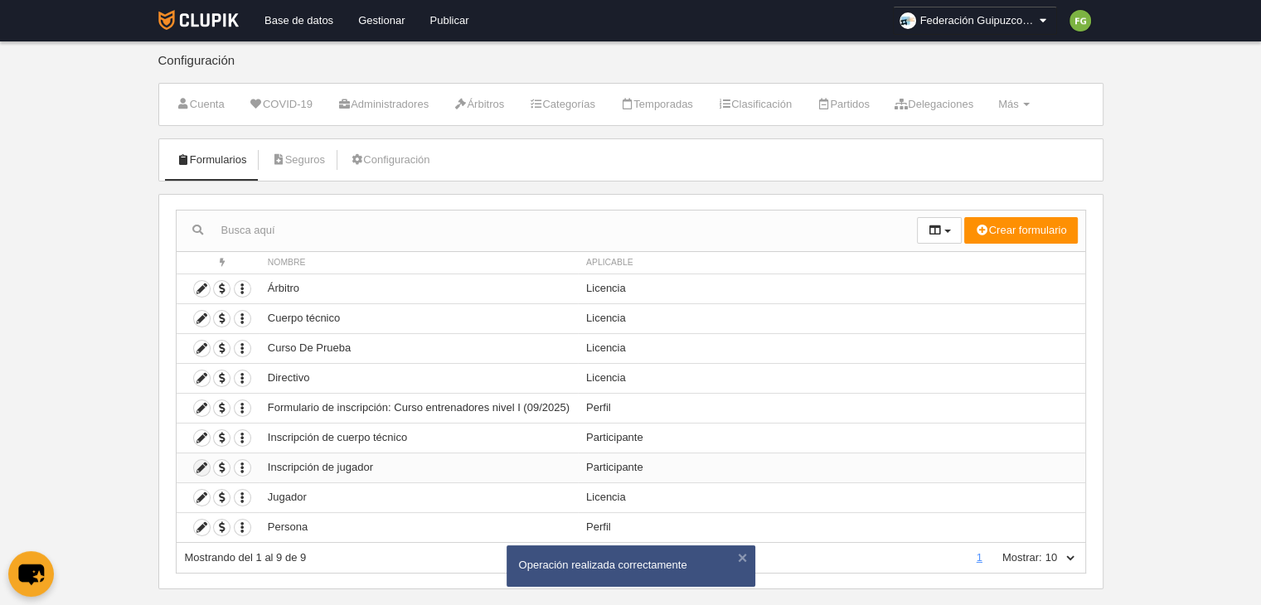
click at [201, 465] on icon at bounding box center [202, 468] width 16 height 16
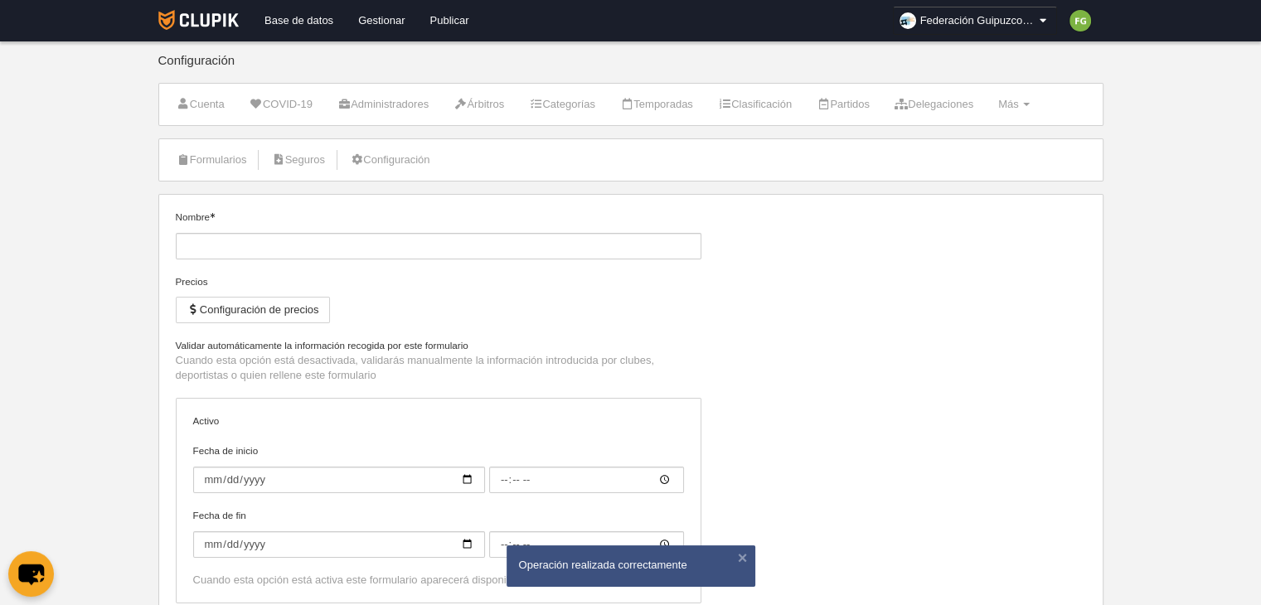
type input "Inscripción de jugador"
checkbox input "true"
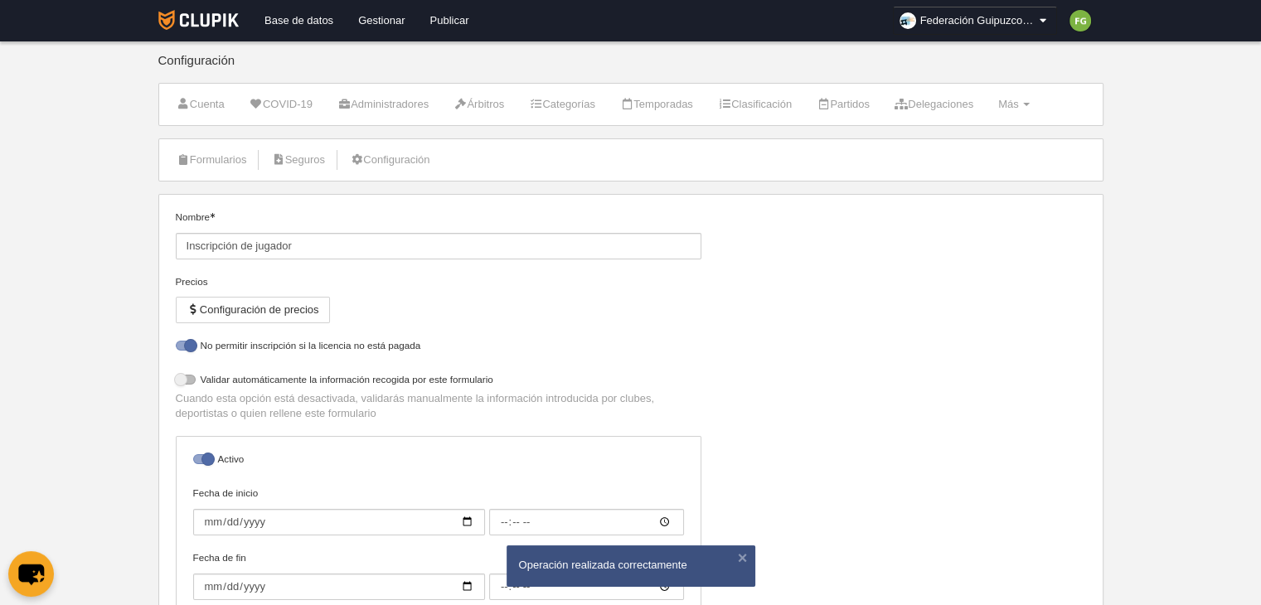
select select "selected"
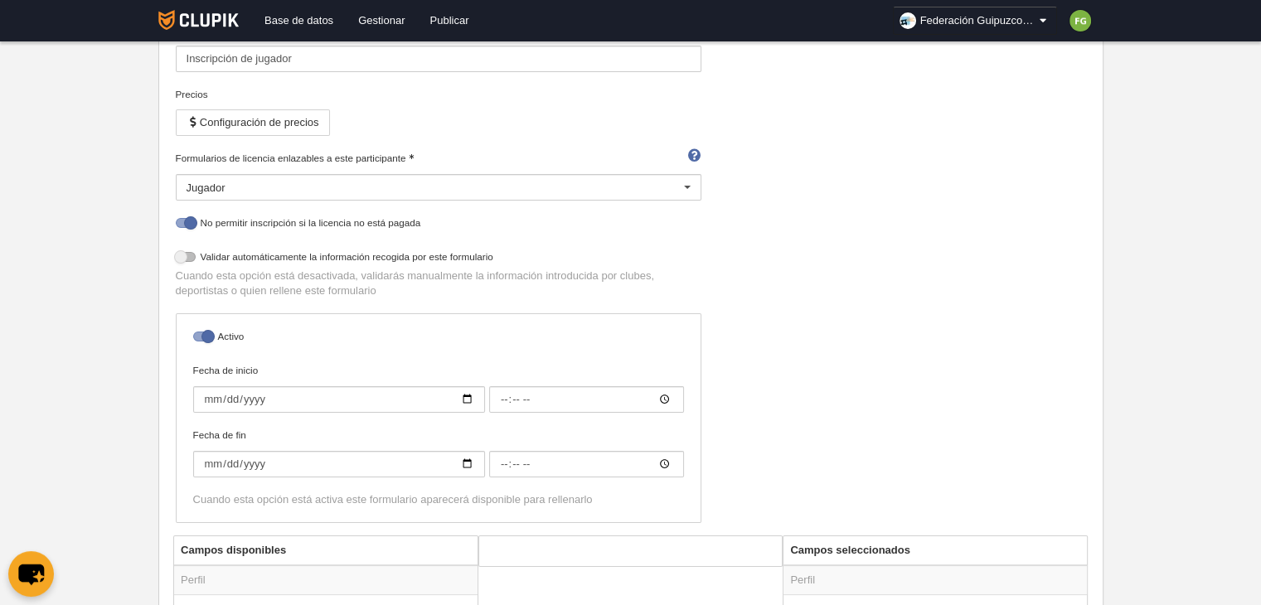
scroll to position [188, 0]
click at [209, 331] on div at bounding box center [203, 336] width 20 height 10
click at [205, 335] on input "checkbox" at bounding box center [199, 340] width 11 height 11
checkbox input "false"
click at [192, 219] on div at bounding box center [186, 222] width 20 height 10
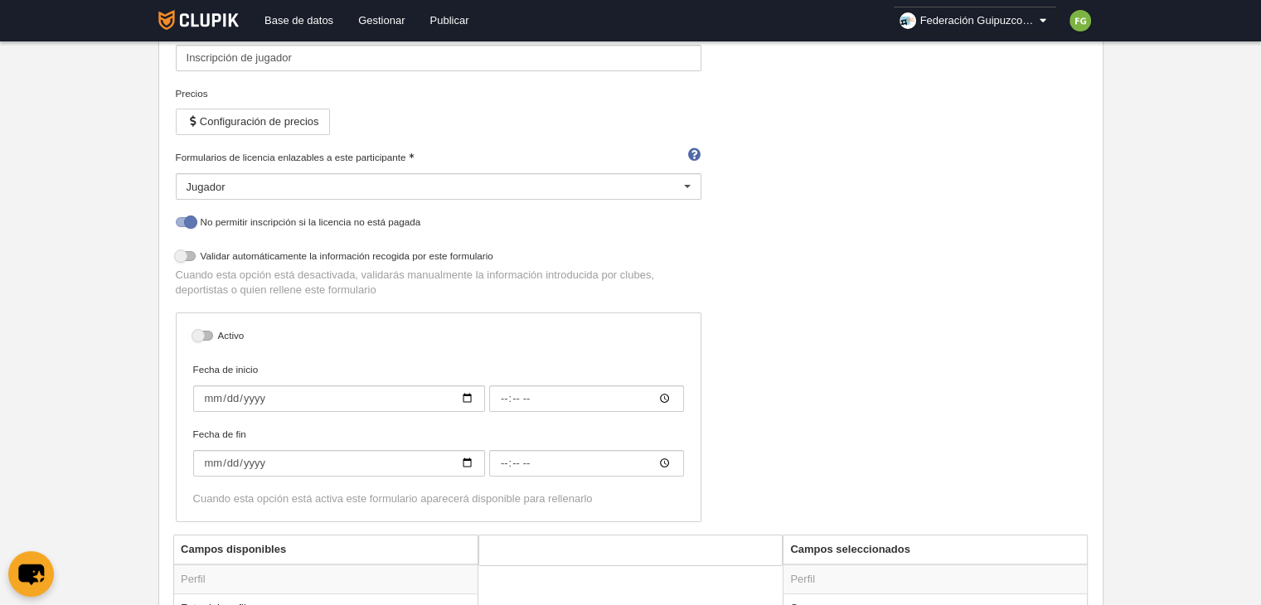
click at [187, 221] on input "checkbox" at bounding box center [182, 226] width 11 height 11
checkbox input "false"
click at [269, 124] on button "Configuración de precios" at bounding box center [253, 122] width 154 height 27
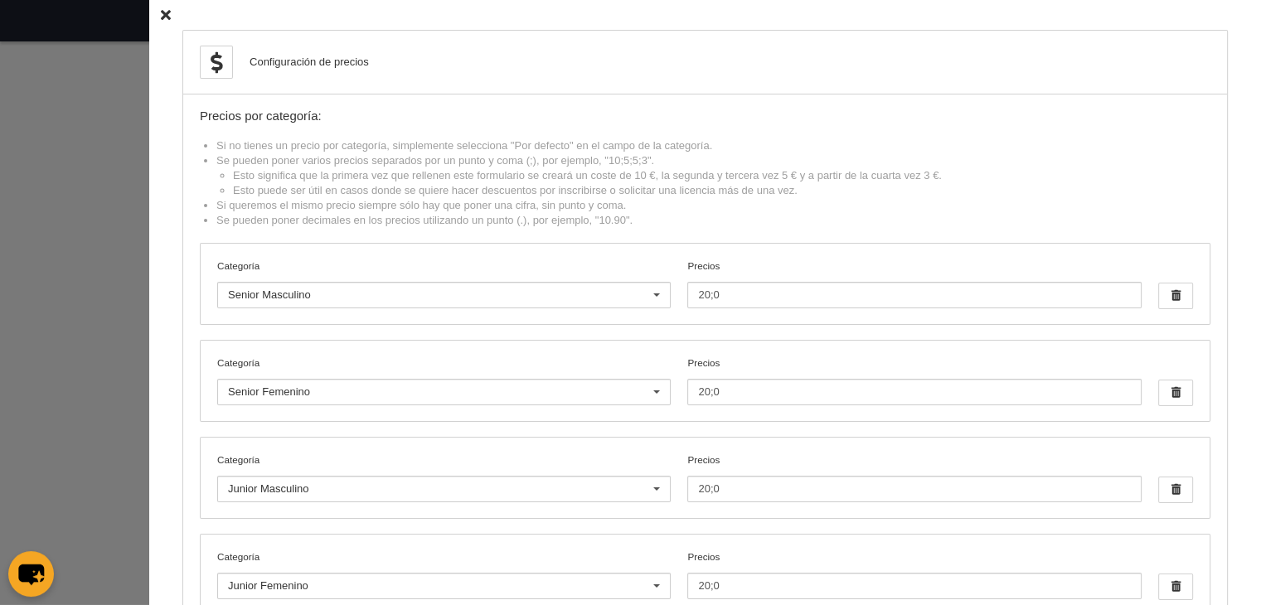
click at [161, 17] on icon at bounding box center [166, 15] width 10 height 11
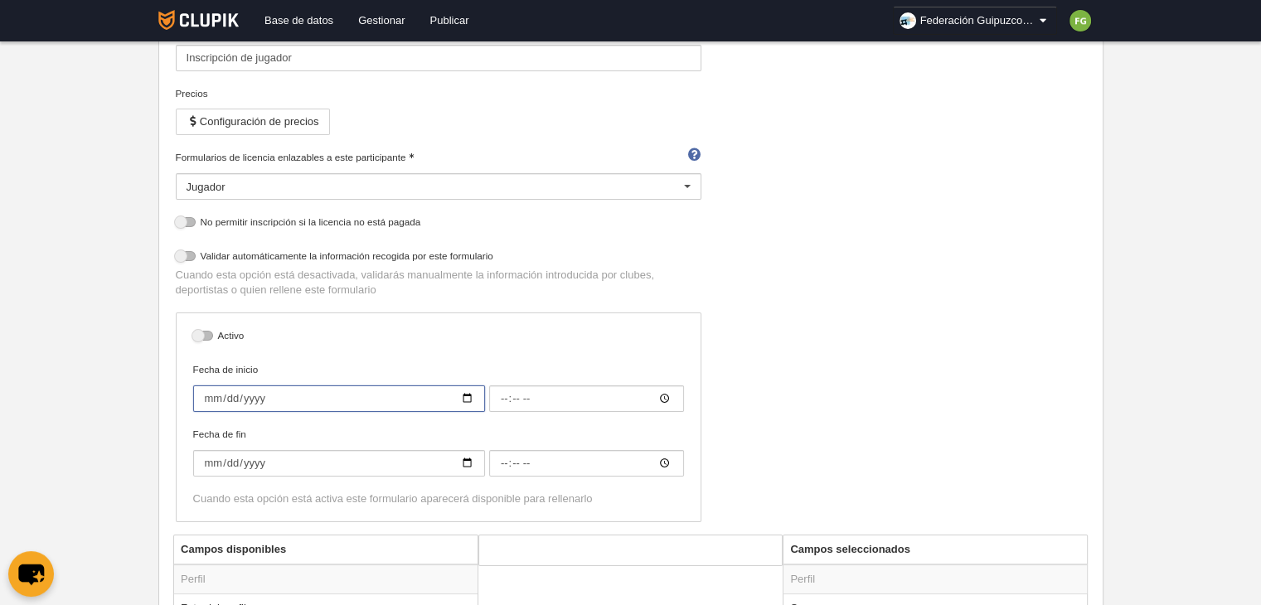
click at [468, 399] on input "Fecha de inicio" at bounding box center [339, 399] width 292 height 27
type input "[DATE]"
type input "00:00"
type input "[DATE]"
click at [468, 459] on input "Fecha de fin" at bounding box center [339, 463] width 292 height 27
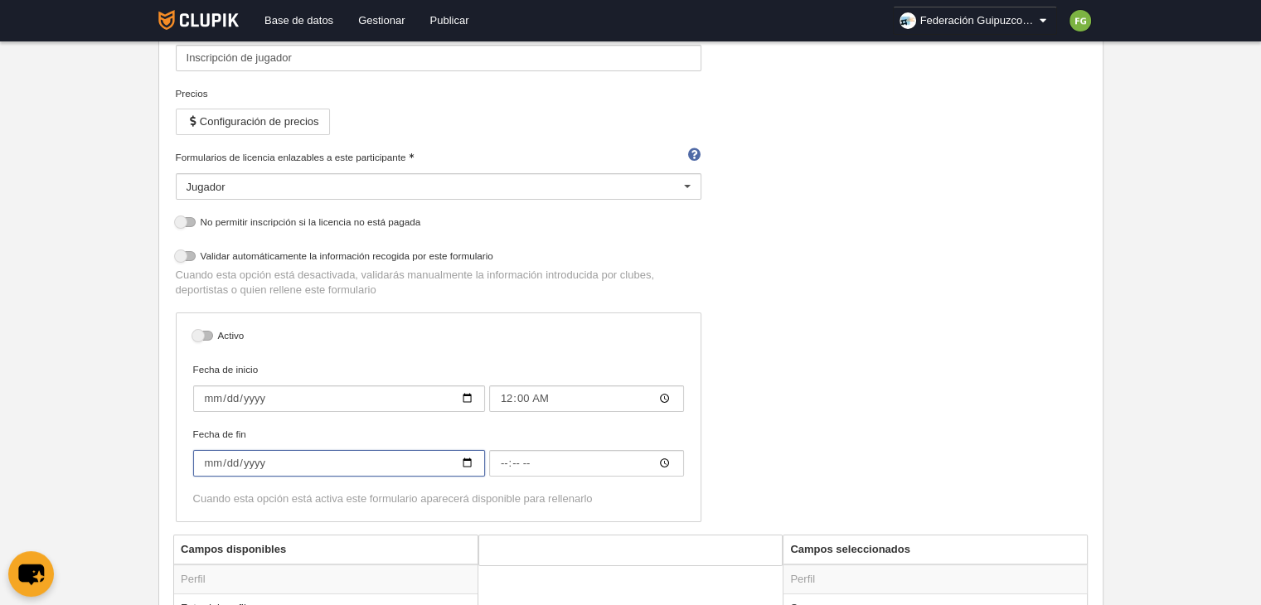
type input "[DATE]"
type input "00:00"
type input "[DATE]"
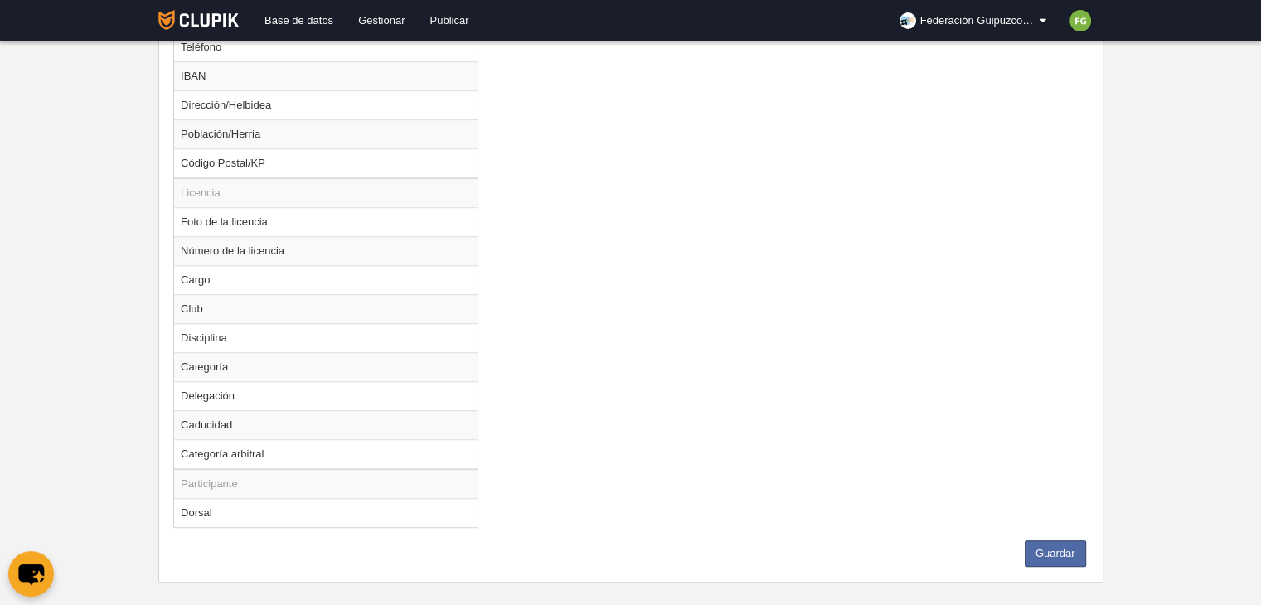
scroll to position [1109, 0]
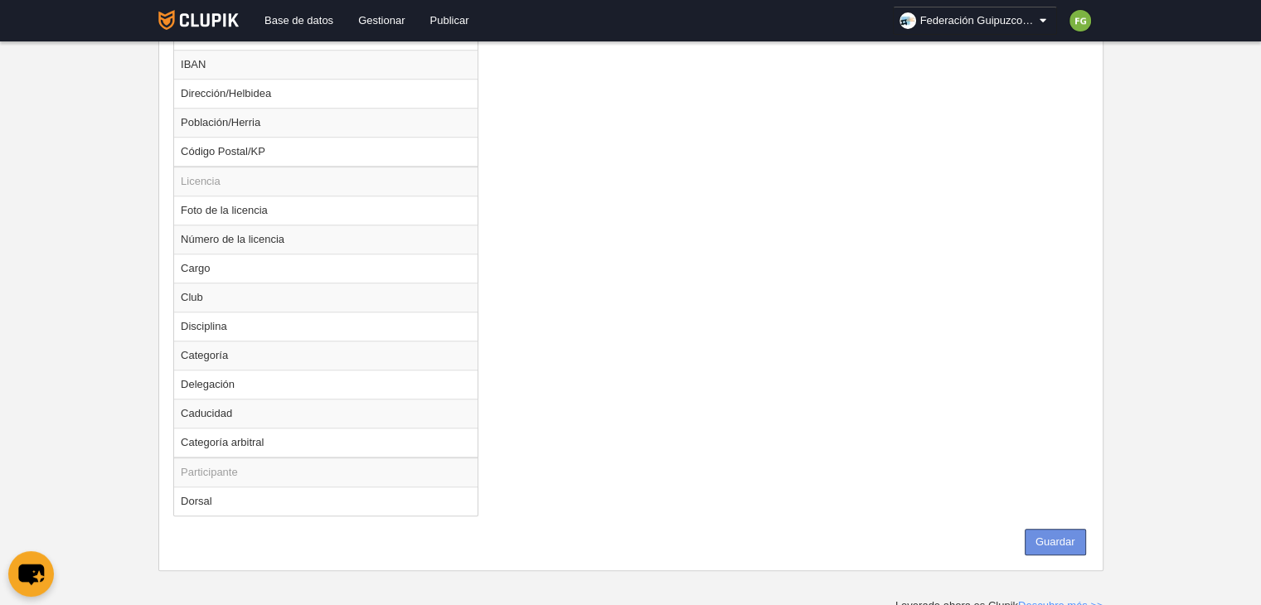
click at [1052, 531] on button "Guardar" at bounding box center [1055, 542] width 61 height 27
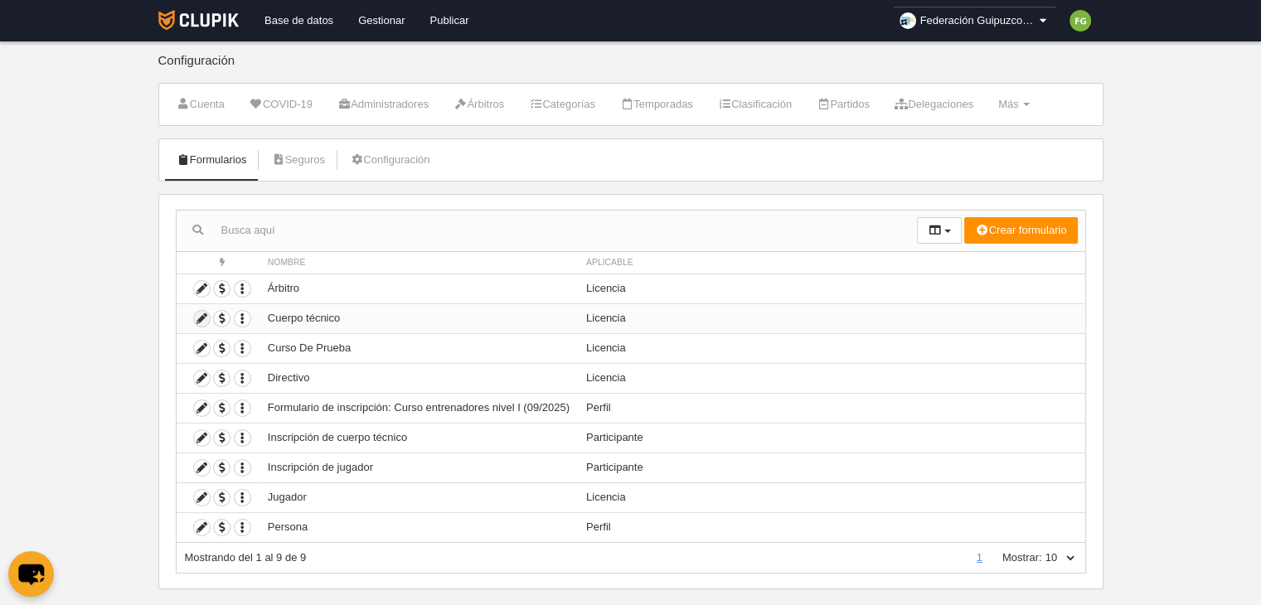
click at [203, 313] on icon at bounding box center [202, 319] width 16 height 16
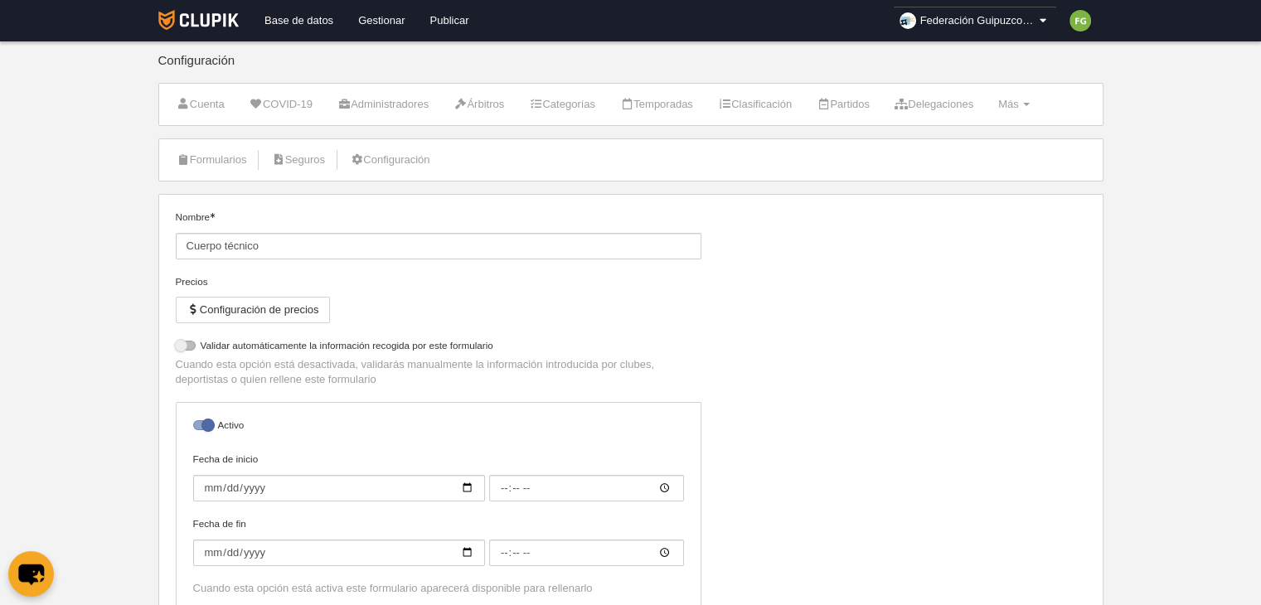
select select "selected"
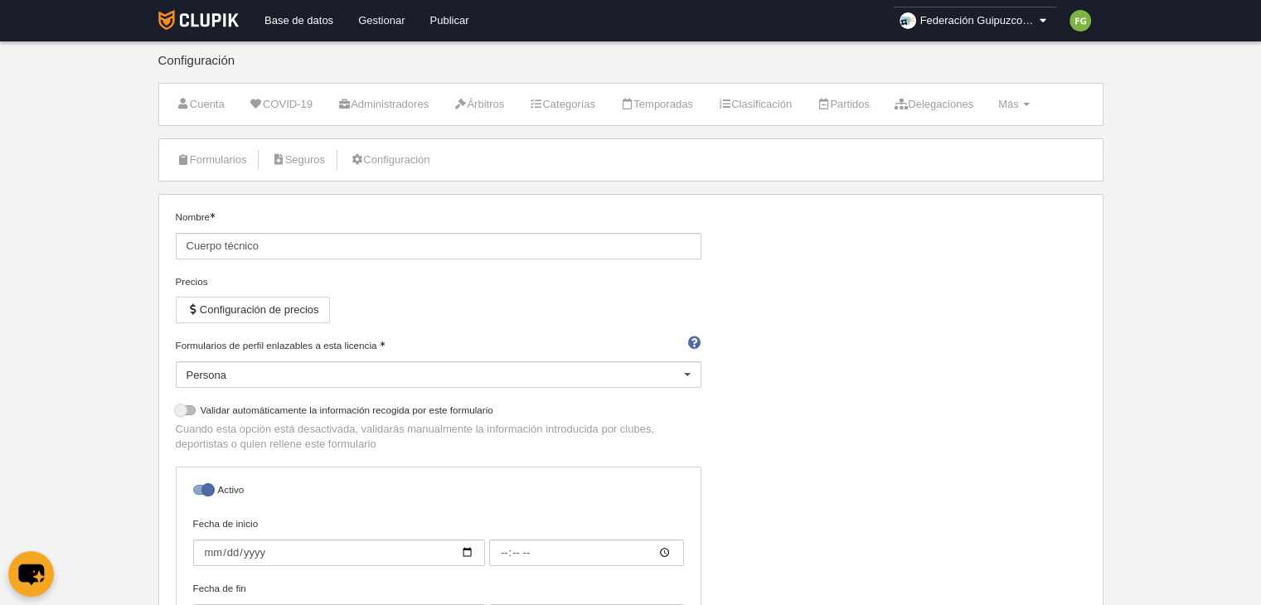
click at [391, 17] on link "Gestionar" at bounding box center [381, 20] width 71 height 41
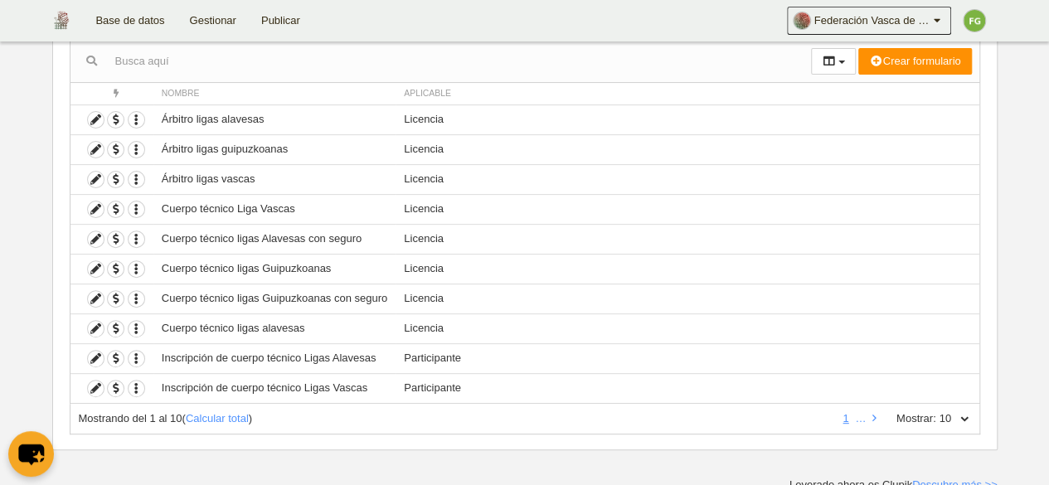
scroll to position [171, 0]
click at [963, 414] on select "10 25 50 100 500" at bounding box center [953, 417] width 35 height 15
select select "50"
click at [936, 410] on select "10 25 50 100 500" at bounding box center [953, 417] width 35 height 15
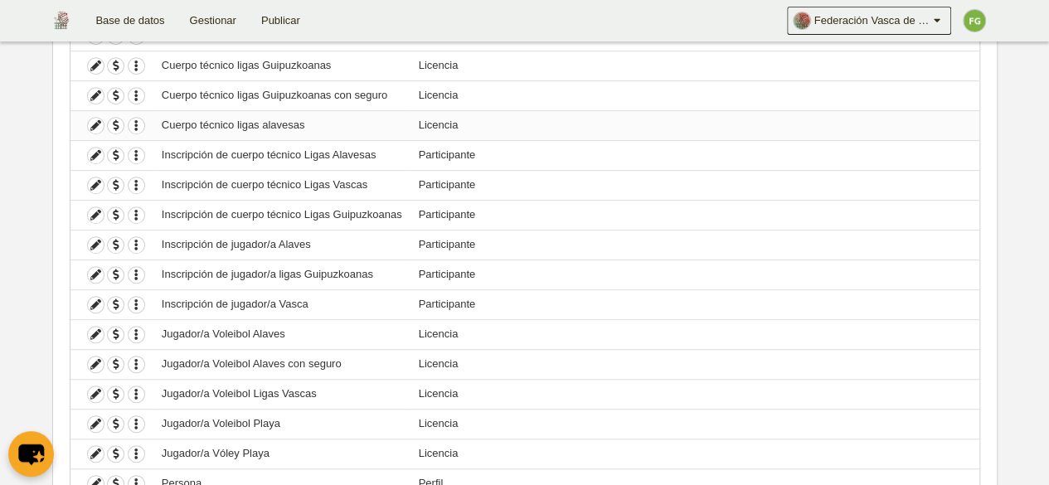
scroll to position [379, 0]
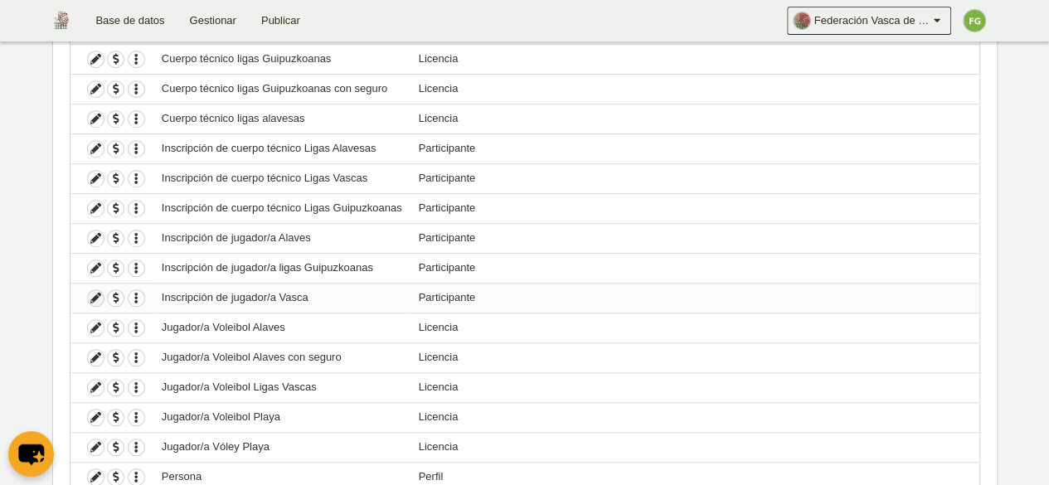
click at [90, 294] on icon at bounding box center [96, 298] width 16 height 16
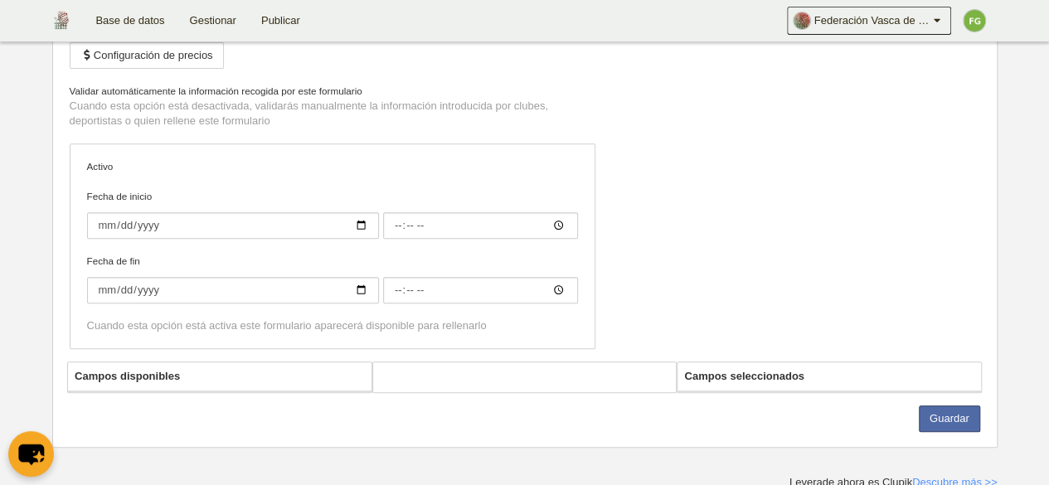
type input "Inscripción de jugador/a Vasca"
checkbox input "true"
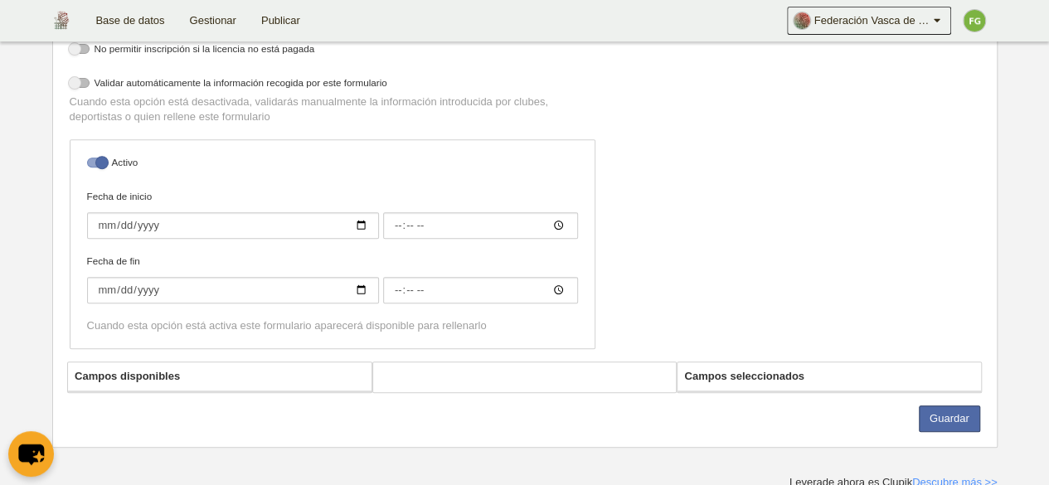
select select "selected"
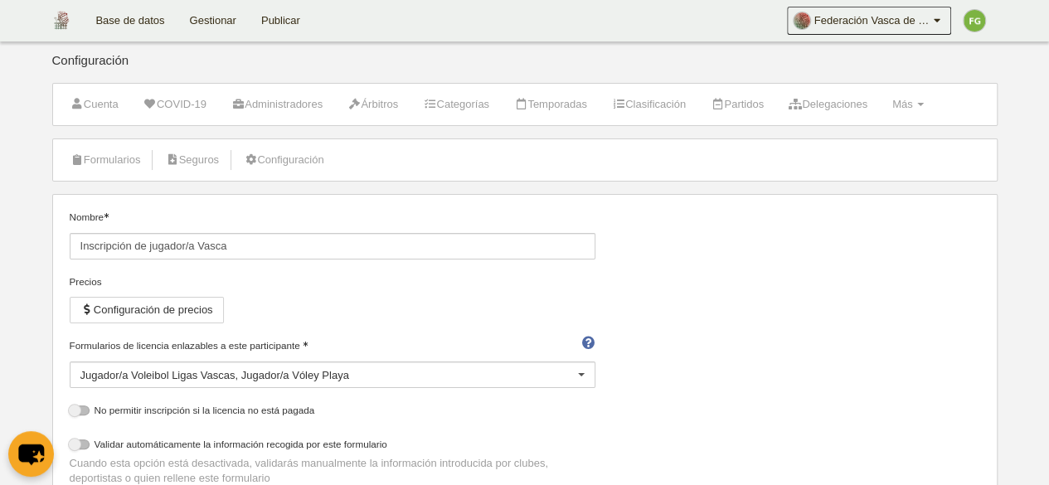
click at [131, 17] on link "Base de datos" at bounding box center [130, 20] width 94 height 41
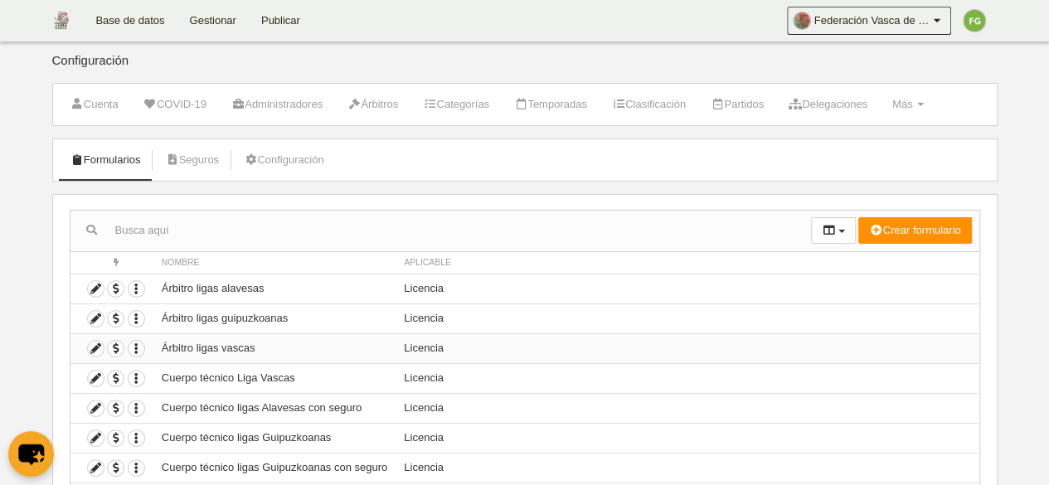
scroll to position [171, 0]
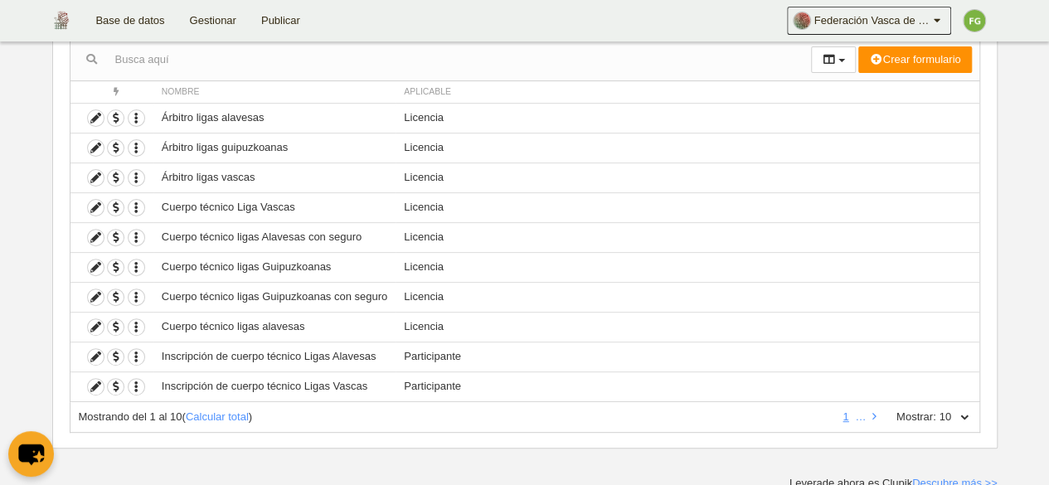
click at [948, 414] on select "10 25 50 100 500" at bounding box center [953, 417] width 35 height 15
select select "50"
click at [936, 410] on select "10 25 50 100 500" at bounding box center [953, 417] width 35 height 15
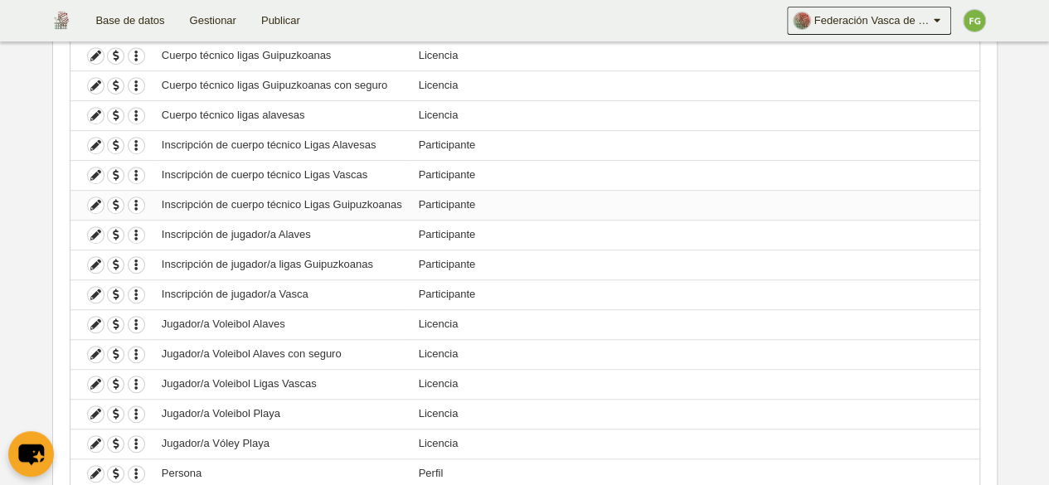
scroll to position [466, 0]
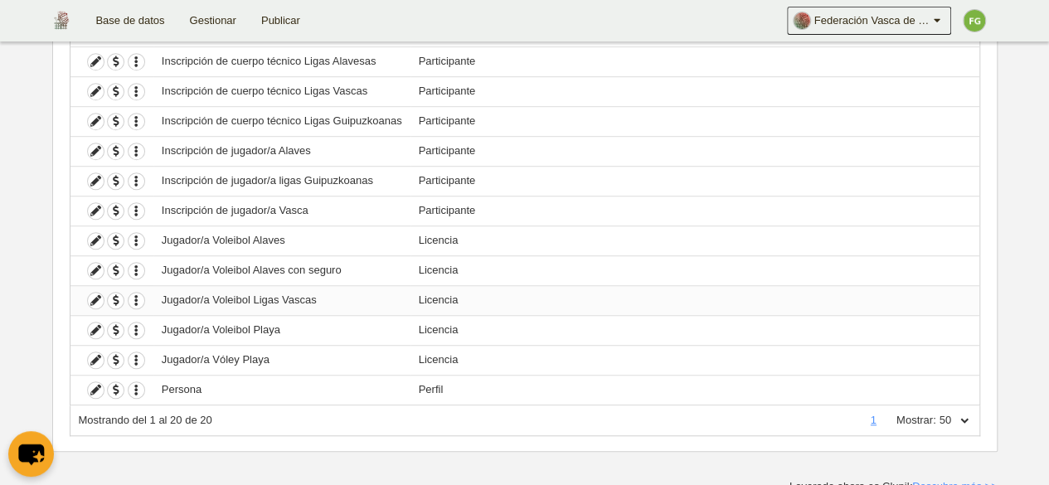
click at [322, 295] on td "Jugador/a Voleibol Ligas Vascas" at bounding box center [281, 300] width 257 height 30
click at [97, 293] on icon at bounding box center [96, 301] width 16 height 16
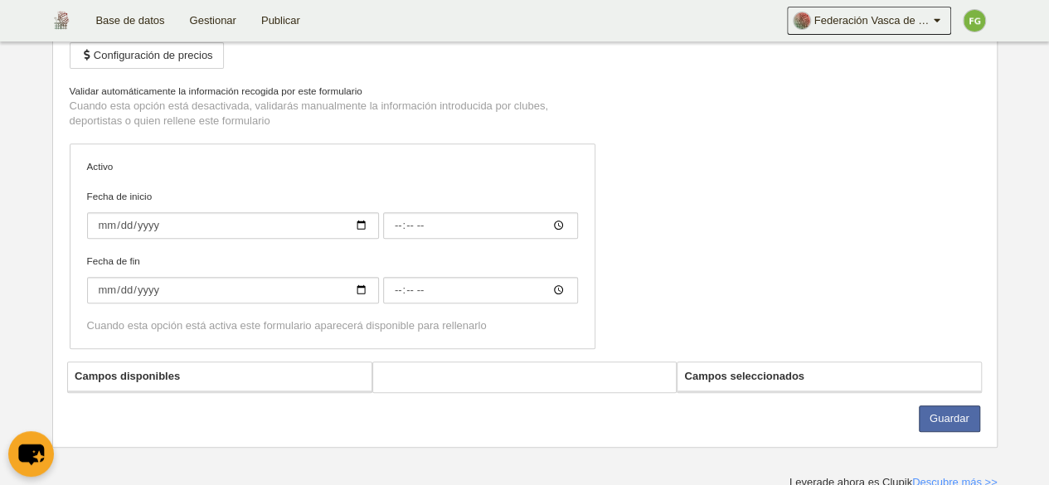
type input "Jugador/a Voleibol Ligas Vascas"
checkbox input "true"
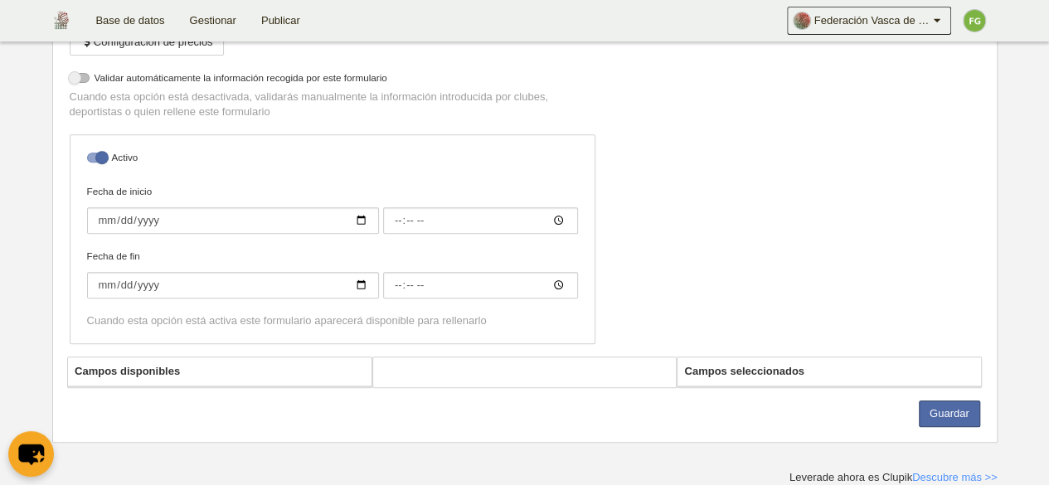
select select "selected"
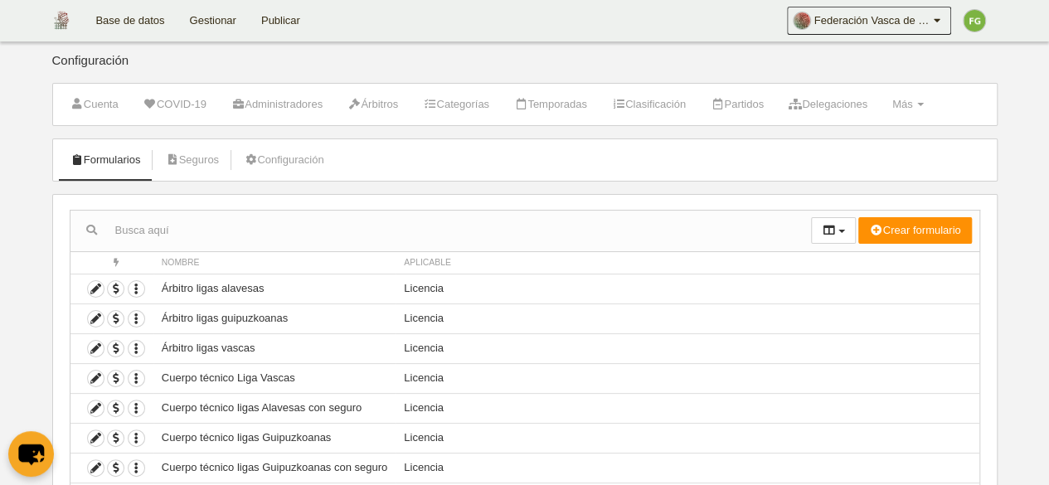
scroll to position [171, 0]
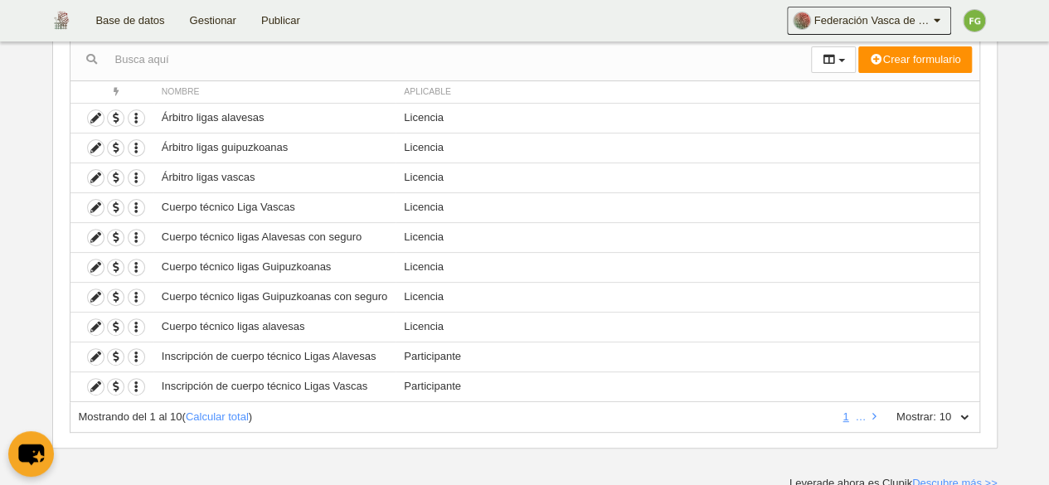
click at [945, 414] on select "10 25 50 100 500" at bounding box center [953, 417] width 35 height 15
select select "50"
click at [936, 410] on select "10 25 50 100 500" at bounding box center [953, 417] width 35 height 15
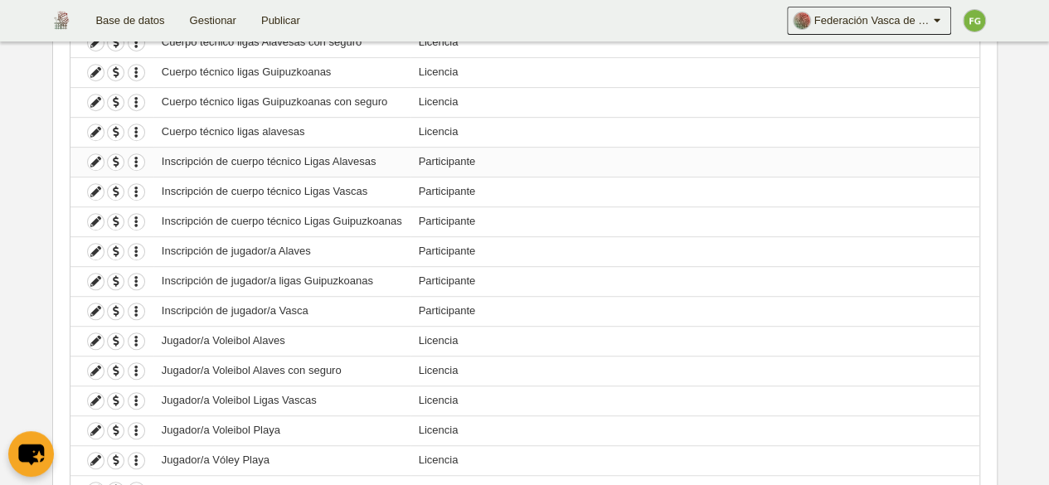
scroll to position [466, 0]
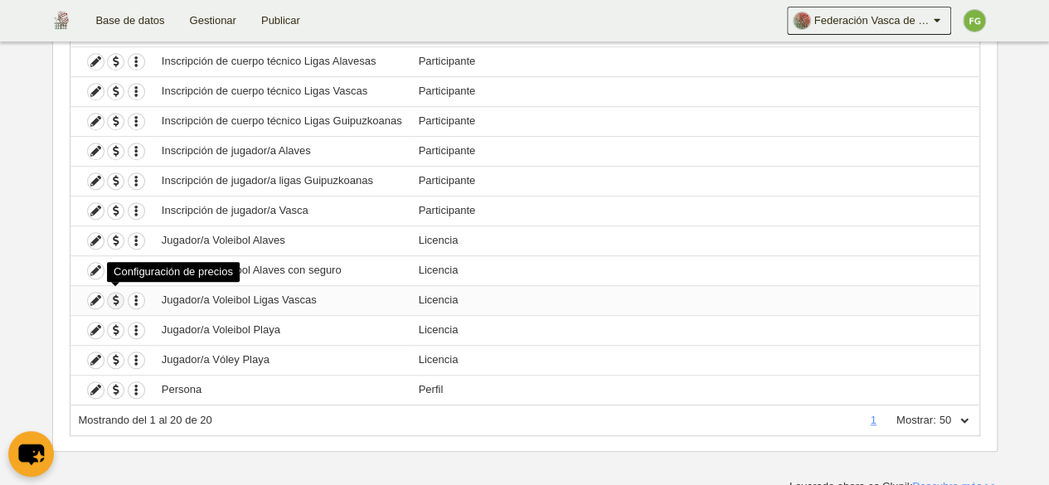
click at [115, 293] on span "button" at bounding box center [116, 301] width 16 height 16
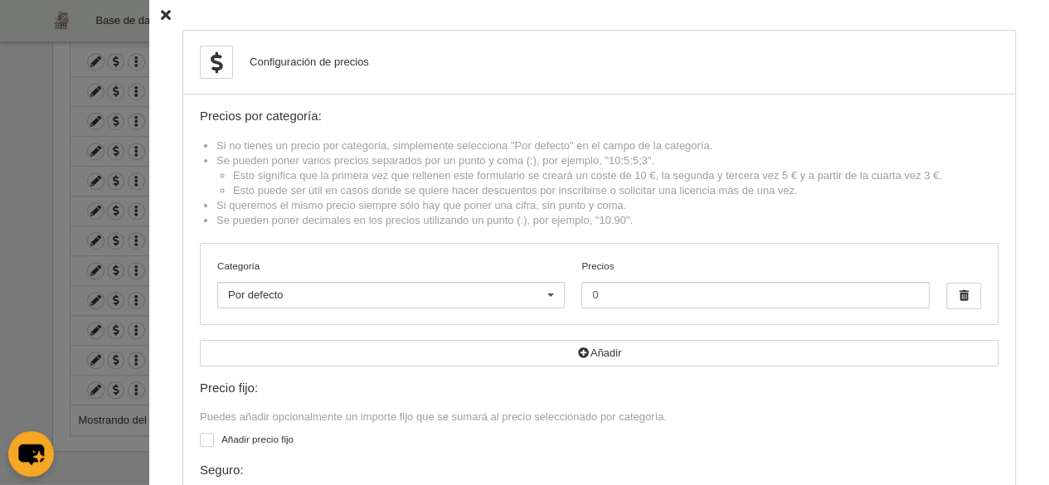
click at [161, 15] on icon at bounding box center [166, 15] width 10 height 11
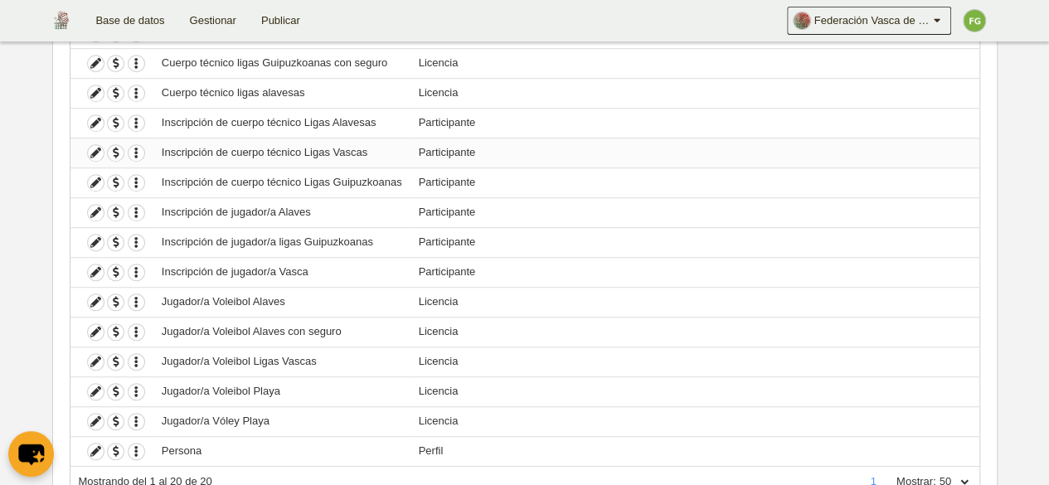
scroll to position [403, 0]
click at [114, 147] on span "button" at bounding box center [116, 155] width 16 height 16
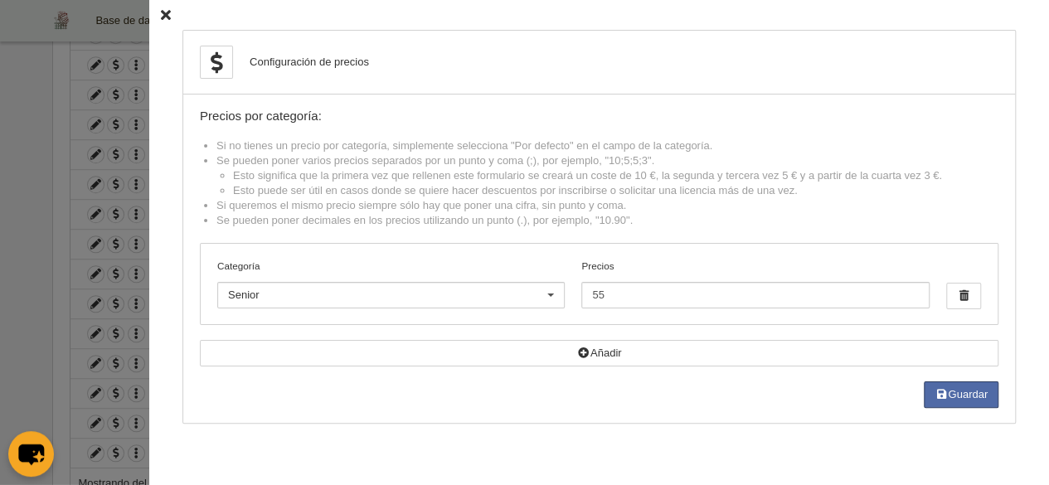
click at [161, 10] on icon at bounding box center [166, 15] width 10 height 11
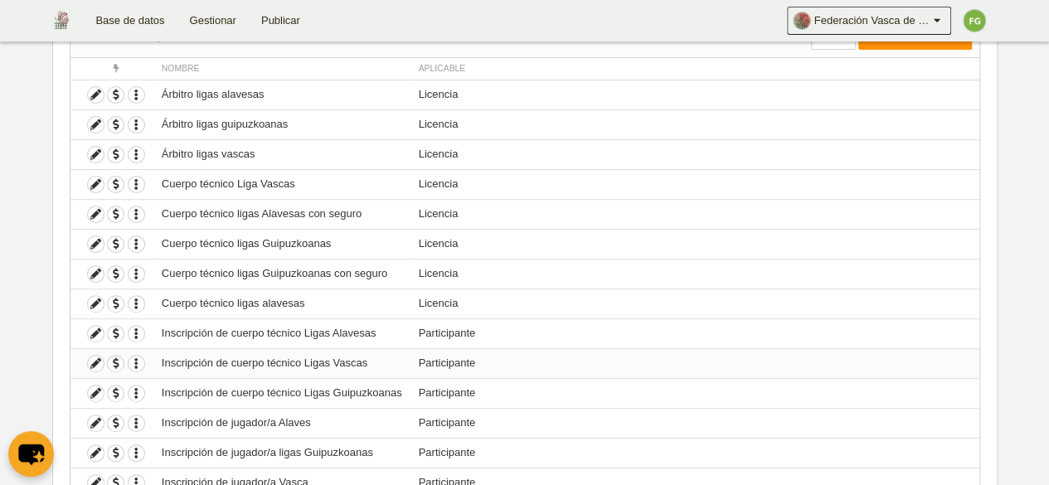
scroll to position [313, 0]
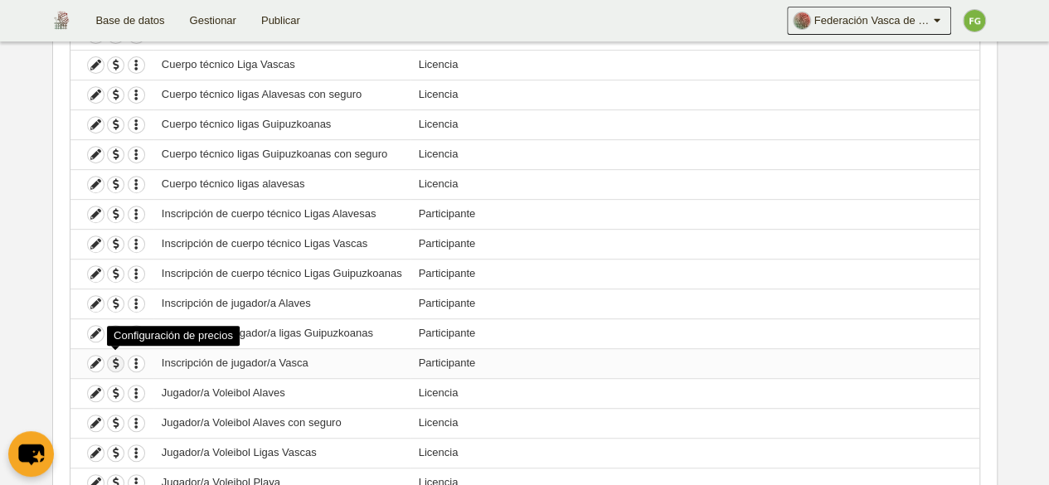
click at [114, 357] on span "button" at bounding box center [116, 364] width 16 height 16
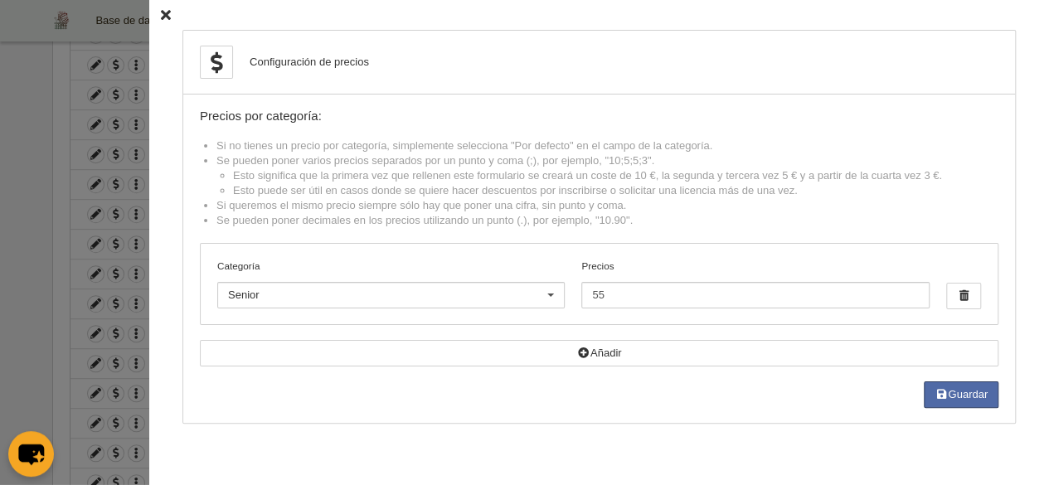
click at [161, 12] on icon at bounding box center [166, 15] width 10 height 11
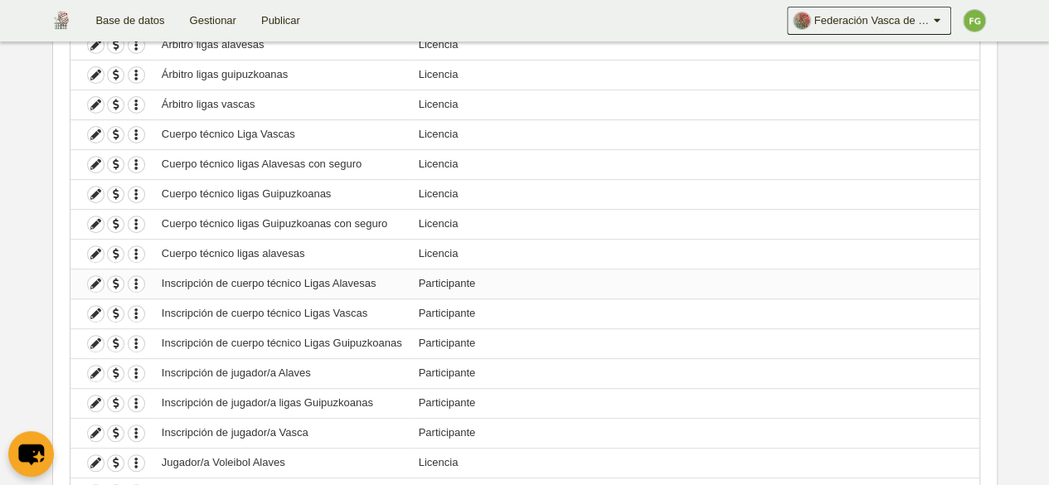
scroll to position [240, 0]
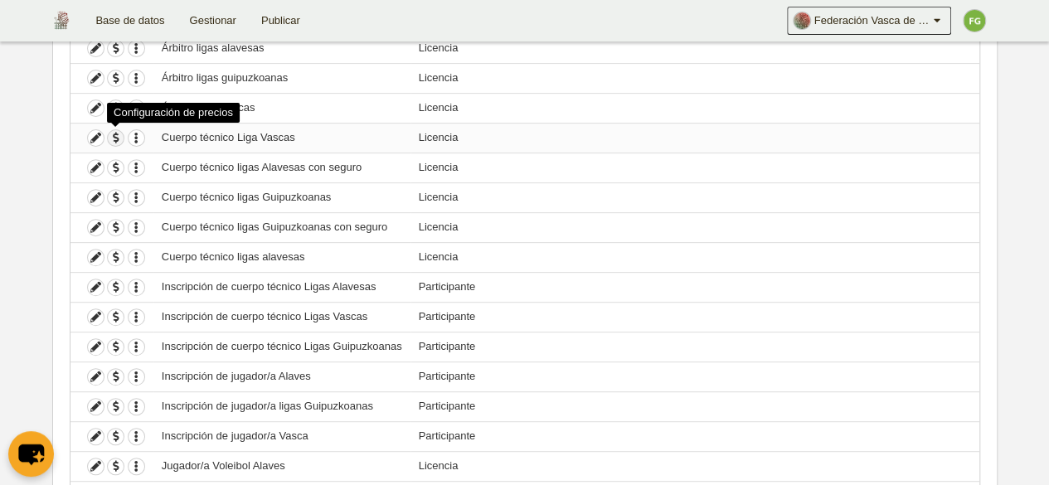
click at [115, 133] on span "button" at bounding box center [116, 138] width 16 height 16
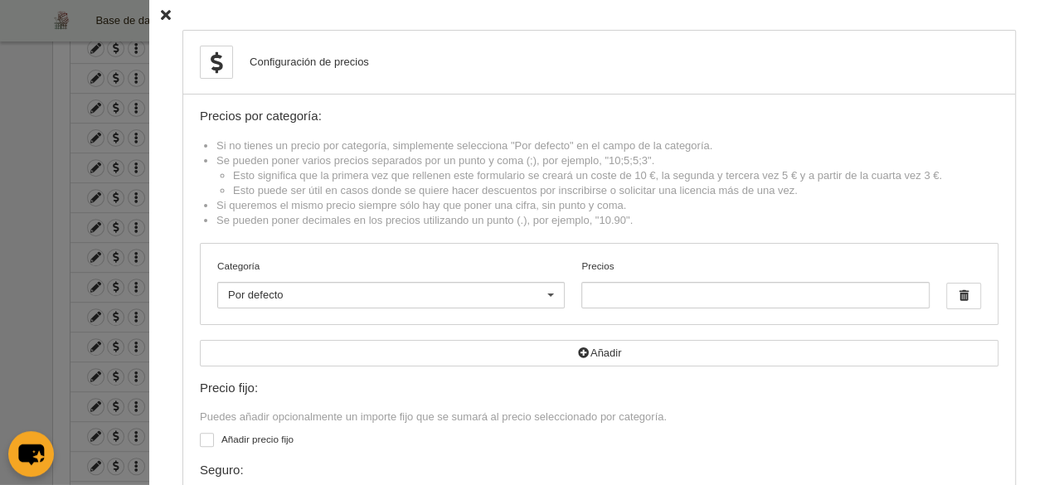
click at [161, 11] on icon at bounding box center [166, 15] width 10 height 11
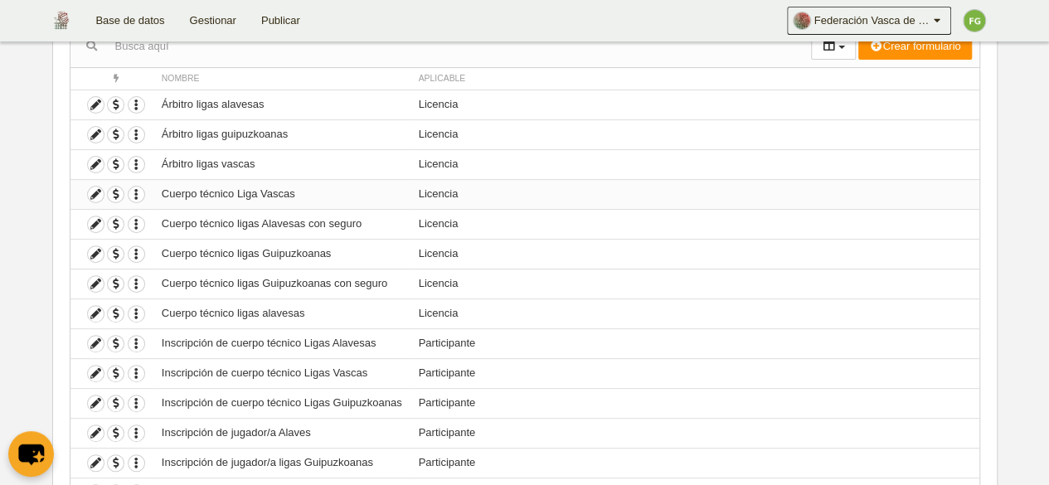
scroll to position [182, 0]
click at [115, 161] on span "button" at bounding box center [116, 166] width 16 height 16
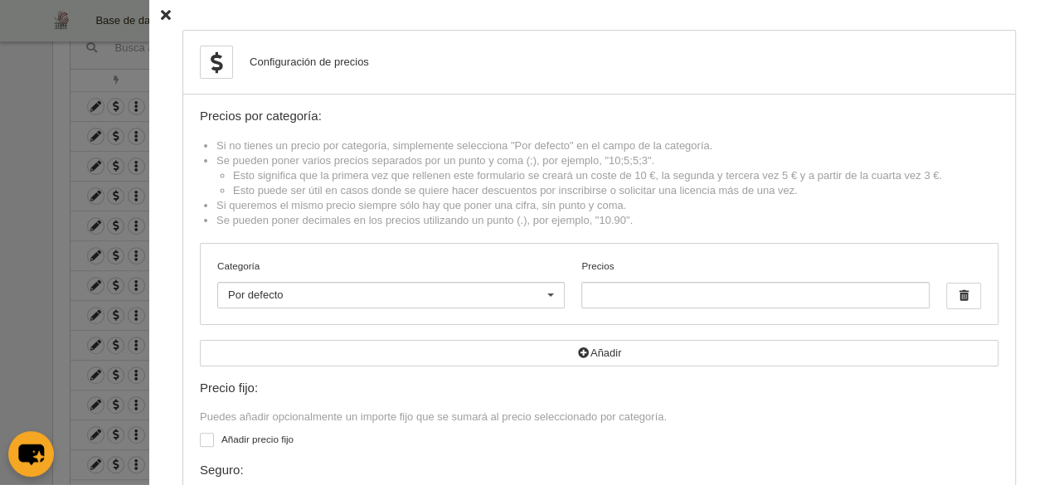
click at [161, 12] on icon at bounding box center [166, 15] width 10 height 11
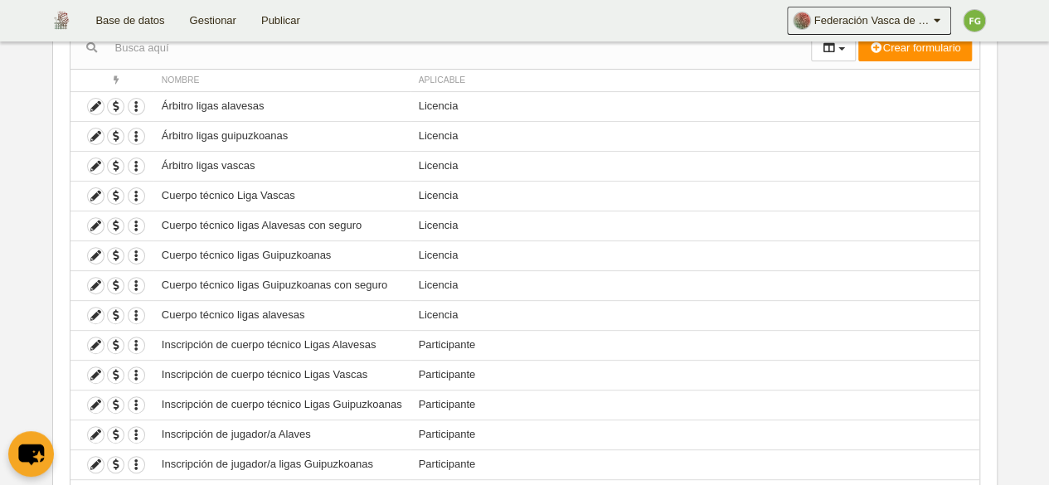
click at [136, 10] on link "Base de datos" at bounding box center [130, 20] width 94 height 41
